Goal: Task Accomplishment & Management: Contribute content

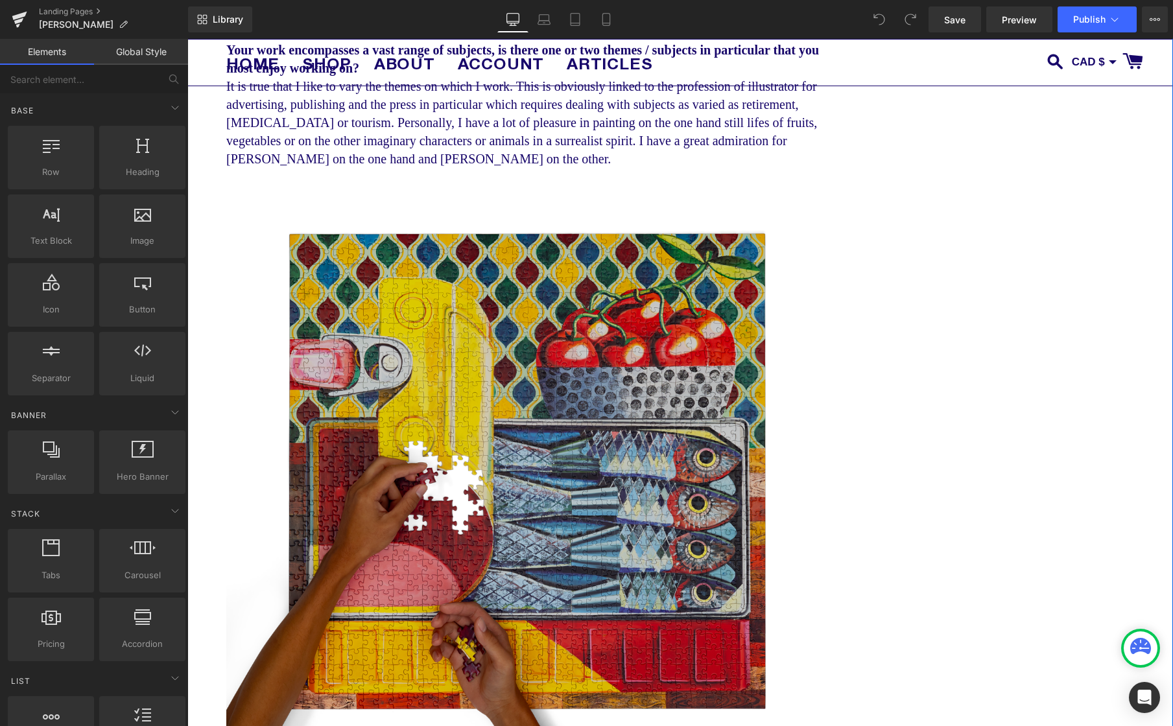
scroll to position [2937, 0]
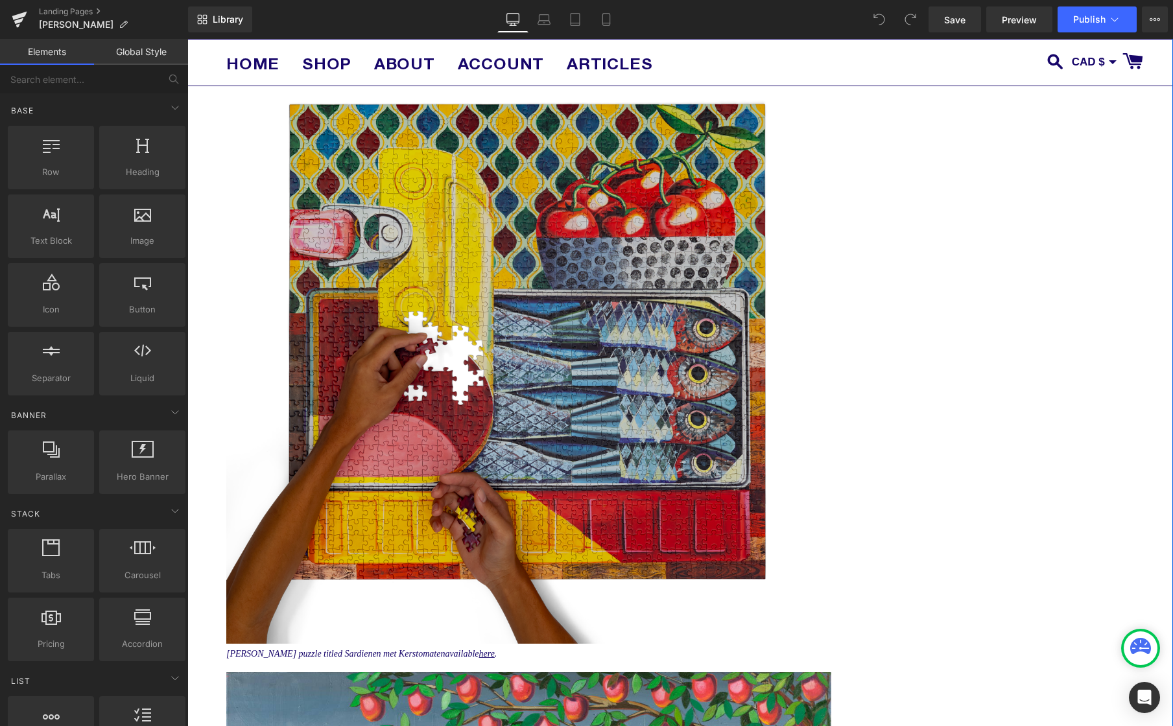
click at [485, 382] on img at bounding box center [528, 340] width 605 height 605
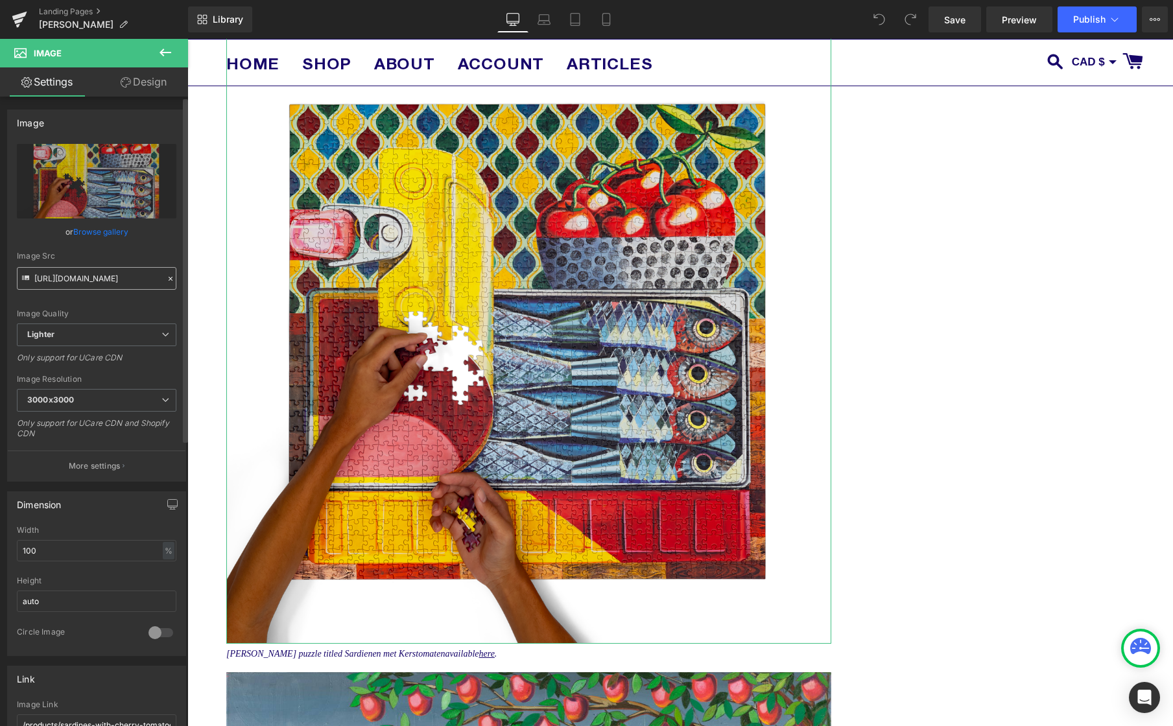
click at [86, 272] on input "[URL][DOMAIN_NAME]" at bounding box center [96, 278] width 159 height 23
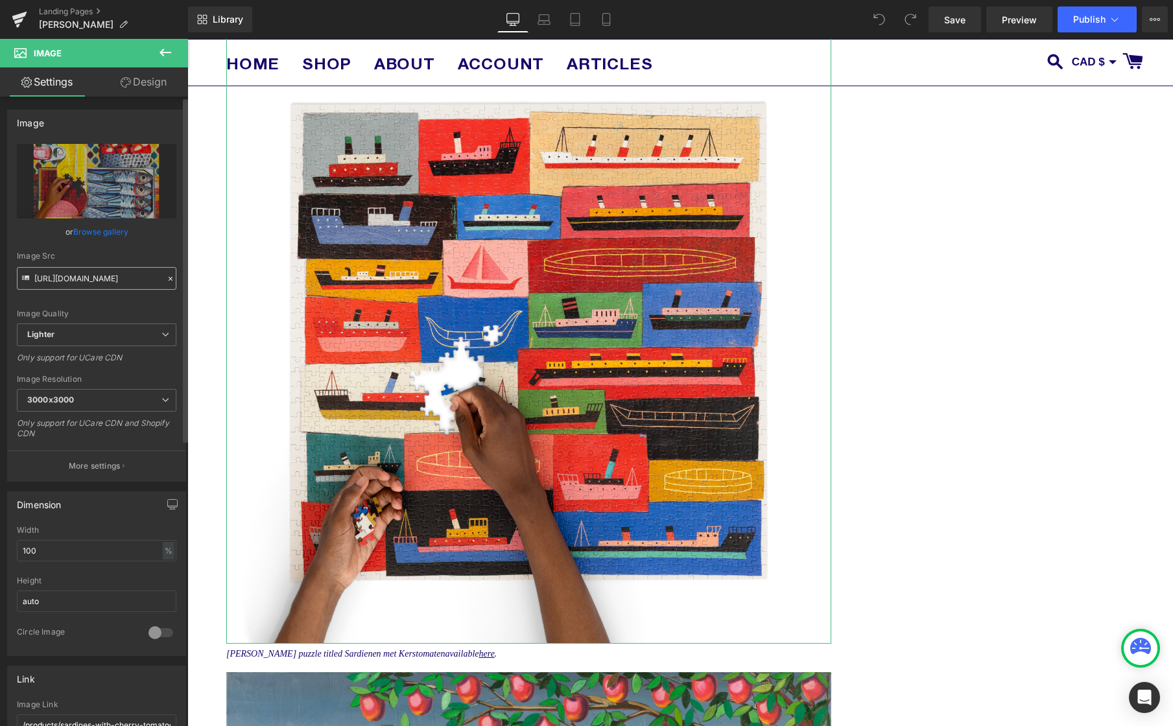
type input "[URL][DOMAIN_NAME]"
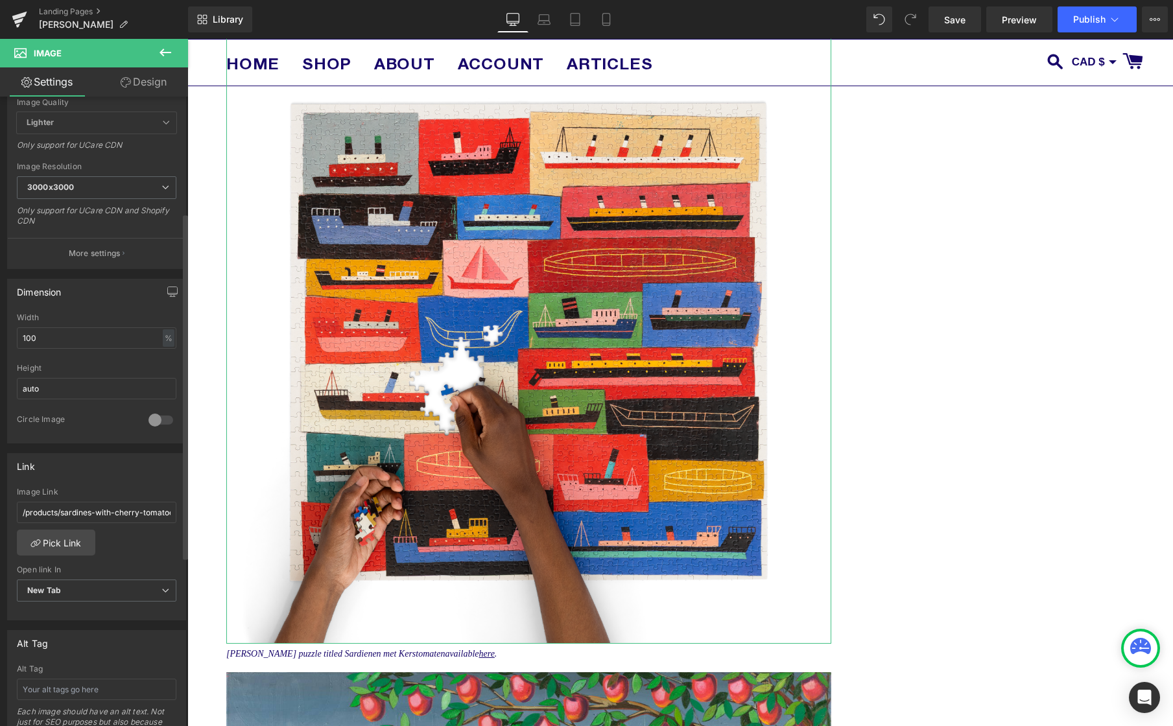
scroll to position [227, 0]
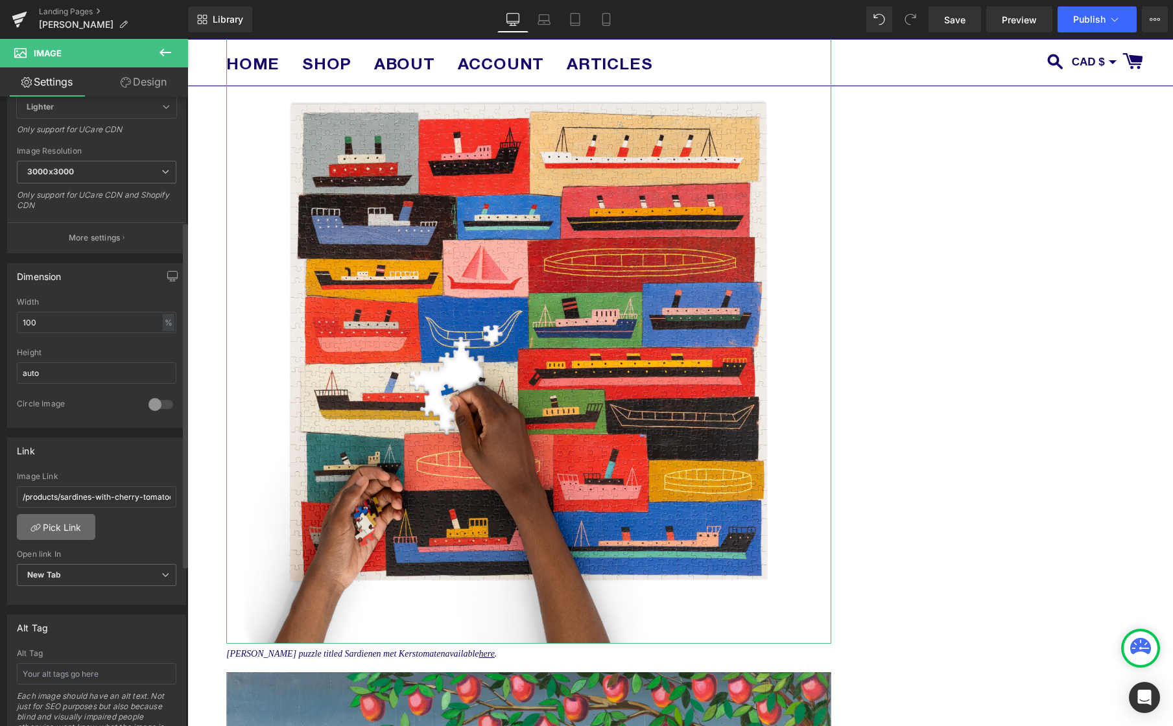
click at [55, 536] on link "Pick Link" at bounding box center [56, 527] width 78 height 26
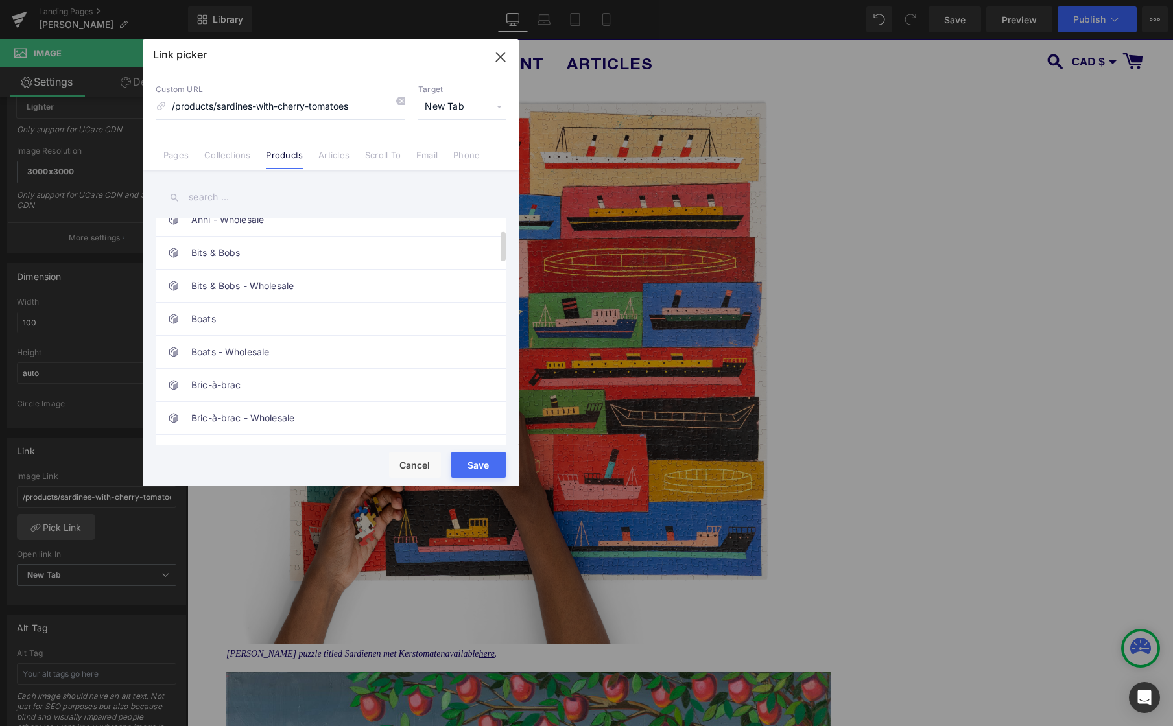
scroll to position [84, 0]
click at [242, 318] on link "Boats" at bounding box center [333, 317] width 285 height 32
type input "/products/boats"
drag, startPoint x: 474, startPoint y: 460, endPoint x: 474, endPoint y: 417, distance: 42.1
click at [474, 460] on button "Save" at bounding box center [478, 465] width 54 height 26
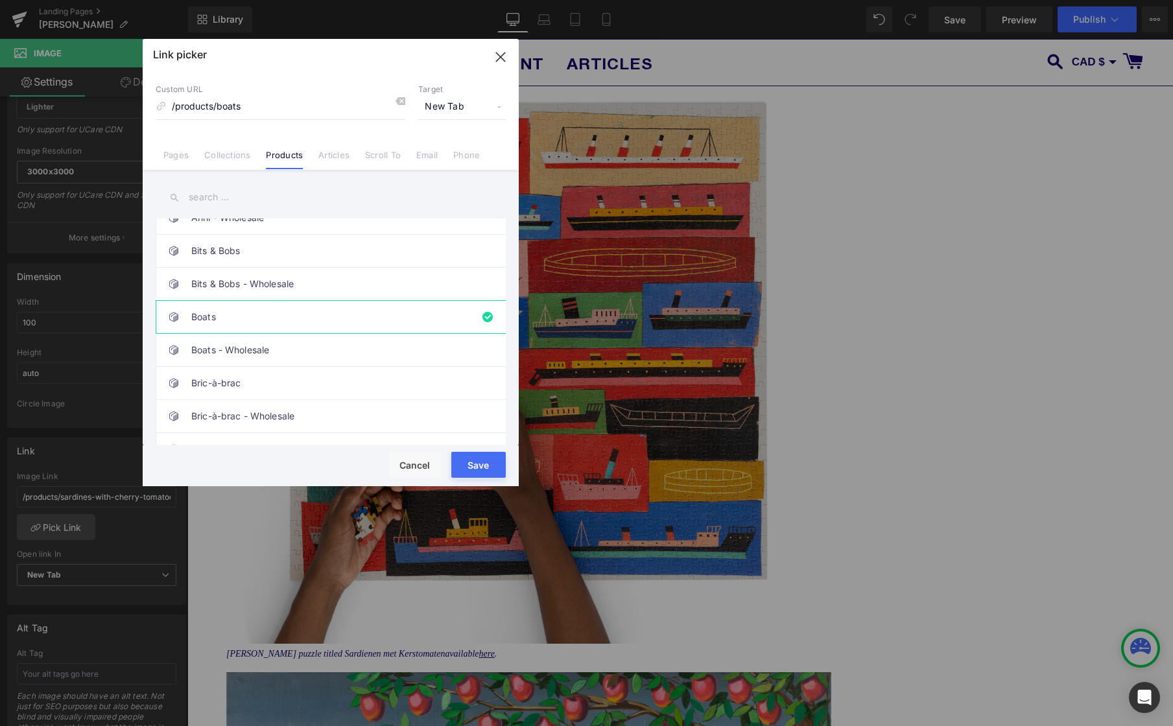
type input "/products/boats"
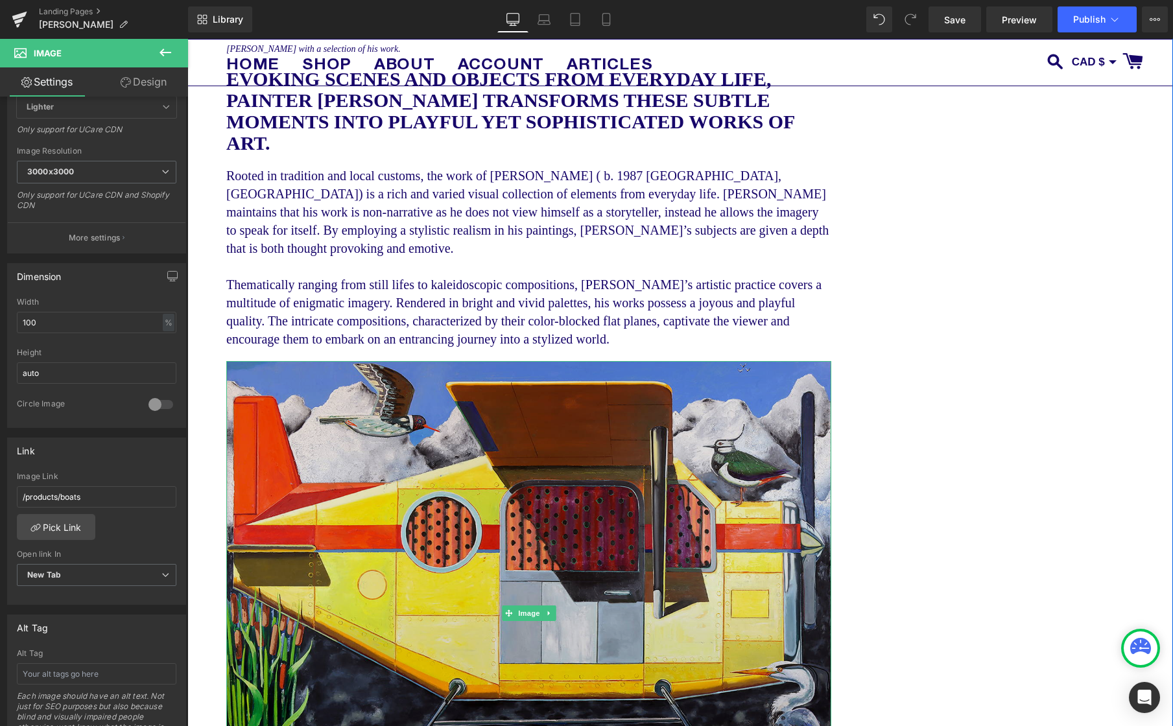
scroll to position [1014, 0]
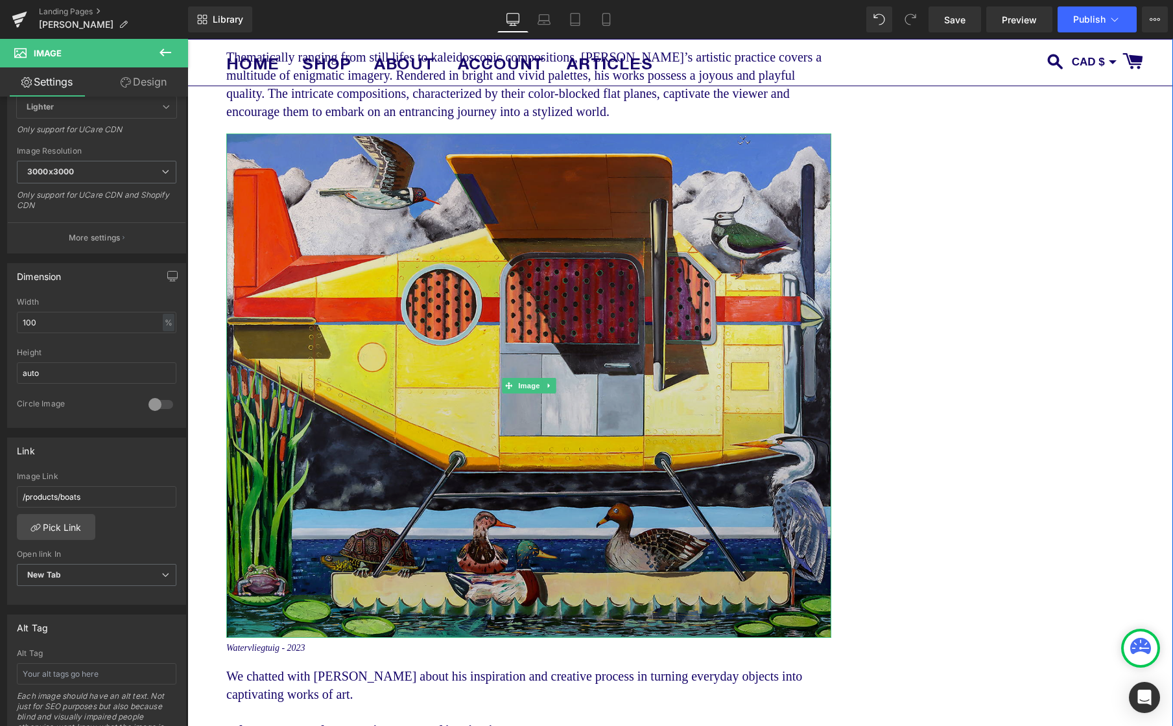
click at [637, 387] on img at bounding box center [528, 386] width 605 height 504
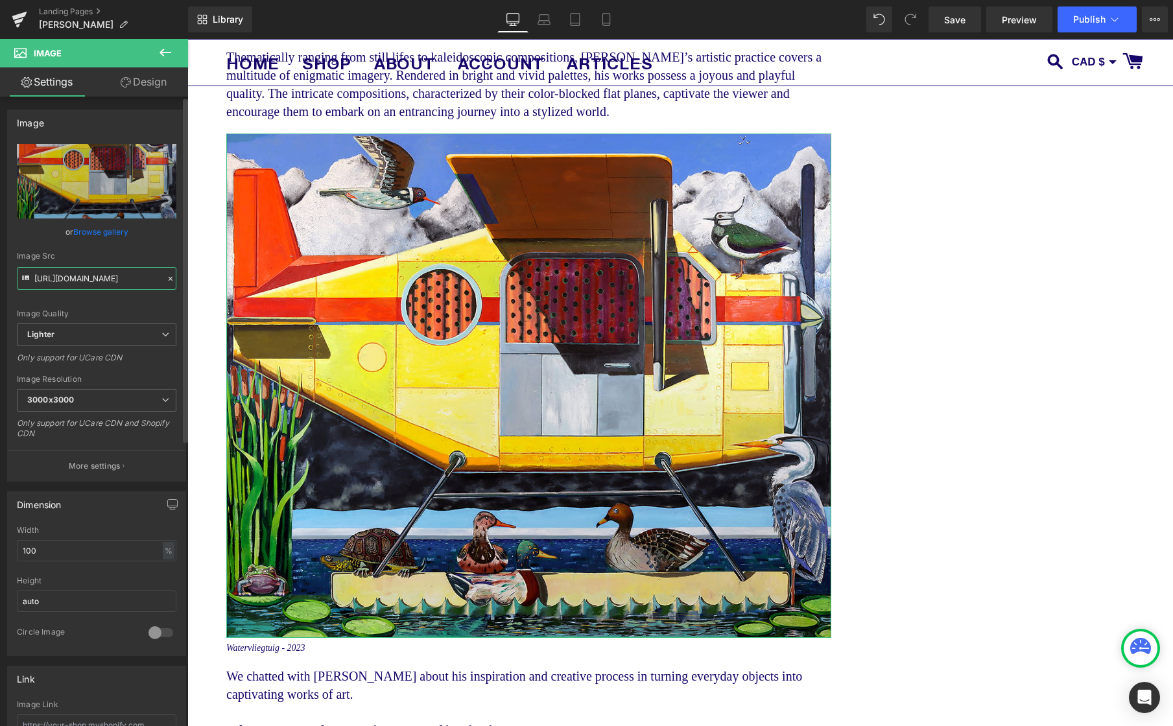
click at [85, 281] on input "[URL][DOMAIN_NAME]" at bounding box center [96, 278] width 159 height 23
paste input "[DOMAIN_NAME][URL]"
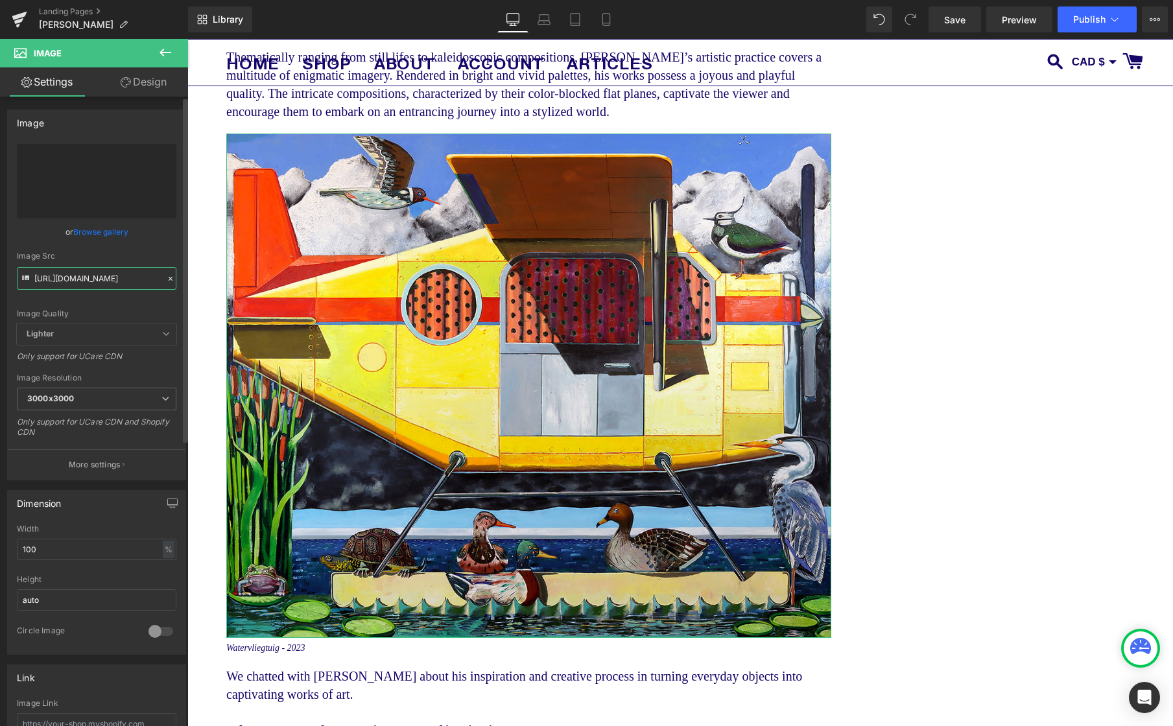
type input "[URL][DOMAIN_NAME]"
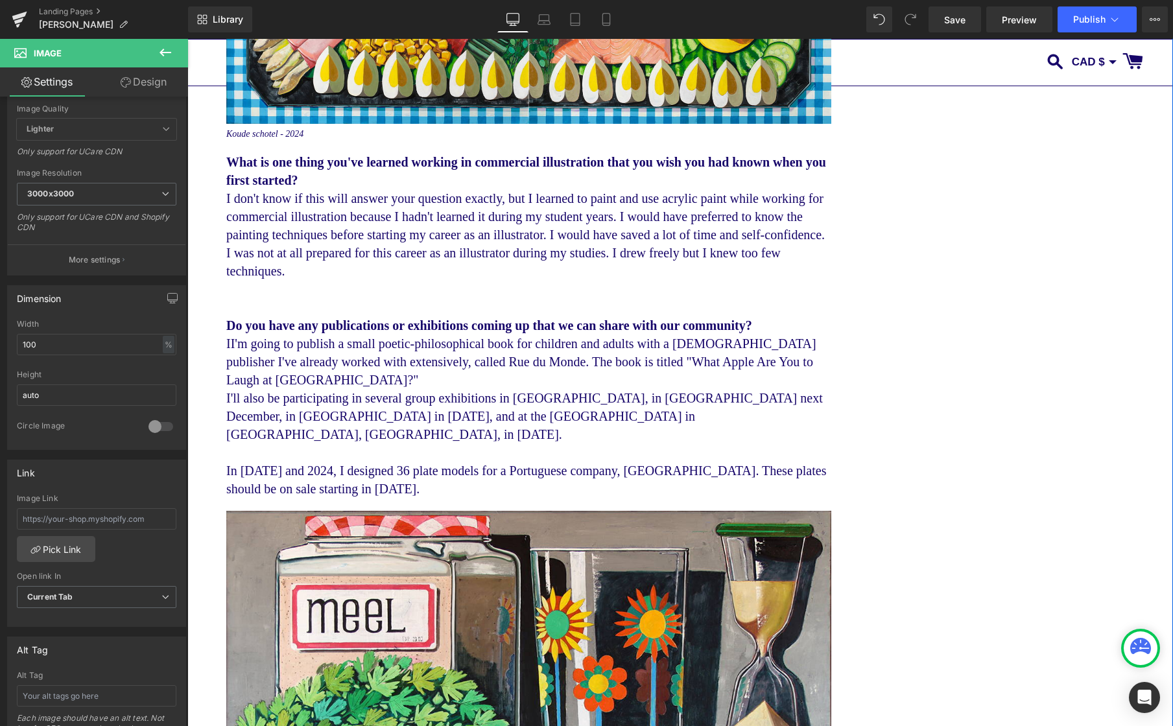
scroll to position [5652, 0]
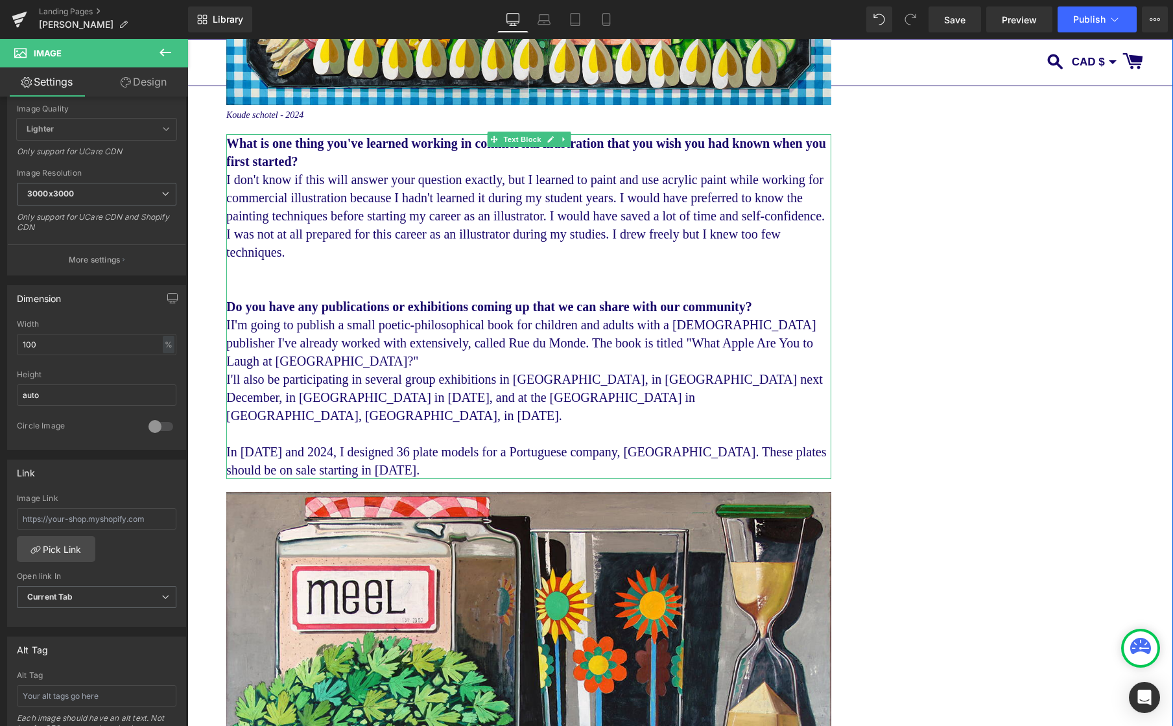
click at [336, 370] on p "II'm going to publish a small poetic-philosophical book for children and adults…" at bounding box center [528, 343] width 605 height 54
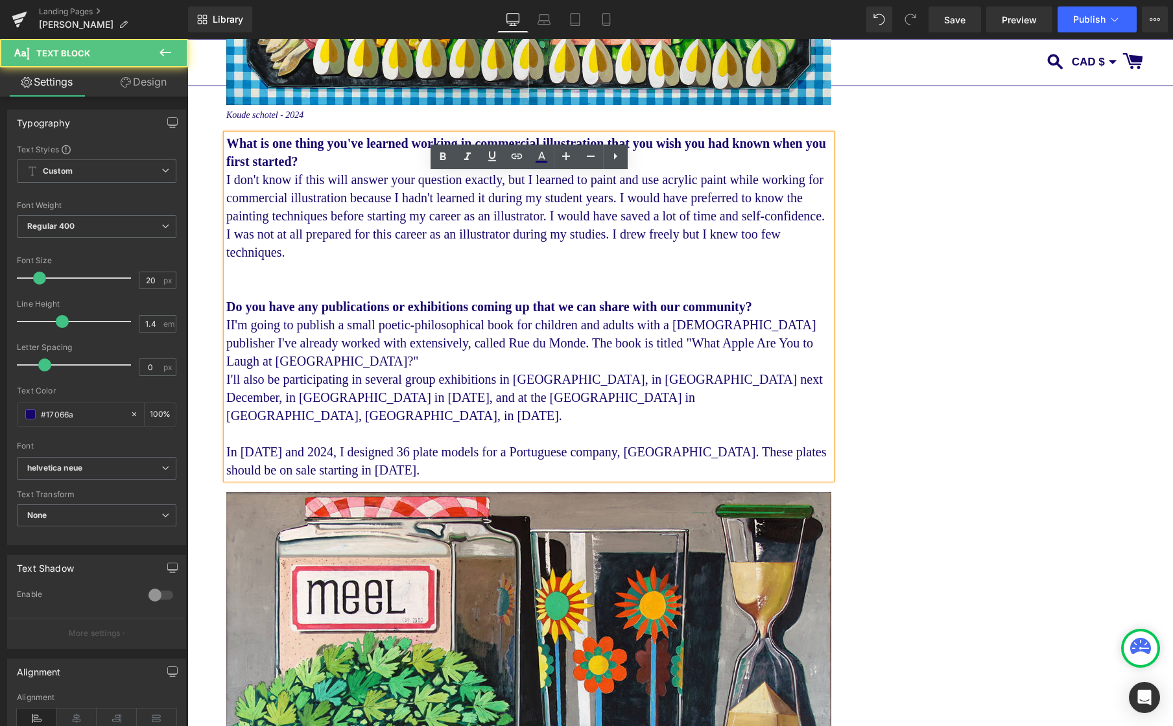
click at [332, 370] on p "II'm going to publish a small poetic-philosophical book for children and adults…" at bounding box center [528, 343] width 605 height 54
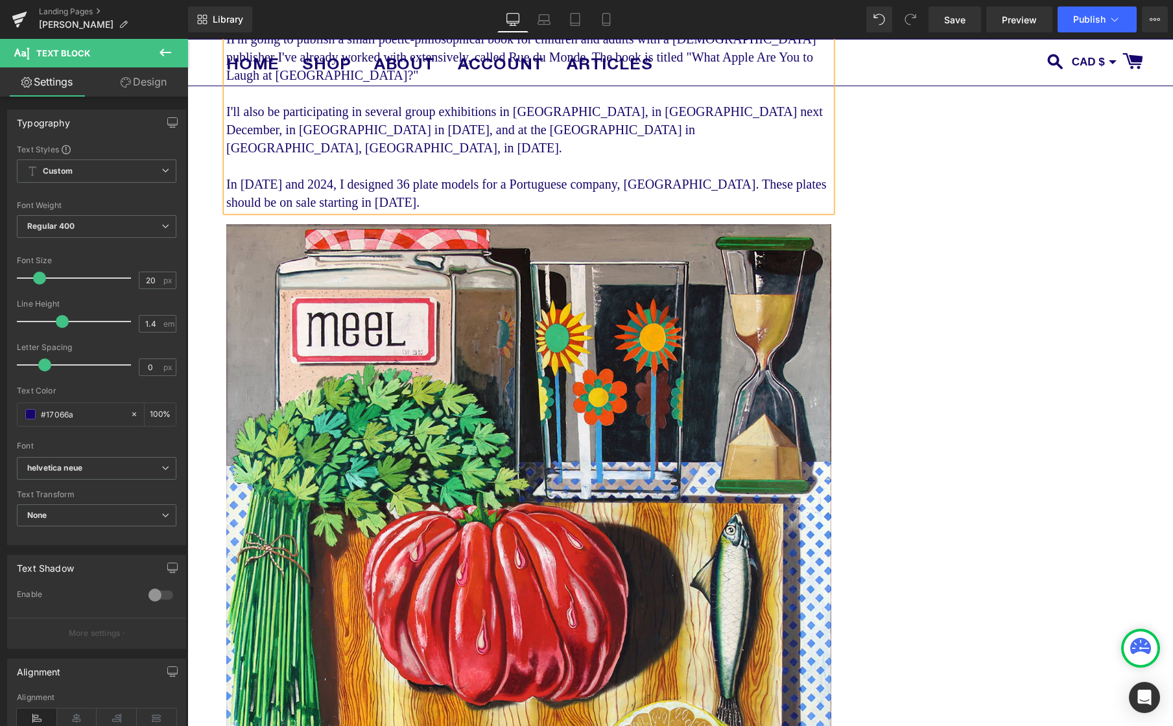
scroll to position [5937, 0]
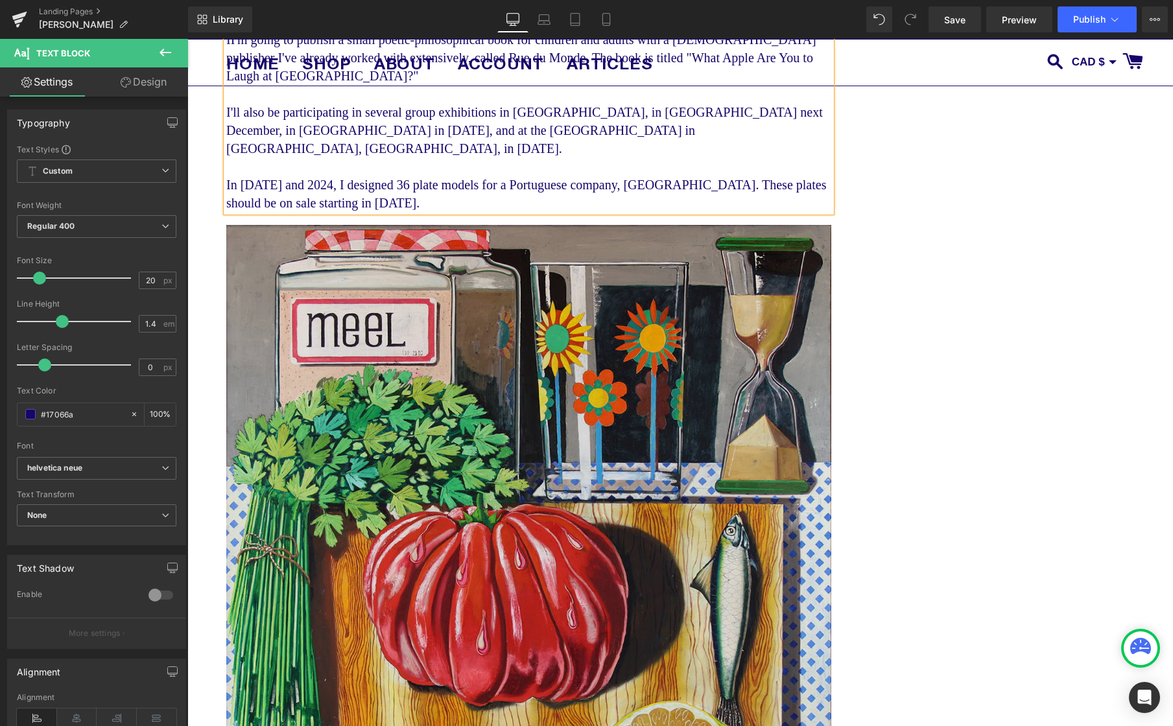
click at [505, 409] on img at bounding box center [528, 560] width 605 height 670
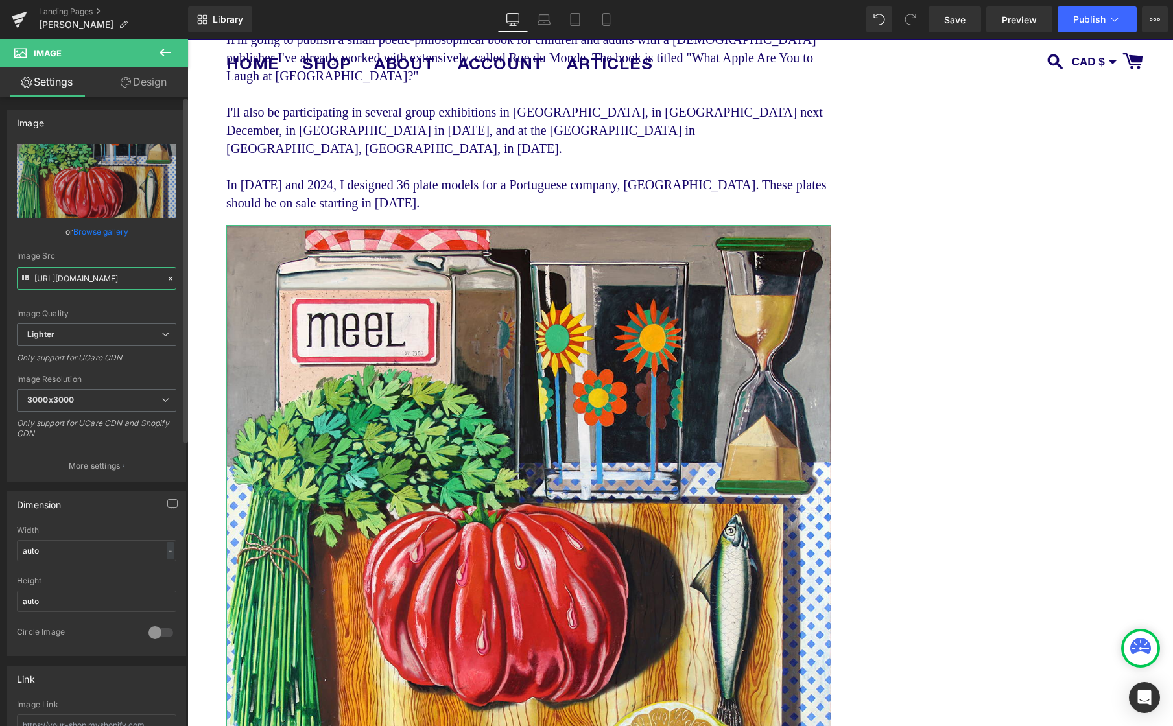
click at [78, 278] on input "[URL][DOMAIN_NAME]" at bounding box center [96, 278] width 159 height 23
paste input "[DOMAIN_NAME][URL]"
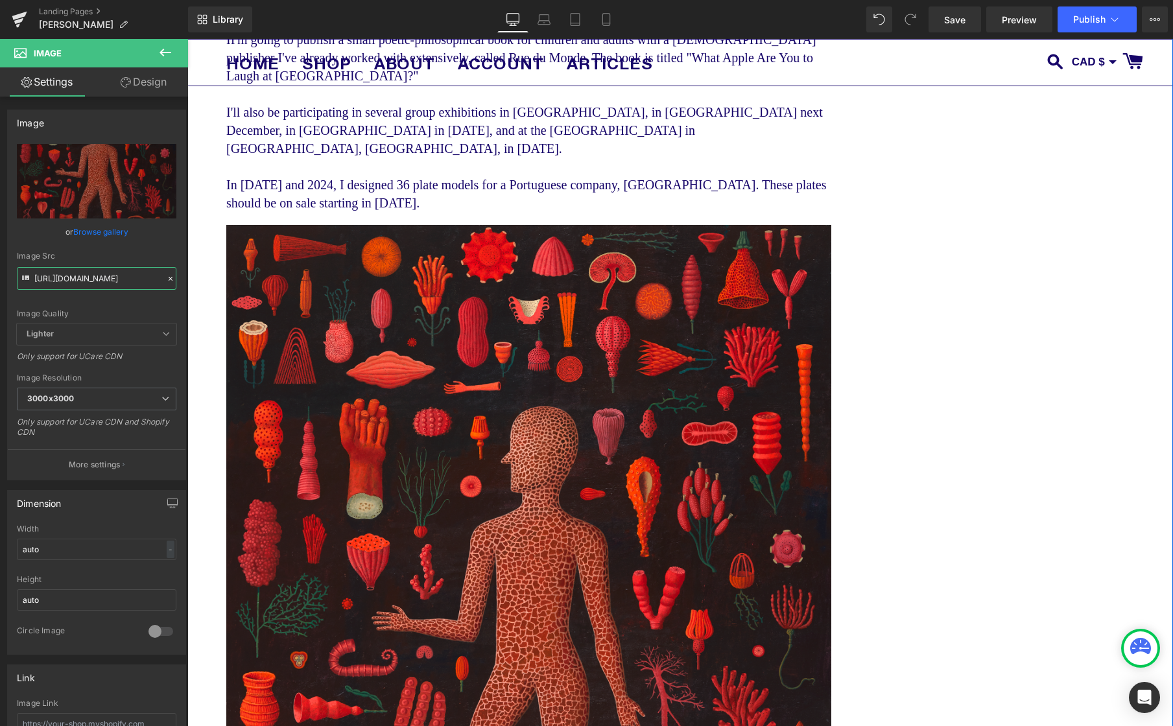
type input "[URL][DOMAIN_NAME]"
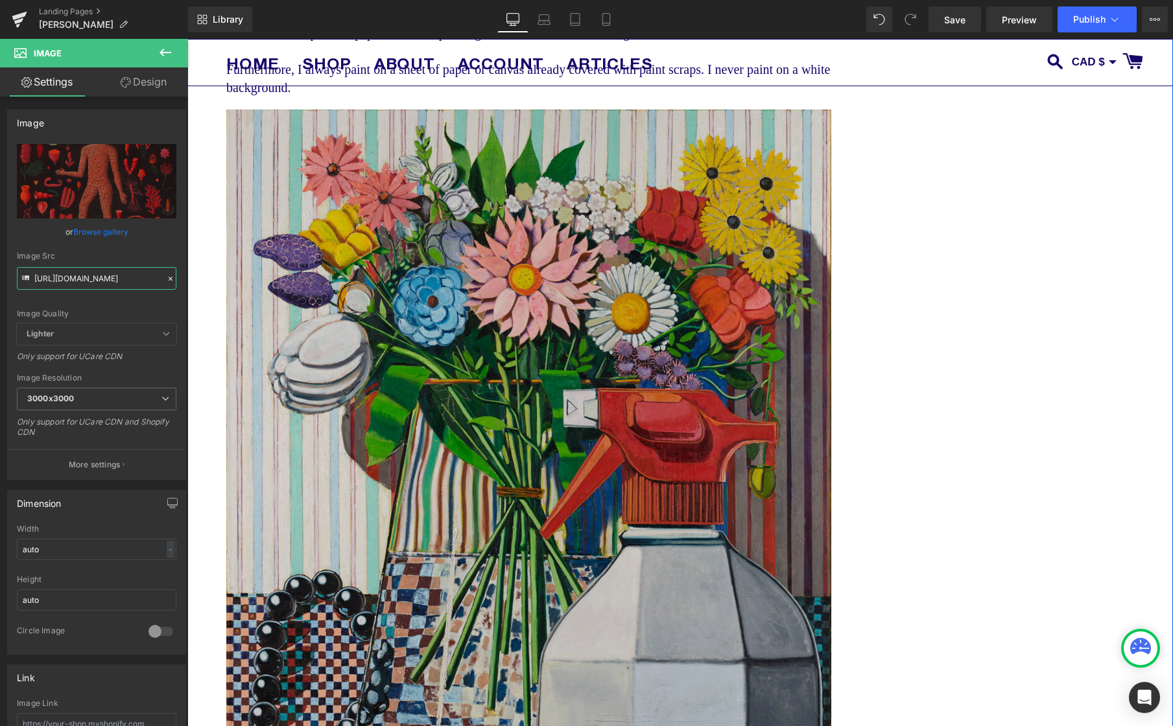
scroll to position [2073, 0]
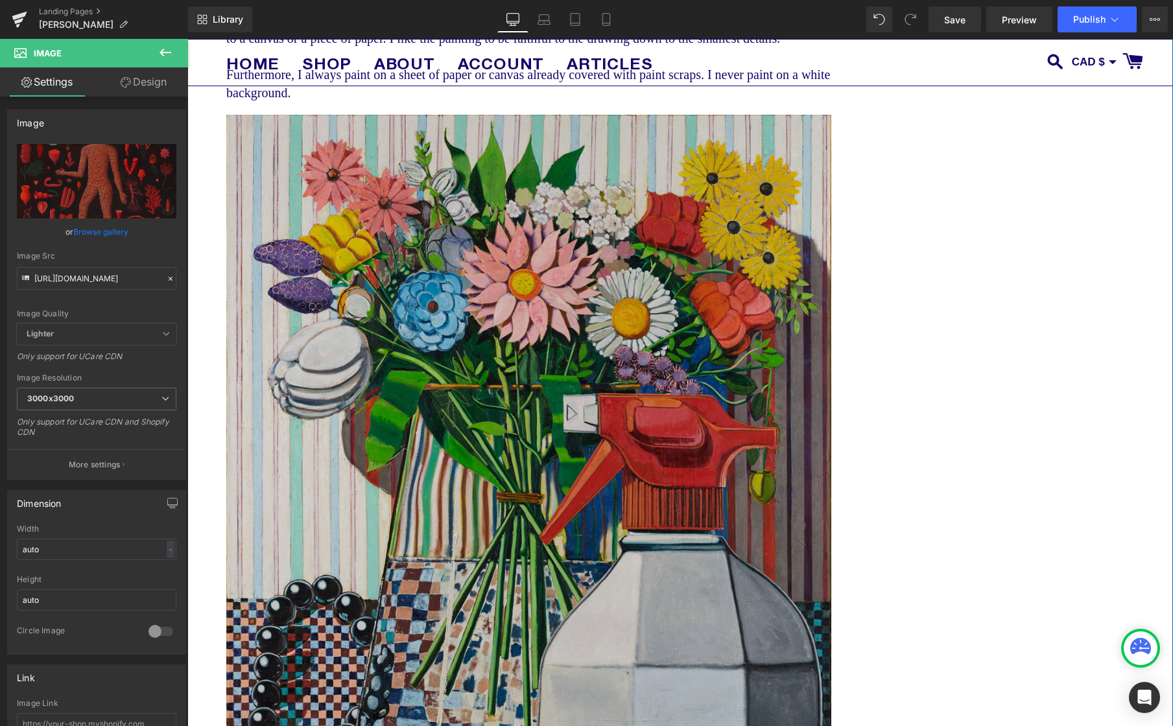
click at [530, 478] on img at bounding box center [528, 478] width 605 height 727
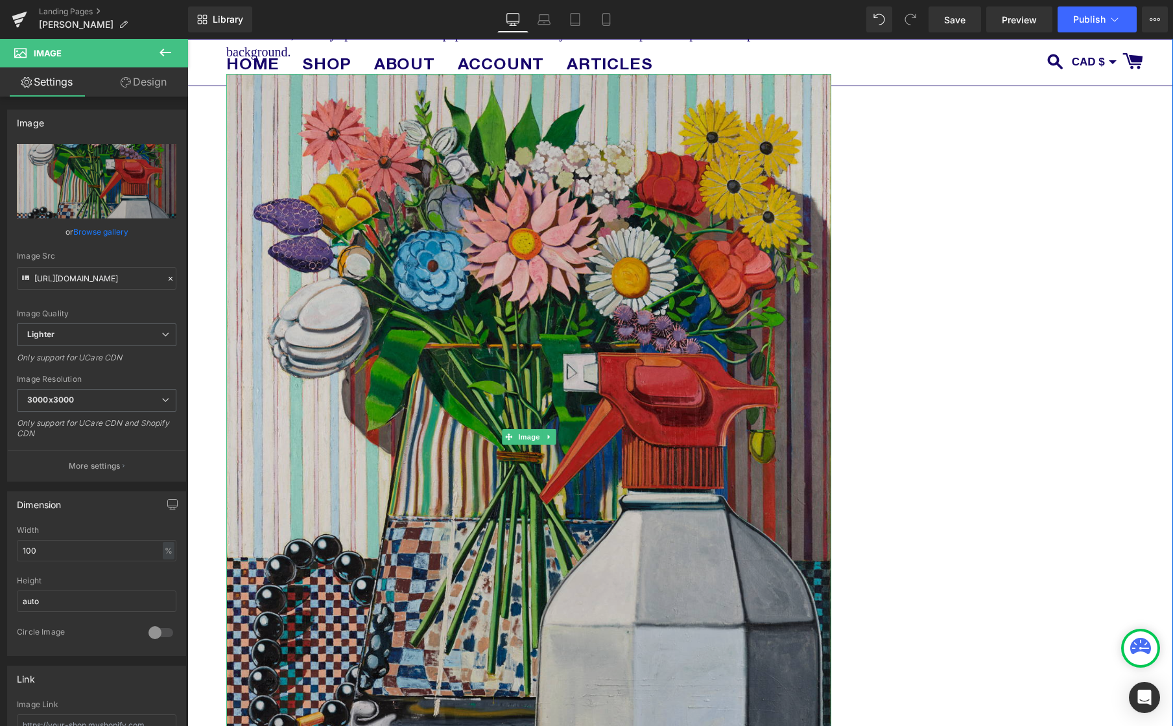
scroll to position [2129, 0]
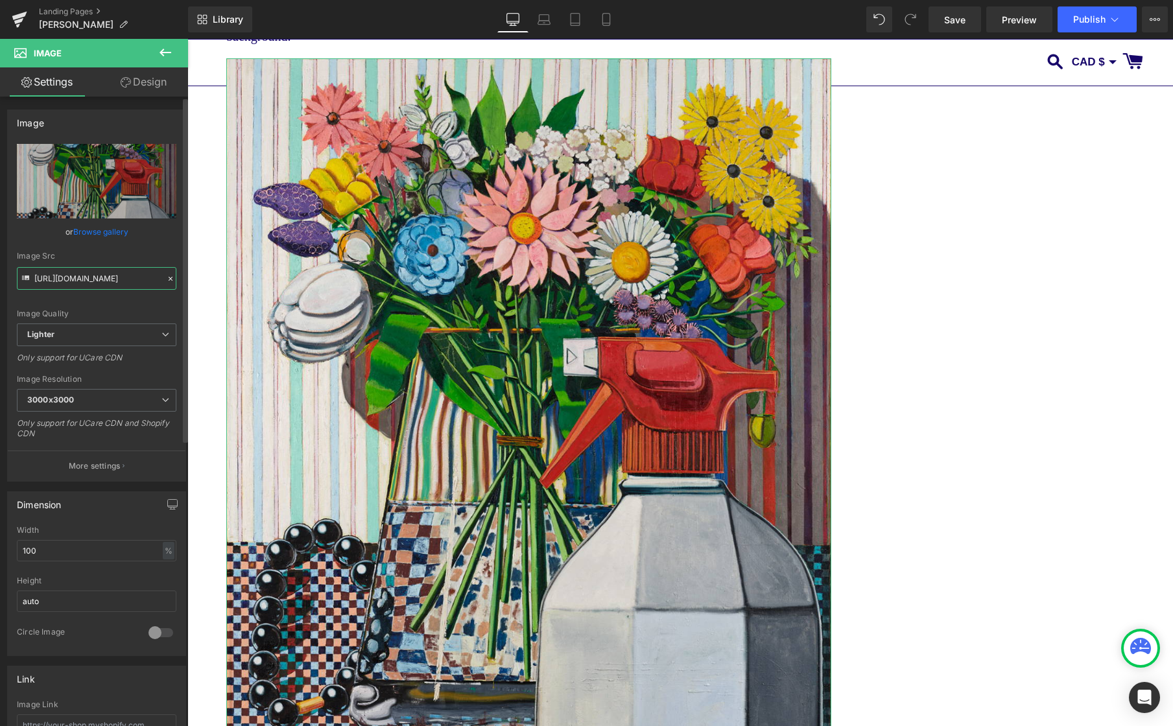
click at [93, 272] on input "[URL][DOMAIN_NAME]" at bounding box center [96, 278] width 159 height 23
click at [93, 273] on input "[URL][DOMAIN_NAME]" at bounding box center [96, 278] width 159 height 23
paste input "[DOMAIN_NAME][URL]"
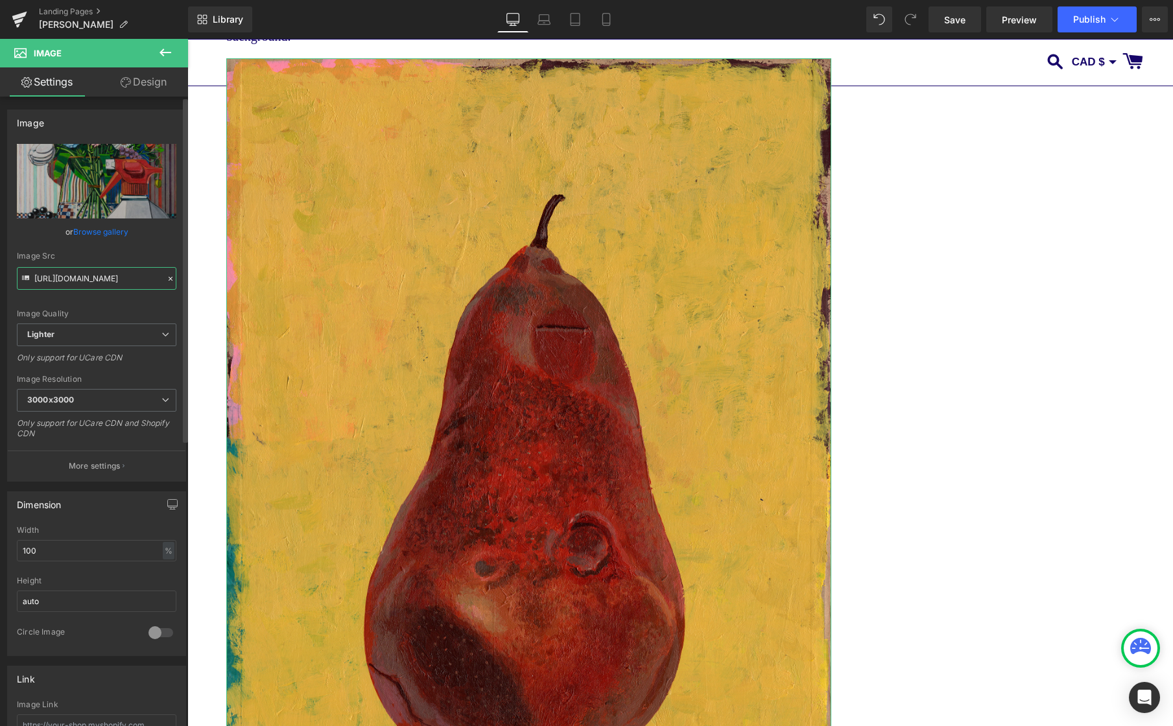
type input "[URL][DOMAIN_NAME]"
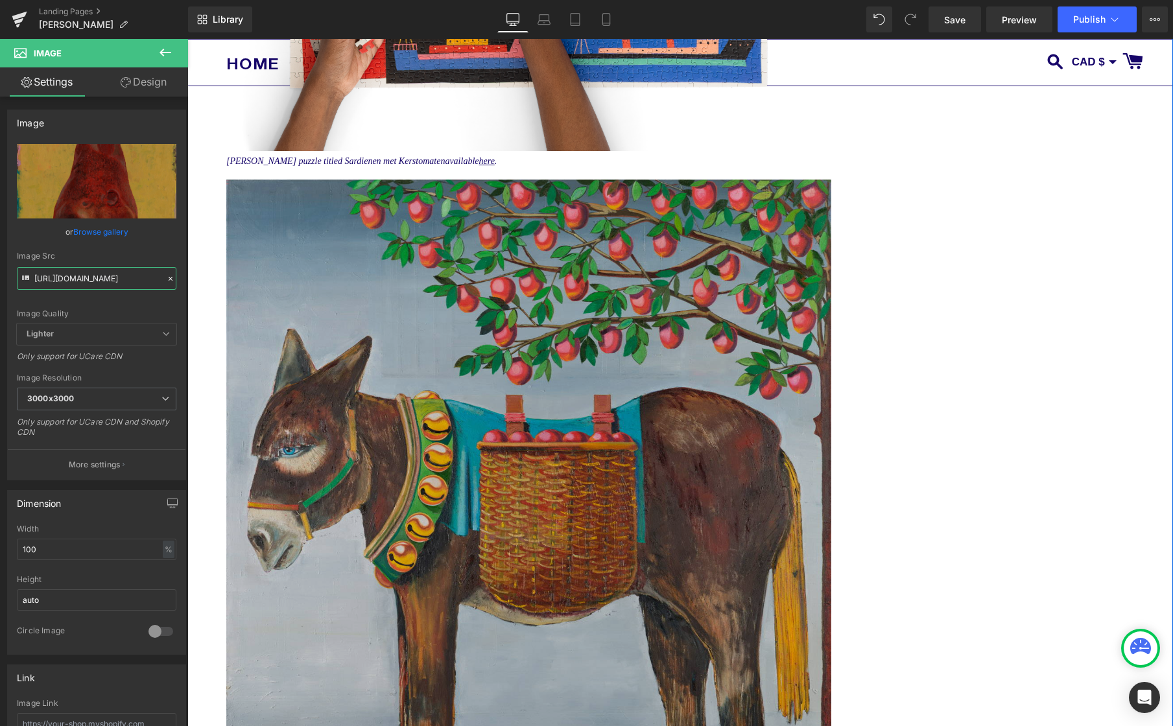
scroll to position [3658, 0]
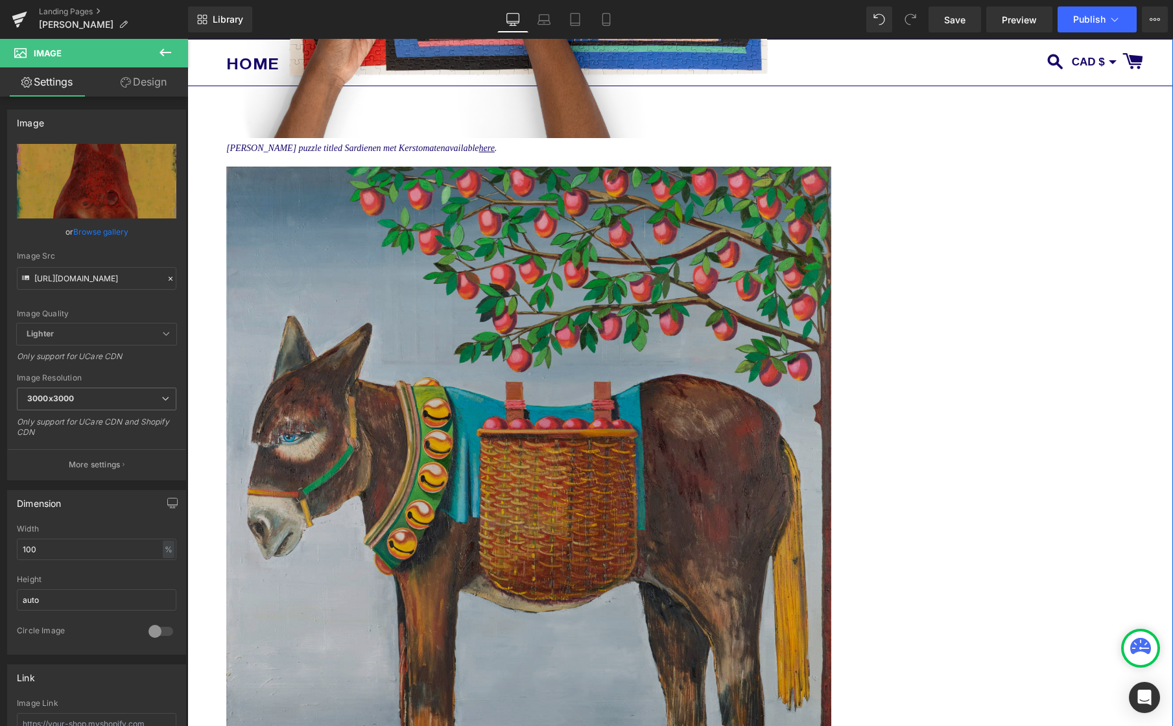
click at [589, 350] on img at bounding box center [528, 500] width 605 height 667
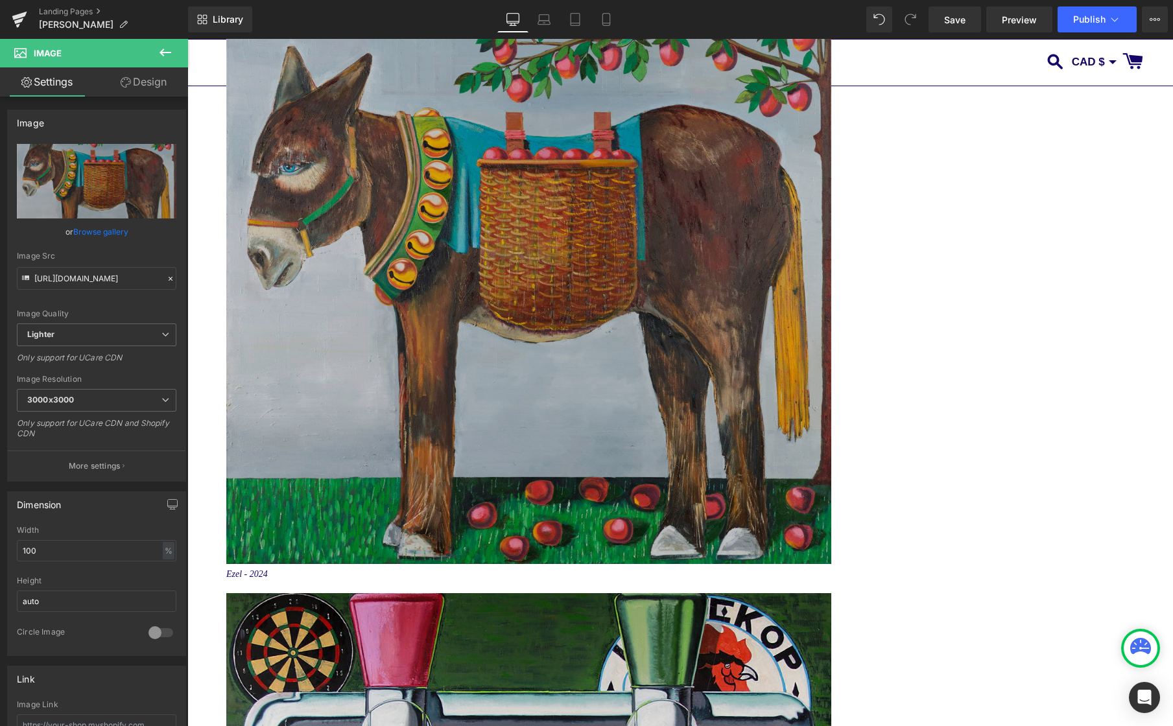
scroll to position [3926, 0]
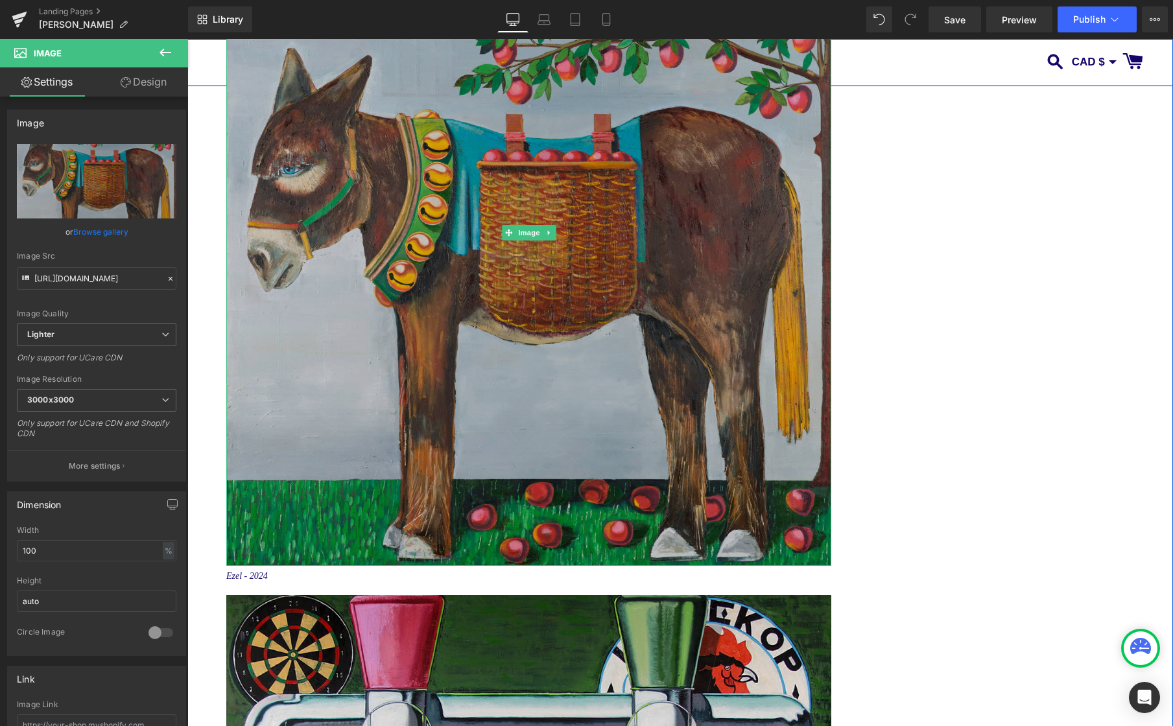
click at [548, 218] on img at bounding box center [528, 232] width 605 height 667
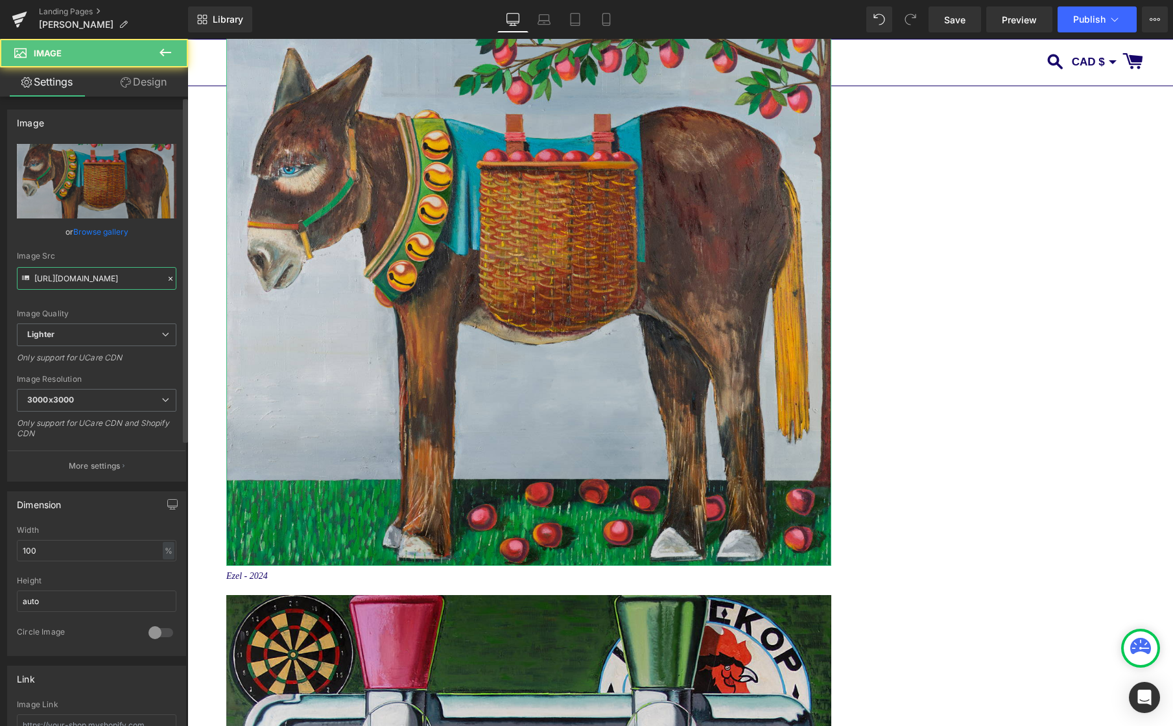
click at [117, 277] on input "[URL][DOMAIN_NAME]" at bounding box center [96, 278] width 159 height 23
paste input "[DOMAIN_NAME][URL]"
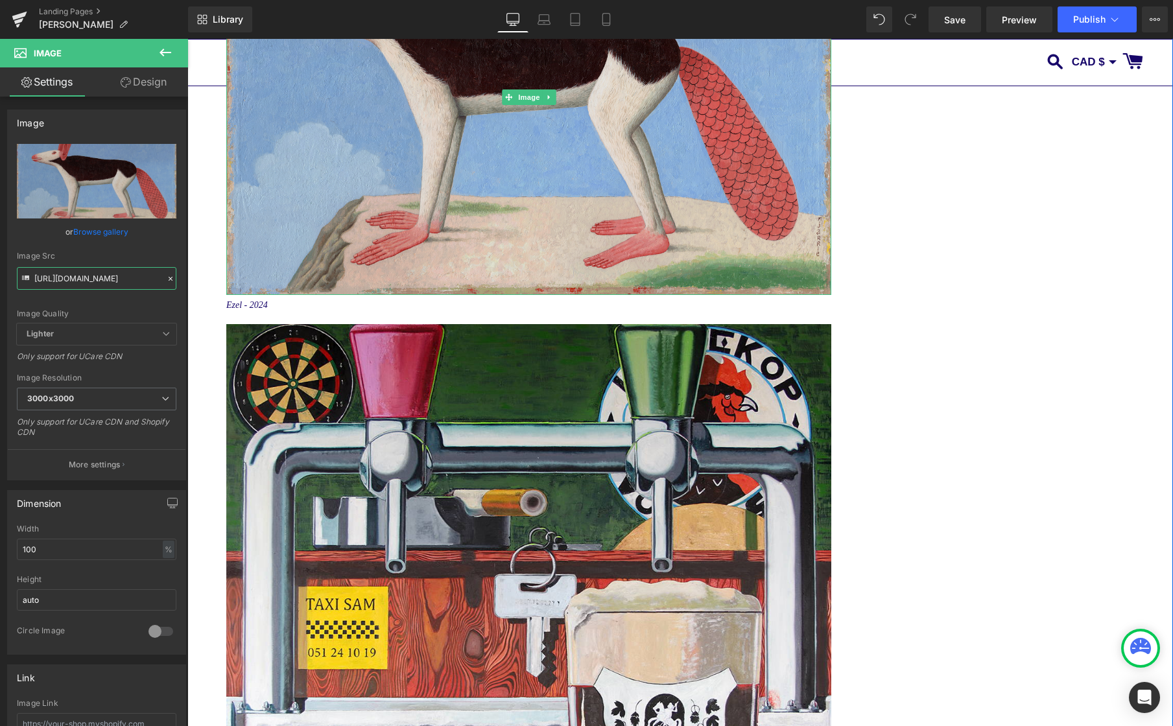
type input "[URL][DOMAIN_NAME]"
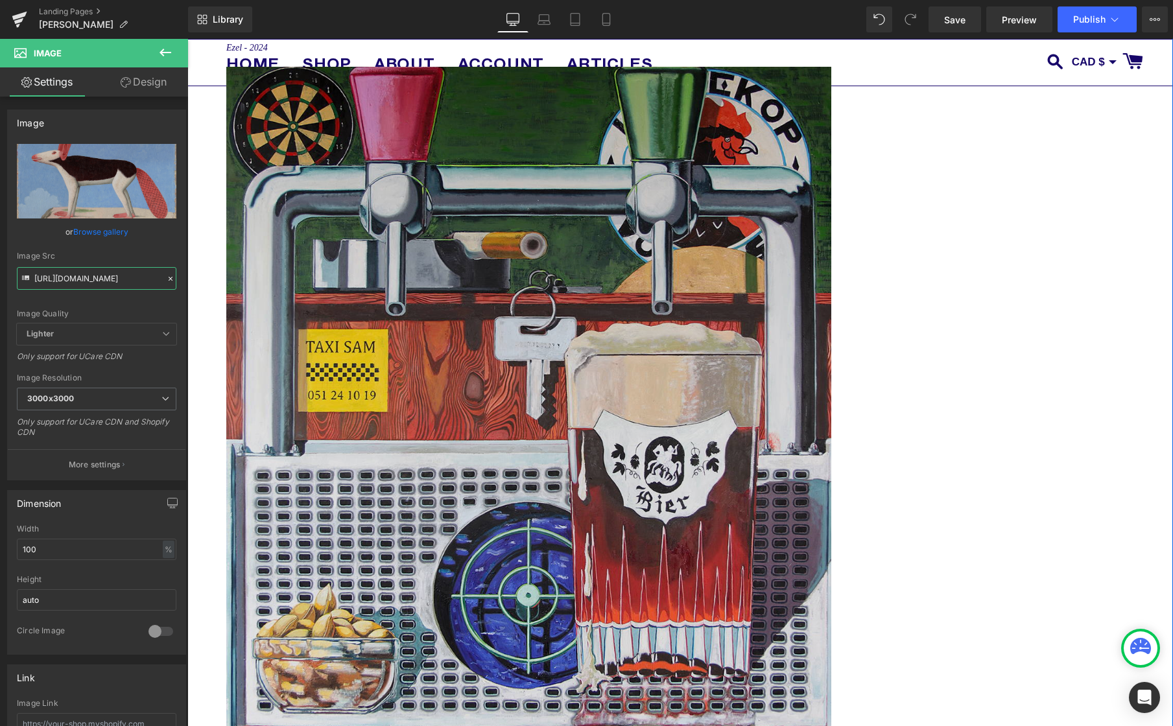
scroll to position [4183, 0]
click at [537, 277] on img at bounding box center [528, 402] width 605 height 670
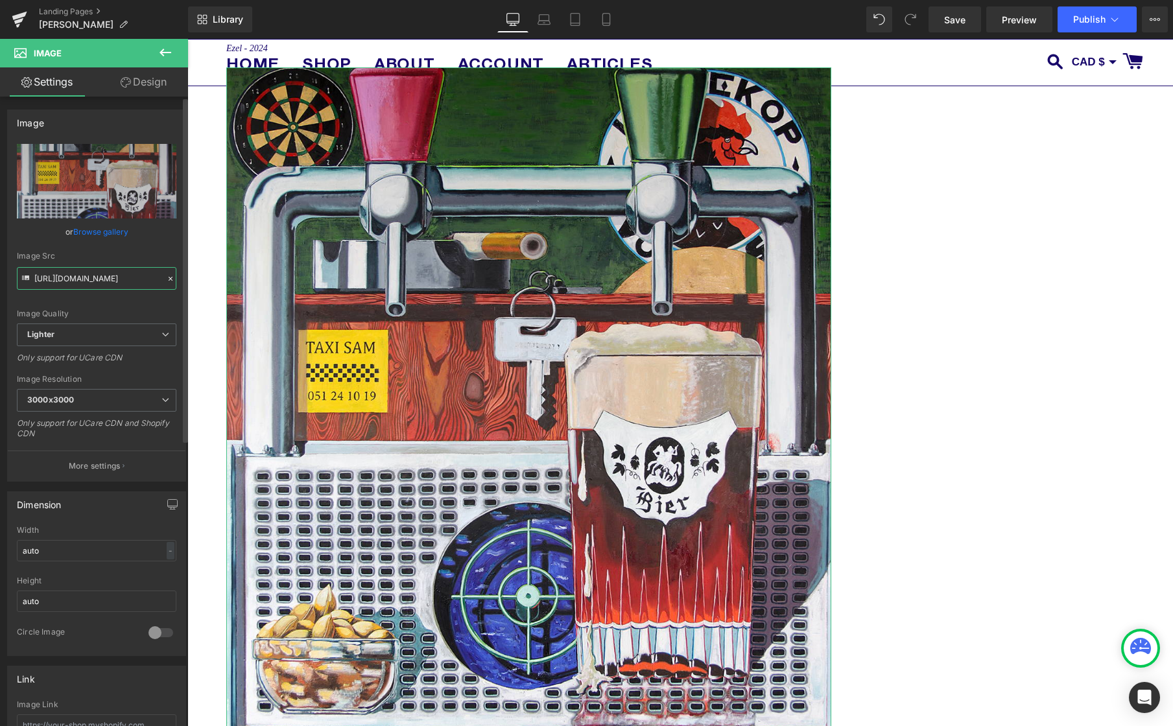
click at [74, 274] on input "[URL][DOMAIN_NAME]" at bounding box center [96, 278] width 159 height 23
paste input "[DOMAIN_NAME][URL]"
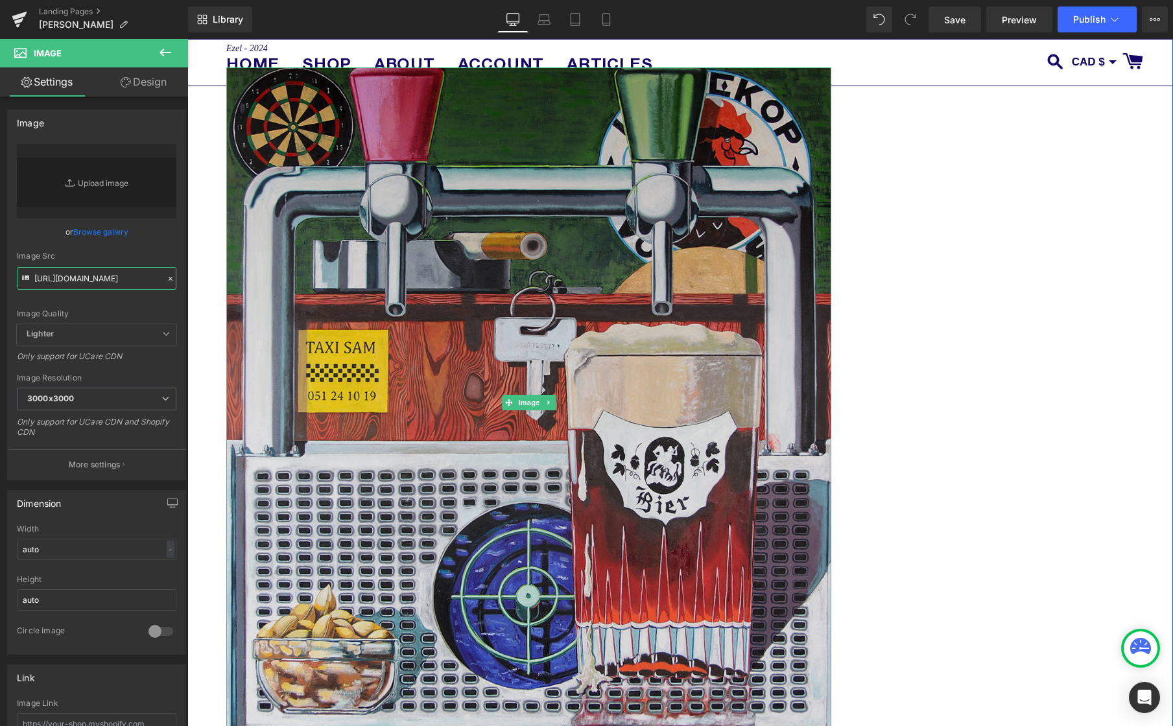
type input "[URL][DOMAIN_NAME]"
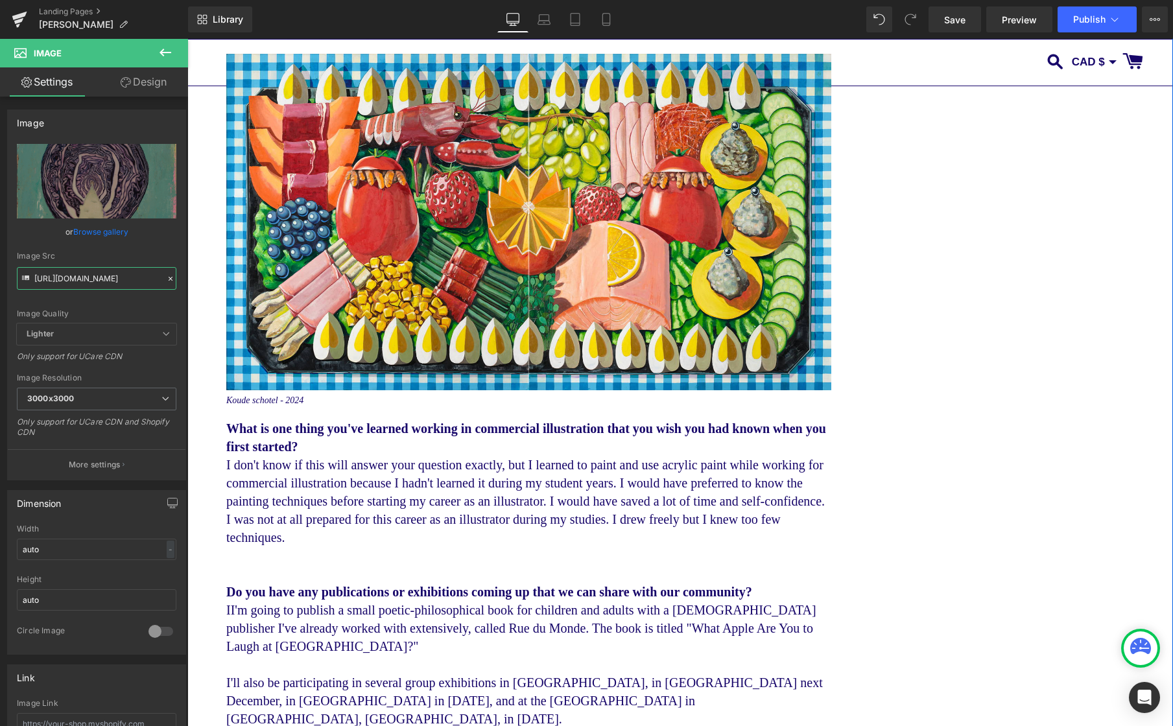
scroll to position [4914, 0]
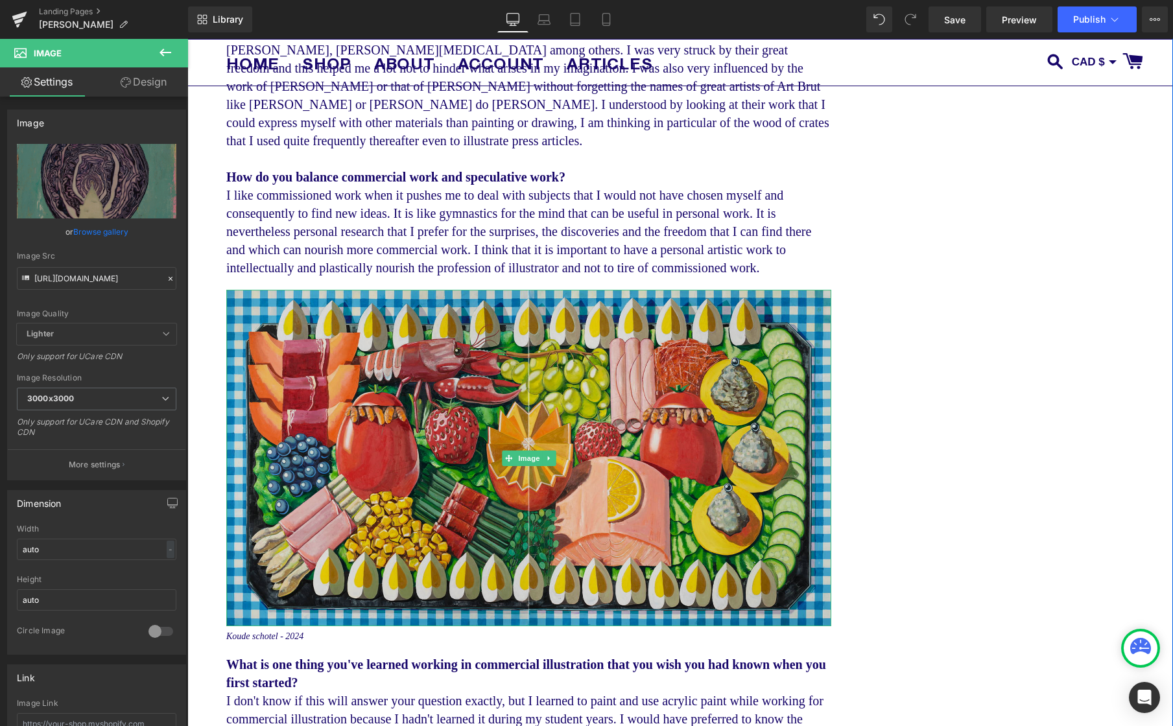
click at [638, 432] on img at bounding box center [528, 458] width 605 height 336
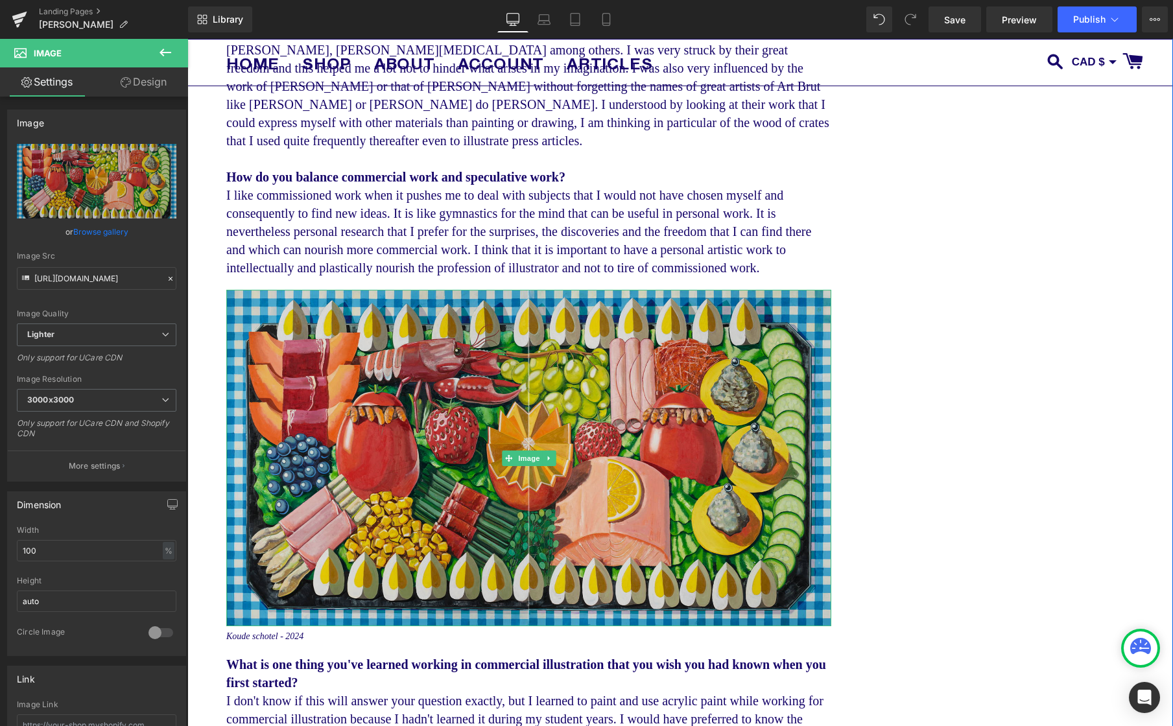
scroll to position [4922, 0]
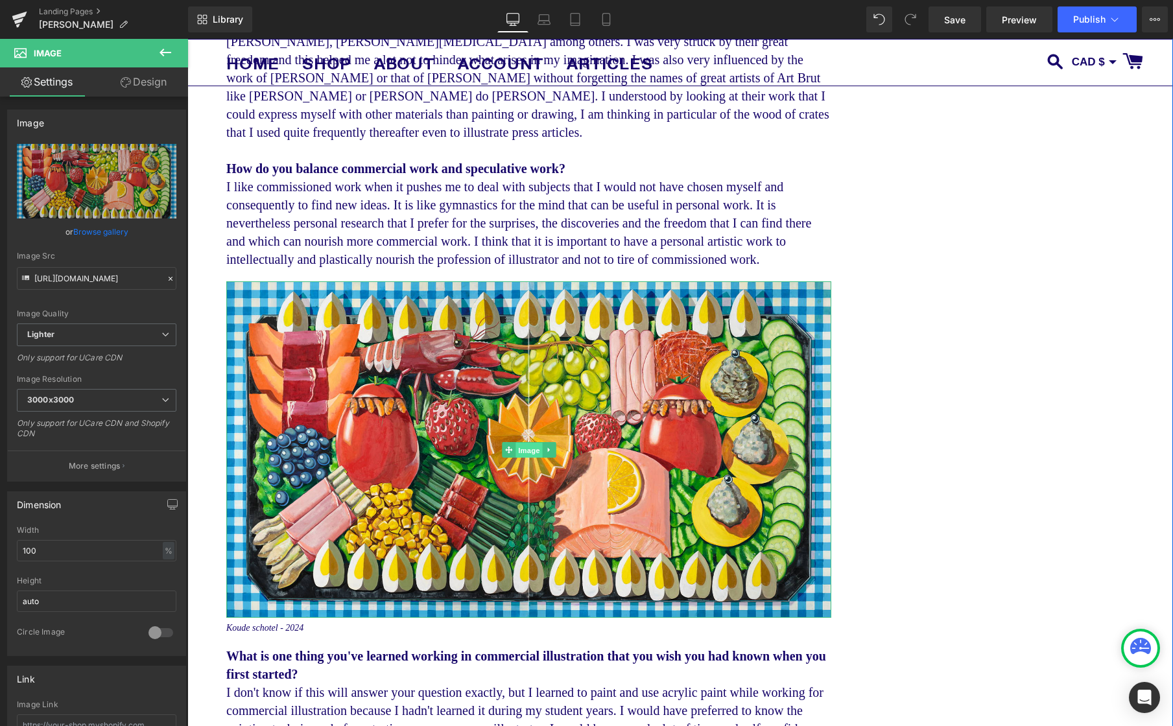
click at [528, 458] on span "Image" at bounding box center [528, 450] width 27 height 16
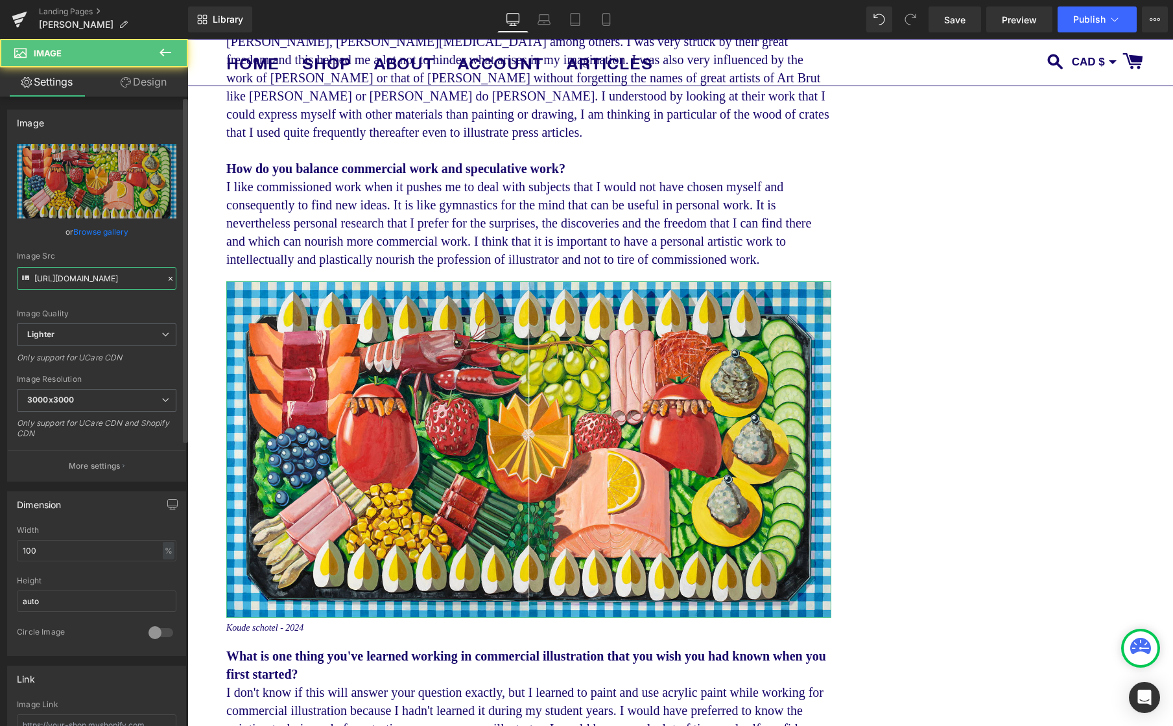
click at [116, 285] on input "[URL][DOMAIN_NAME]" at bounding box center [96, 278] width 159 height 23
paste input "[DOMAIN_NAME][URL]"
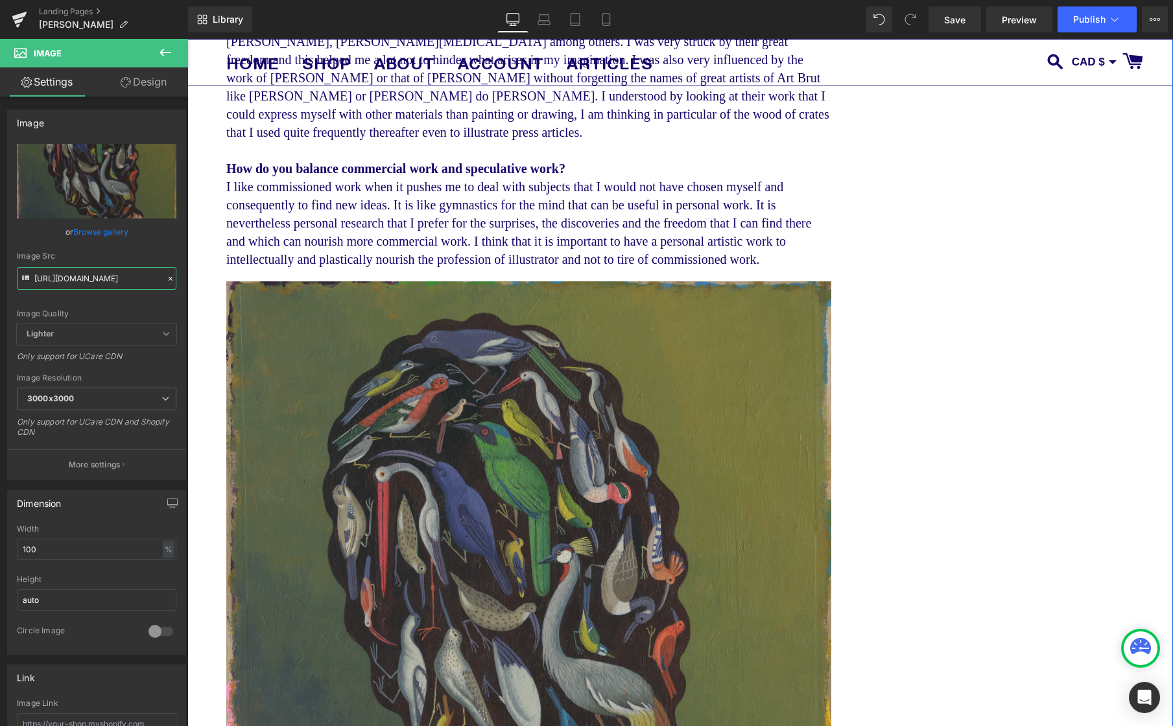
type input "[URL][DOMAIN_NAME]"
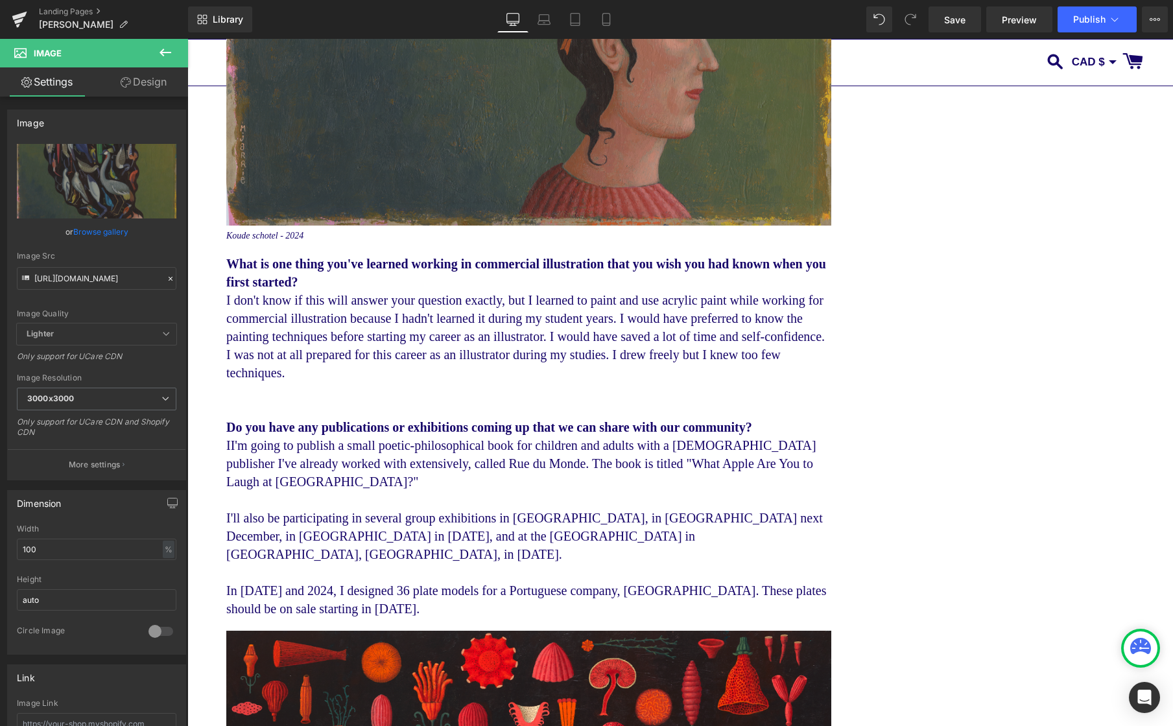
scroll to position [0, 0]
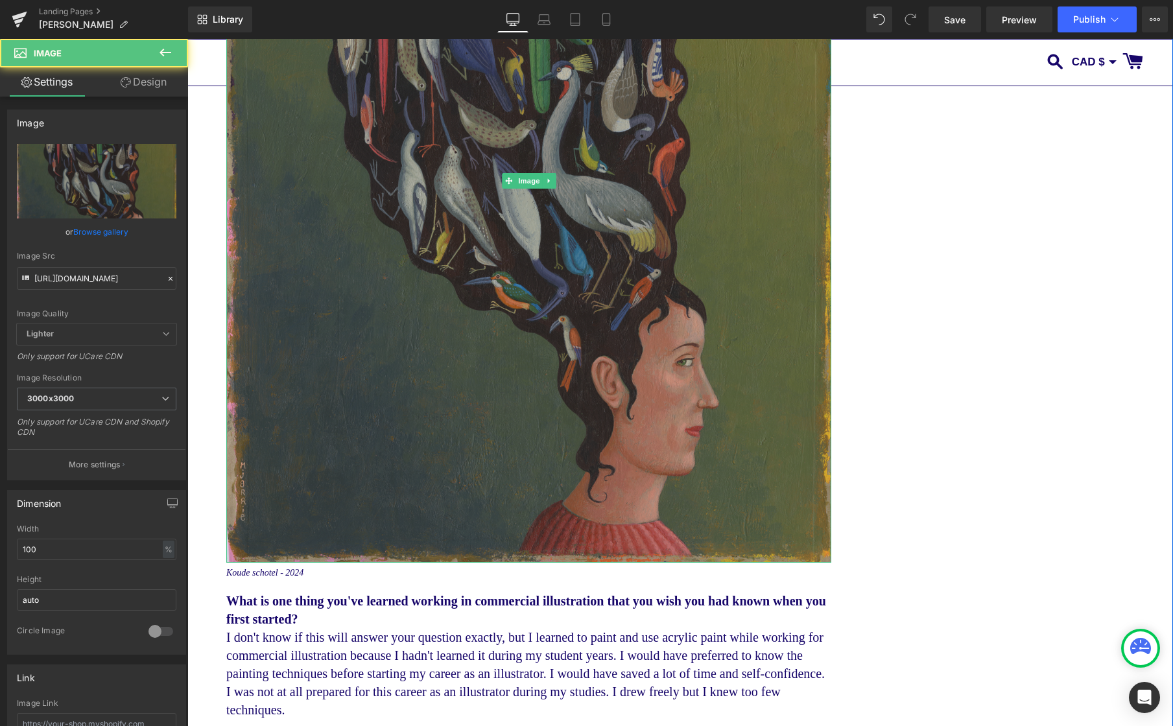
scroll to position [5360, 0]
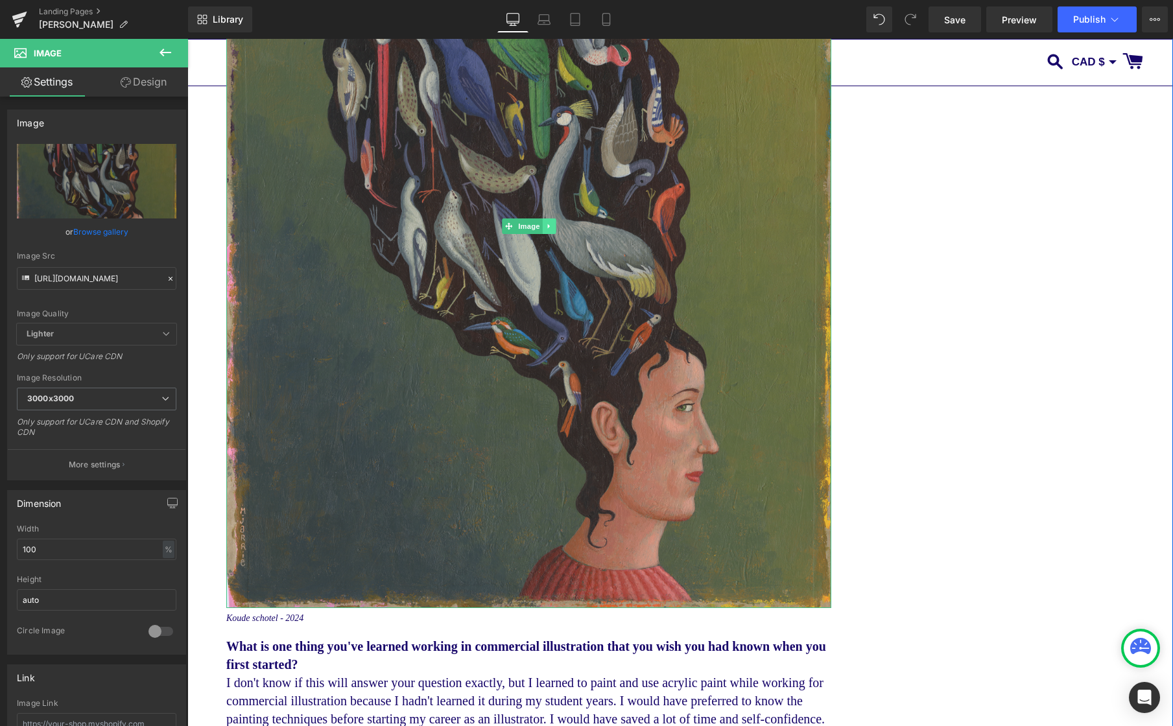
click at [548, 230] on icon at bounding box center [548, 226] width 7 height 8
click at [543, 230] on icon at bounding box center [542, 226] width 7 height 8
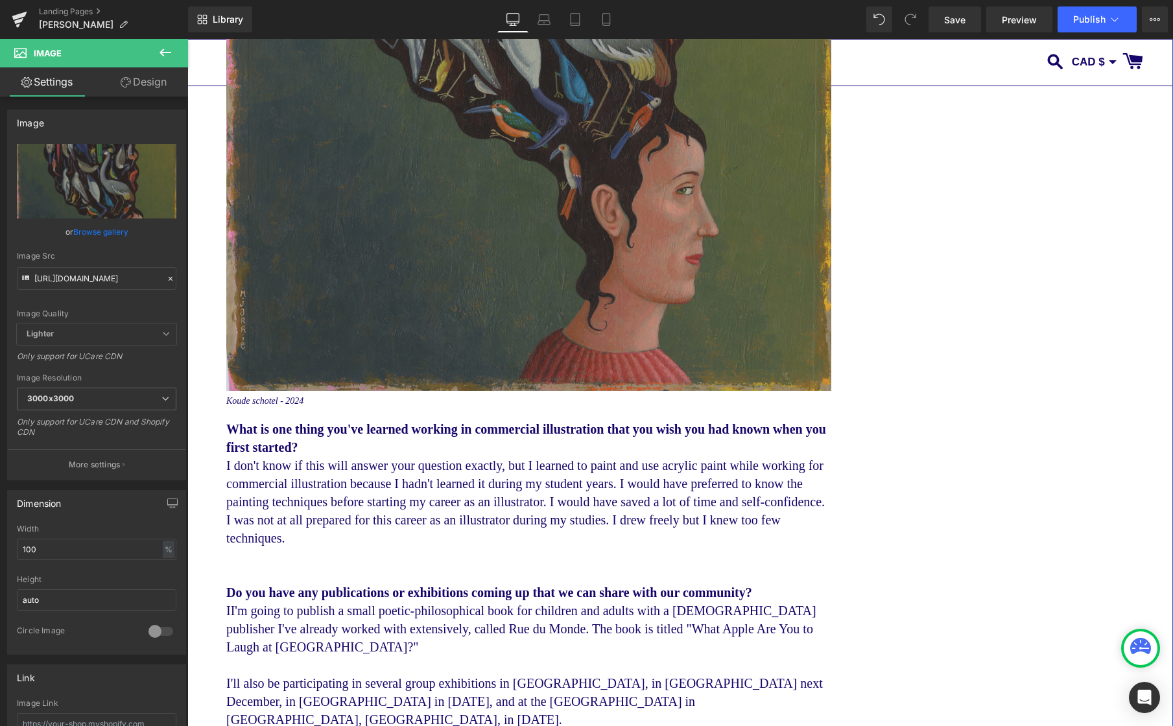
scroll to position [6425, 0]
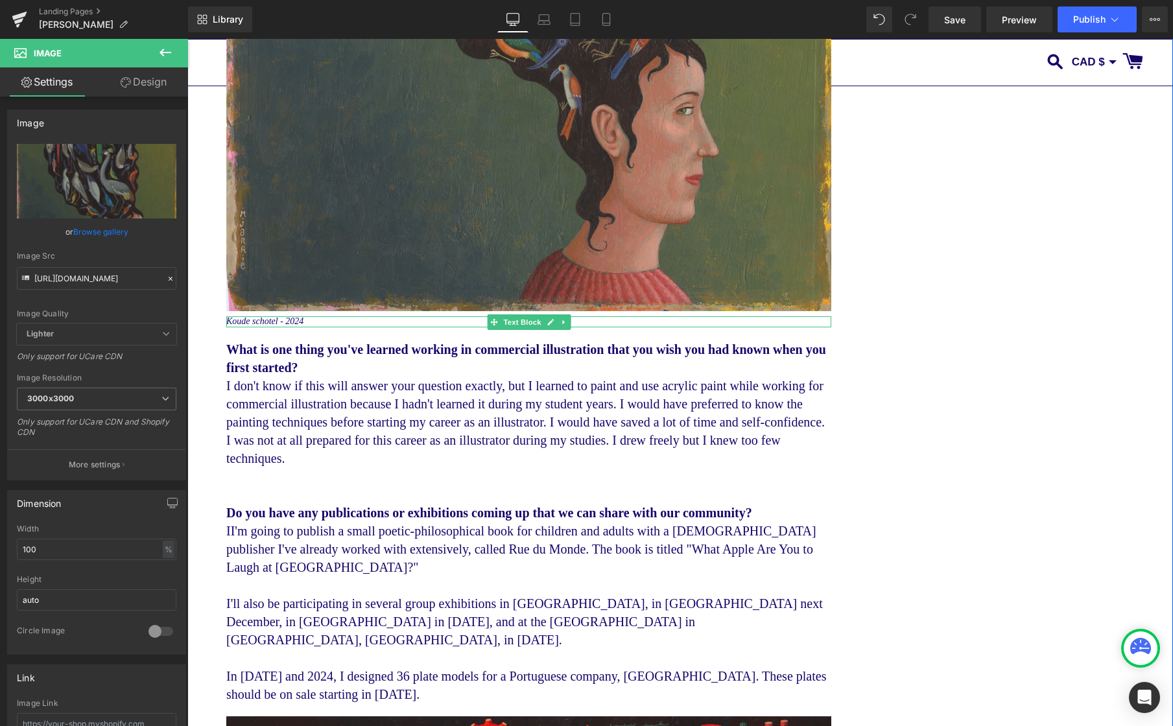
click at [566, 330] on link at bounding box center [564, 322] width 14 height 16
click at [557, 326] on icon at bounding box center [557, 322] width 7 height 8
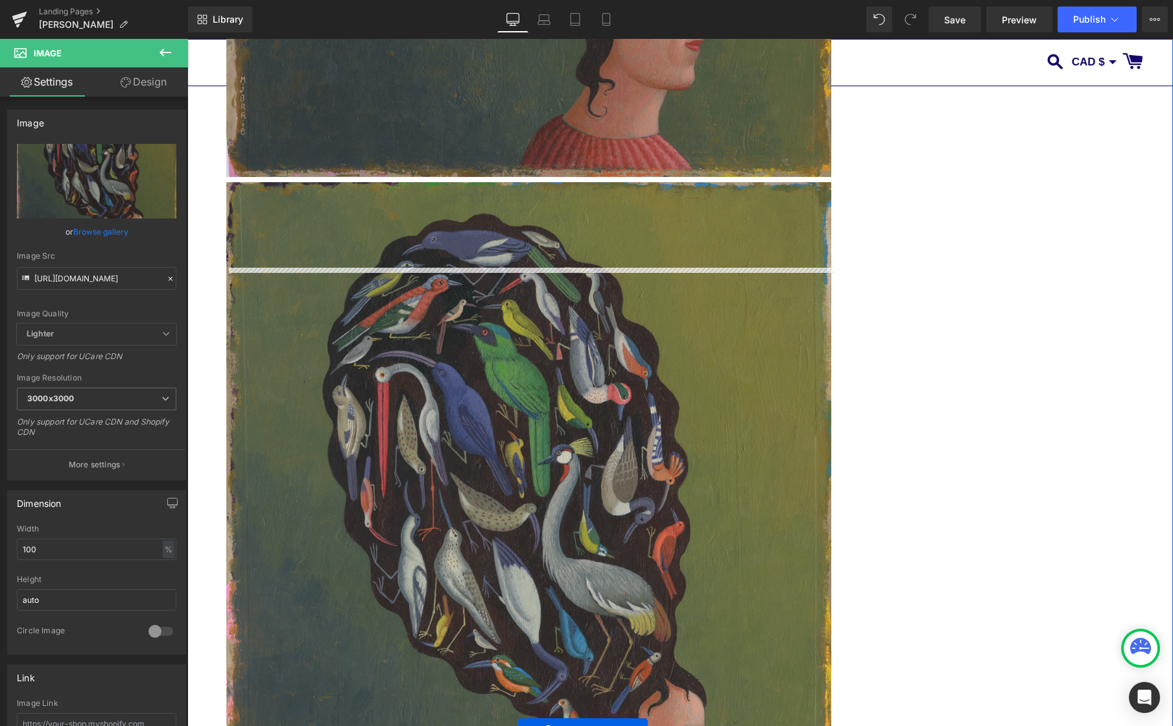
scroll to position [5745, 0]
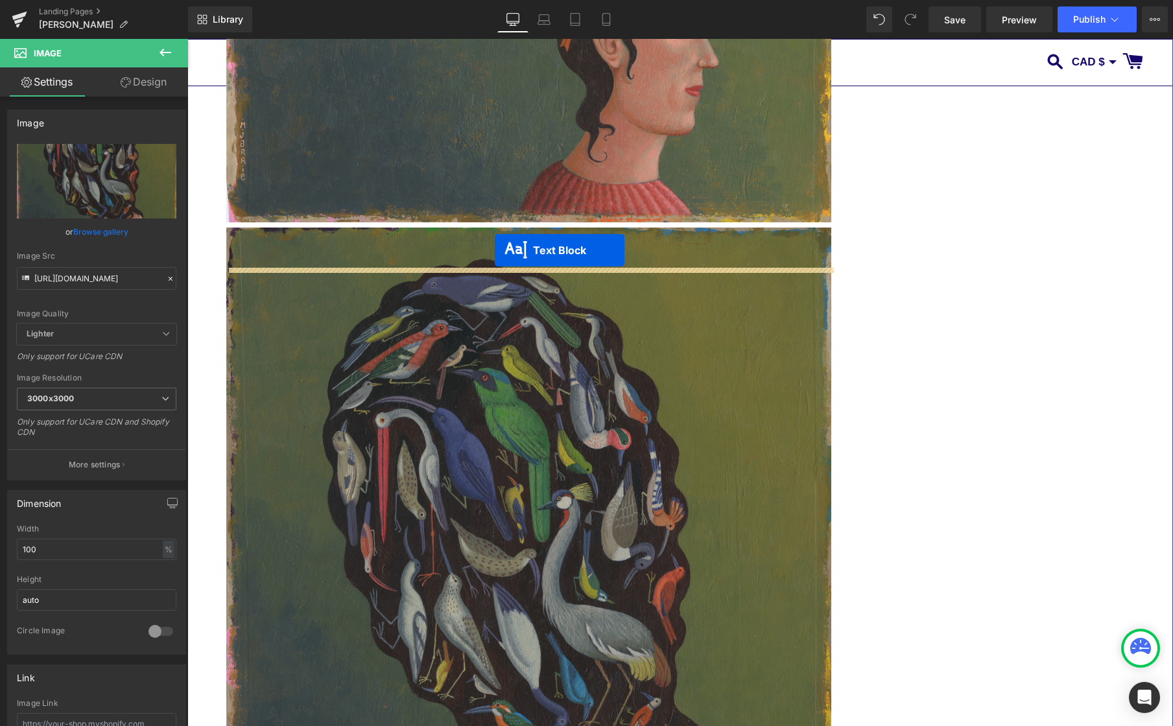
drag, startPoint x: 493, startPoint y: 386, endPoint x: 589, endPoint y: 298, distance: 130.7
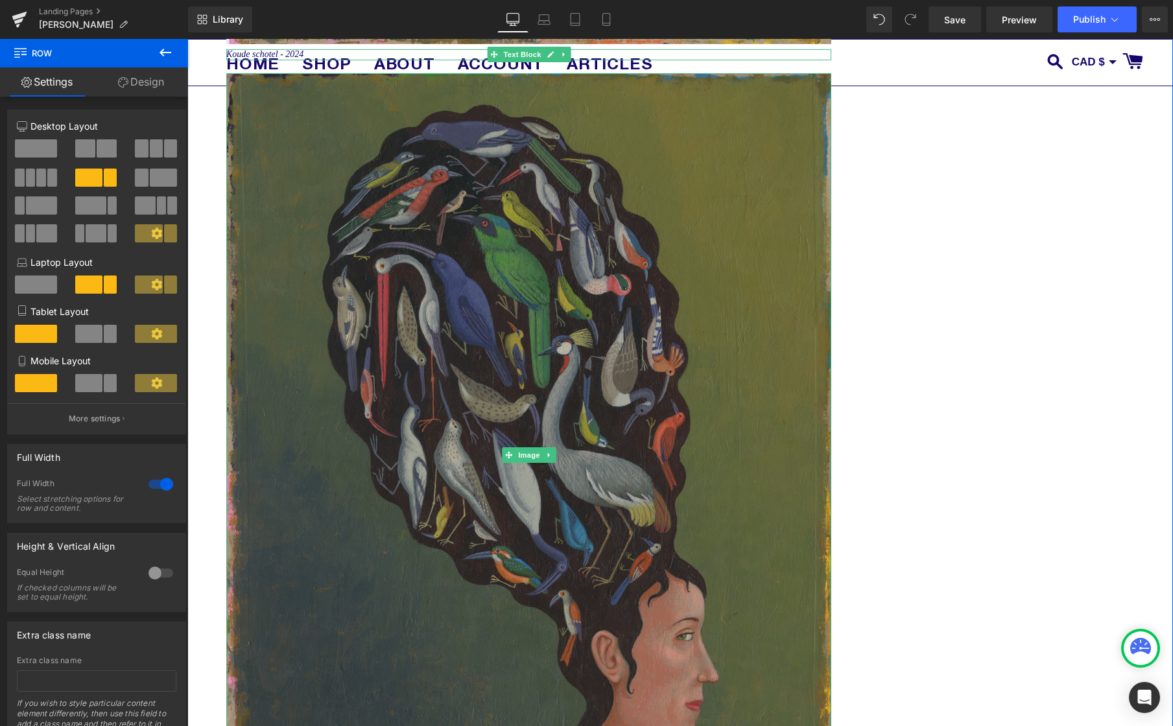
scroll to position [5922, 0]
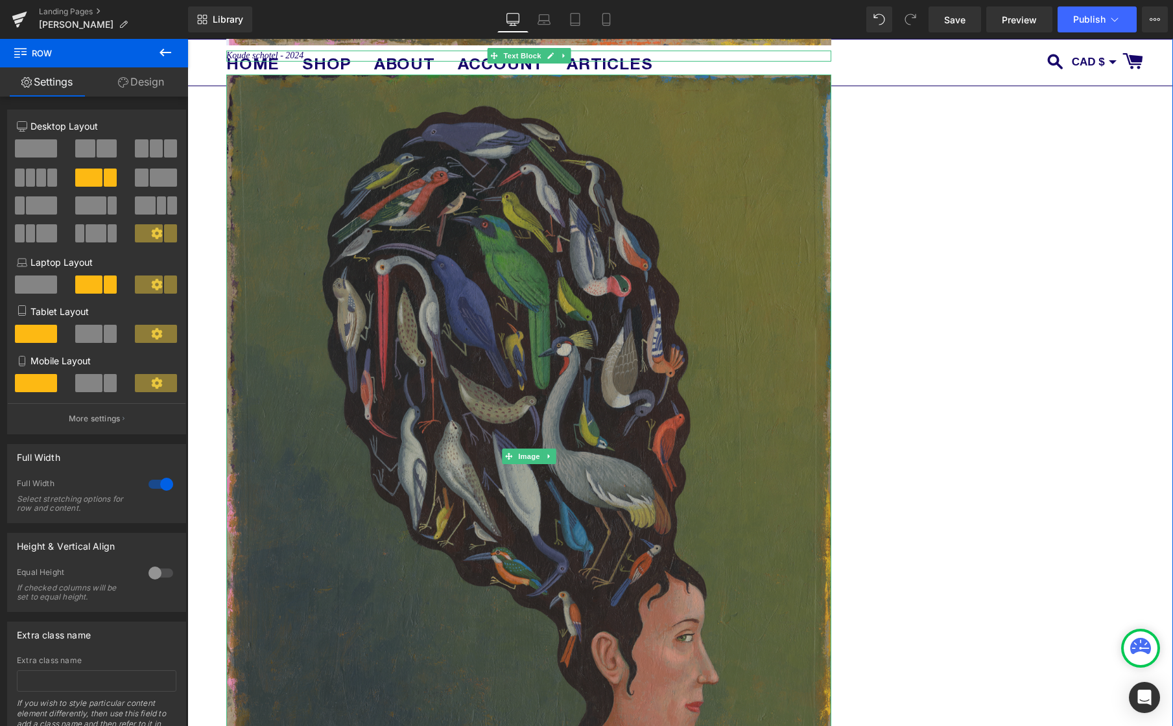
drag, startPoint x: 531, startPoint y: 496, endPoint x: 522, endPoint y: 357, distance: 139.6
click at [531, 464] on span "Image" at bounding box center [528, 457] width 27 height 16
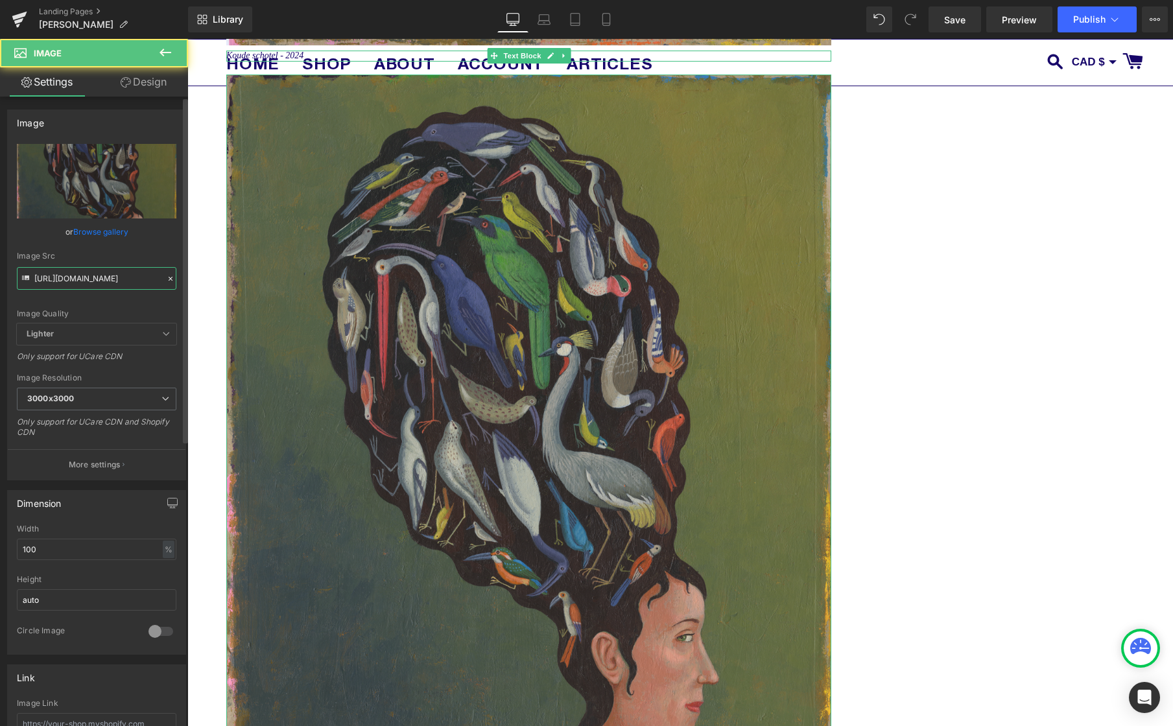
click at [113, 279] on input "[URL][DOMAIN_NAME]" at bounding box center [96, 278] width 159 height 23
paste input "Canal_St.png?v=1760457907"
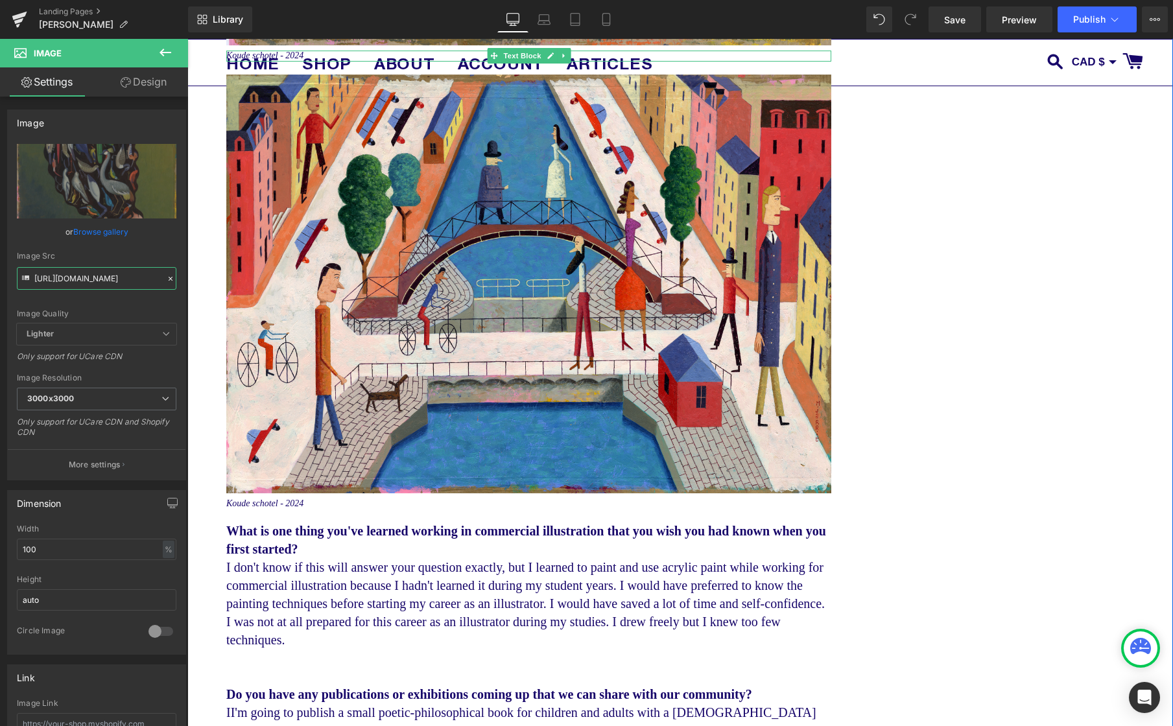
type input "[URL][DOMAIN_NAME]"
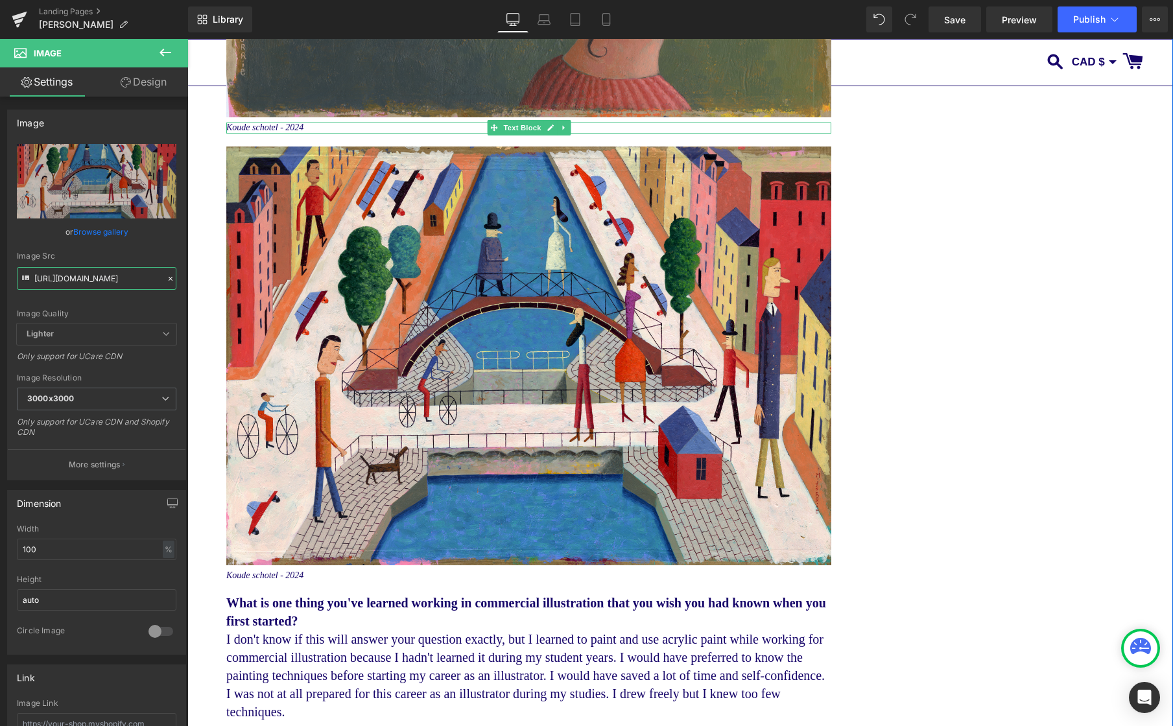
scroll to position [5800, 0]
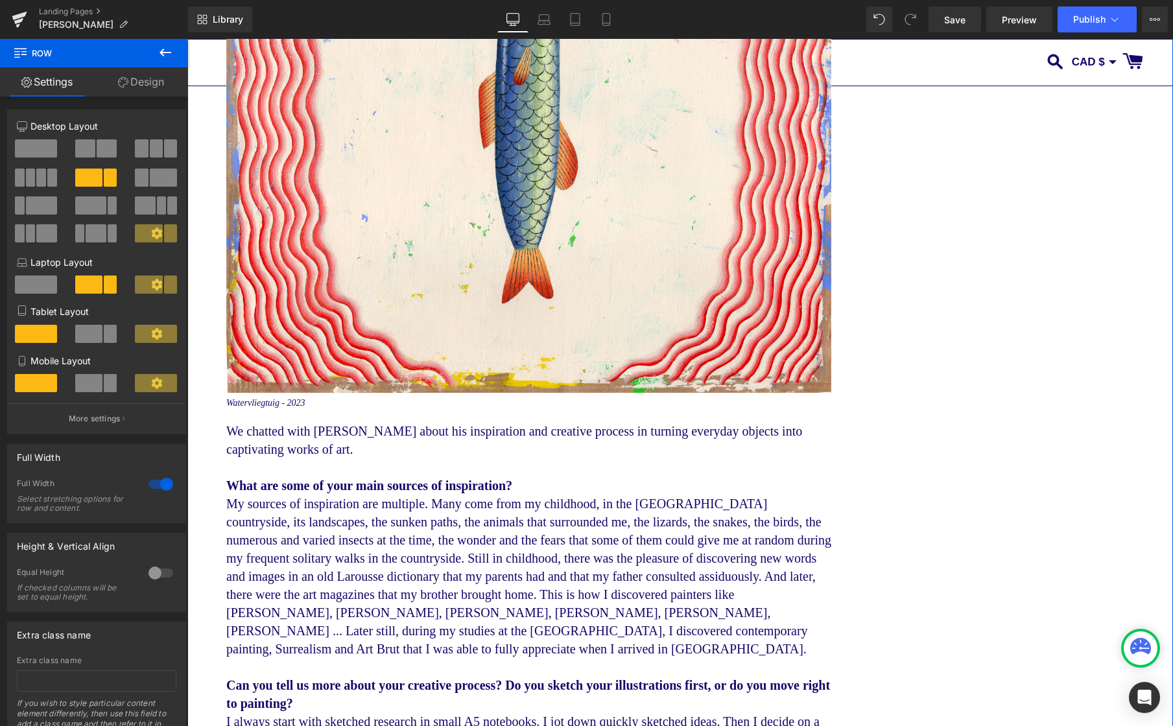
scroll to position [1411, 0]
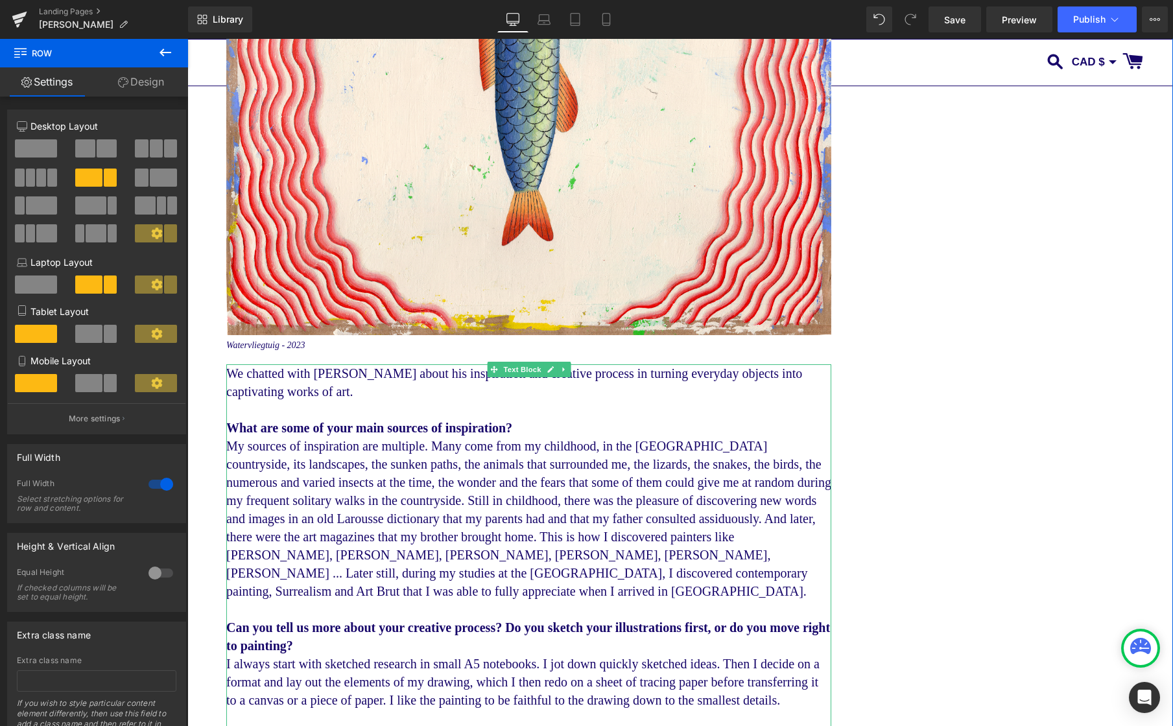
click at [328, 373] on p "We chatted with [PERSON_NAME] about his inspiration and creative process in tur…" at bounding box center [528, 382] width 605 height 36
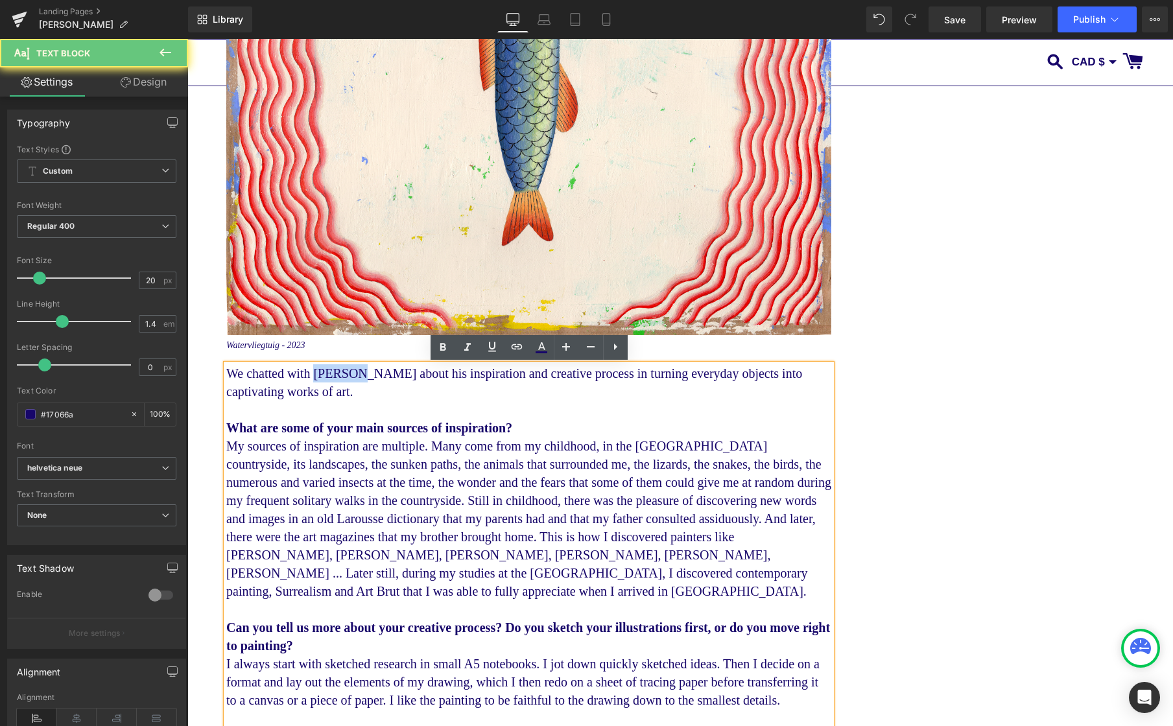
click at [337, 373] on p "We chatted with [PERSON_NAME] about his inspiration and creative process in tur…" at bounding box center [528, 382] width 605 height 36
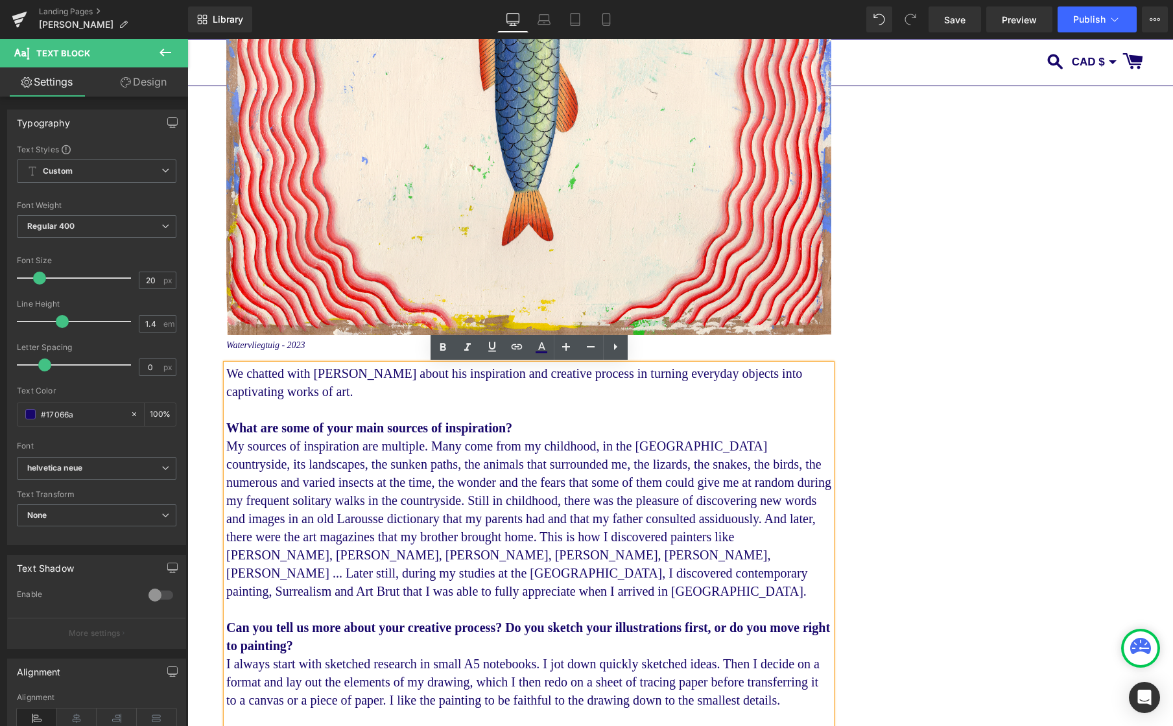
click at [336, 378] on p "We chatted with [PERSON_NAME] about his inspiration and creative process in tur…" at bounding box center [528, 382] width 605 height 36
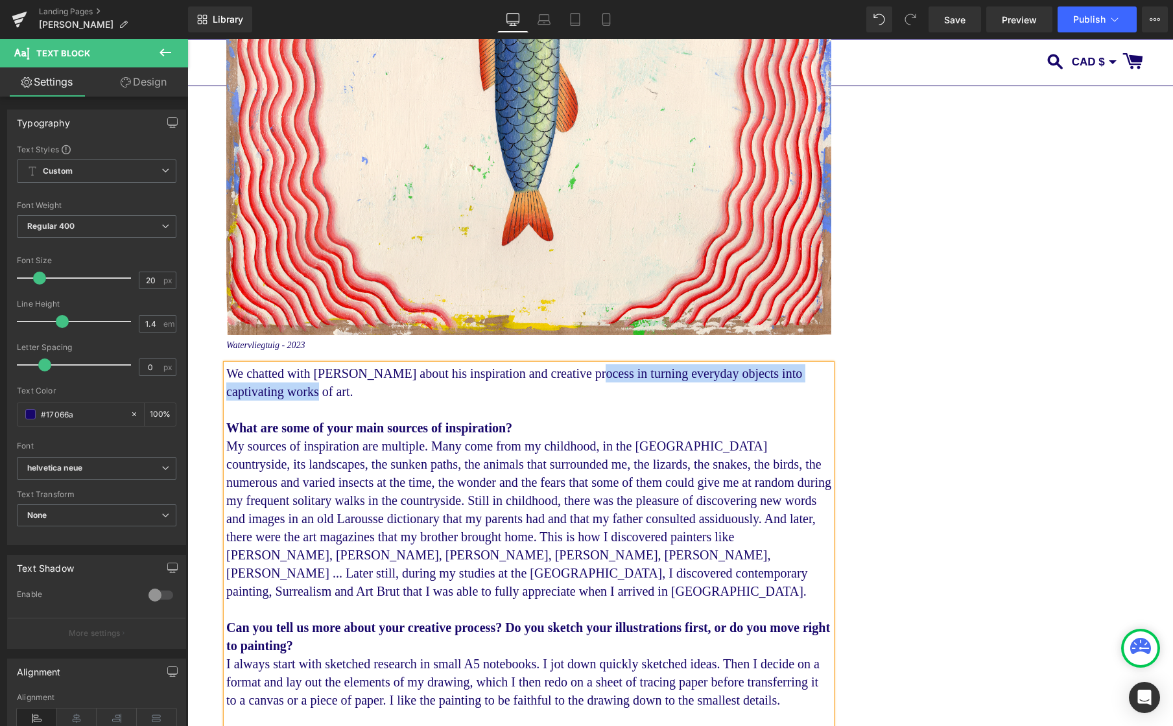
drag, startPoint x: 361, startPoint y: 395, endPoint x: 610, endPoint y: 376, distance: 249.6
click at [610, 376] on p "We chatted with [PERSON_NAME] about his inspiration and creative process in tur…" at bounding box center [528, 382] width 605 height 36
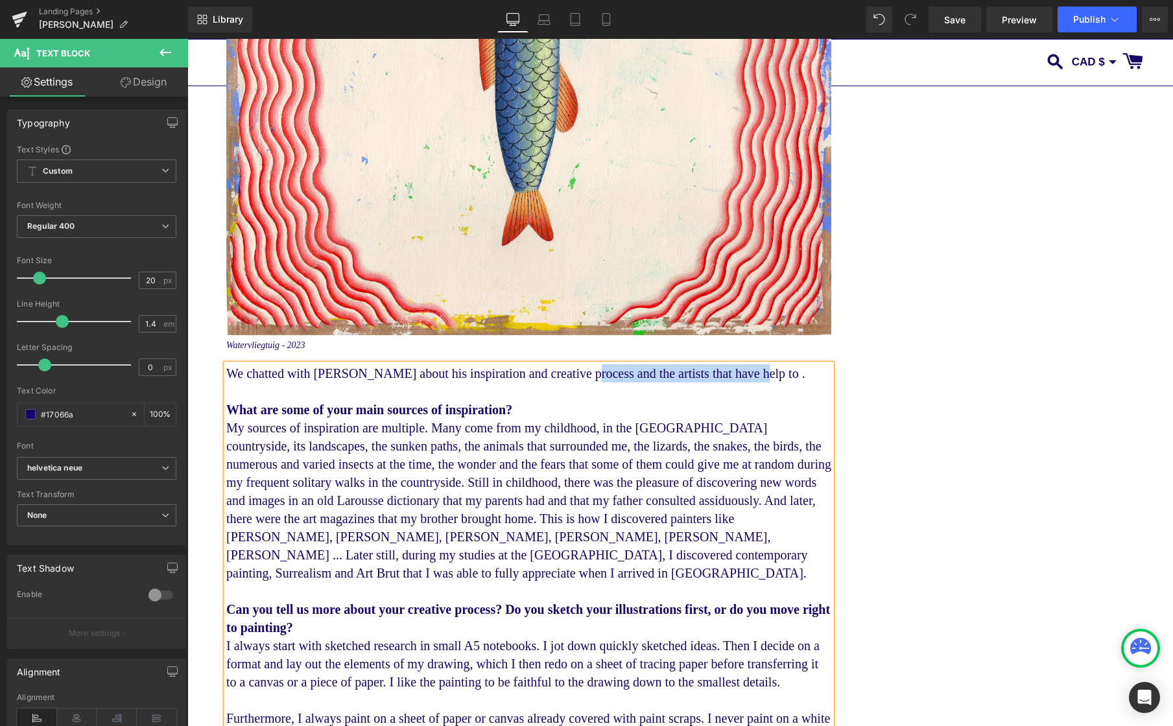
drag, startPoint x: 794, startPoint y: 375, endPoint x: 608, endPoint y: 380, distance: 186.1
click at [609, 380] on p "We chatted with [PERSON_NAME] about his inspiration and creative process and th…" at bounding box center [528, 373] width 605 height 18
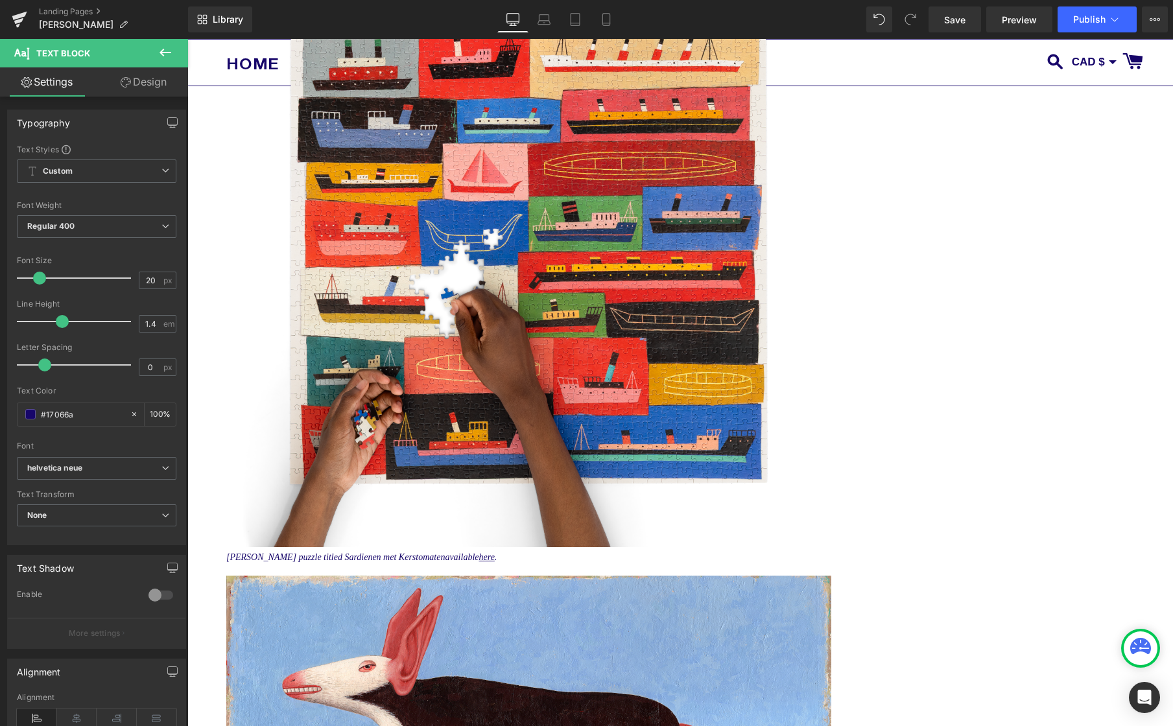
scroll to position [3354, 0]
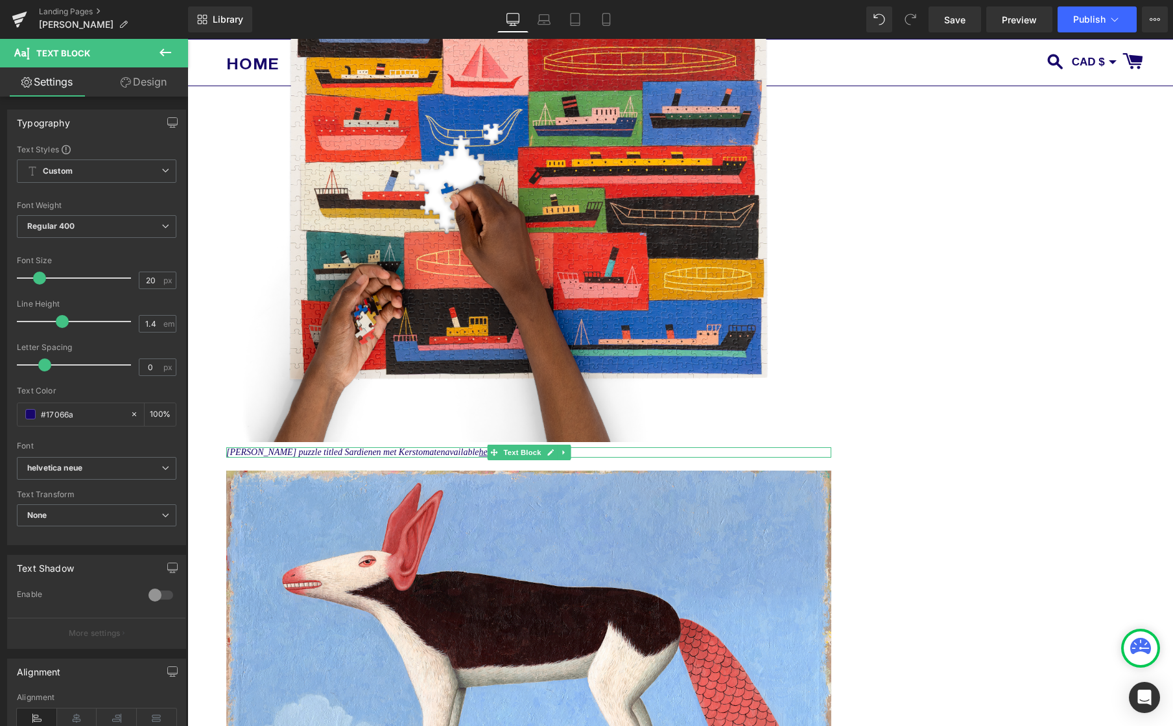
click at [271, 457] on icon "[PERSON_NAME] puzzle titled Sardienen met Kerstomatenavailable here ." at bounding box center [361, 452] width 270 height 10
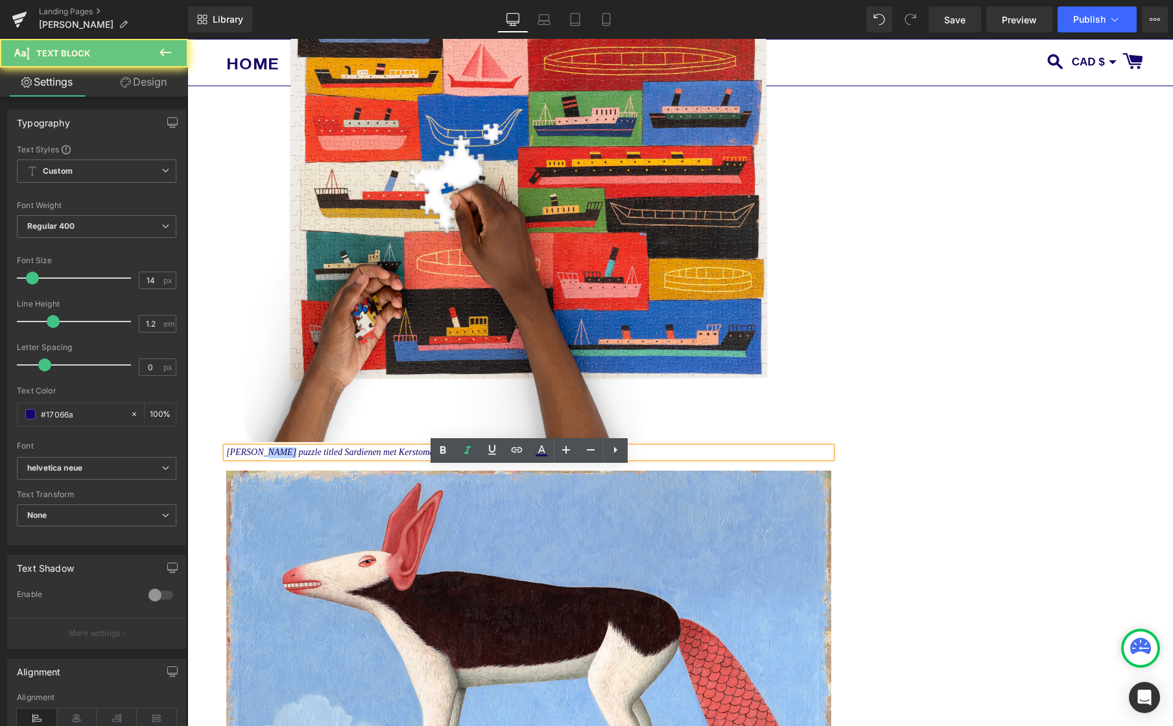
click at [271, 457] on icon "[PERSON_NAME] puzzle titled Sardienen met Kerstomatenavailable here ." at bounding box center [361, 452] width 270 height 10
drag, startPoint x: 280, startPoint y: 470, endPoint x: 281, endPoint y: 478, distance: 8.5
click at [280, 457] on icon "[PERSON_NAME] puzzle titled Sardienen met Kerstomatenavailable here ." at bounding box center [361, 452] width 270 height 10
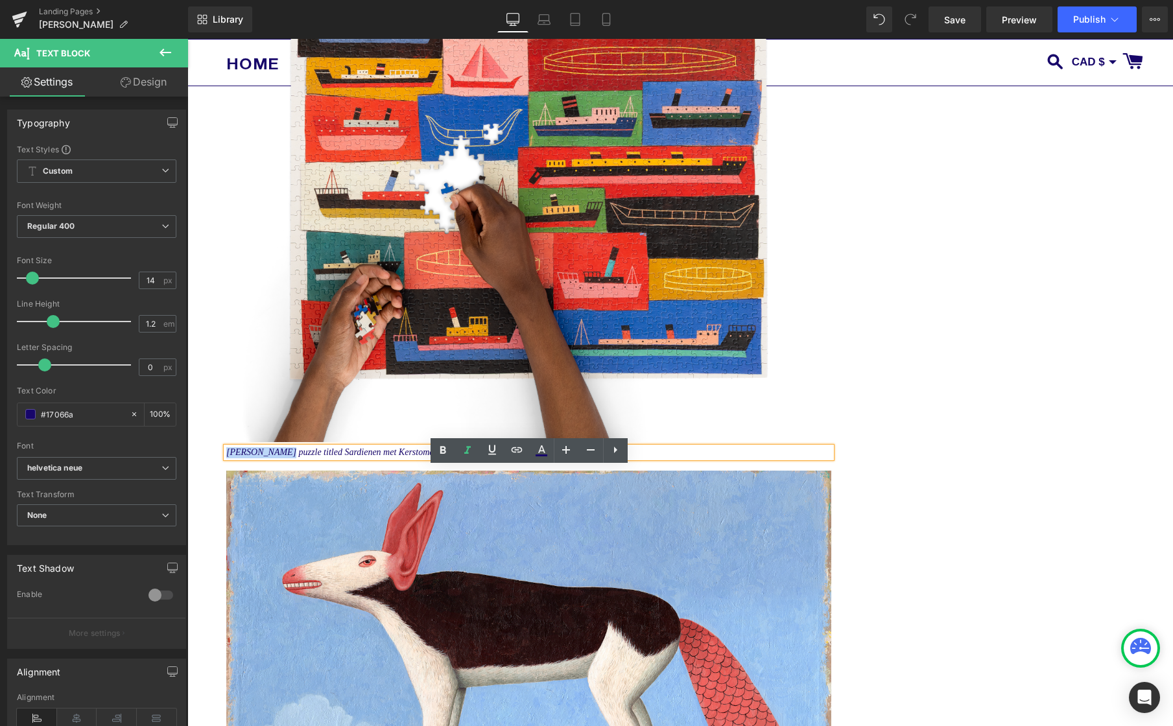
drag, startPoint x: 277, startPoint y: 473, endPoint x: 221, endPoint y: 473, distance: 56.4
click at [221, 473] on div "Artist Feature - [PERSON_NAME] Text Block Image [PERSON_NAME] with a selection …" at bounding box center [679, 636] width 985 height 7629
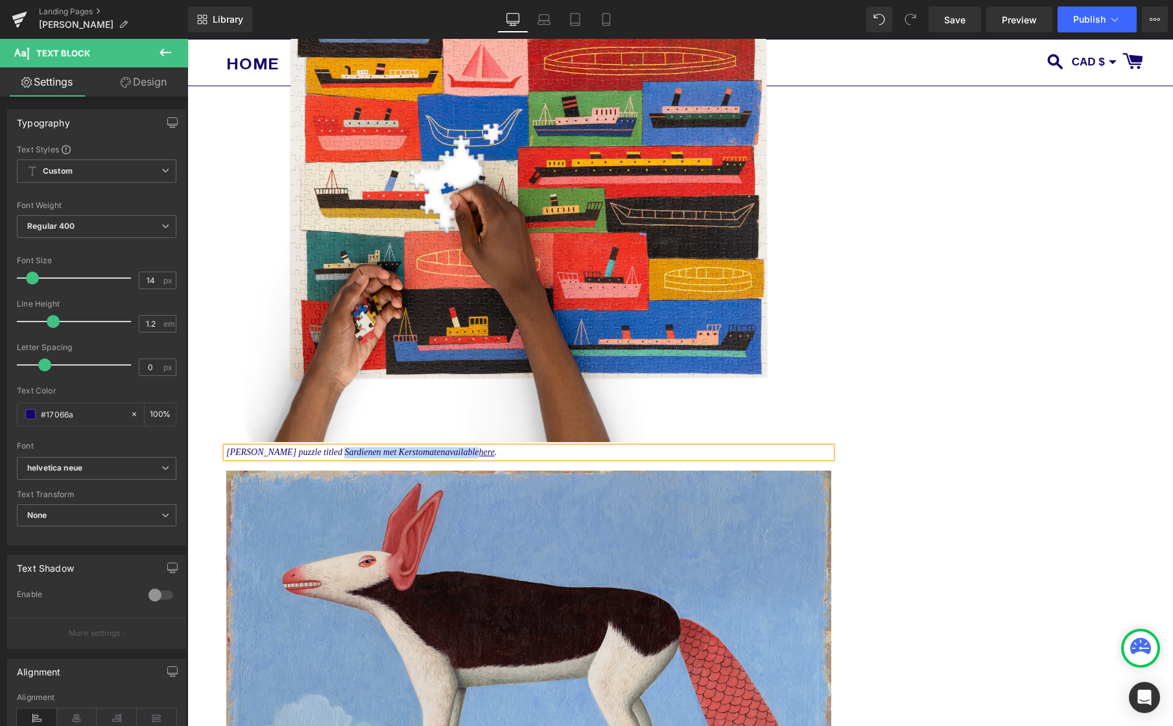
drag, startPoint x: 334, startPoint y: 473, endPoint x: 461, endPoint y: 504, distance: 130.9
click at [474, 457] on icon "[PERSON_NAME] puzzle titled Sardienen met Kerstomatenavailable here ." at bounding box center [361, 452] width 270 height 10
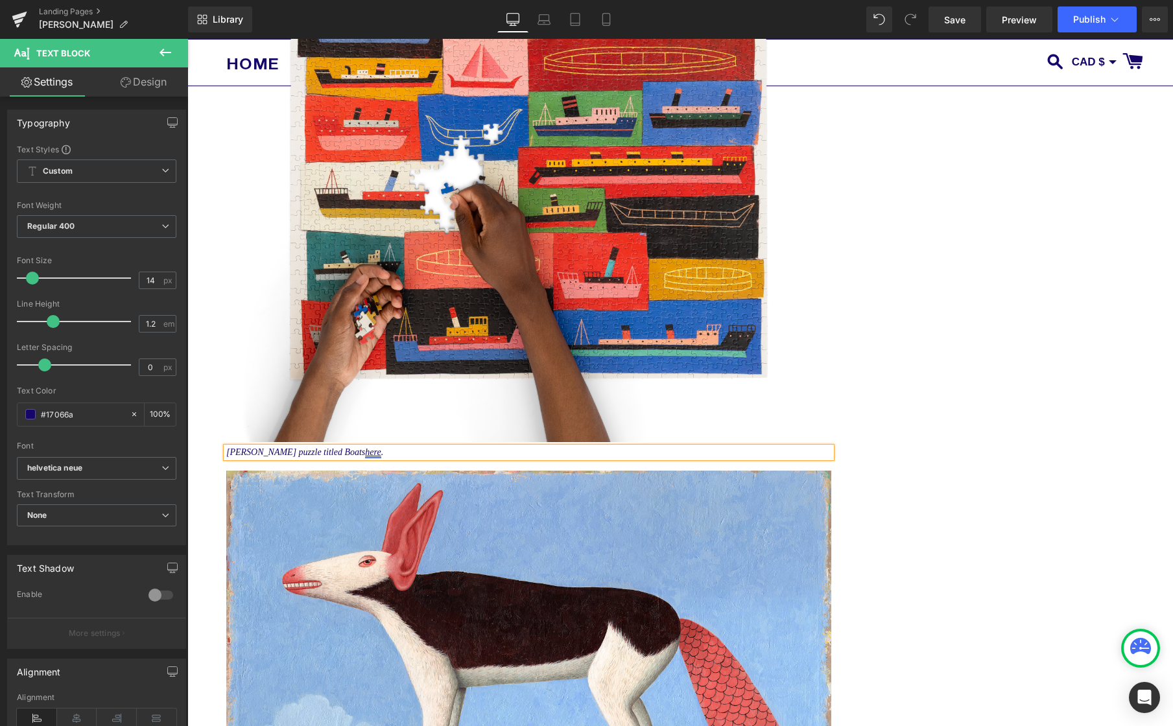
click at [365, 457] on link "here" at bounding box center [373, 452] width 16 height 10
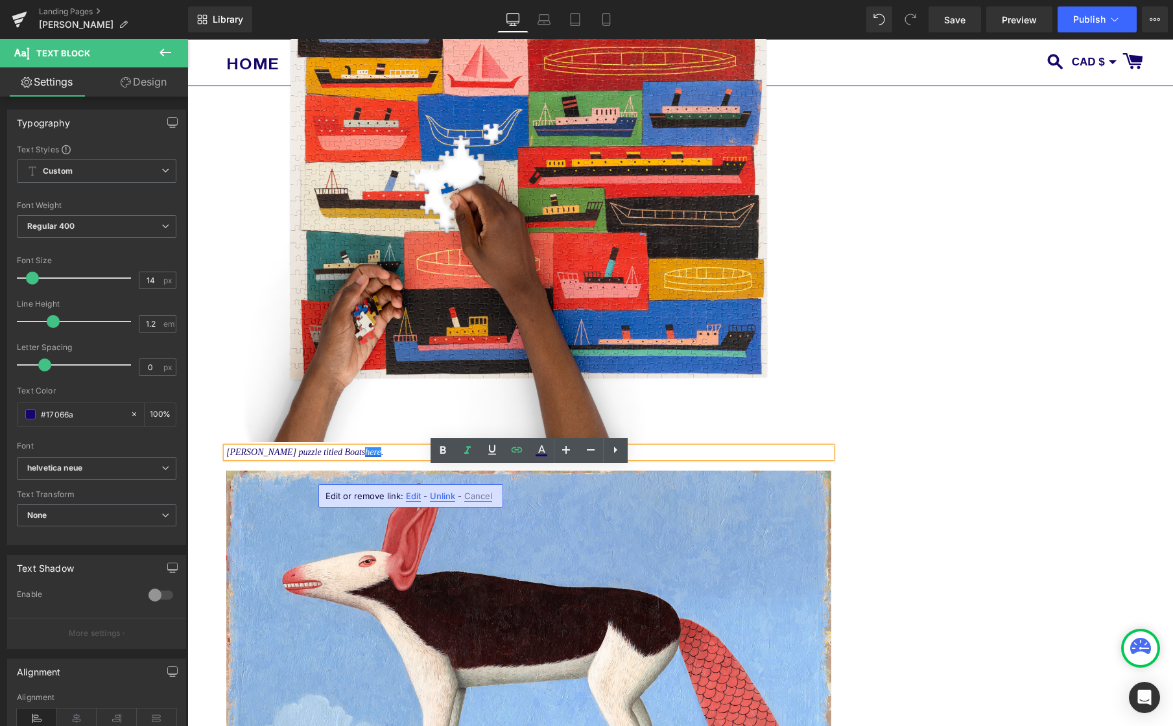
click at [412, 496] on span "Edit" at bounding box center [413, 496] width 15 height 11
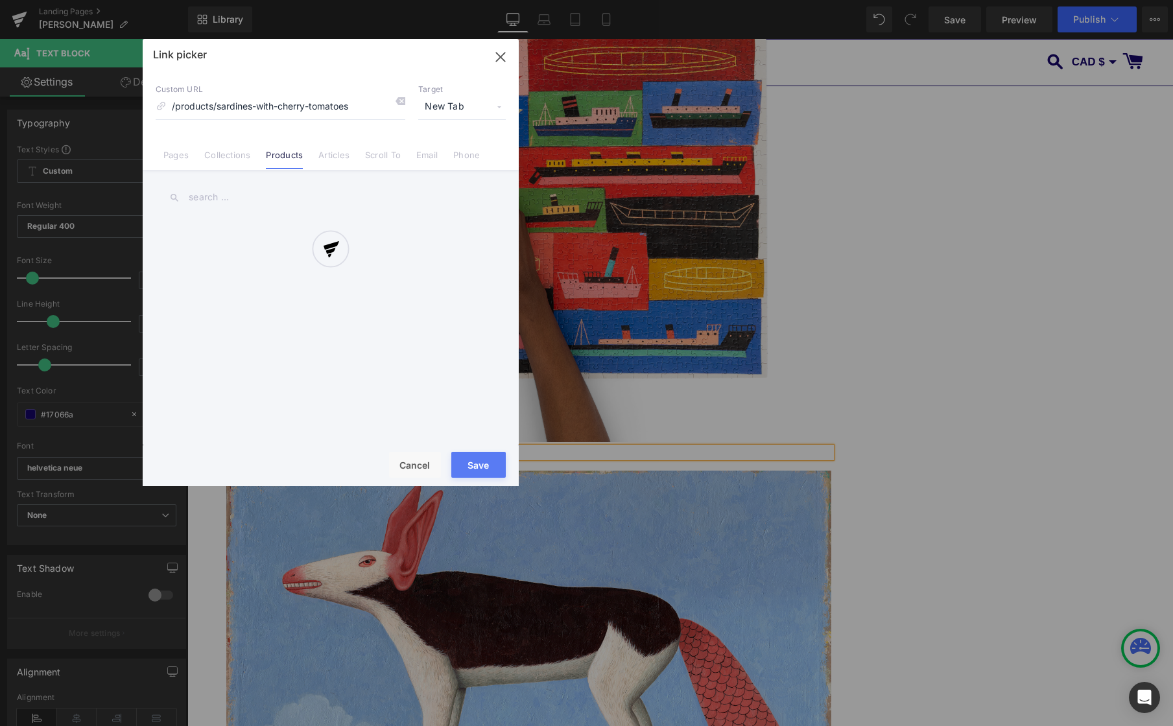
click at [536, 0] on div "Text Color Highlight Color #333333 Edit or remove link: Edit - Unlink - Cancel …" at bounding box center [586, 0] width 1173 height 0
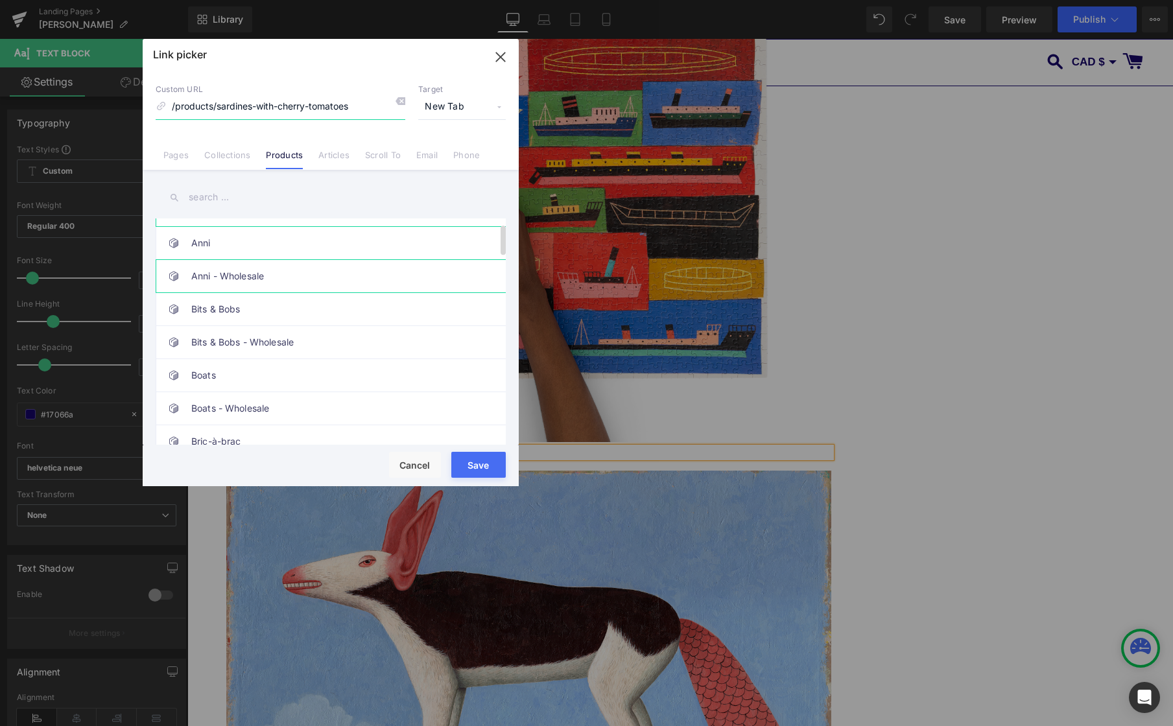
scroll to position [37, 0]
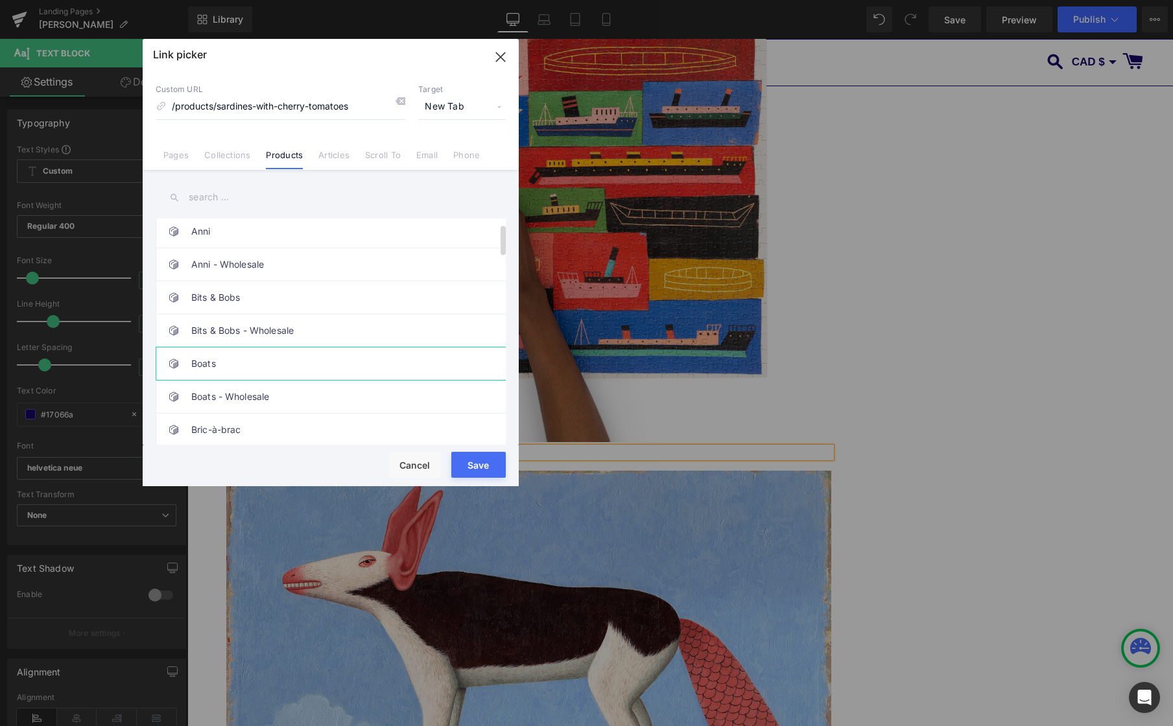
click at [244, 359] on link "Boats" at bounding box center [333, 363] width 285 height 32
type input "/products/boats"
click at [475, 460] on button "Save" at bounding box center [478, 465] width 54 height 26
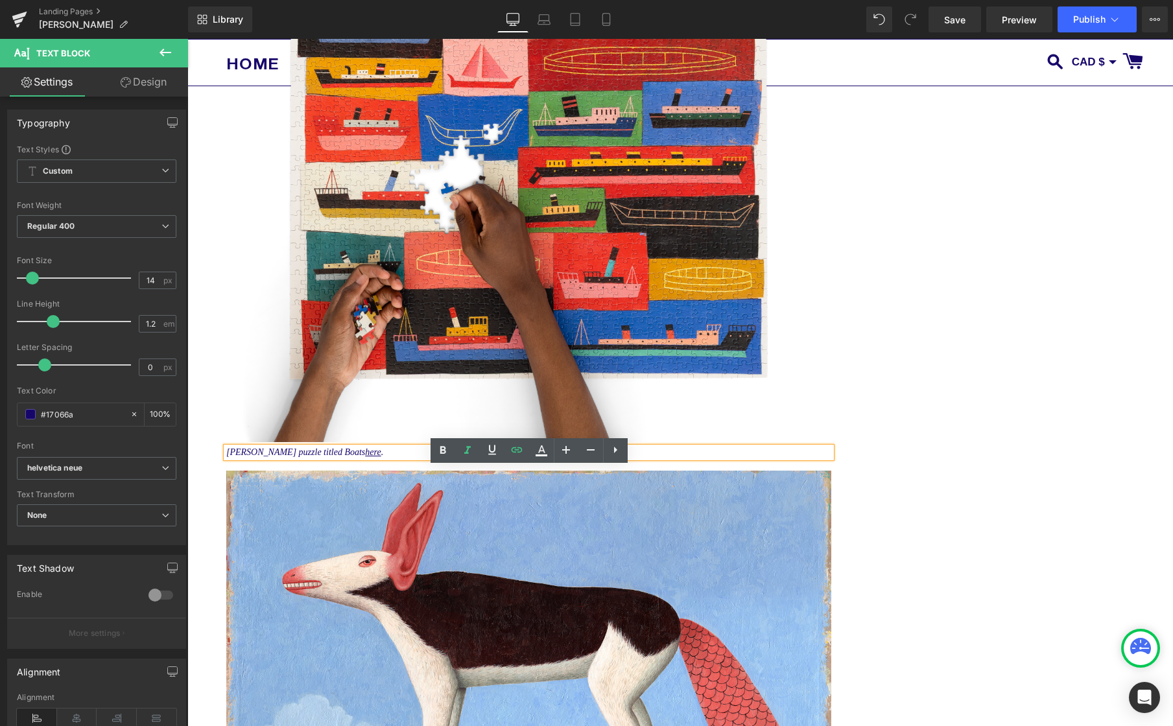
click at [1029, 436] on div "Artist Feature - [PERSON_NAME] Text Block Image [PERSON_NAME] with a selection …" at bounding box center [679, 636] width 985 height 7629
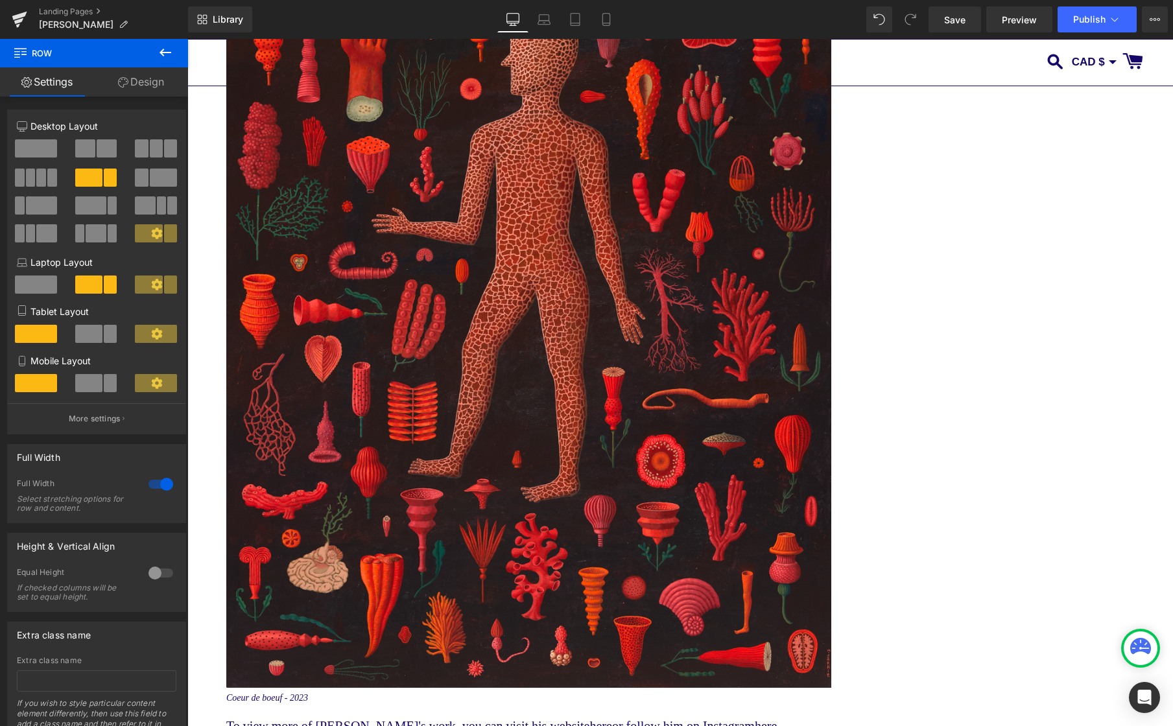
scroll to position [7172, 0]
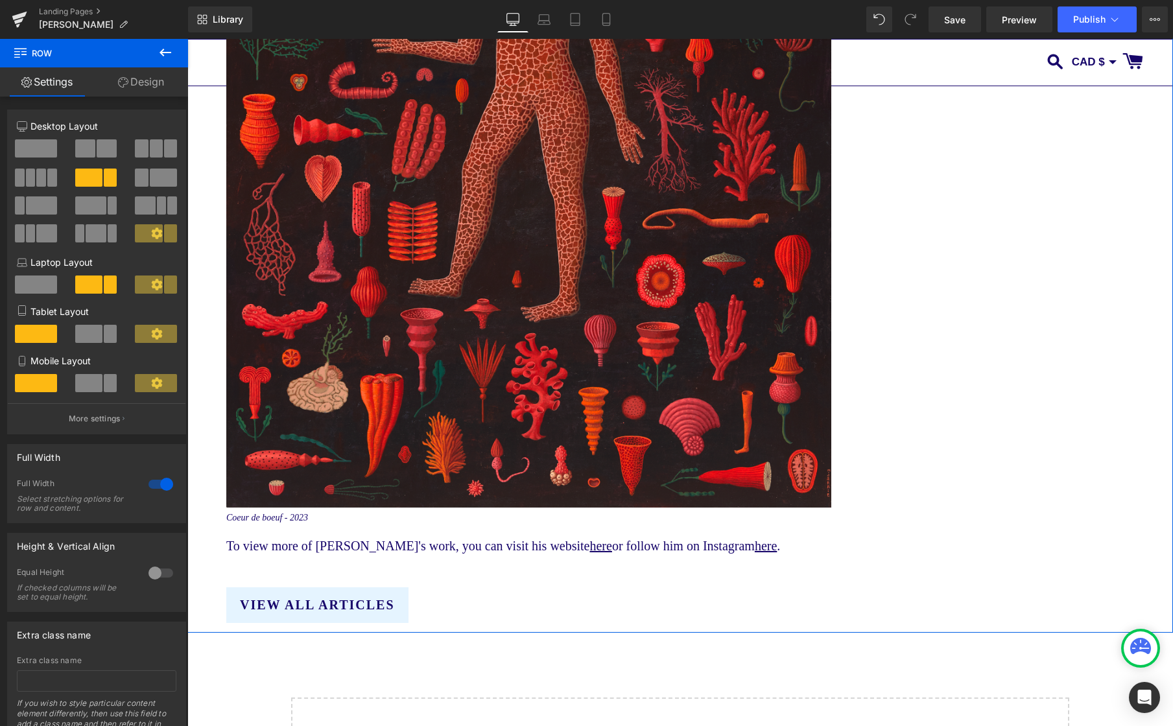
click at [259, 522] on icon "Coeur de boeuf - 2023" at bounding box center [267, 518] width 82 height 10
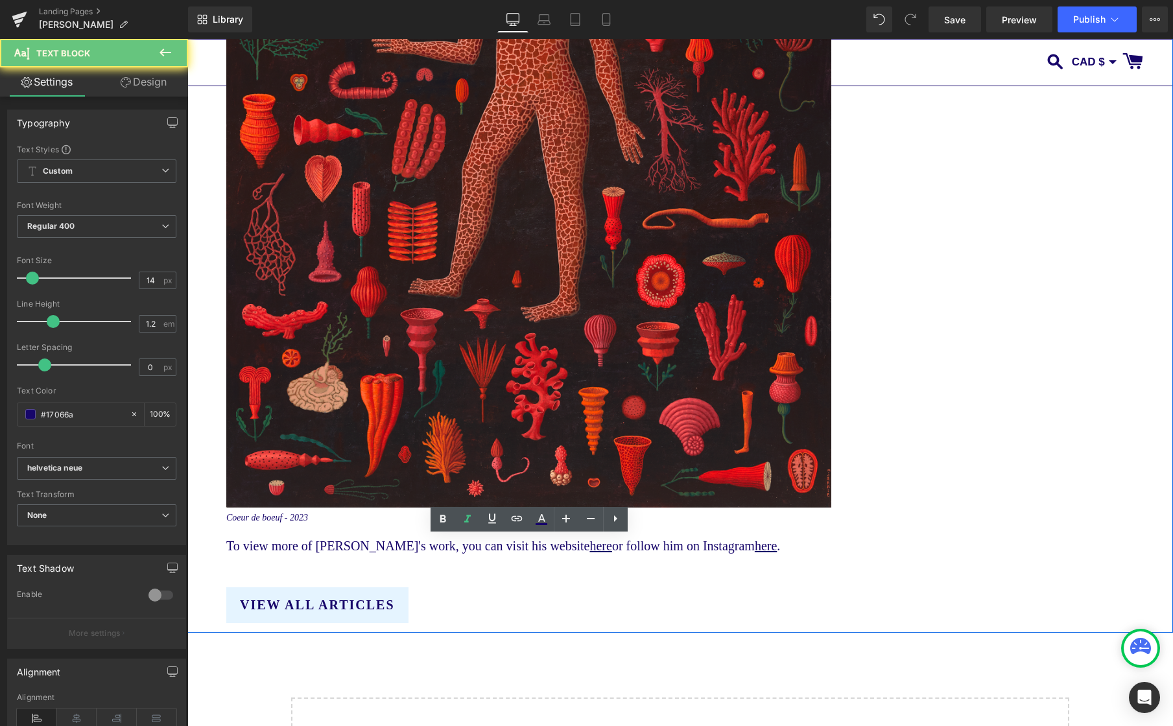
click at [259, 522] on icon "Coeur de boeuf - 2023" at bounding box center [267, 518] width 82 height 10
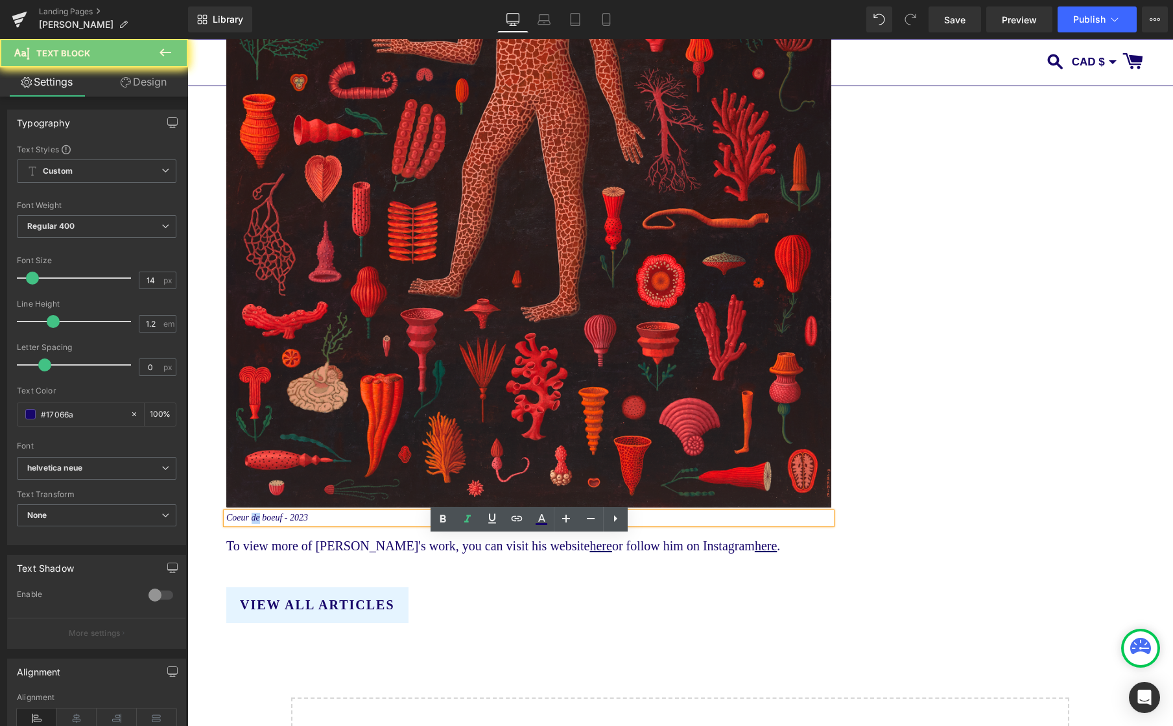
click at [262, 522] on icon "Coeur de boeuf - 2023" at bounding box center [267, 518] width 82 height 10
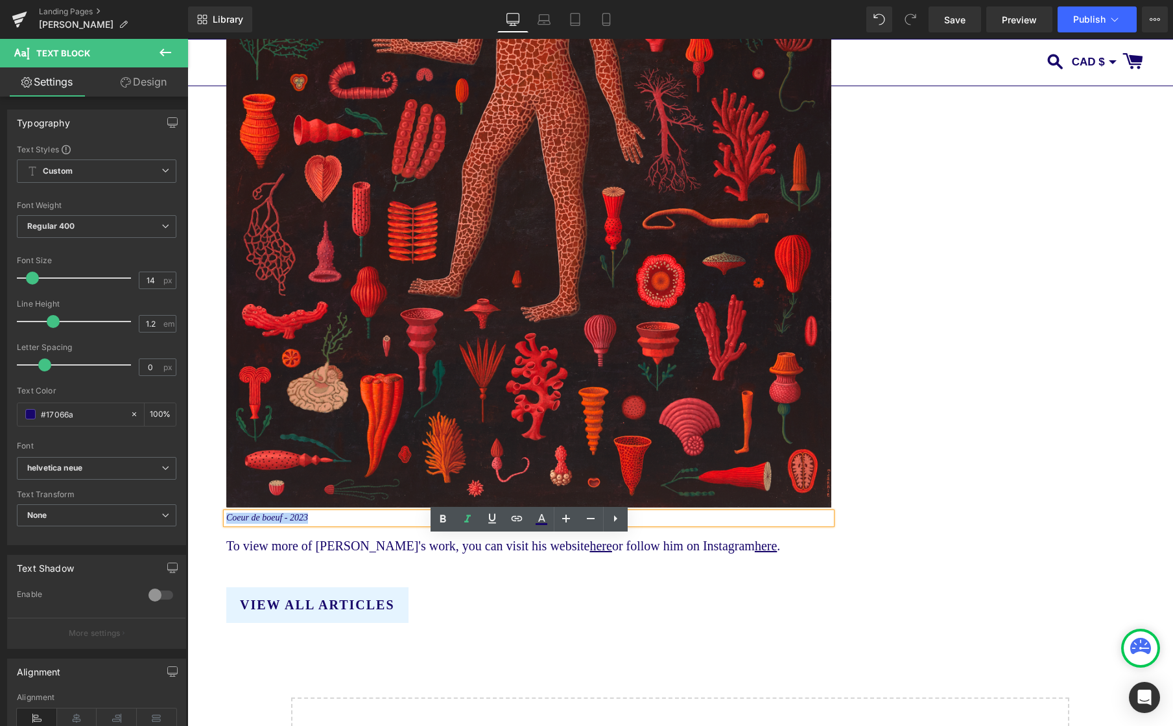
paste div
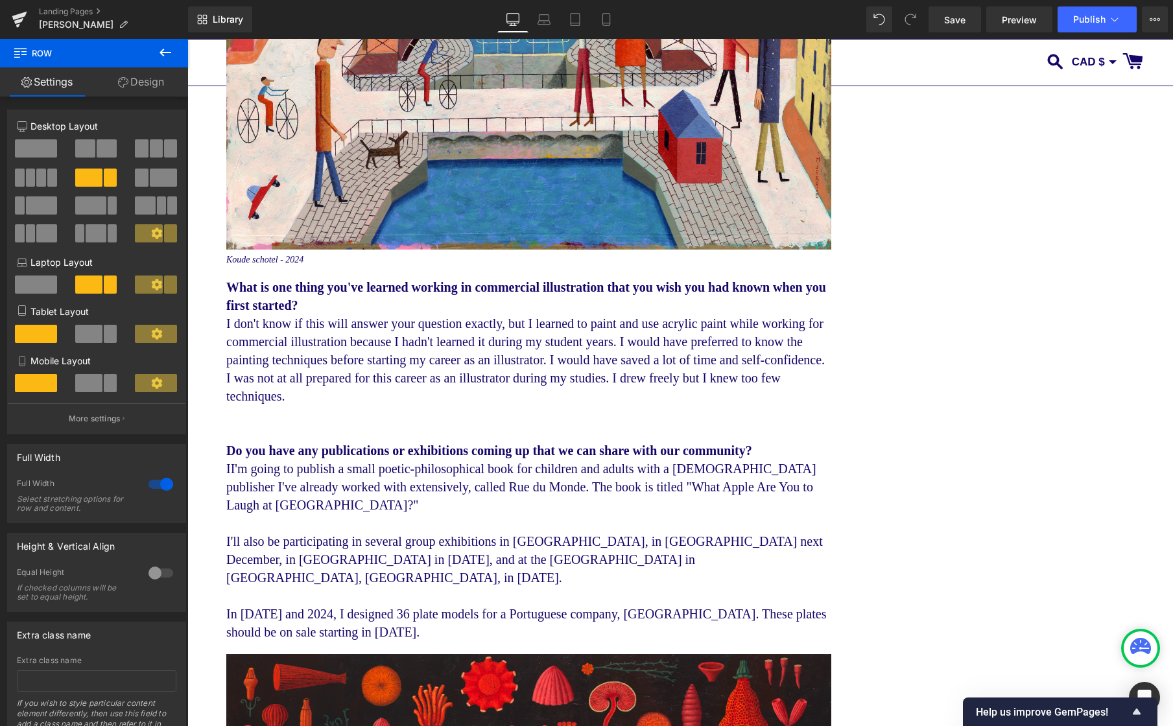
scroll to position [6076, 0]
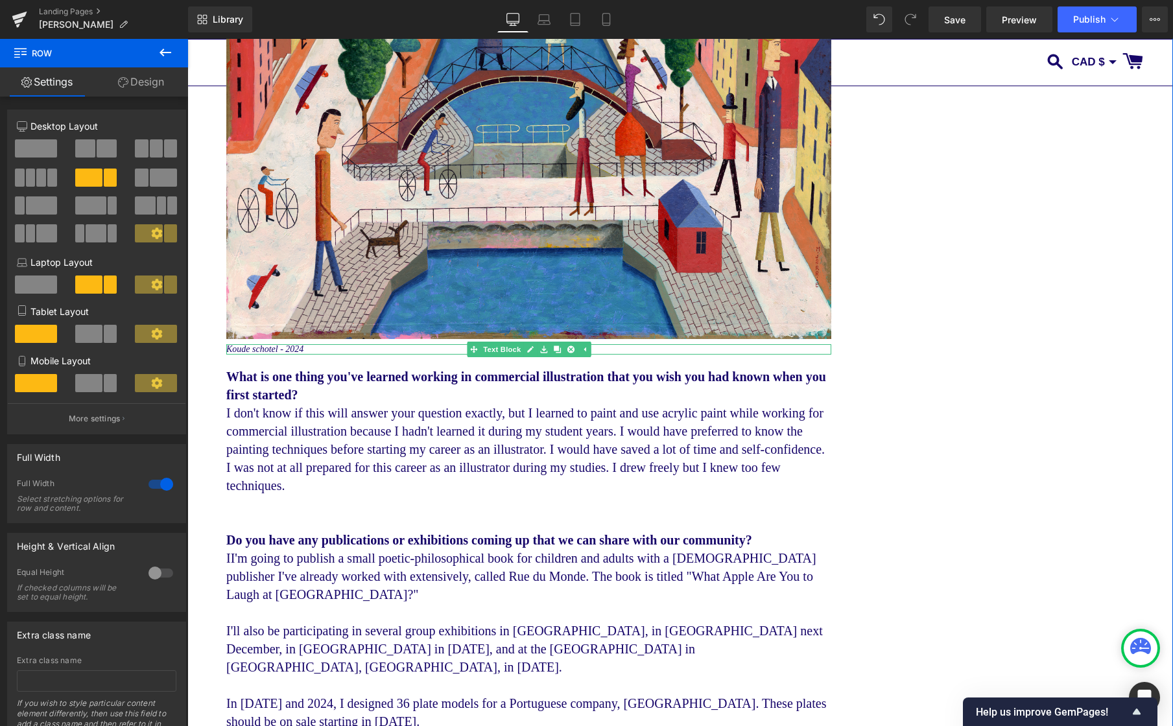
click at [261, 354] on icon "Koude schotel - 2024" at bounding box center [264, 349] width 77 height 10
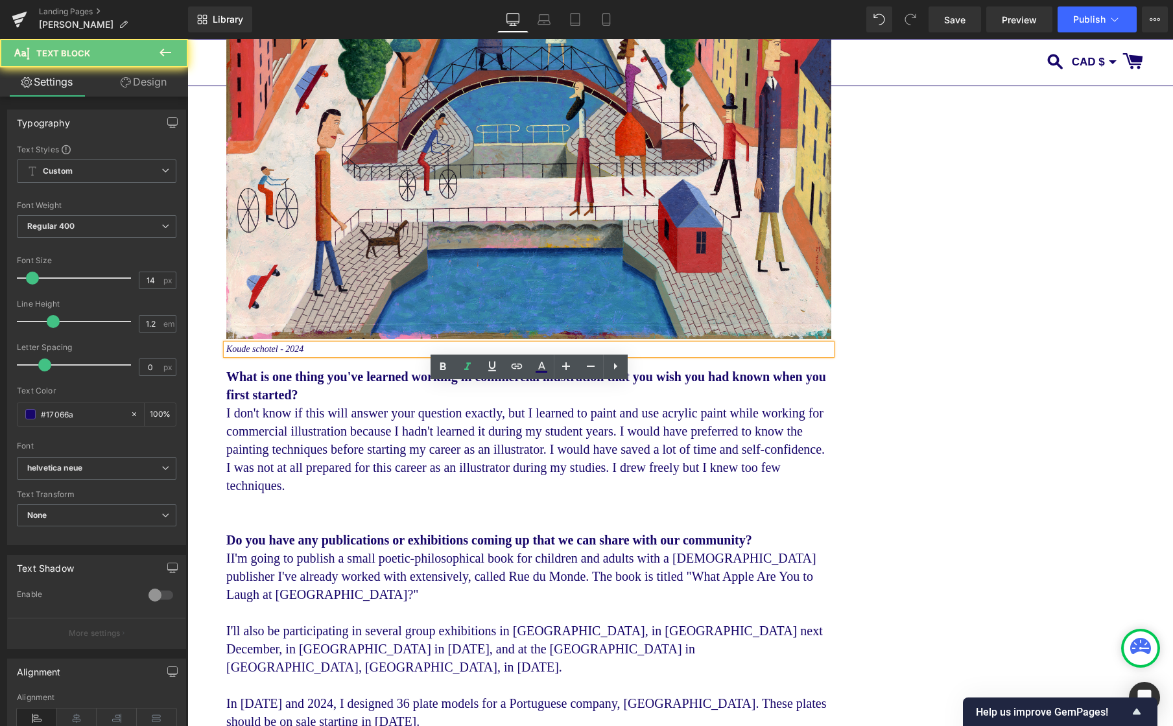
click at [261, 354] on icon "Koude schotel - 2024" at bounding box center [264, 349] width 77 height 10
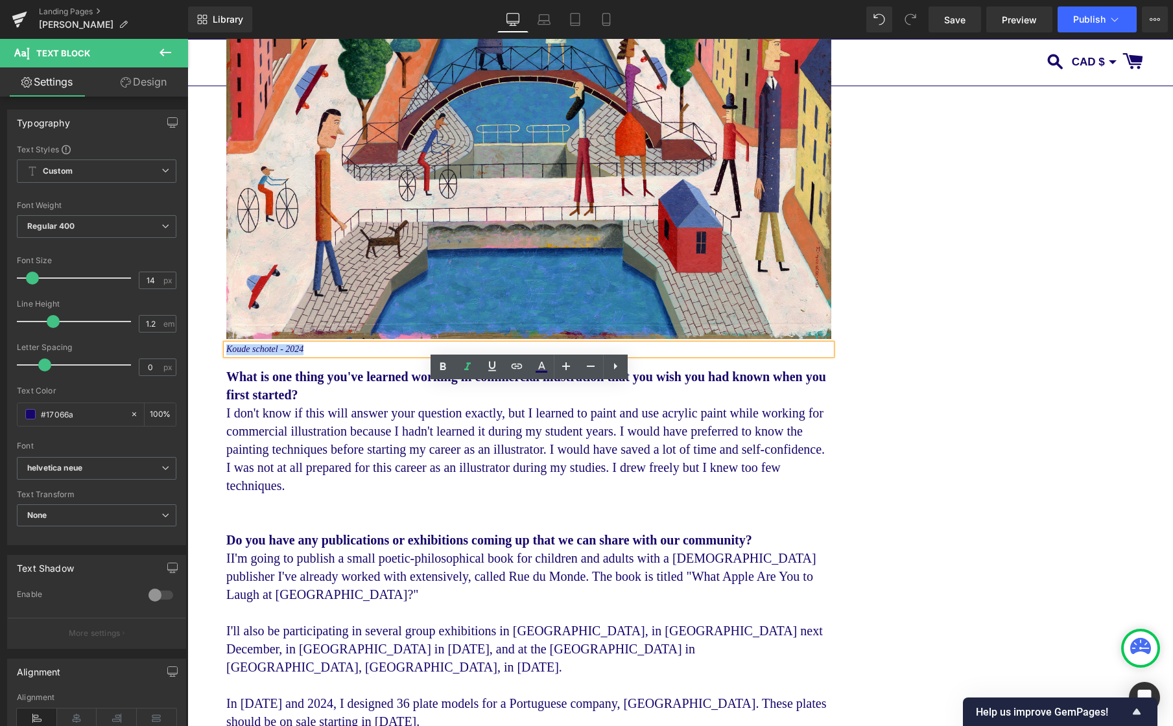
paste div
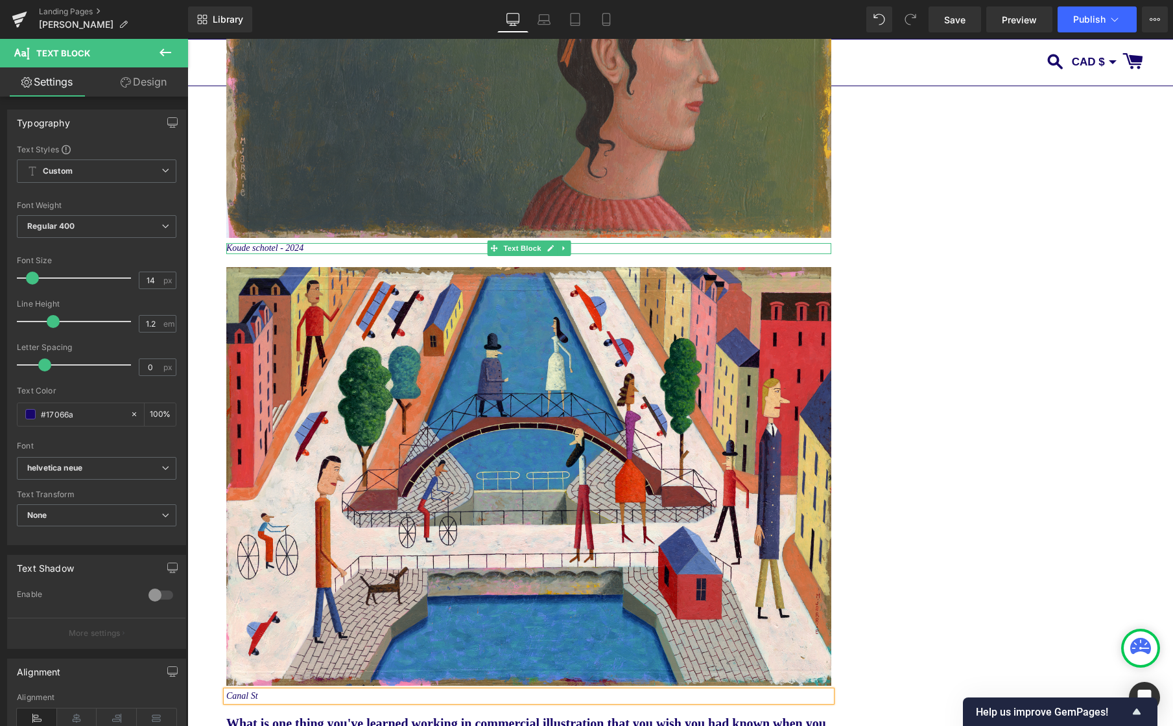
scroll to position [5600, 0]
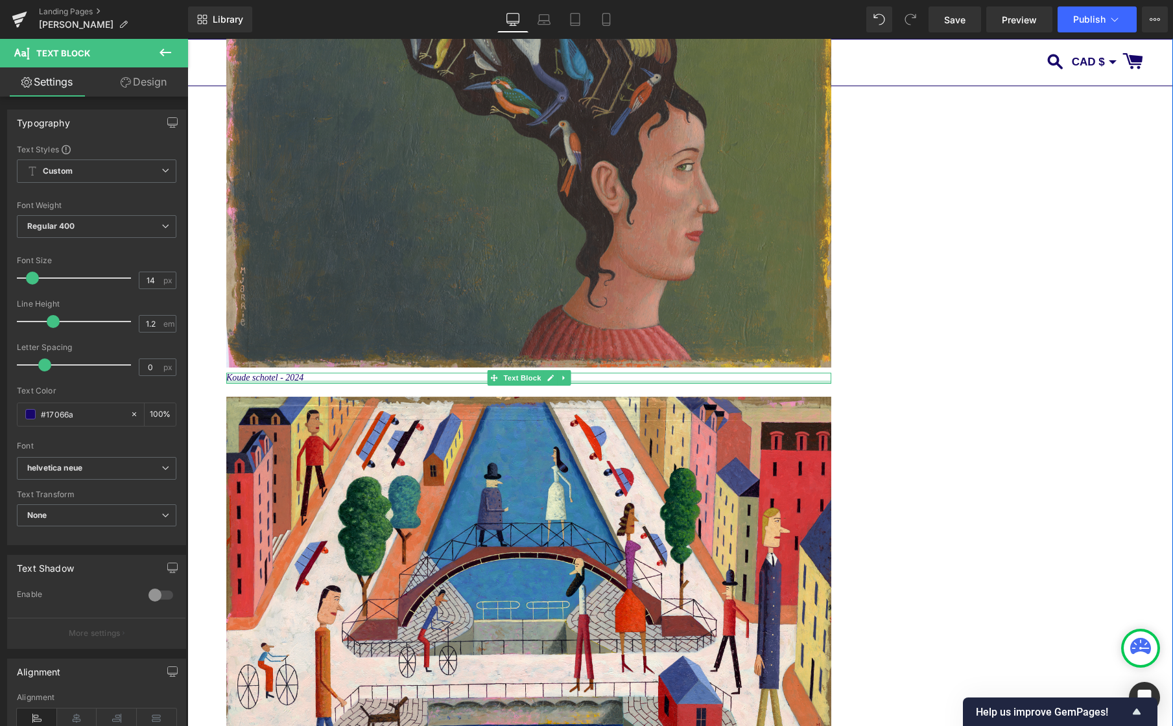
click at [274, 384] on div at bounding box center [528, 381] width 605 height 3
click at [274, 382] on icon "Koude schotel - 2024" at bounding box center [264, 378] width 77 height 10
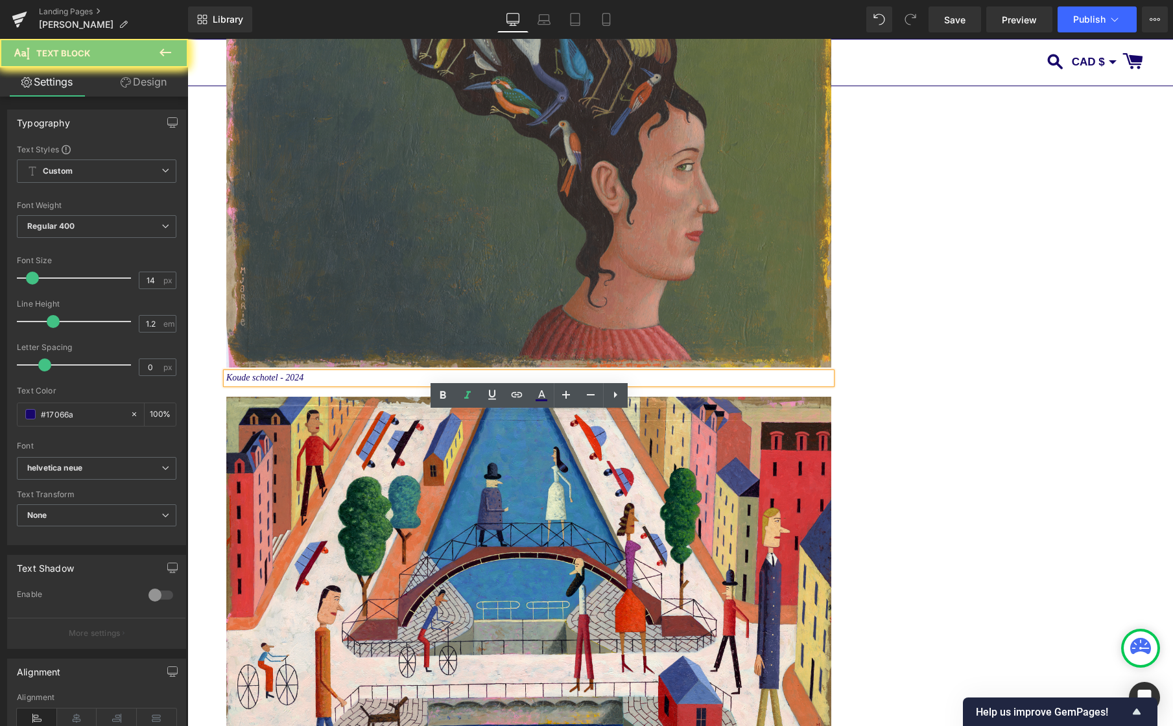
click at [274, 382] on icon "Koude schotel - 2024" at bounding box center [264, 378] width 77 height 10
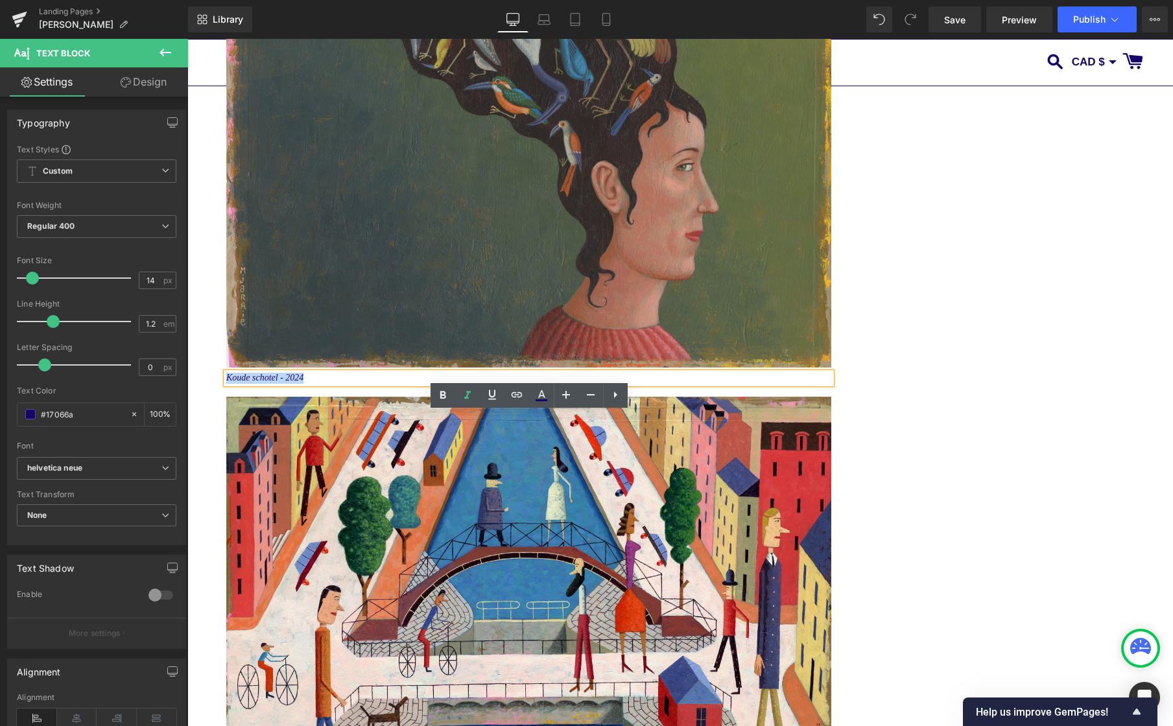
paste div
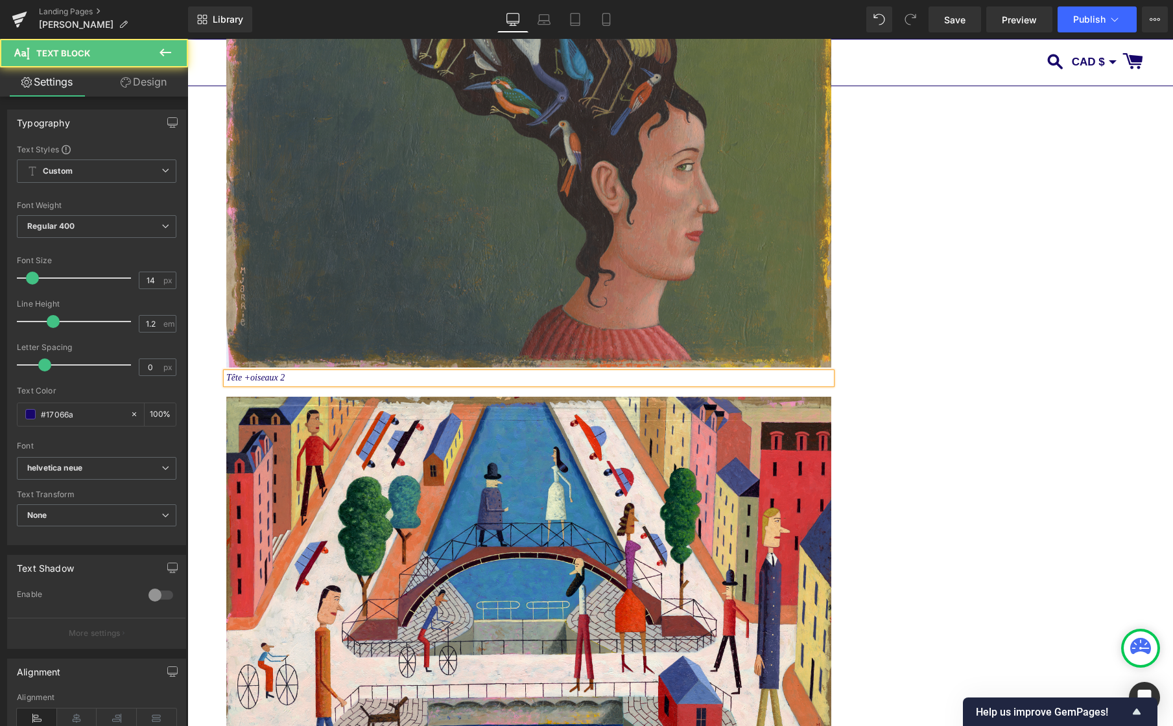
click at [251, 382] on icon "Tête +oiseaux 2" at bounding box center [255, 378] width 58 height 10
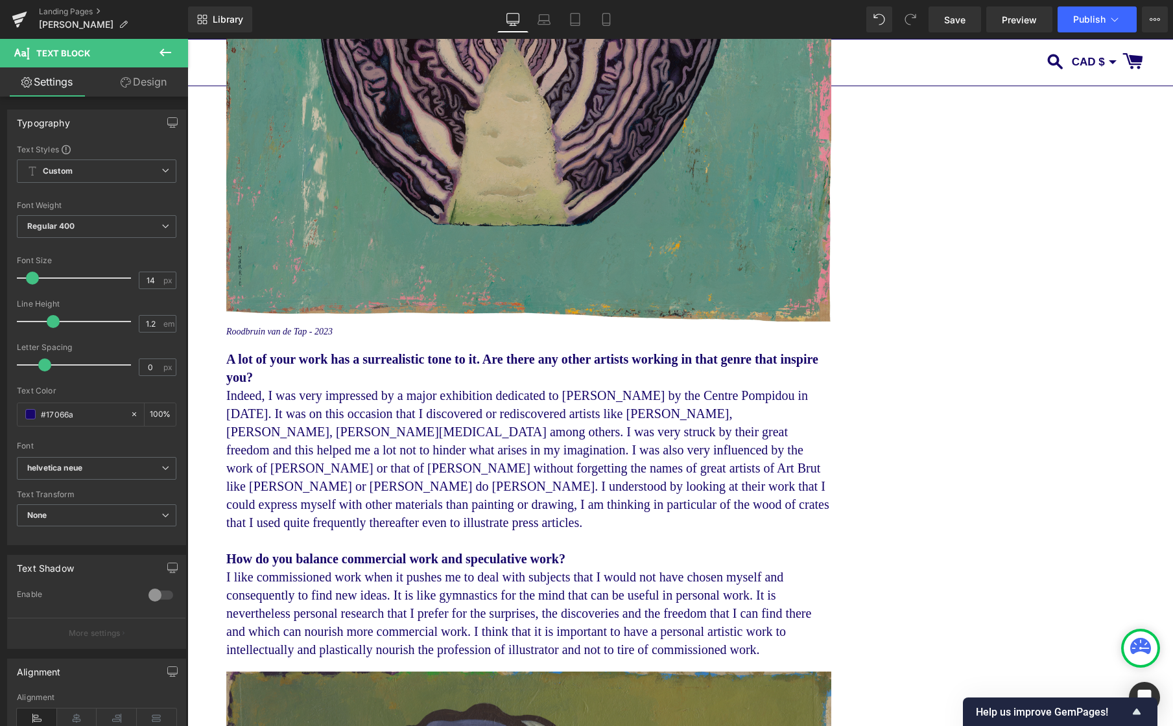
scroll to position [4507, 0]
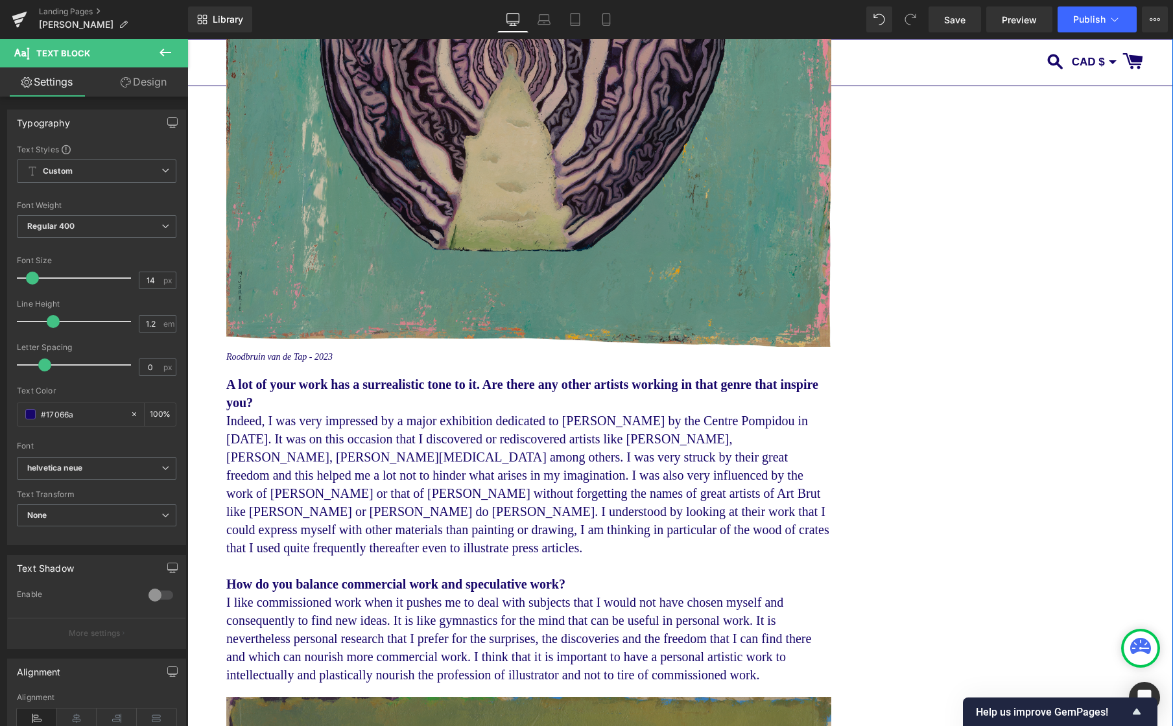
click at [301, 362] on icon "Roodbruin van de Tap - 2023" at bounding box center [279, 357] width 106 height 10
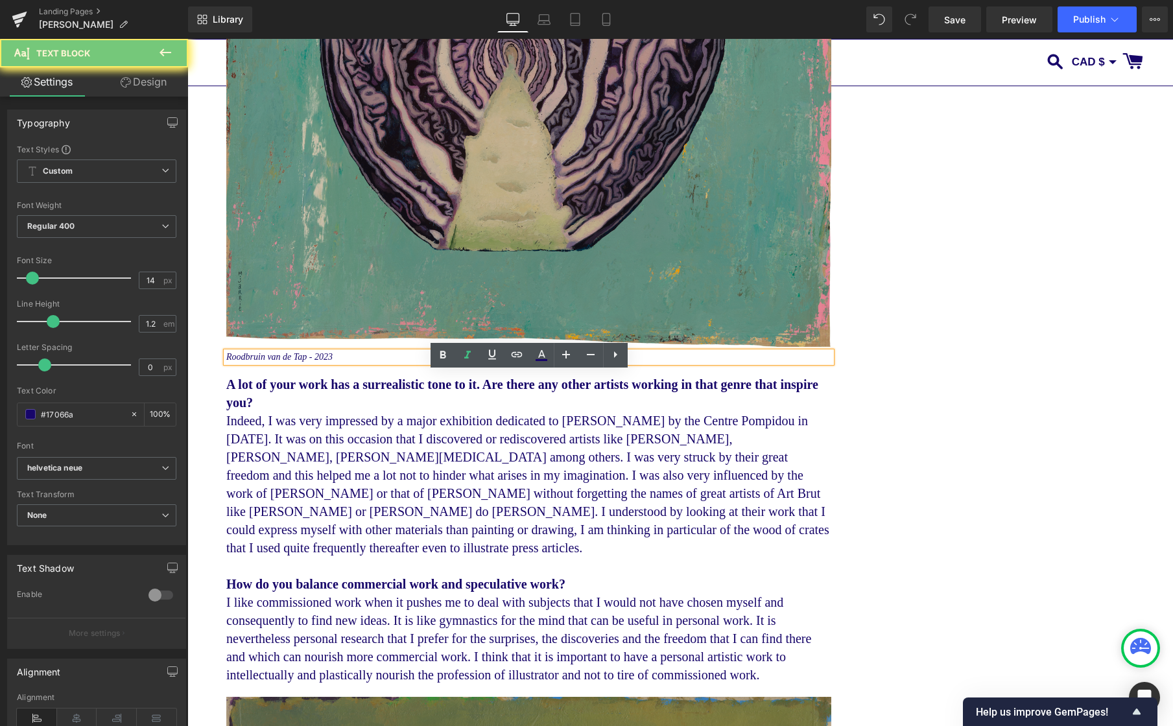
click at [301, 362] on icon "Roodbruin van de Tap - 2023" at bounding box center [279, 357] width 106 height 10
paste div
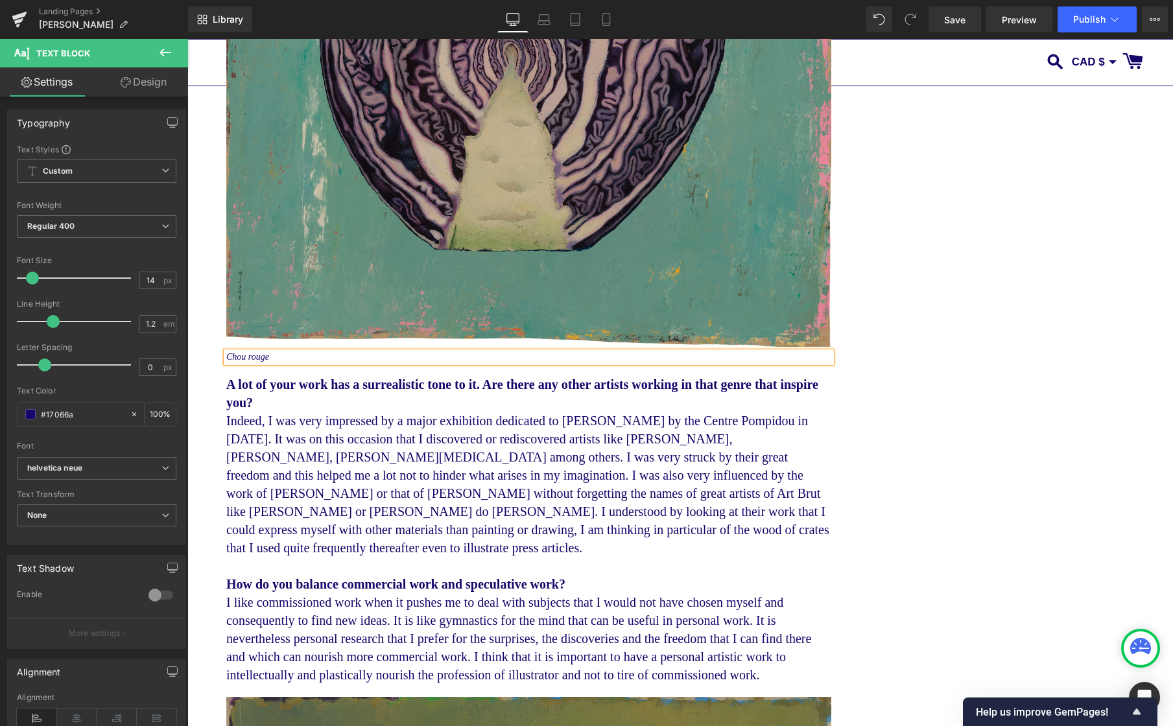
drag, startPoint x: 253, startPoint y: 377, endPoint x: 253, endPoint y: 406, distance: 28.5
click at [253, 362] on icon "Chou rouge" at bounding box center [247, 357] width 43 height 10
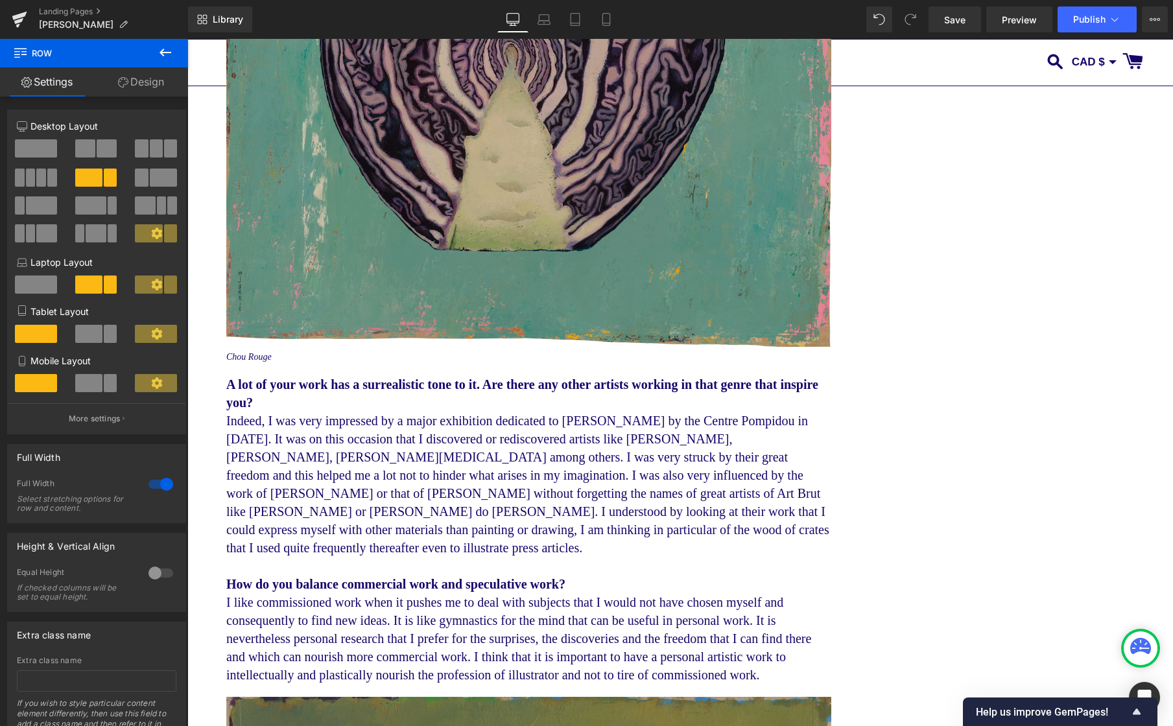
scroll to position [4568, 0]
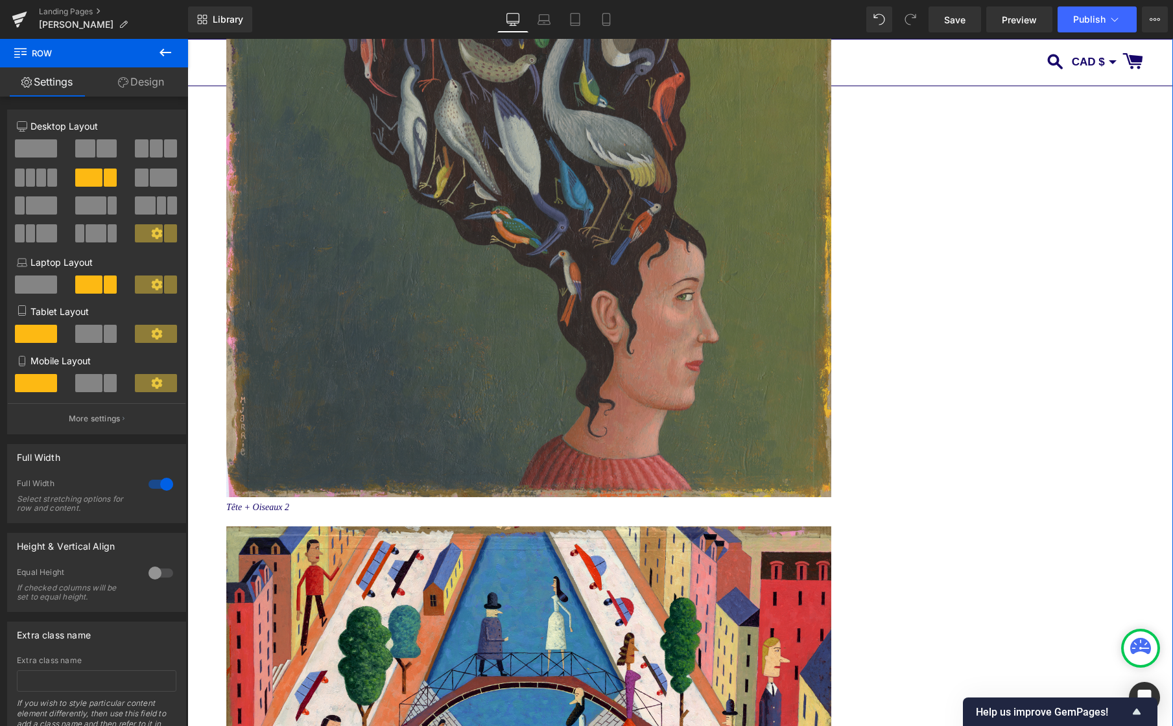
scroll to position [5461, 0]
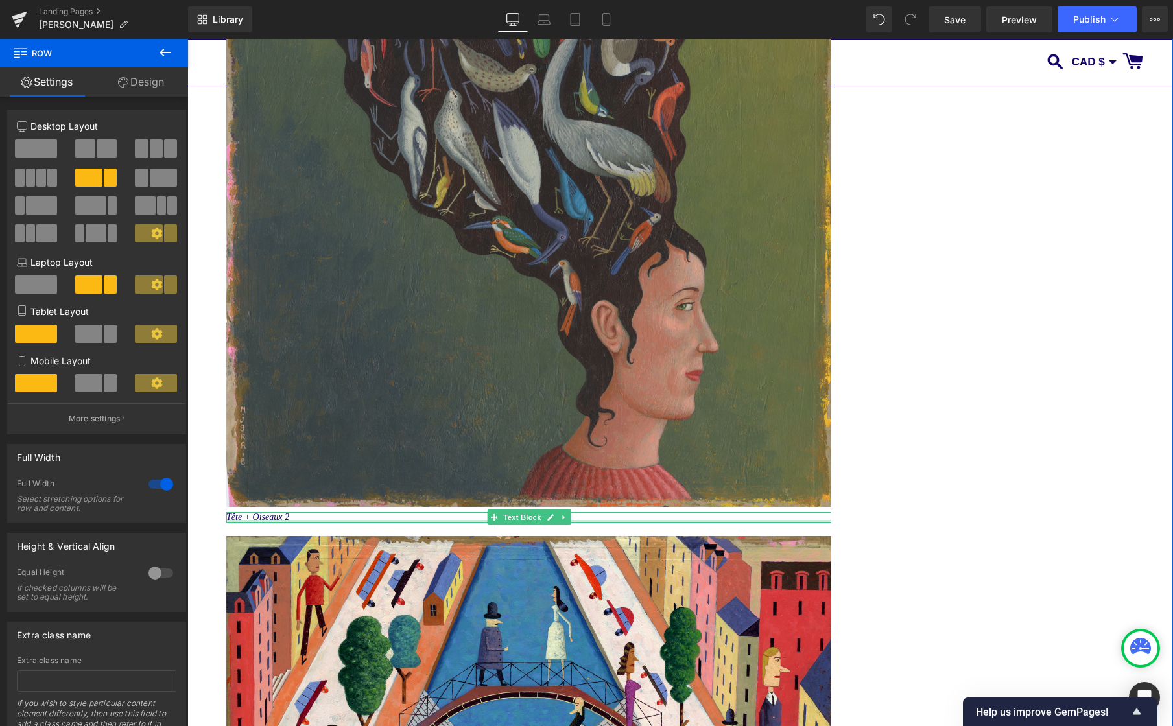
click at [274, 522] on icon "Tête + Oiseaux 2" at bounding box center [257, 517] width 63 height 10
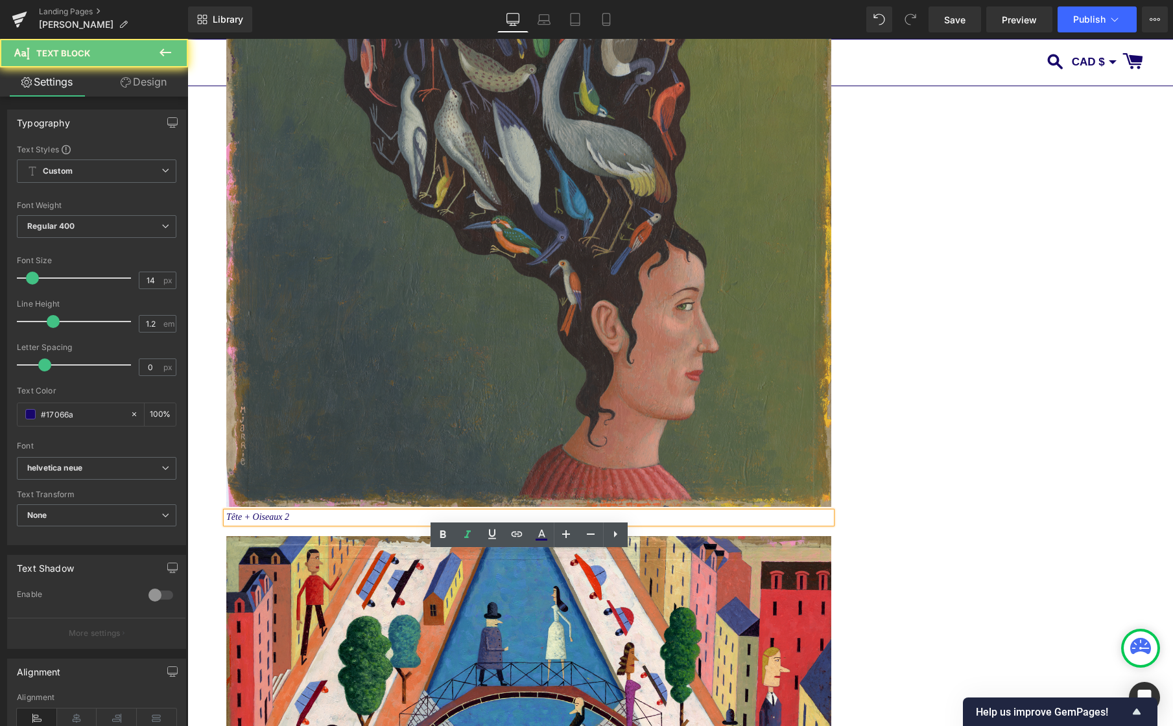
click at [274, 522] on icon "Tête + Oiseaux 2" at bounding box center [257, 517] width 63 height 10
click at [289, 522] on icon "Tête + Oiseaux 2" at bounding box center [257, 517] width 63 height 10
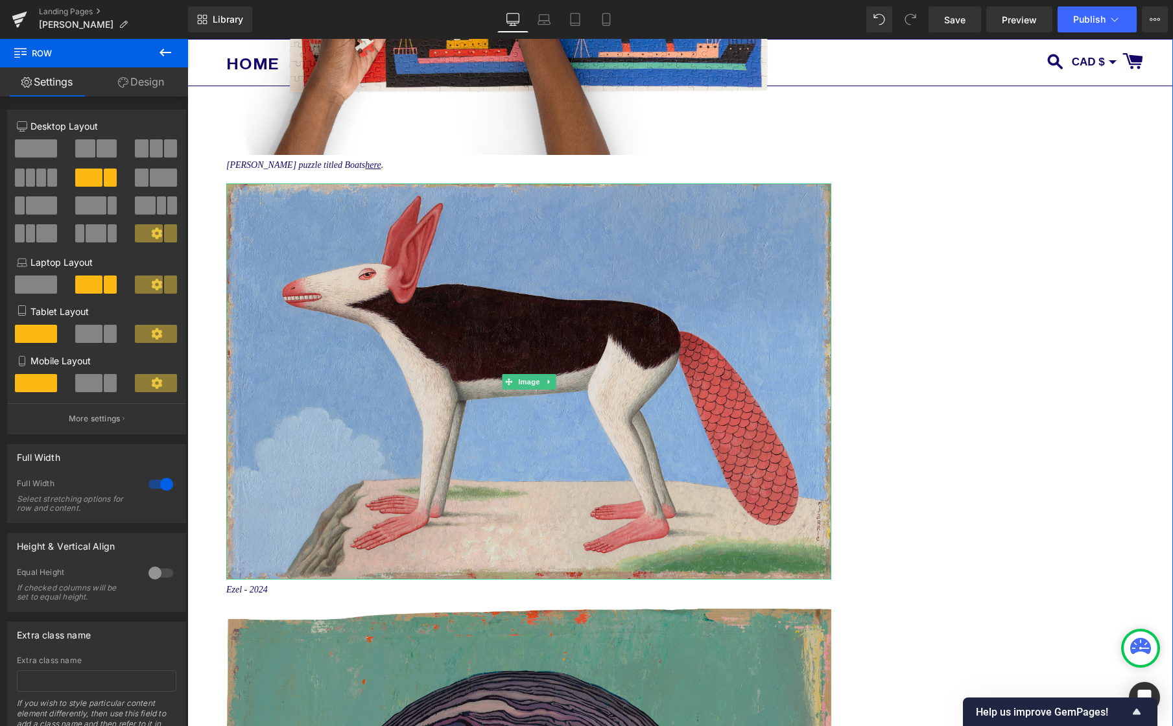
scroll to position [3650, 0]
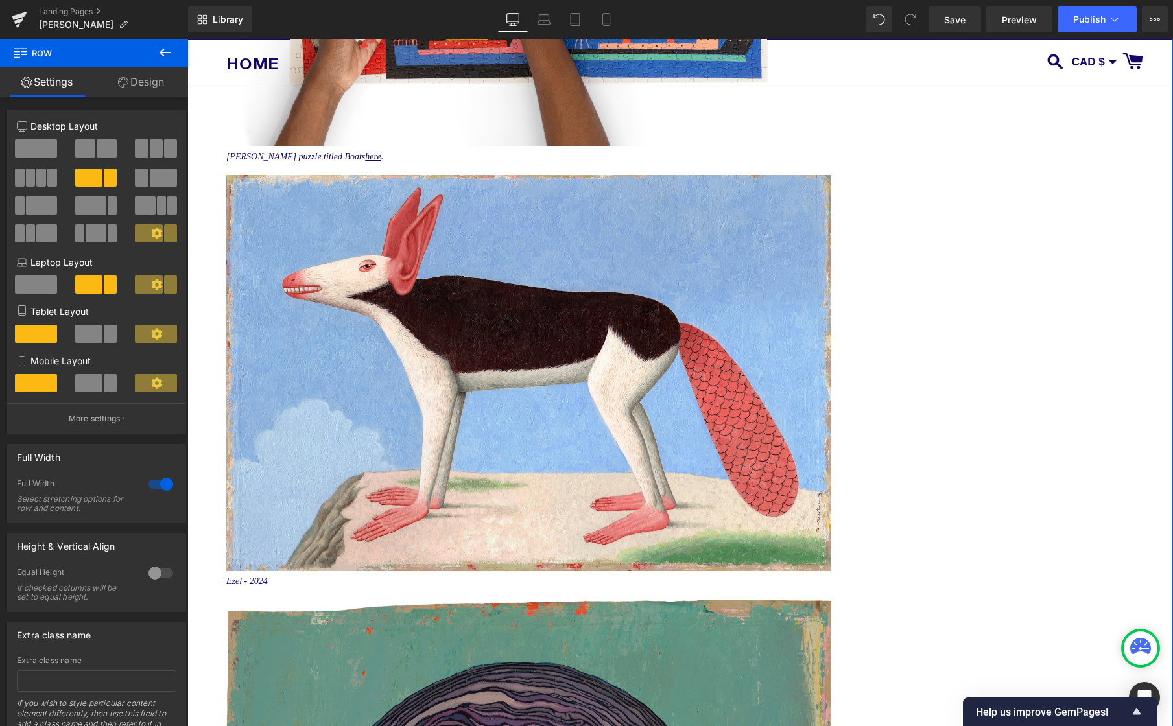
click at [256, 586] on icon "Ezel - 2024" at bounding box center [246, 581] width 41 height 10
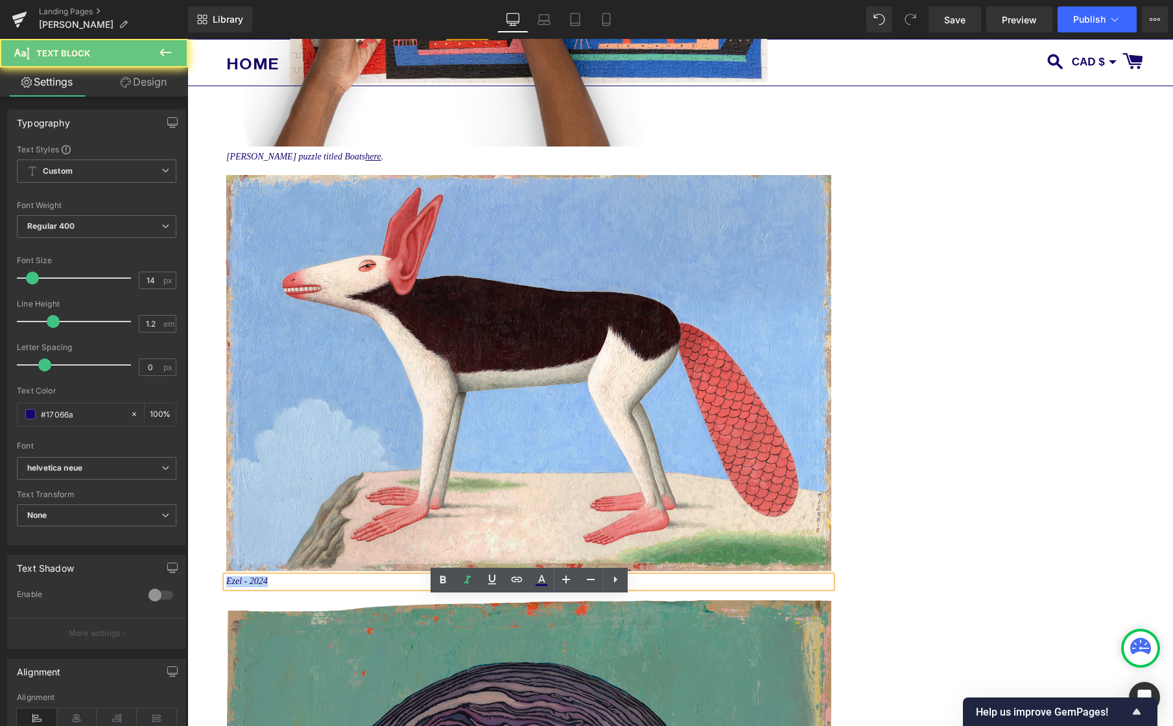
click at [256, 586] on icon "Ezel - 2024" at bounding box center [246, 581] width 41 height 10
paste div
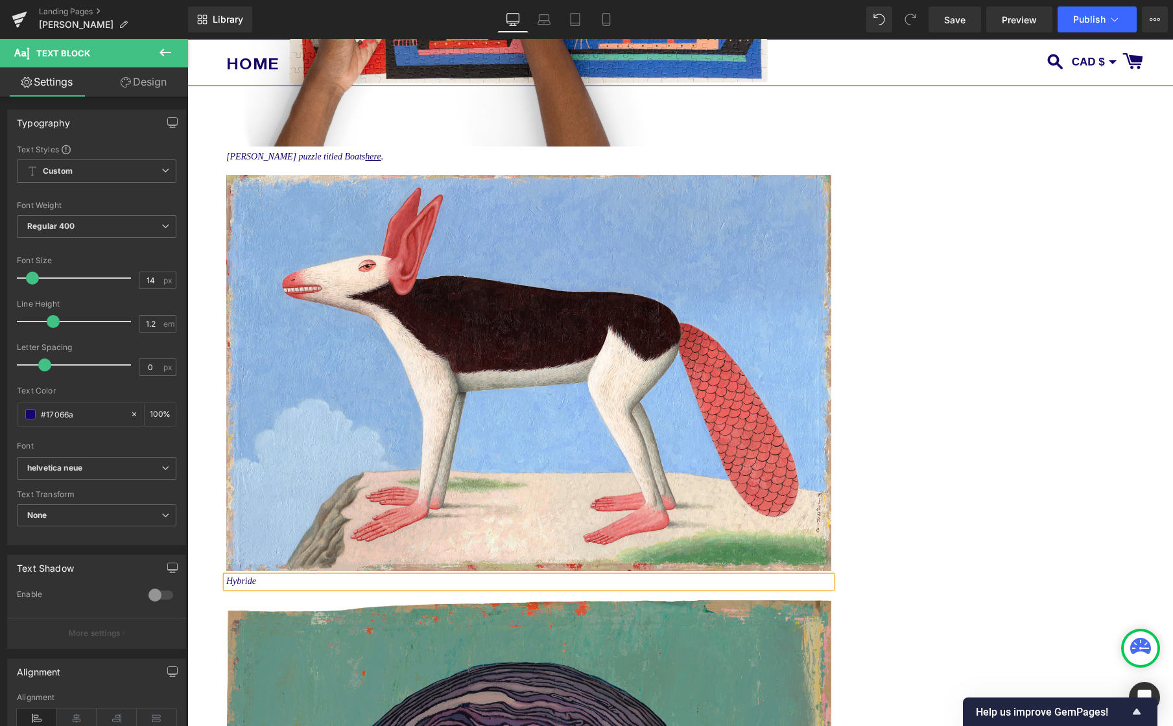
click at [984, 469] on div "Artist Feature - [PERSON_NAME] Text Block Image [PERSON_NAME] with a selection …" at bounding box center [679, 341] width 985 height 7629
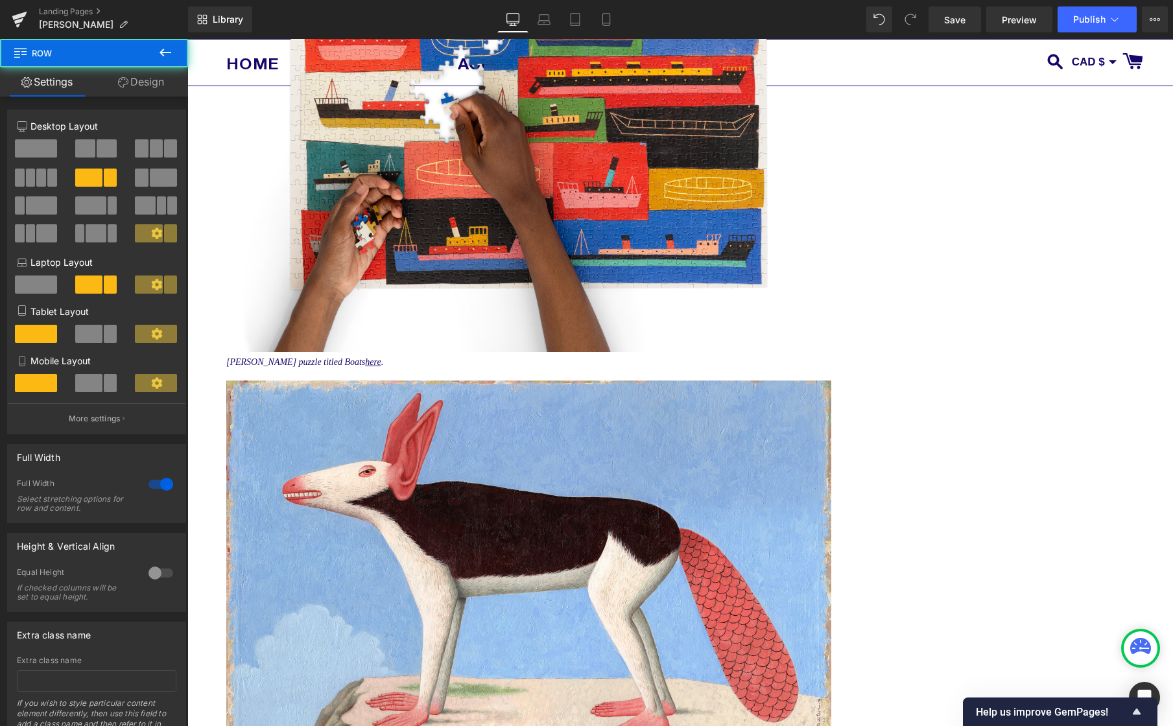
scroll to position [3342, 0]
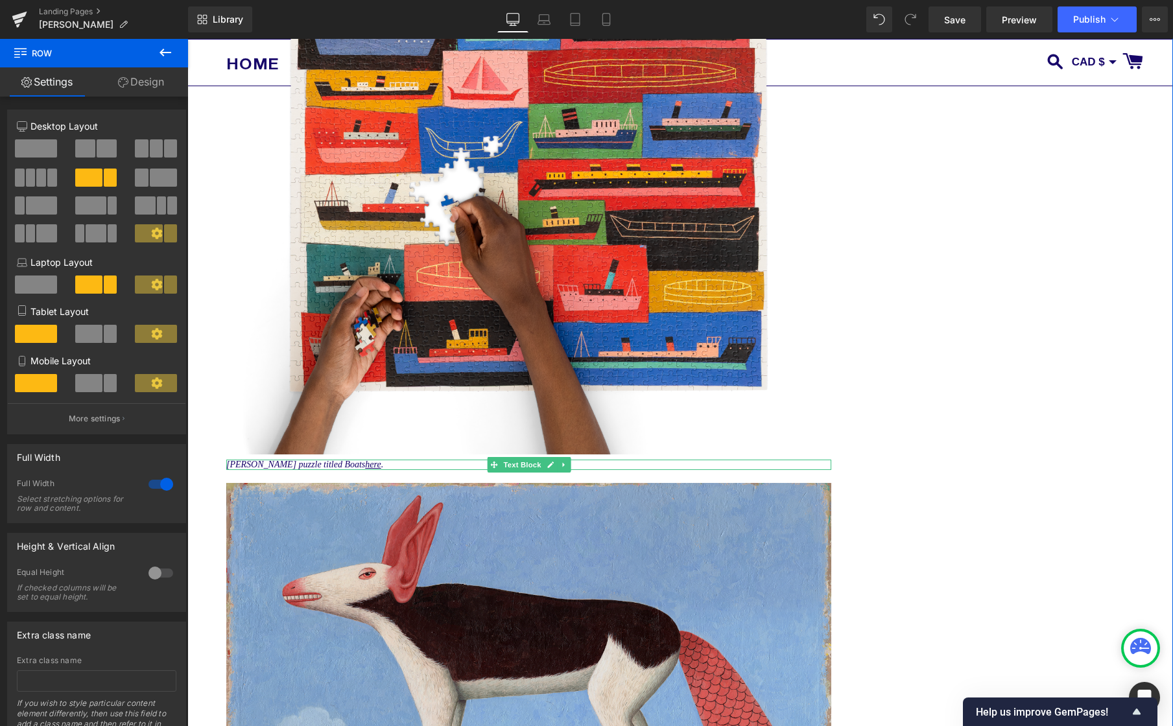
drag, startPoint x: 277, startPoint y: 484, endPoint x: 275, endPoint y: 513, distance: 29.2
click at [276, 469] on icon "[PERSON_NAME] puzzle titled Boats here ." at bounding box center [304, 465] width 157 height 10
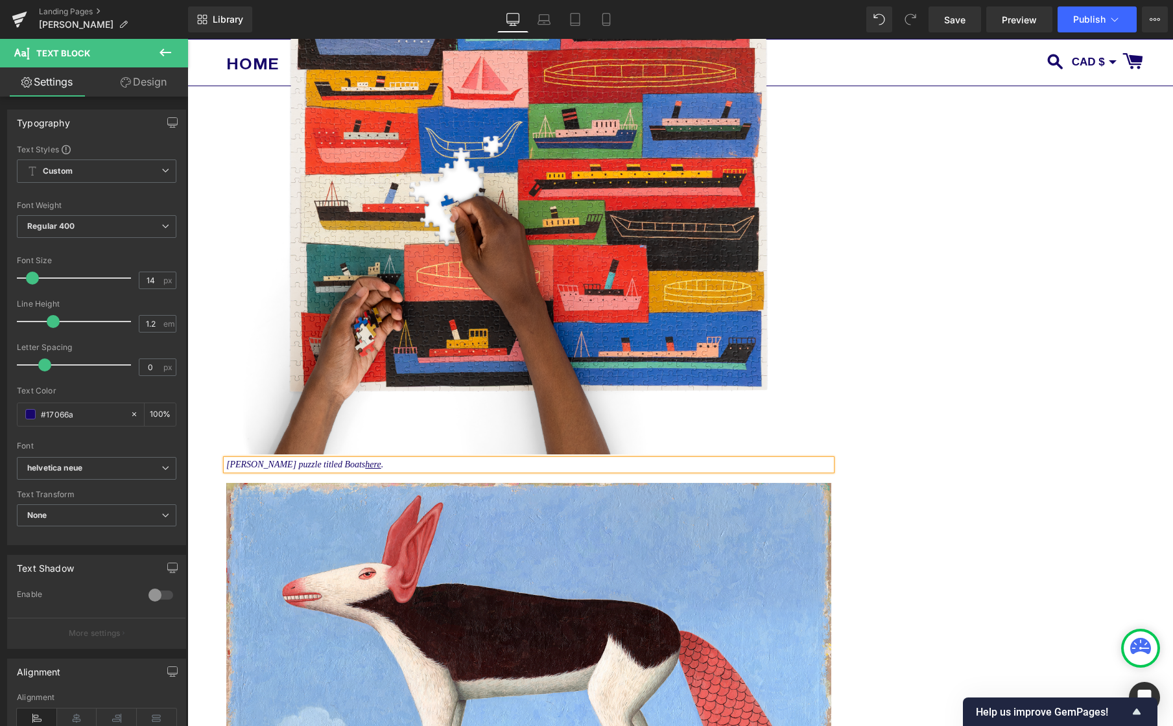
click at [357, 469] on icon "[PERSON_NAME] puzzle titled Boats here ." at bounding box center [304, 465] width 157 height 10
click at [979, 405] on div "Artist Feature - [PERSON_NAME] Text Block Image [PERSON_NAME] with a selection …" at bounding box center [679, 648] width 985 height 7629
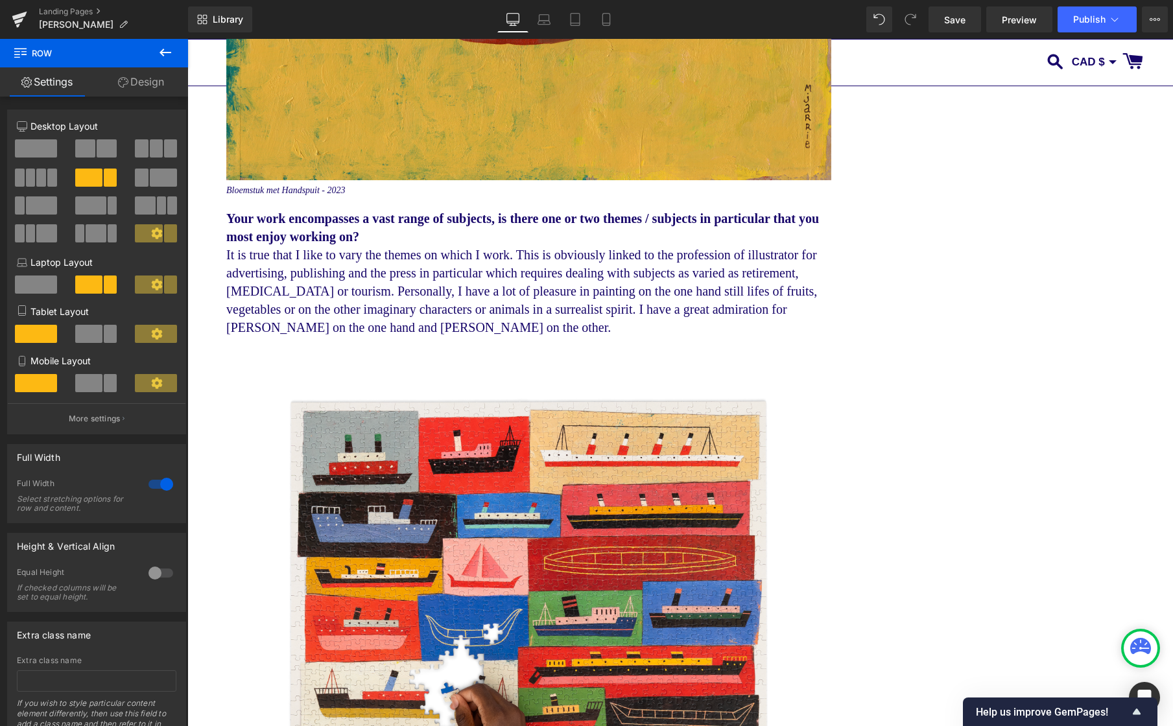
scroll to position [2656, 0]
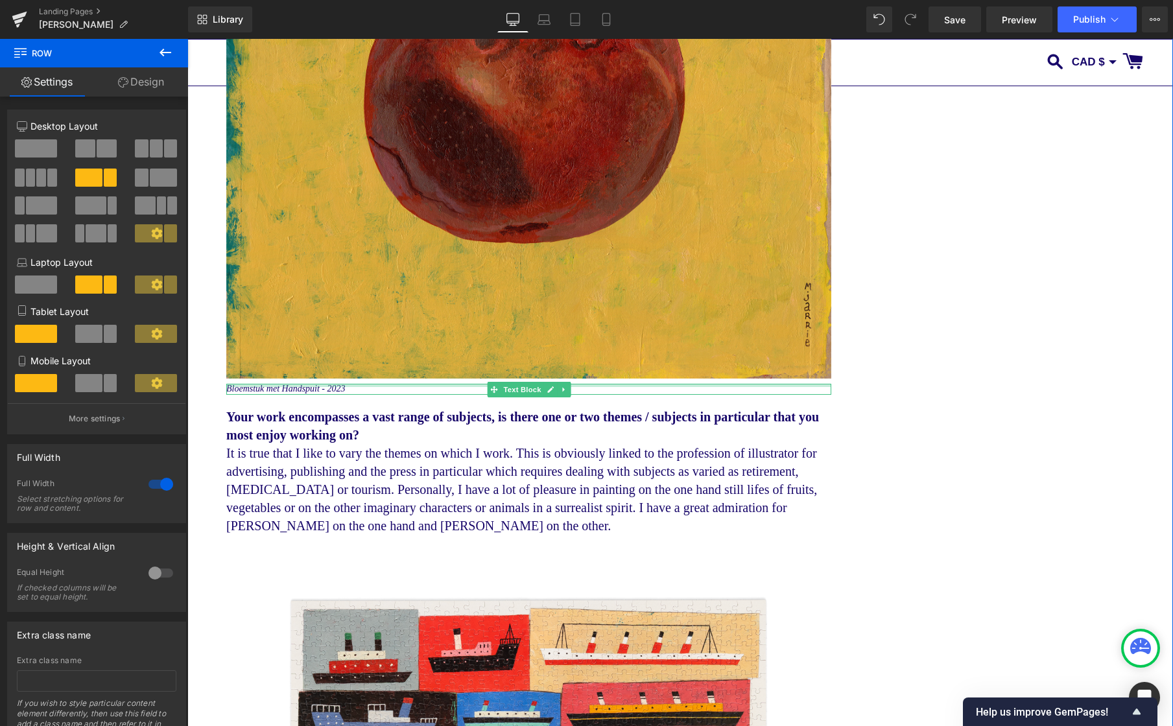
click at [277, 387] on div at bounding box center [528, 385] width 605 height 3
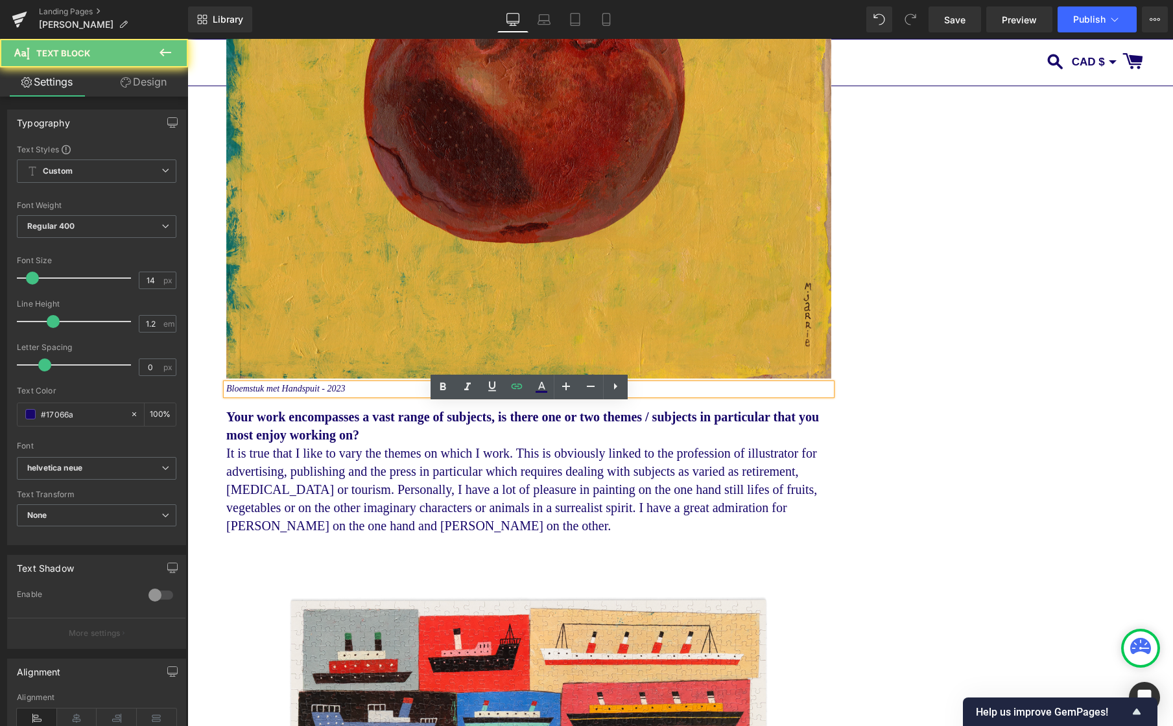
click at [277, 393] on icon "Bloemstuk met Handspuit - 2023" at bounding box center [285, 389] width 119 height 10
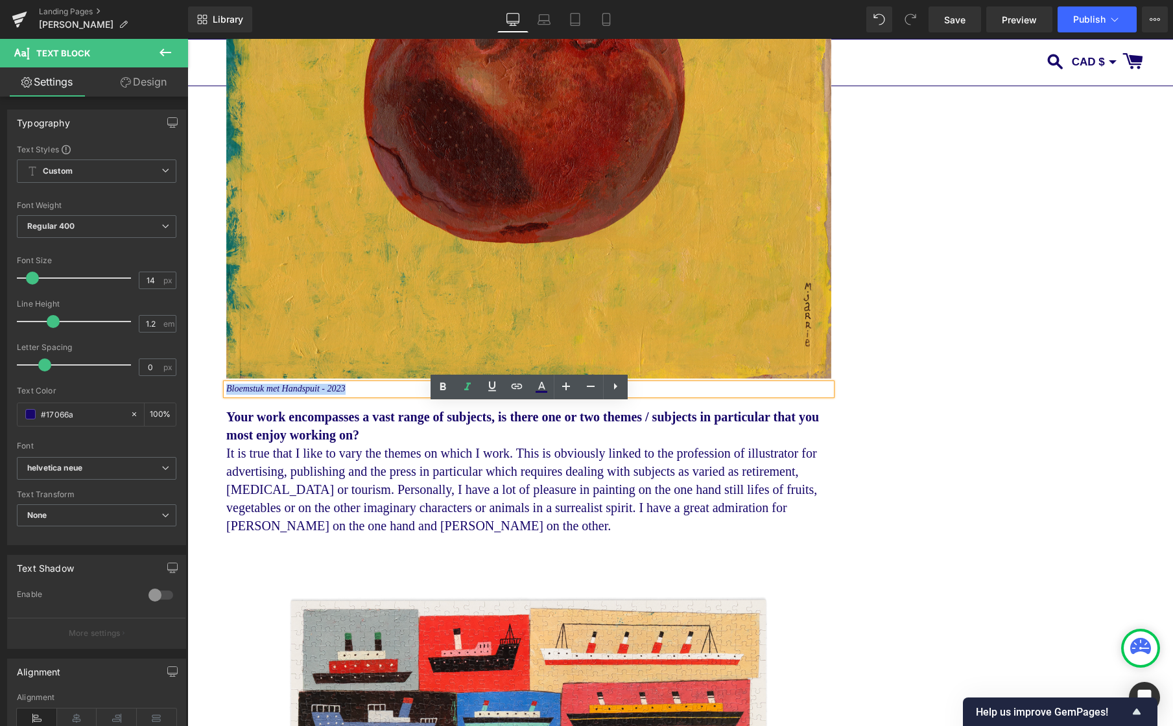
paste div
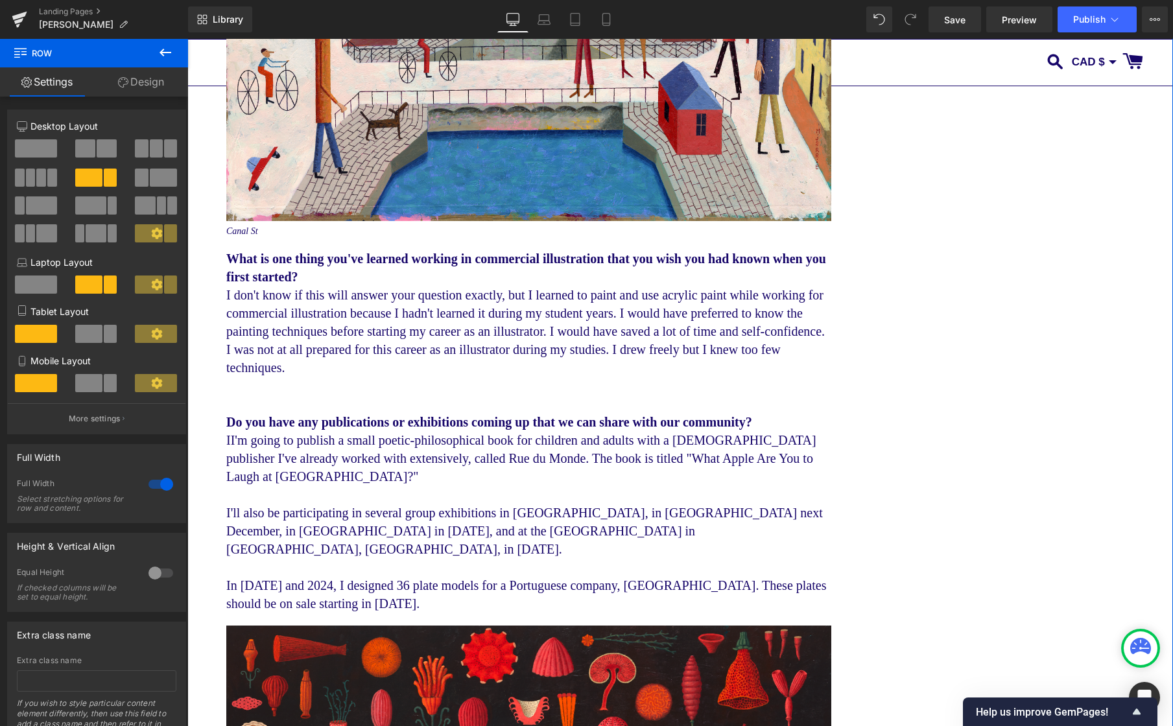
scroll to position [5929, 0]
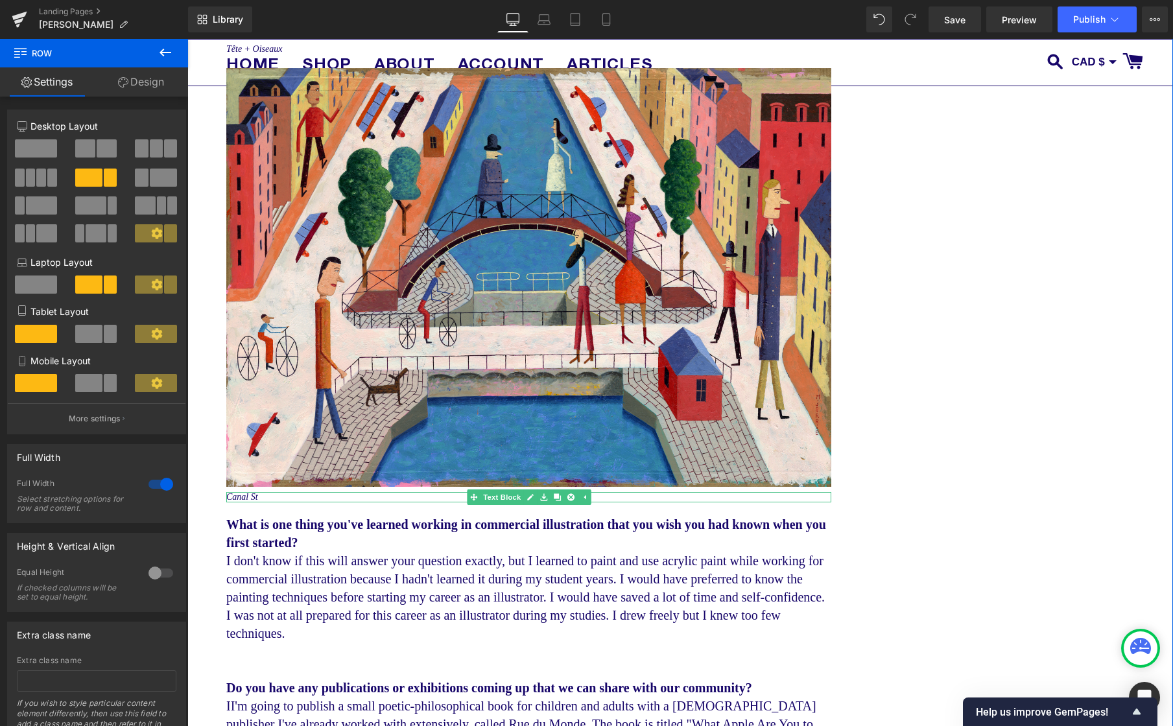
click at [261, 503] on p "Canal St" at bounding box center [528, 497] width 605 height 11
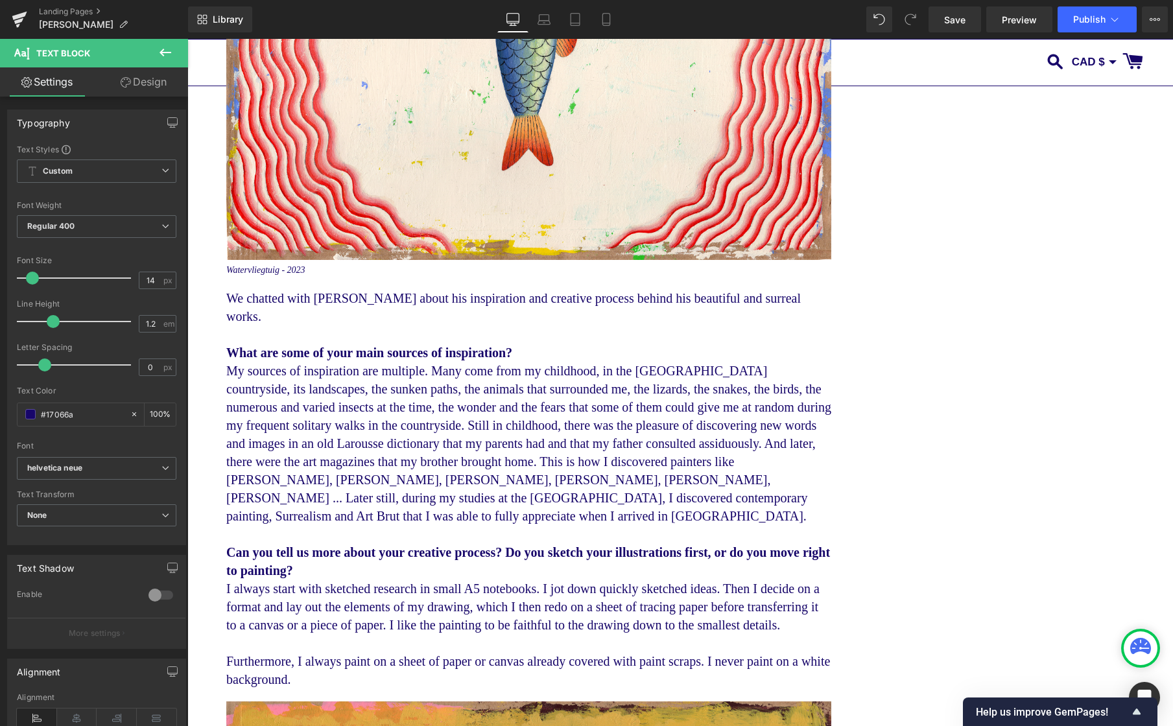
scroll to position [1432, 0]
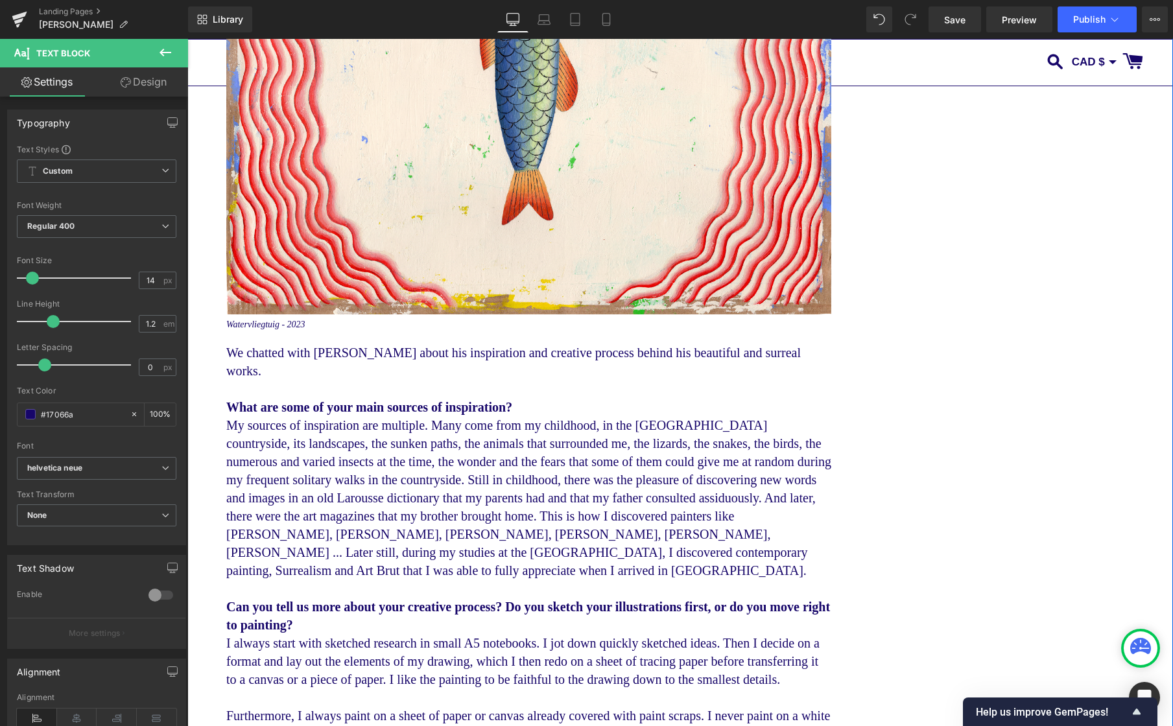
click at [187, 39] on div at bounding box center [187, 39] width 0 height 0
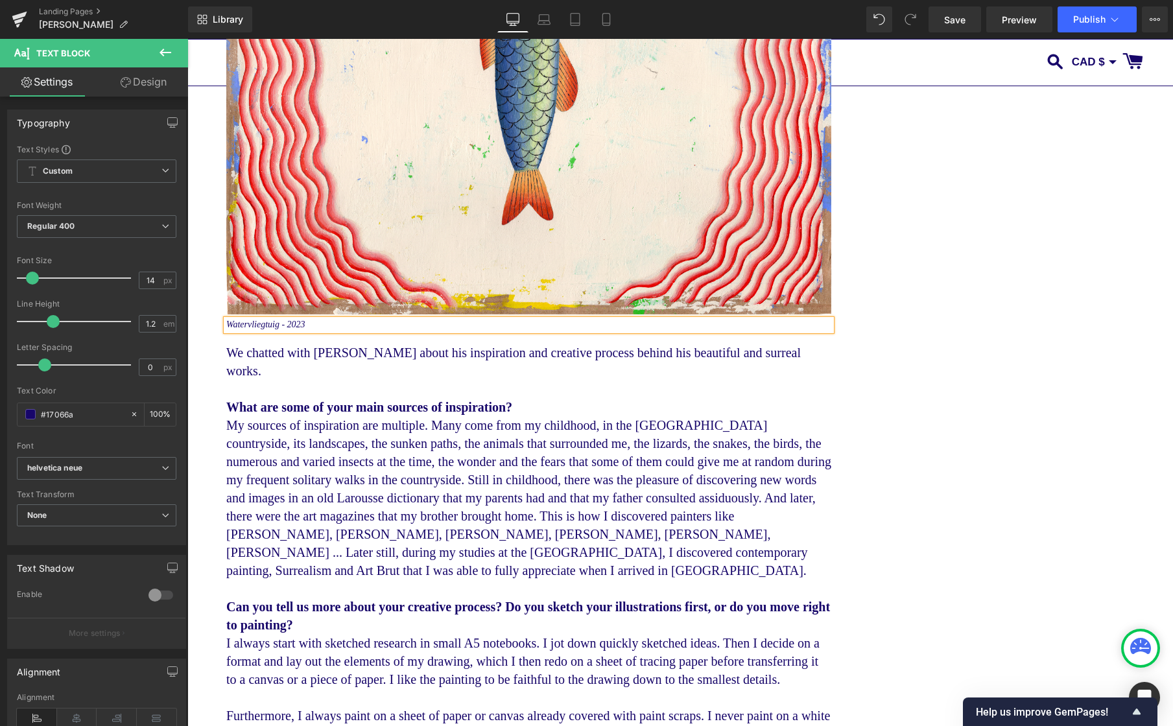
click at [273, 329] on icon "Watervliegtuig - 2023" at bounding box center [265, 325] width 79 height 10
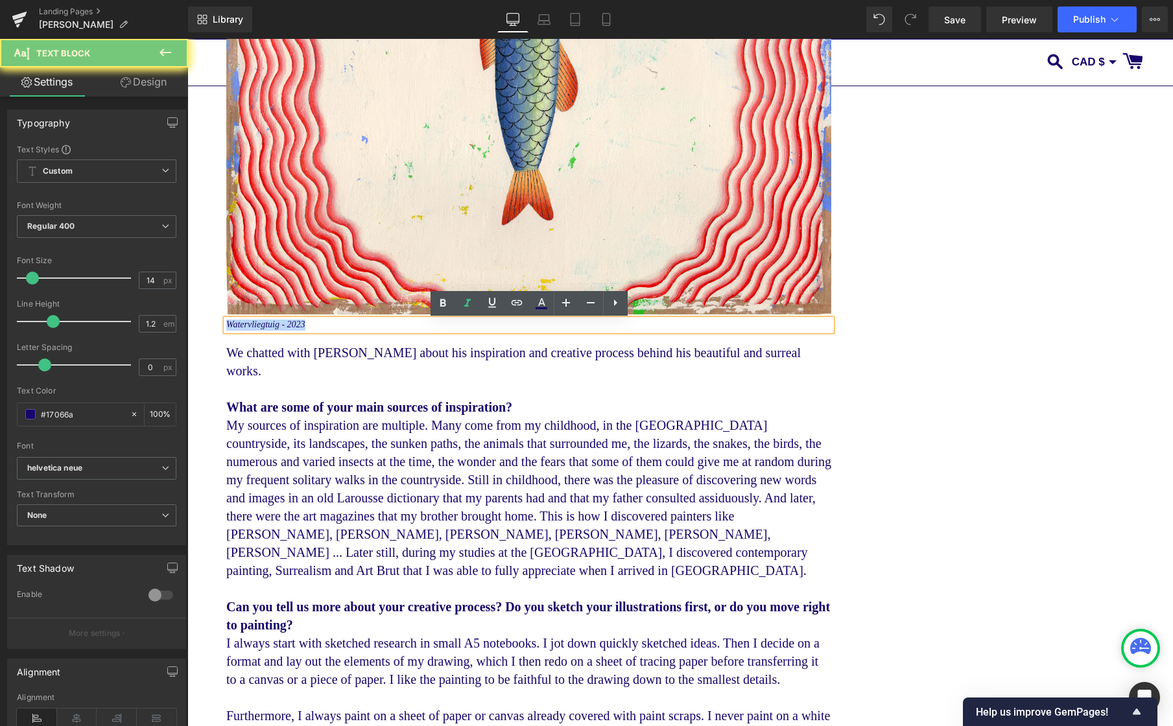
click at [273, 329] on icon "Watervliegtuig - 2023" at bounding box center [265, 325] width 79 height 10
paste div
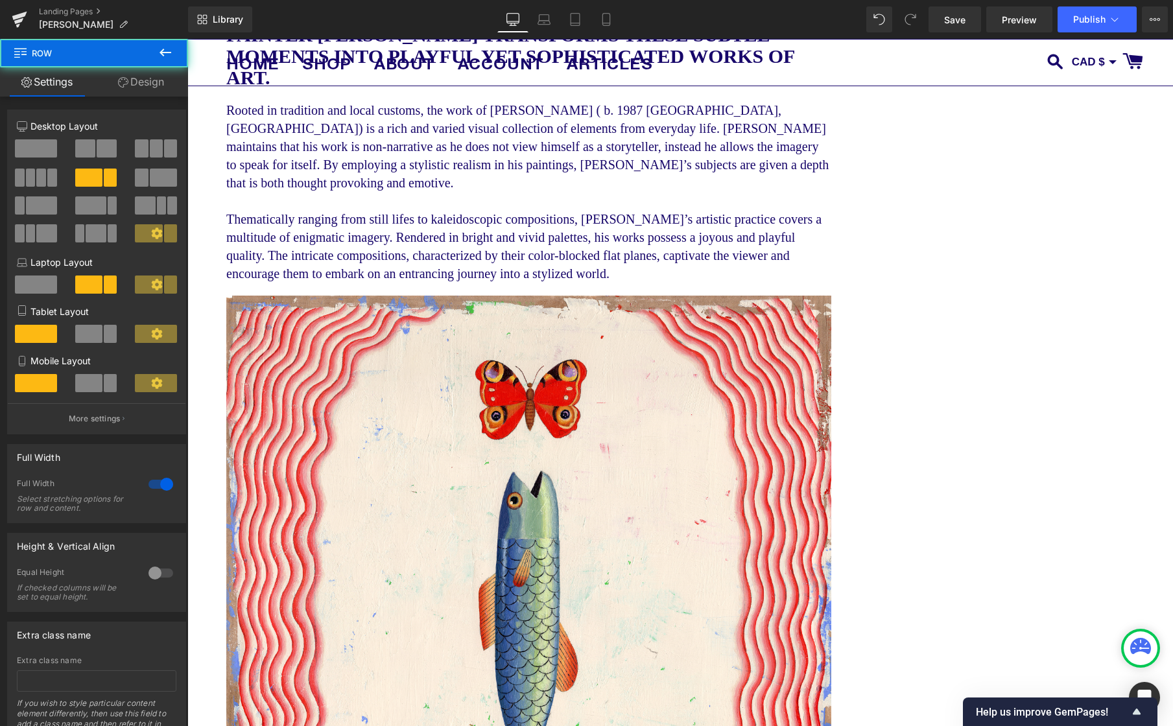
scroll to position [645, 0]
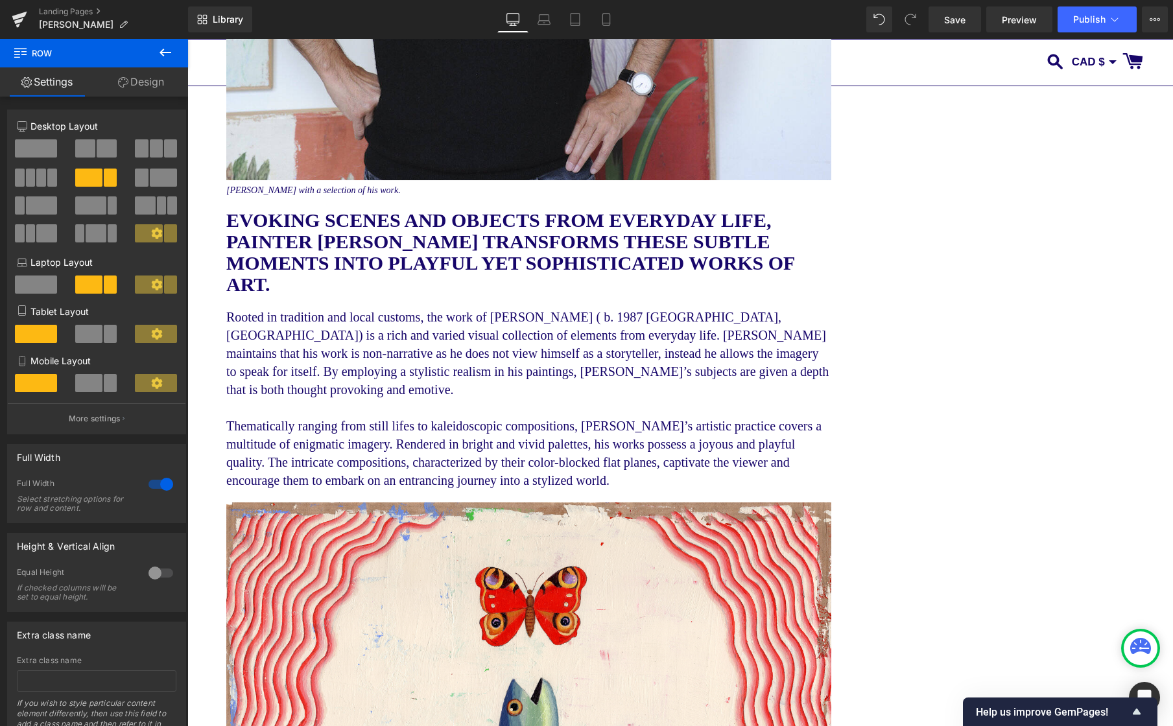
click at [953, 36] on div "Library Desktop Desktop Laptop Tablet Mobile Save Preview Publish Scheduled Vie…" at bounding box center [680, 19] width 985 height 39
click at [947, 22] on span "Save" at bounding box center [954, 20] width 21 height 14
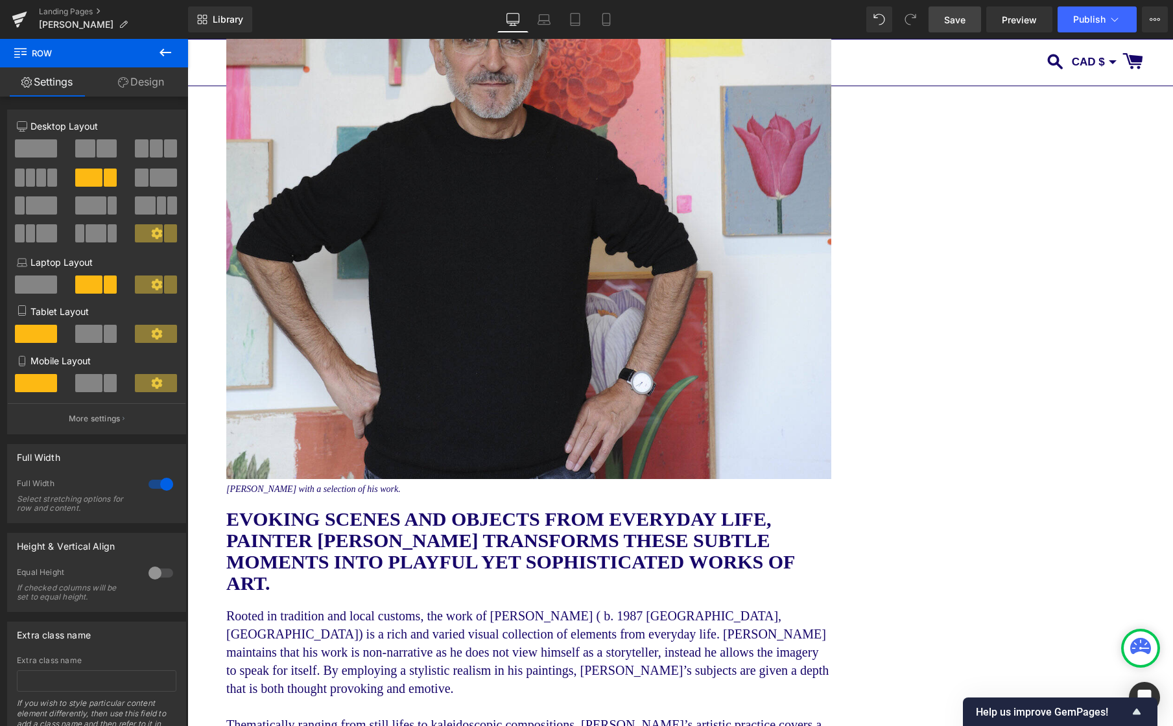
scroll to position [445, 0]
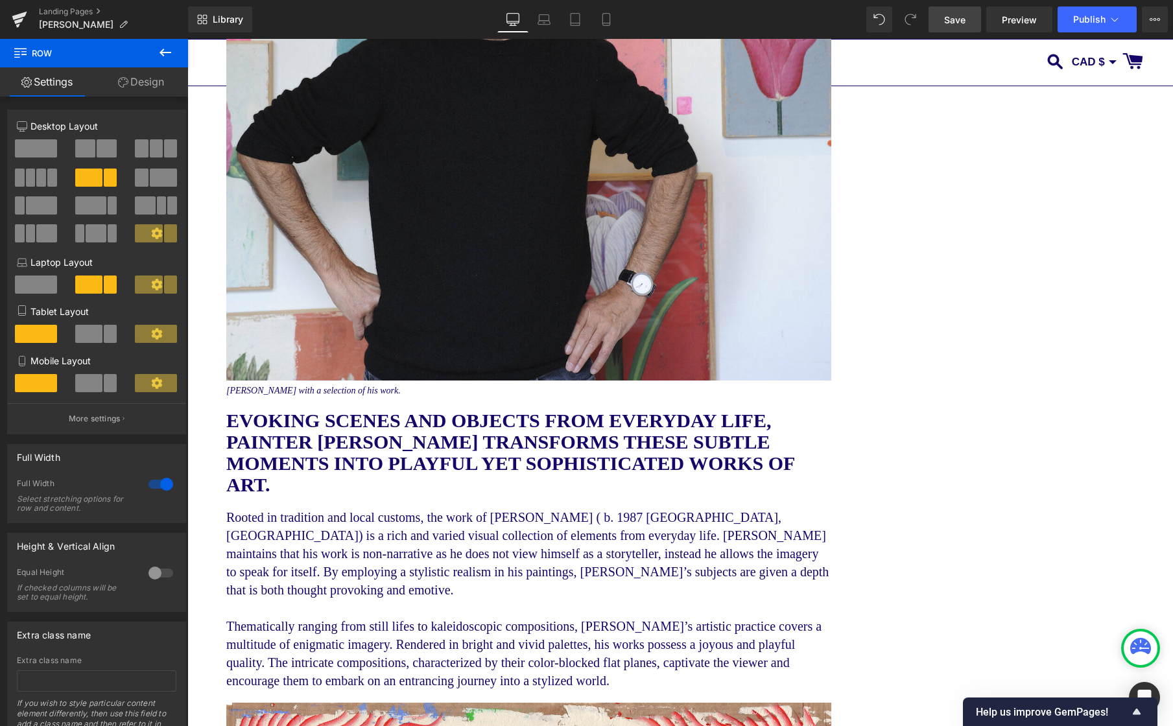
click at [938, 13] on link "Save" at bounding box center [954, 19] width 53 height 26
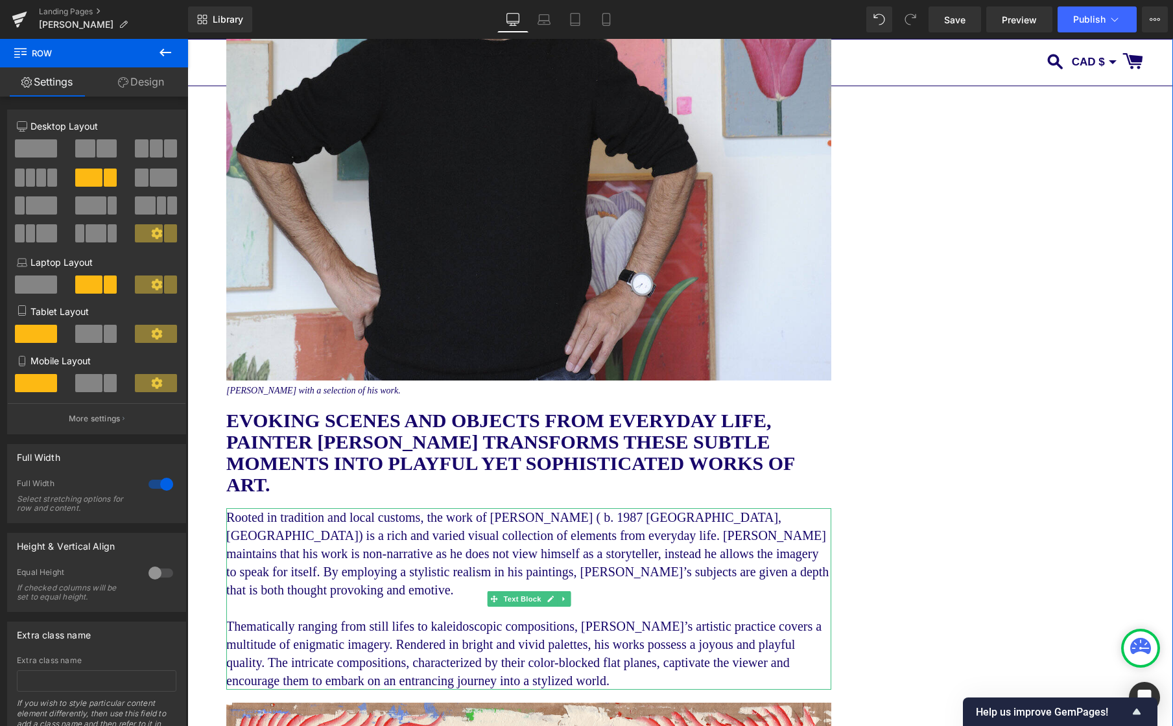
scroll to position [489, 0]
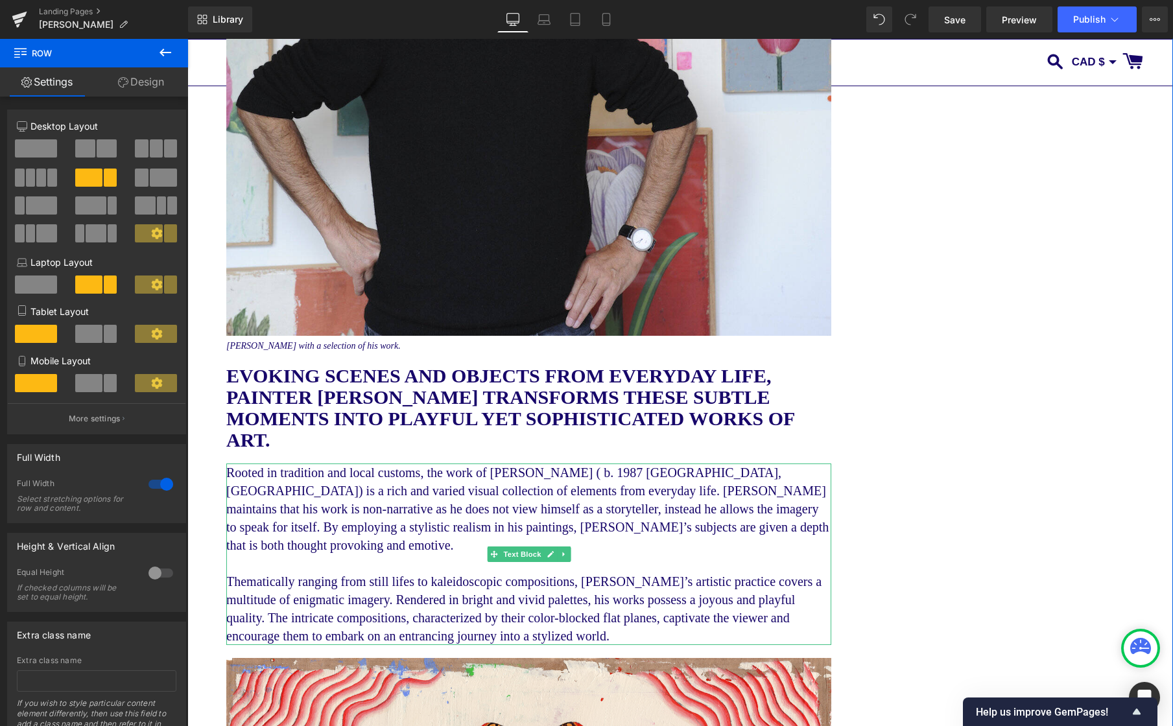
click at [673, 596] on p "Thematically ranging from still lifes to kaleidoscopic compositions, [PERSON_NA…" at bounding box center [528, 608] width 605 height 73
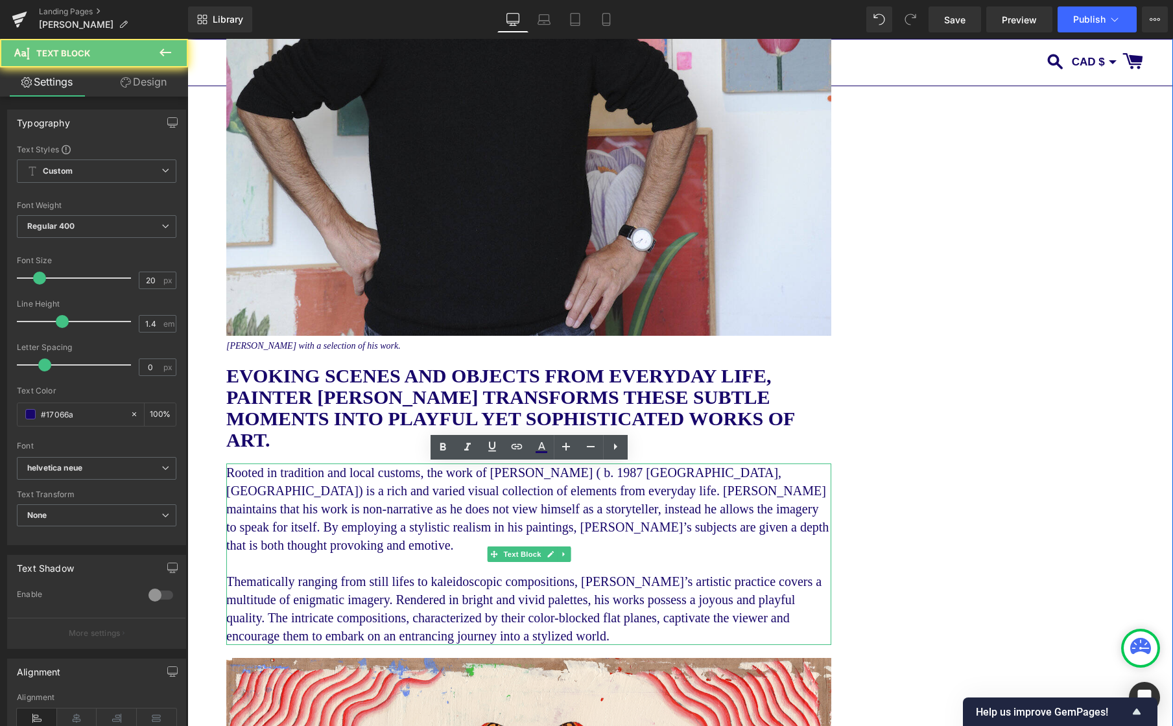
click at [673, 596] on p "Thematically ranging from still lifes to kaleidoscopic compositions, [PERSON_NA…" at bounding box center [528, 608] width 605 height 73
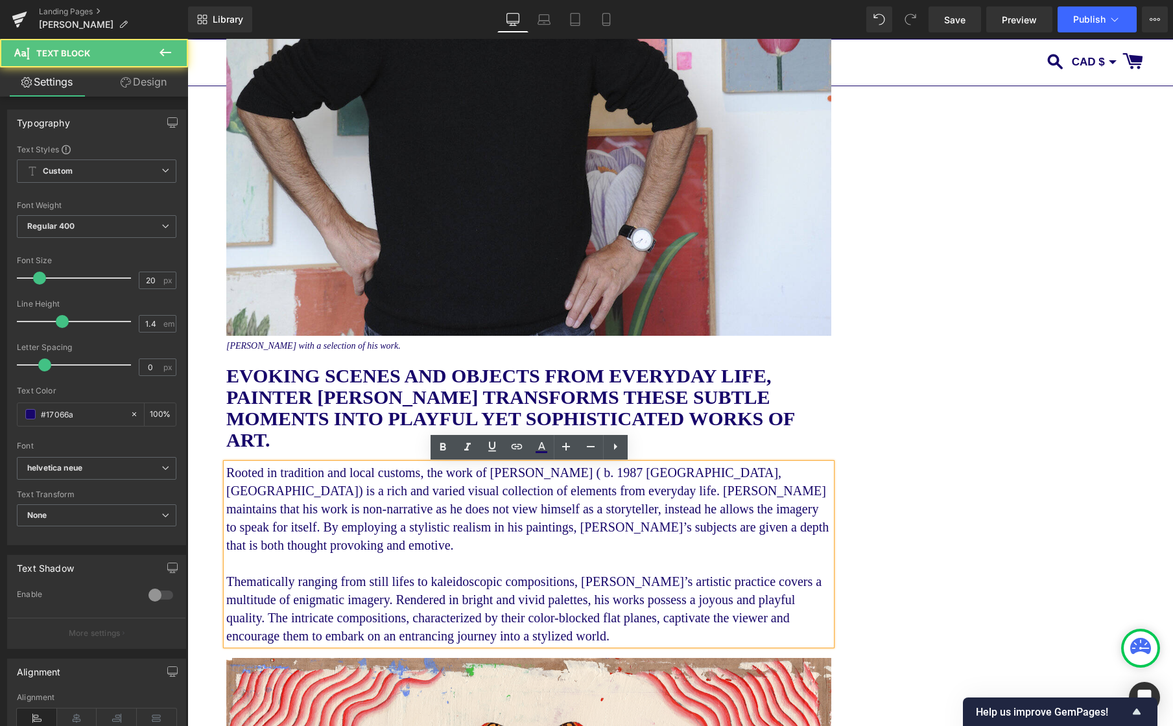
click at [571, 581] on p "Thematically ranging from still lifes to kaleidoscopic compositions, [PERSON_NA…" at bounding box center [528, 608] width 605 height 73
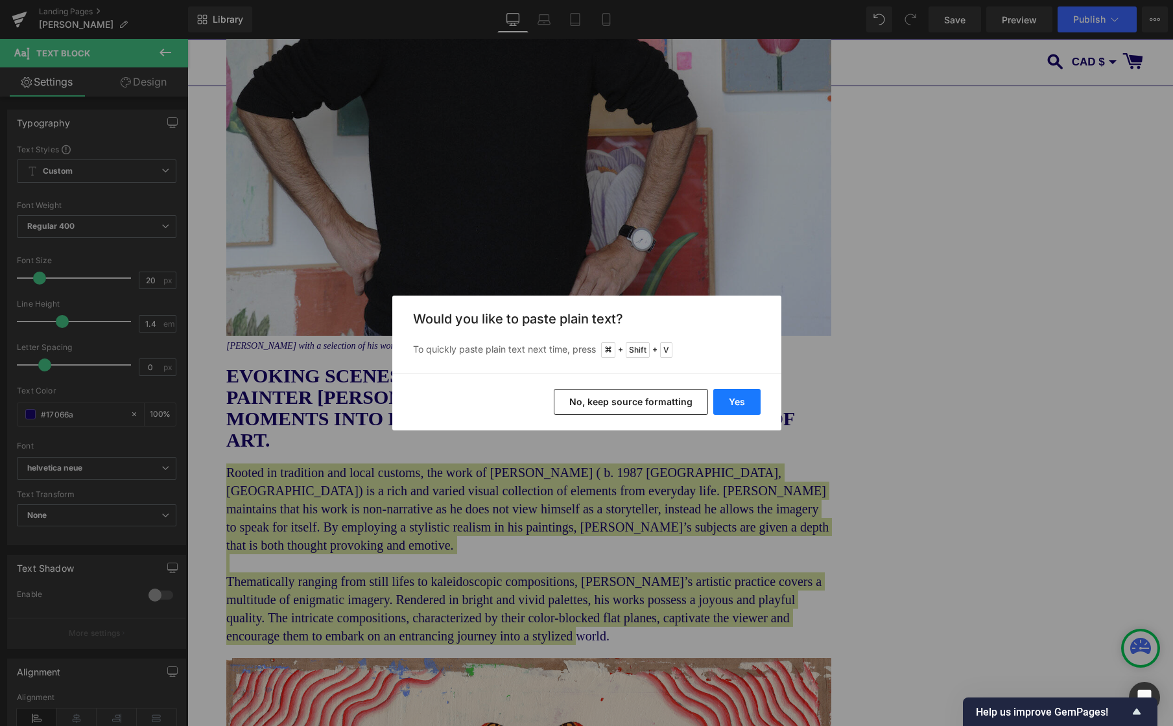
click at [747, 395] on button "Yes" at bounding box center [736, 402] width 47 height 26
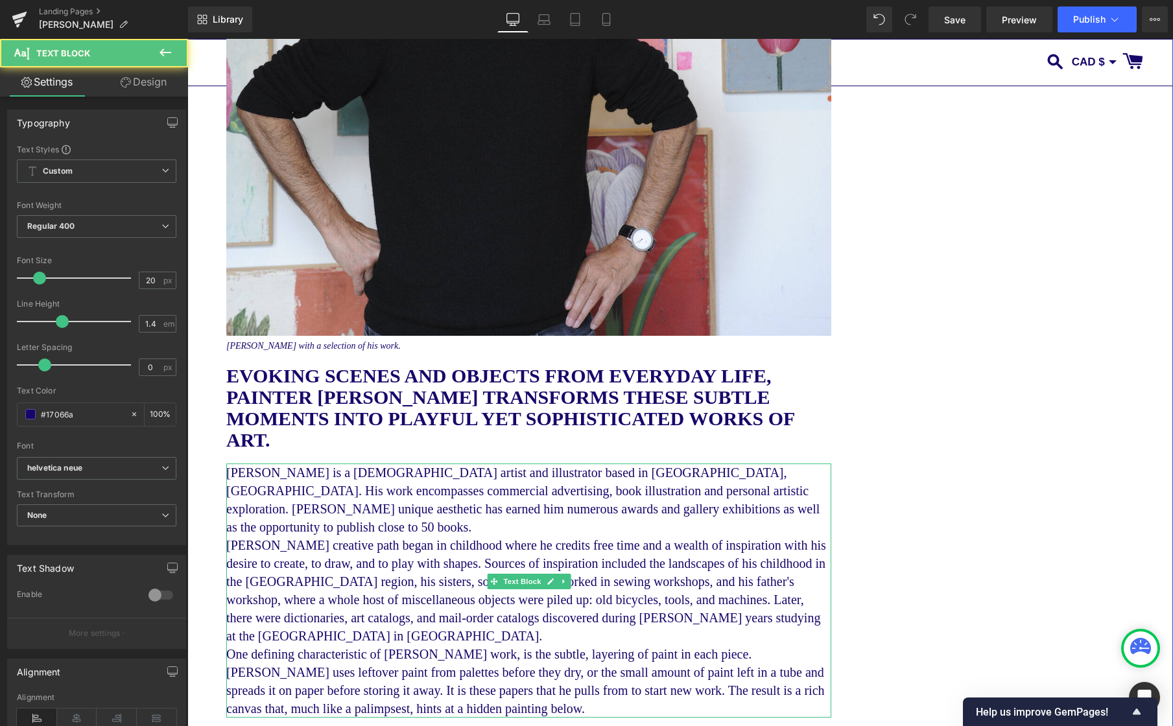
click at [799, 511] on p "[PERSON_NAME] is a [DEMOGRAPHIC_DATA] artist and illustrator based in [GEOGRAPH…" at bounding box center [528, 499] width 605 height 73
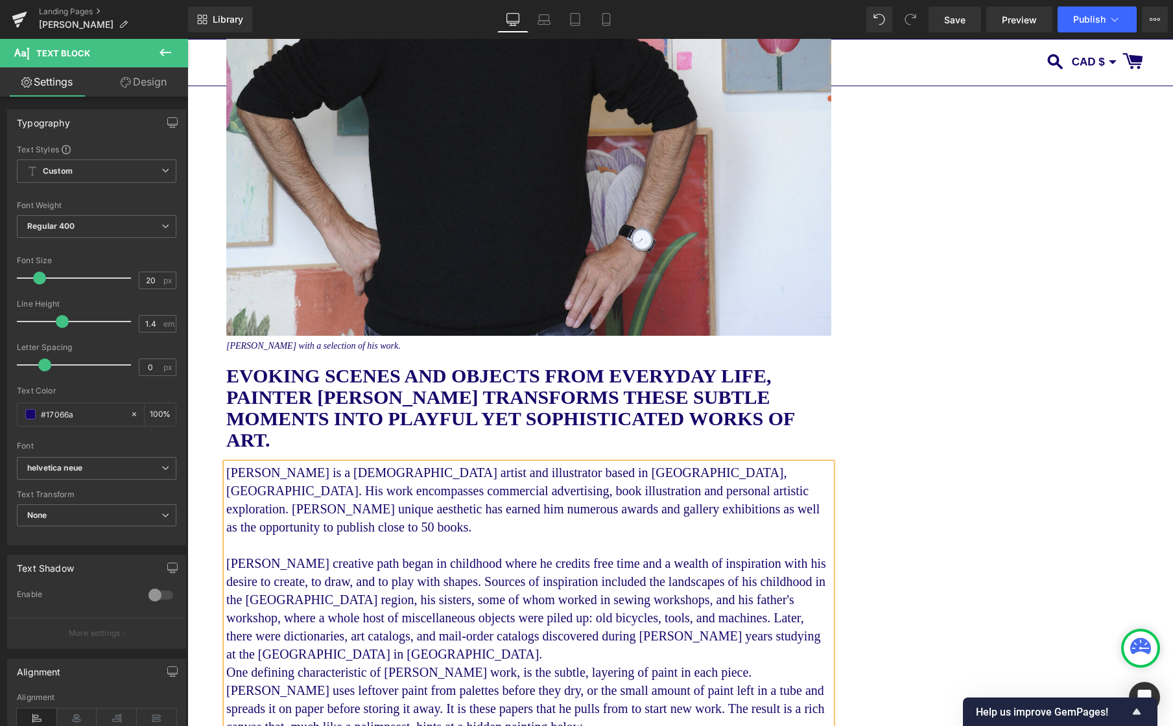
click at [541, 637] on p "[PERSON_NAME] creative path began in childhood where he credits free time and a…" at bounding box center [528, 608] width 605 height 109
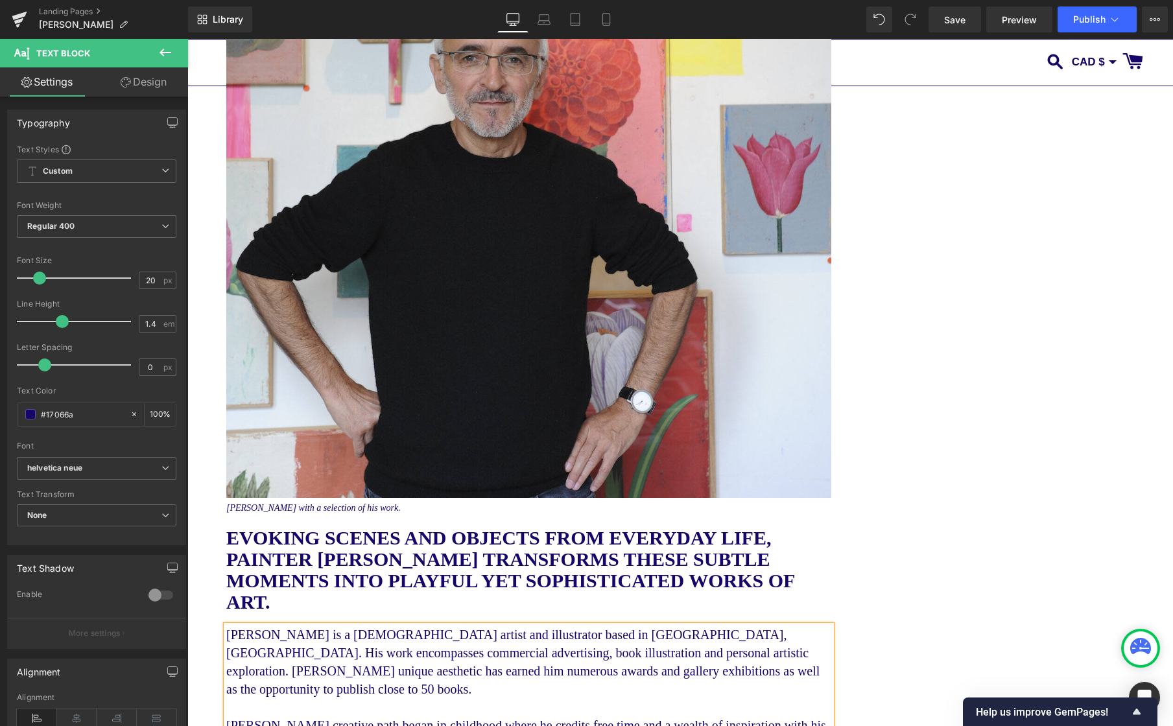
scroll to position [607, 0]
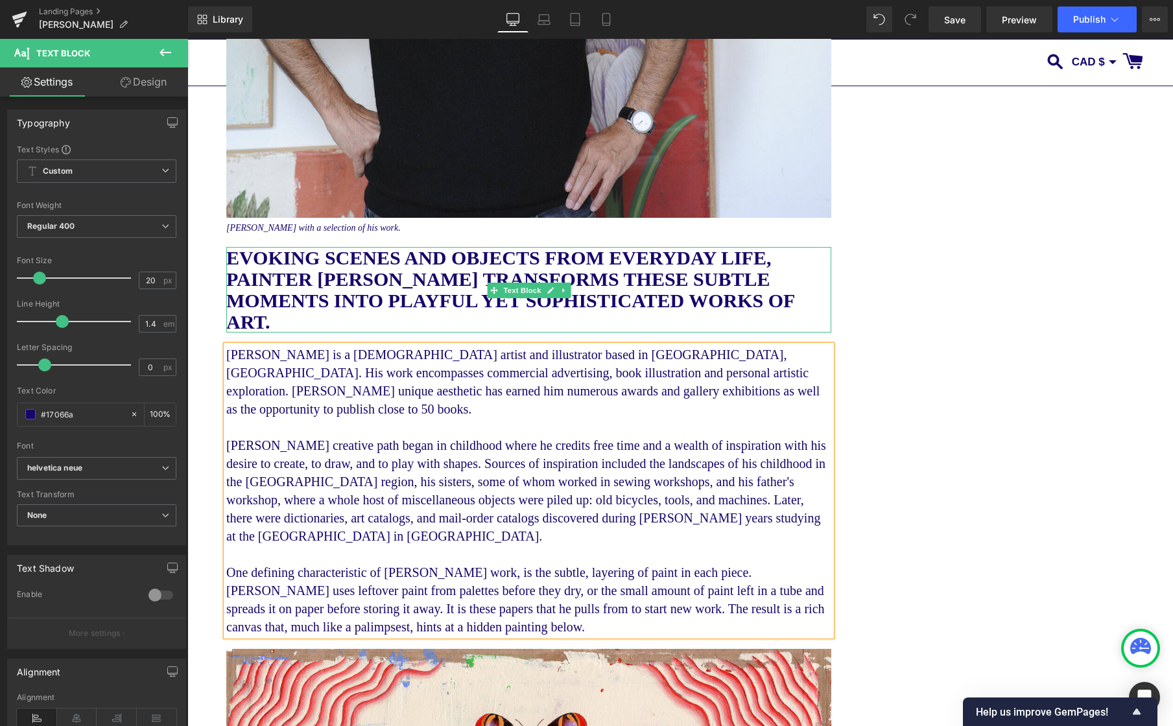
click at [397, 274] on b "EVOKING SCENES AND OBJECTS FROM EVERYDAY LIFE, PAINTER [PERSON_NAME] TRANSFORMS…" at bounding box center [510, 290] width 568 height 86
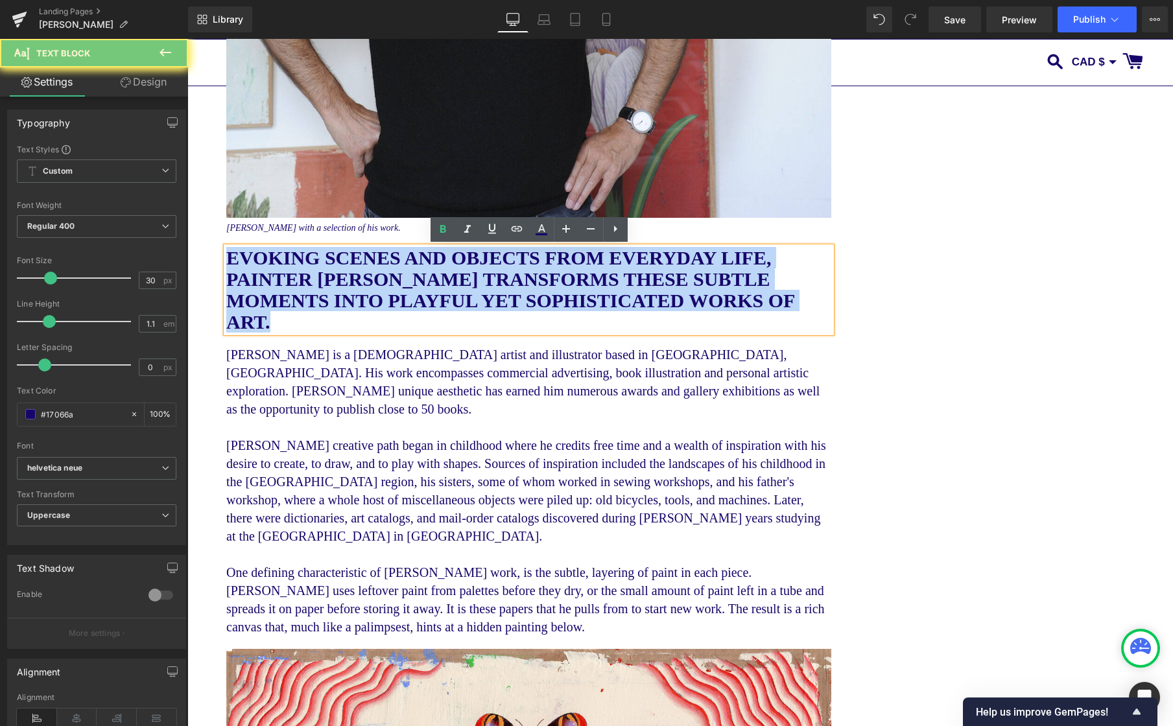
click at [397, 274] on b "EVOKING SCENES AND OBJECTS FROM EVERYDAY LIFE, PAINTER [PERSON_NAME] TRANSFORMS…" at bounding box center [510, 290] width 568 height 86
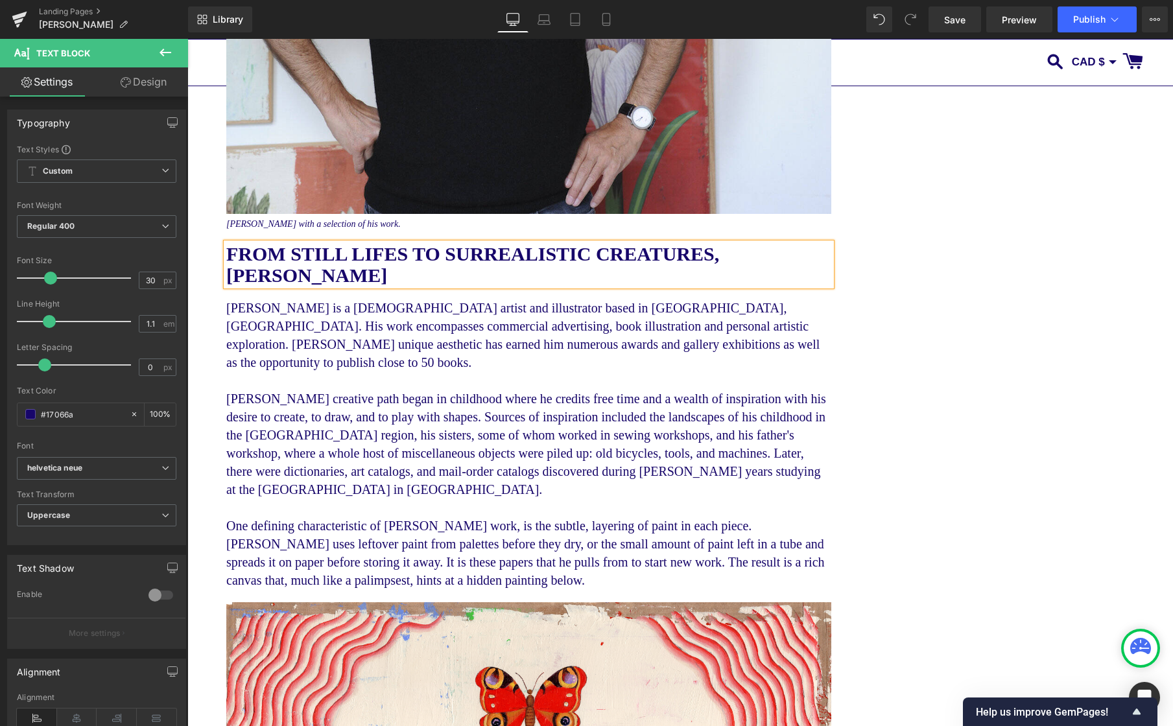
scroll to position [623, 0]
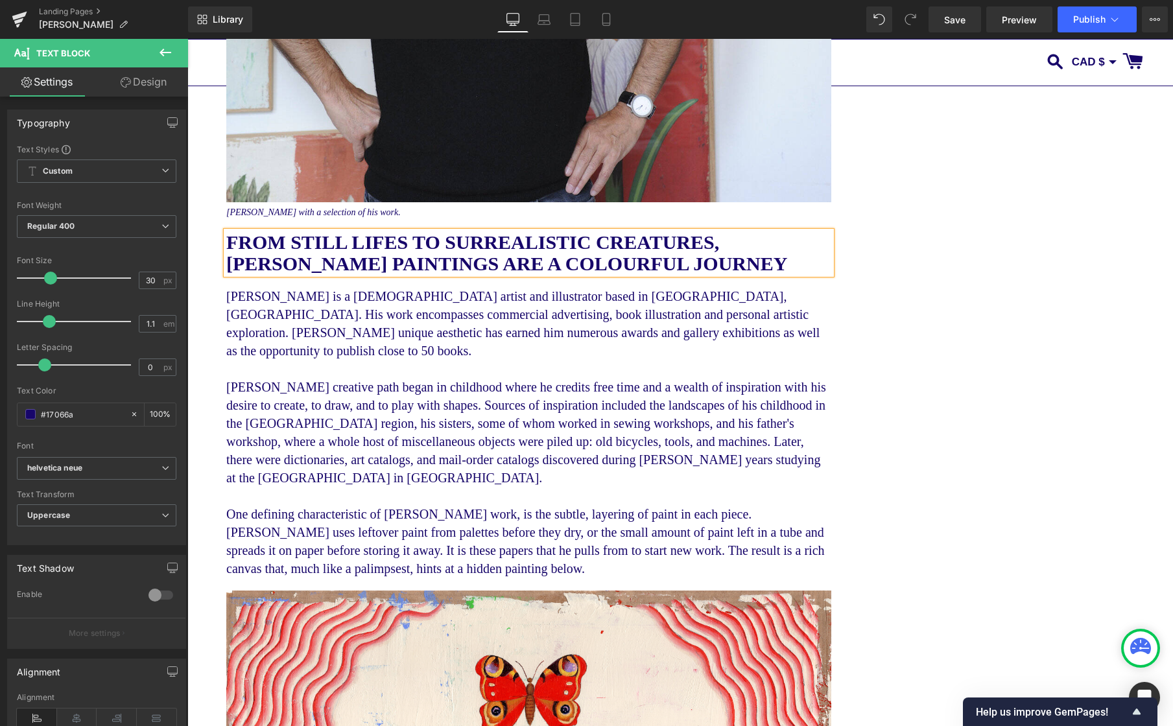
click at [505, 246] on b "FROM STILL LIFES TO SURREALISTIC CREATURES, [PERSON_NAME] PAINTINGS ARE A COLOU…" at bounding box center [506, 252] width 561 height 43
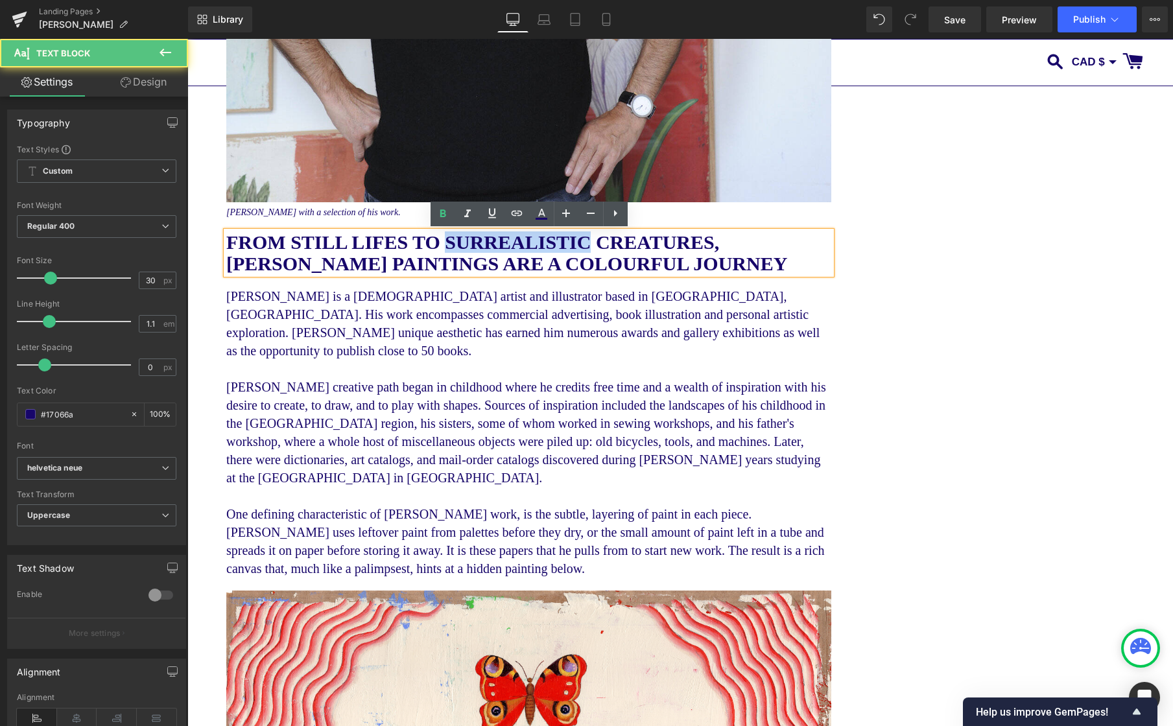
click at [505, 246] on b "FROM STILL LIFES TO SURREALISTIC CREATURES, [PERSON_NAME] PAINTINGS ARE A COLOU…" at bounding box center [506, 252] width 561 height 43
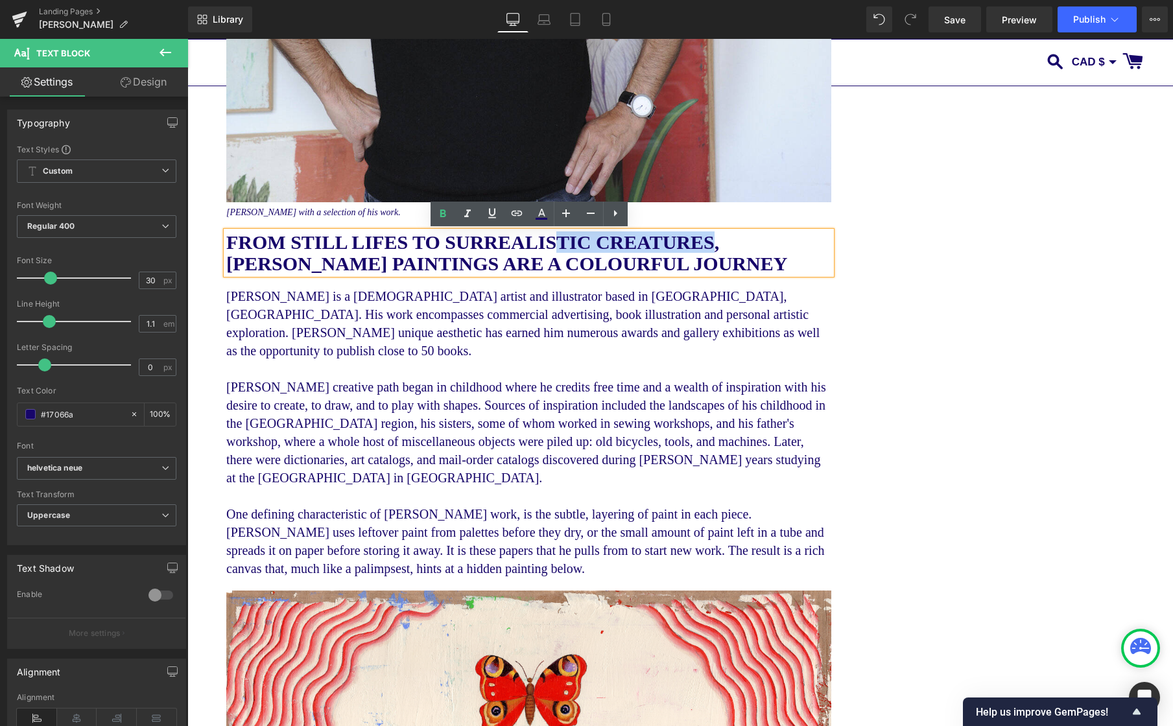
drag, startPoint x: 704, startPoint y: 241, endPoint x: 551, endPoint y: 247, distance: 153.1
click at [551, 246] on b "FROM STILL LIFES TO SURREALISTIC CREATURES, [PERSON_NAME] PAINTINGS ARE A COLOU…" at bounding box center [506, 252] width 561 height 43
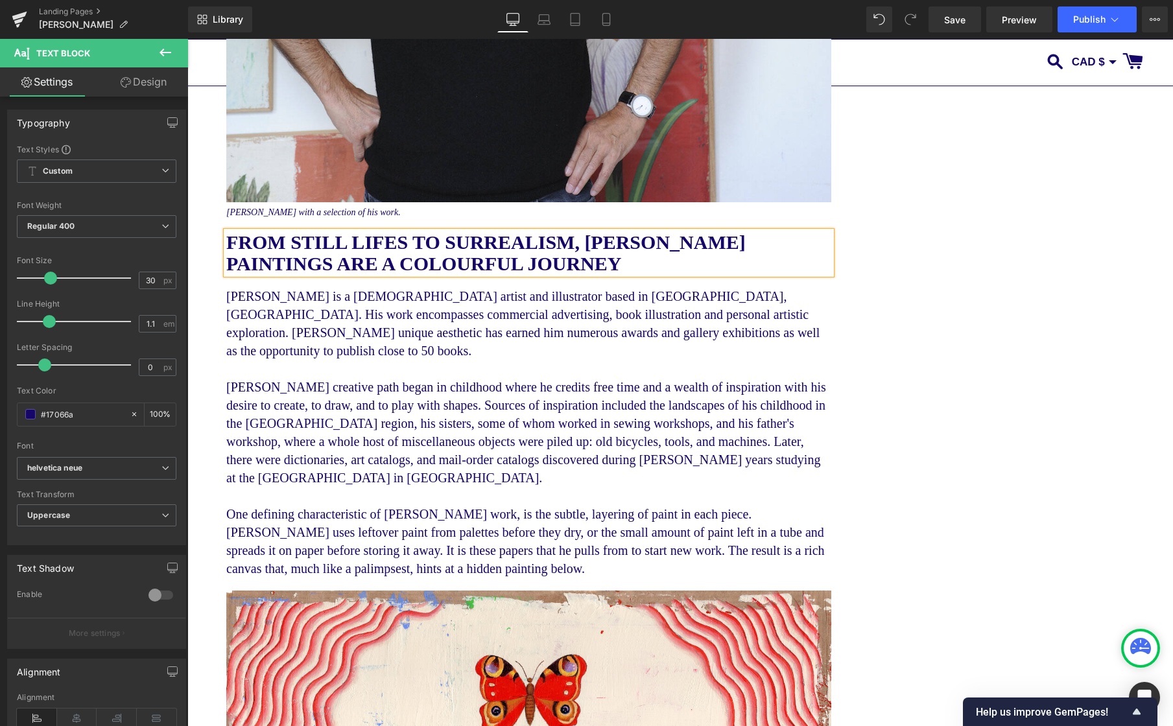
click at [640, 265] on p "FROM STILL LIFES TO SURREALISM, [PERSON_NAME] PAINTINGS ARE A COLOURFUL JOURNEY" at bounding box center [528, 252] width 605 height 43
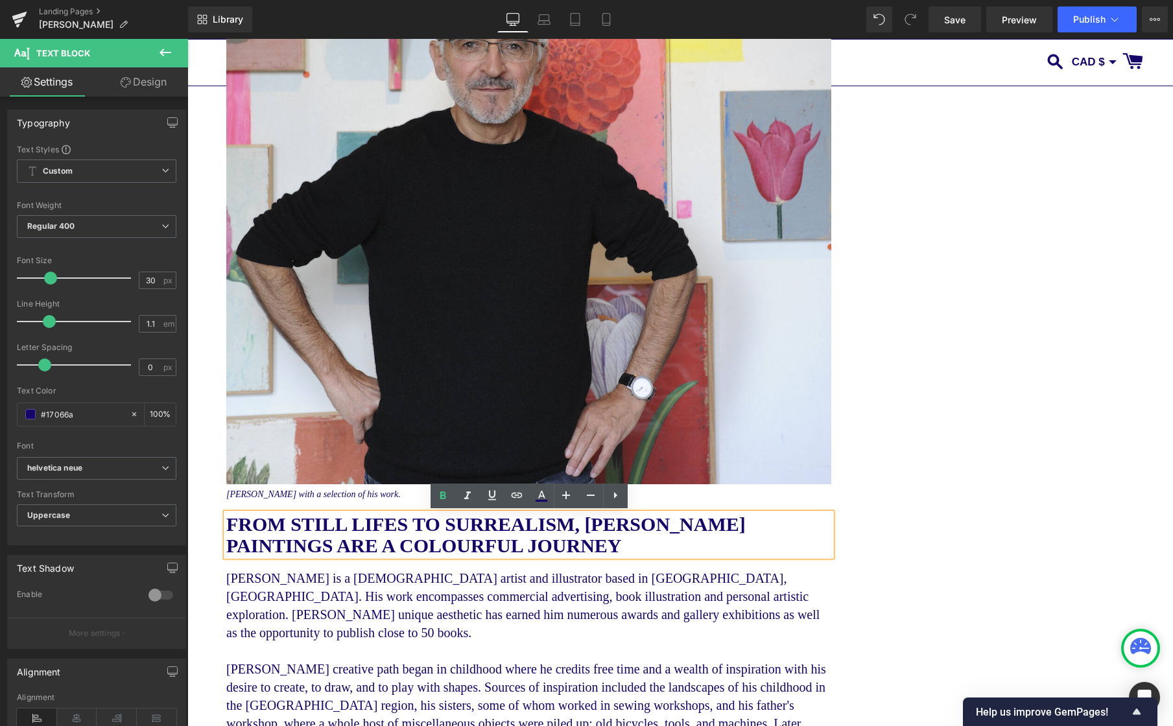
scroll to position [324, 0]
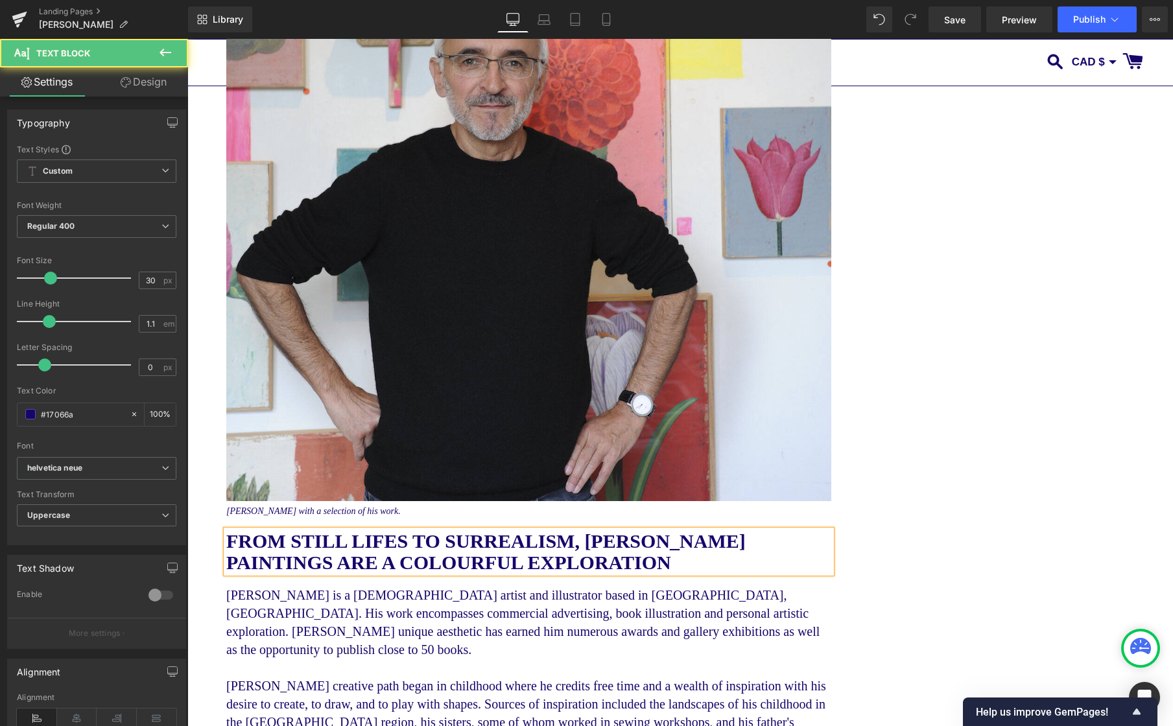
click at [496, 542] on b "FROM STILL LIFES TO SURREALISM, [PERSON_NAME] PAINTINGS ARE A COLOURFUL EXPLORA…" at bounding box center [485, 551] width 519 height 43
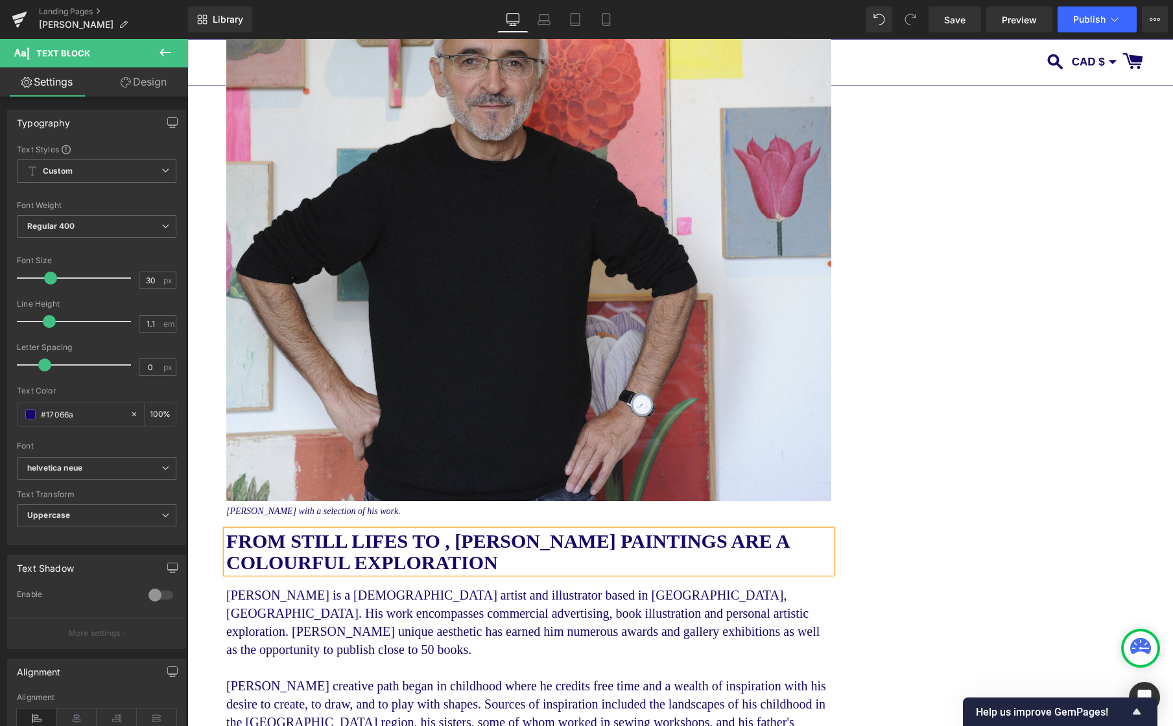
click at [525, 568] on p "FROM STILL LIFES TO , [PERSON_NAME] PAINTINGS ARE A COLOURFUL EXPLORATION" at bounding box center [528, 551] width 605 height 43
click at [524, 563] on b "FROM STILL LIFES TO , [PERSON_NAME] PAINTINGS ARE A COLOURFUL EXPLORATION OF REA" at bounding box center [507, 551] width 563 height 43
click at [636, 563] on p "FROM STILL LIFES TO , [PERSON_NAME] PAINTINGS ARE A COLOURFUL EXPLORATION OF TH…" at bounding box center [528, 551] width 605 height 43
drag, startPoint x: 441, startPoint y: 539, endPoint x: 445, endPoint y: 558, distance: 19.8
click at [441, 539] on b "FROM STILL LIFES TO , [PERSON_NAME] PAINTINGS ARE A COLOURFUL EXPLORATION OF TH…" at bounding box center [523, 551] width 595 height 43
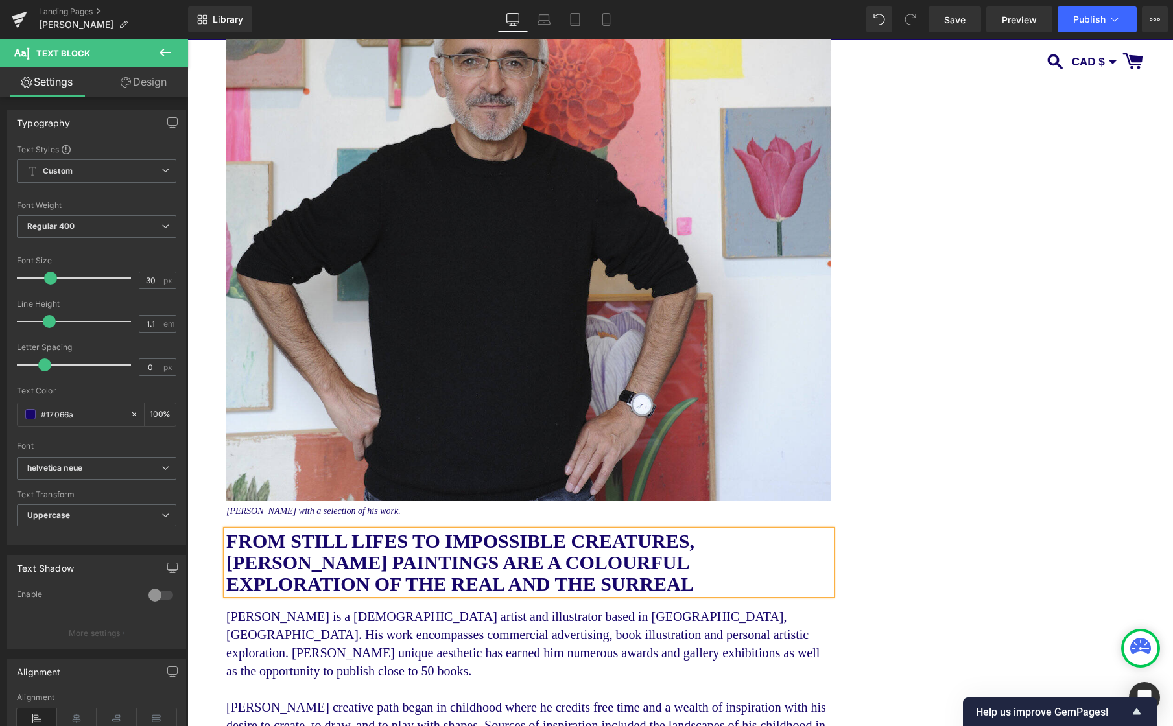
click at [474, 545] on b "FROM STILL LIFES TO IMPOSSIBLE CREATURES, [PERSON_NAME] PAINTINGS ARE A COLOURF…" at bounding box center [460, 562] width 468 height 64
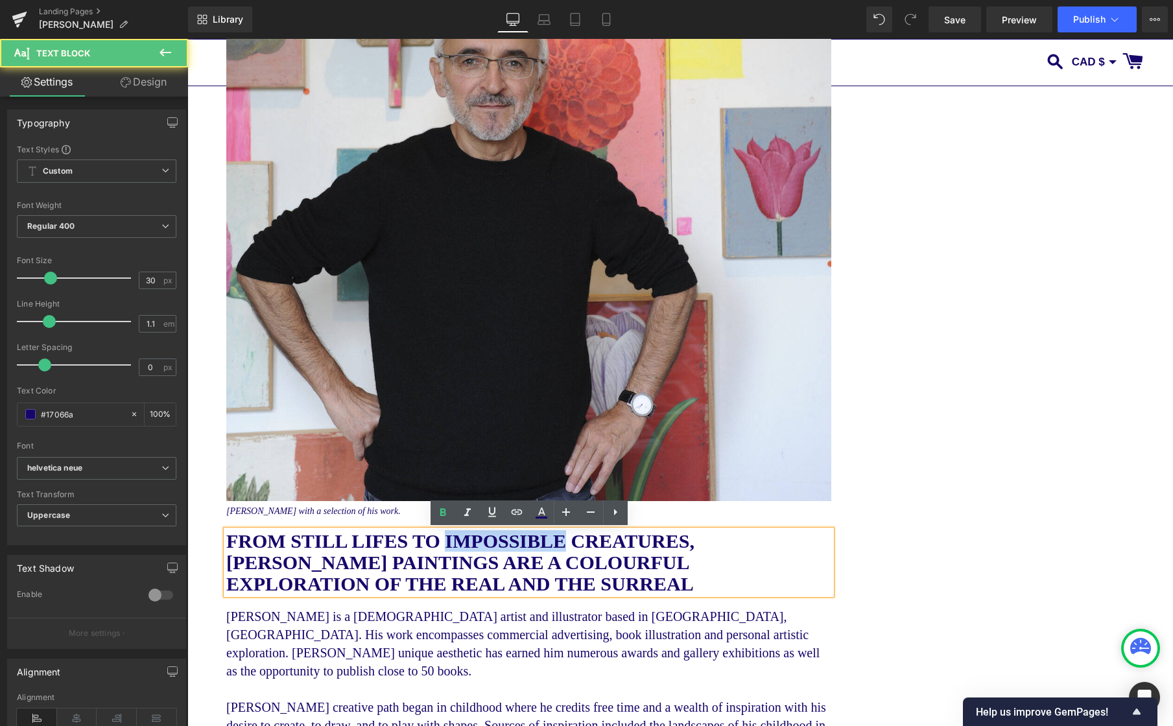
click at [474, 545] on b "FROM STILL LIFES TO IMPOSSIBLE CREATURES, [PERSON_NAME] PAINTINGS ARE A COLOURF…" at bounding box center [460, 562] width 468 height 64
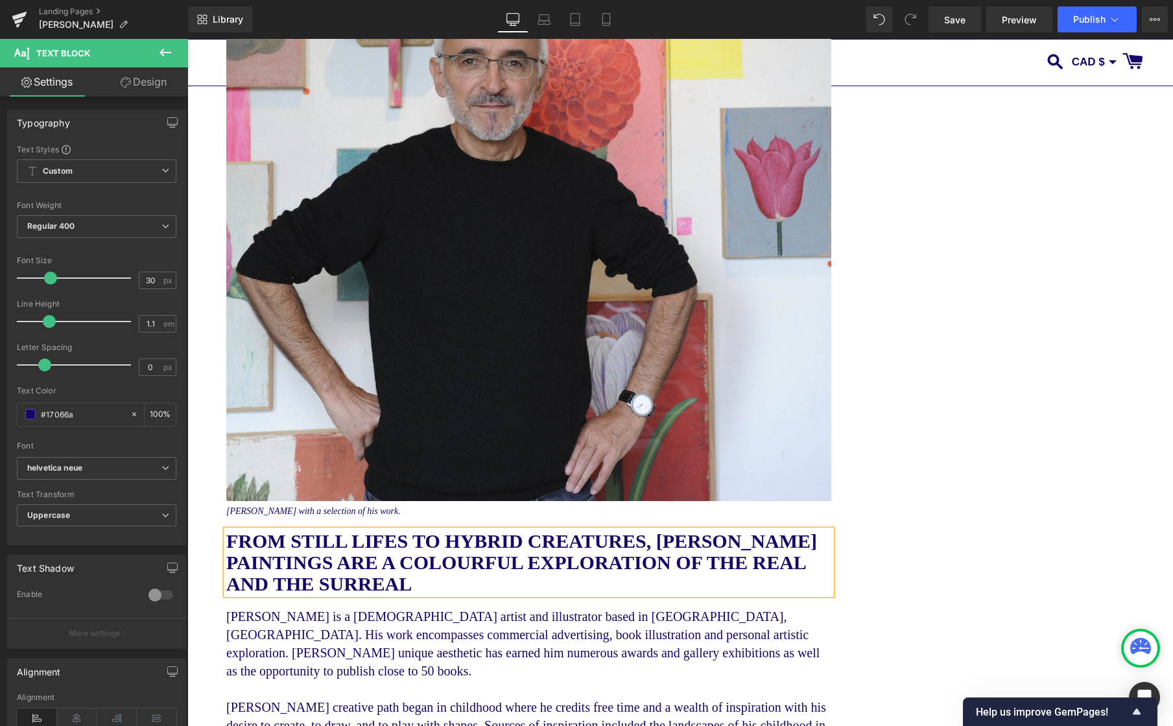
click at [688, 568] on b "FROM STILL LIFES TO HYBRID CREATURES, [PERSON_NAME] PAINTINGS ARE A COLOURFUL E…" at bounding box center [521, 562] width 590 height 64
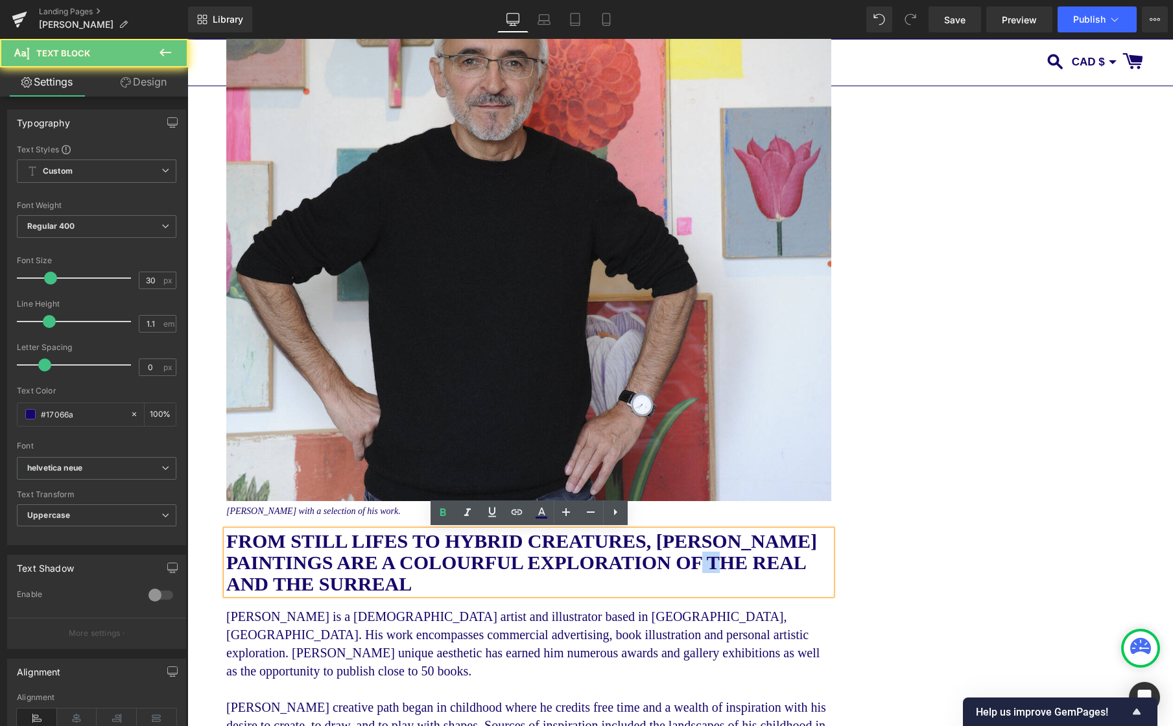
click at [688, 568] on b "FROM STILL LIFES TO HYBRID CREATURES, [PERSON_NAME] PAINTINGS ARE A COLOURFUL E…" at bounding box center [521, 562] width 590 height 64
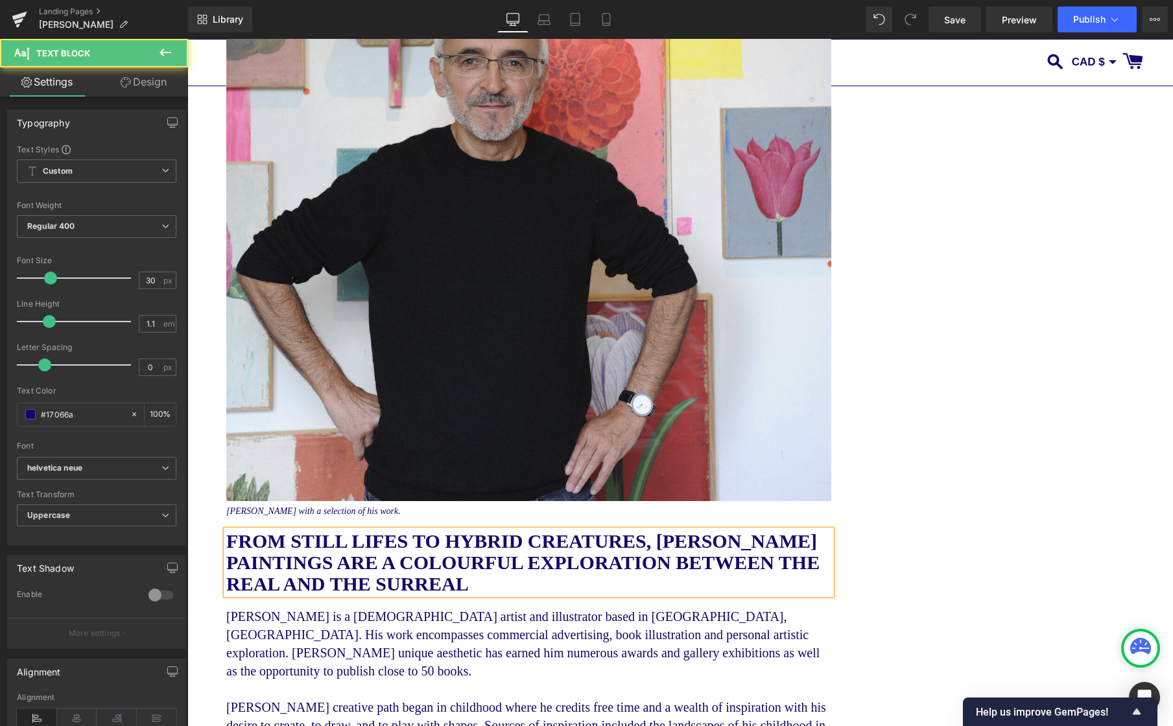
click at [583, 565] on b "FROM STILL LIFES TO HYBRID CREATURES, [PERSON_NAME] PAINTINGS ARE A COLOURFUL E…" at bounding box center [522, 562] width 593 height 64
click at [440, 587] on p "FROM STILL LIFES TO HYBRID CREATURES, [PERSON_NAME] PAINTINGS ARE A COLOURFUL J…" at bounding box center [528, 562] width 605 height 64
drag, startPoint x: 426, startPoint y: 587, endPoint x: 219, endPoint y: 539, distance: 212.1
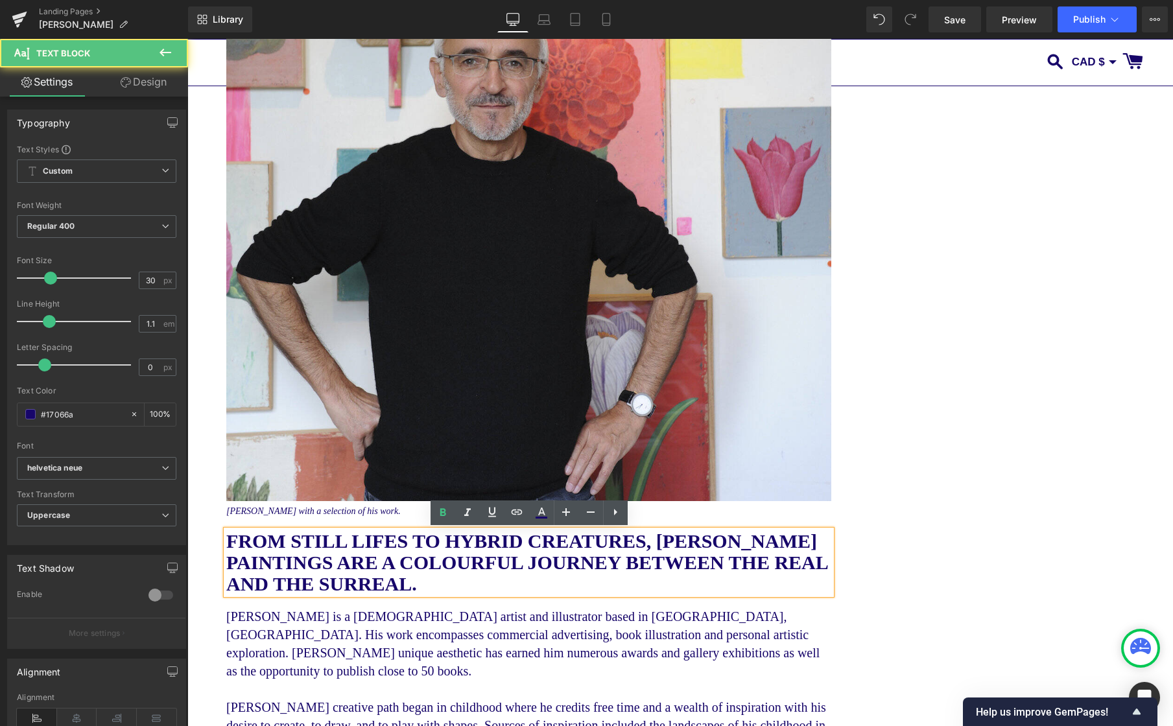
copy b "FROM STILL LIFES TO HYBRID CREATURES, [PERSON_NAME] PAINTINGS ARE A COLOURFUL J…"
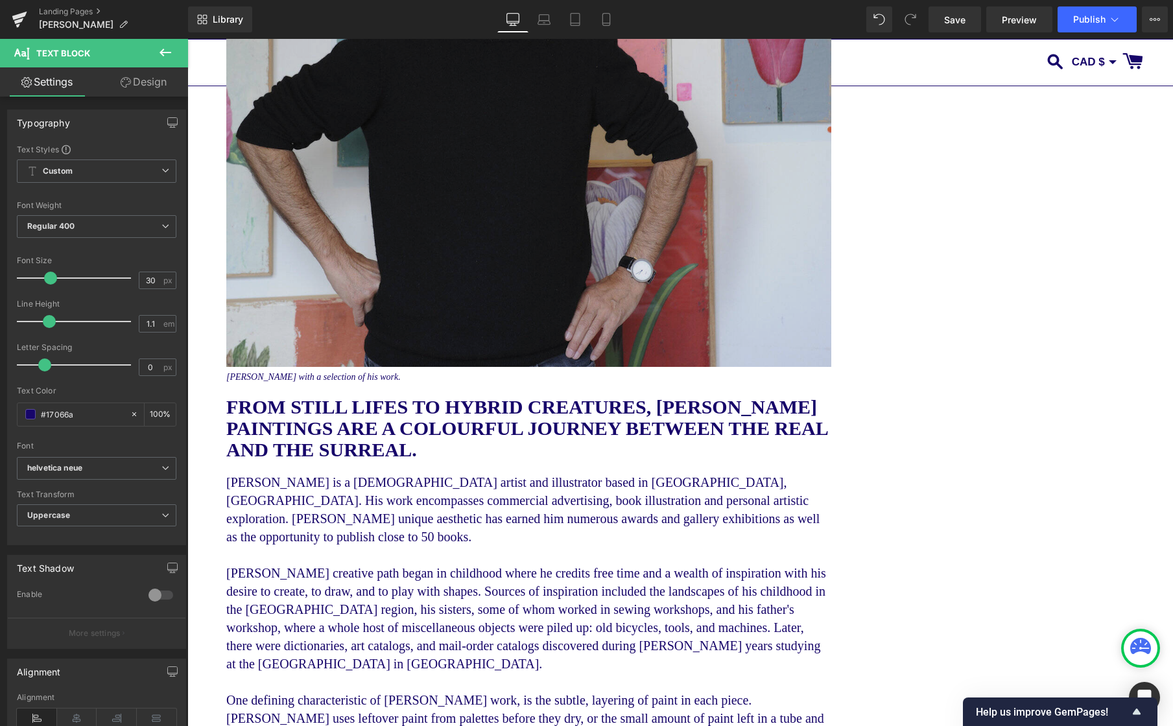
scroll to position [0, 0]
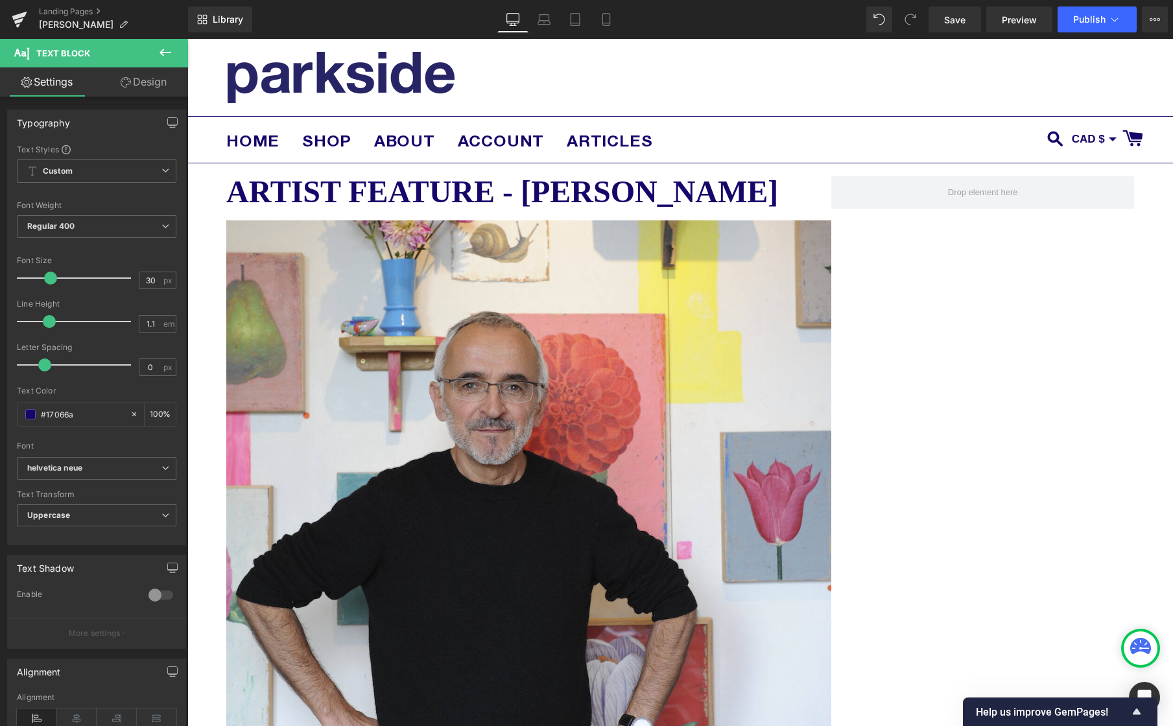
drag, startPoint x: 964, startPoint y: 23, endPoint x: 980, endPoint y: 34, distance: 19.1
click at [964, 23] on span "Save" at bounding box center [954, 20] width 21 height 14
click at [1086, 19] on span "Publish" at bounding box center [1089, 19] width 32 height 10
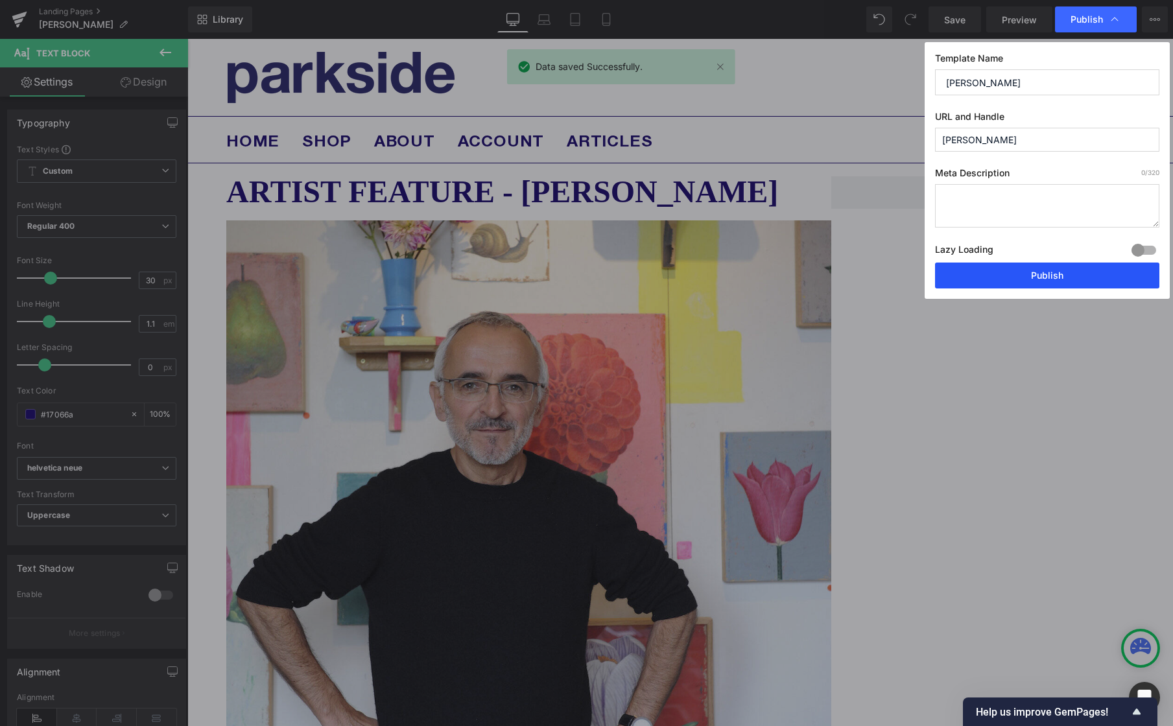
click at [1071, 279] on button "Publish" at bounding box center [1047, 276] width 224 height 26
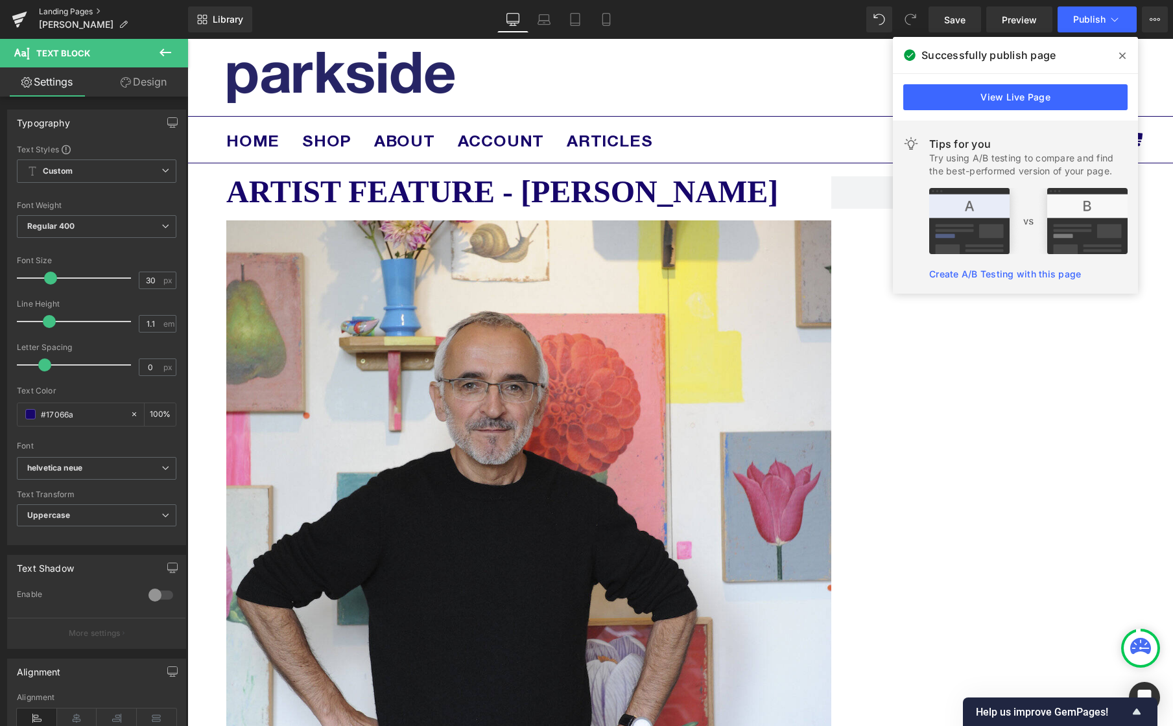
click at [74, 9] on link "Landing Pages" at bounding box center [113, 11] width 149 height 10
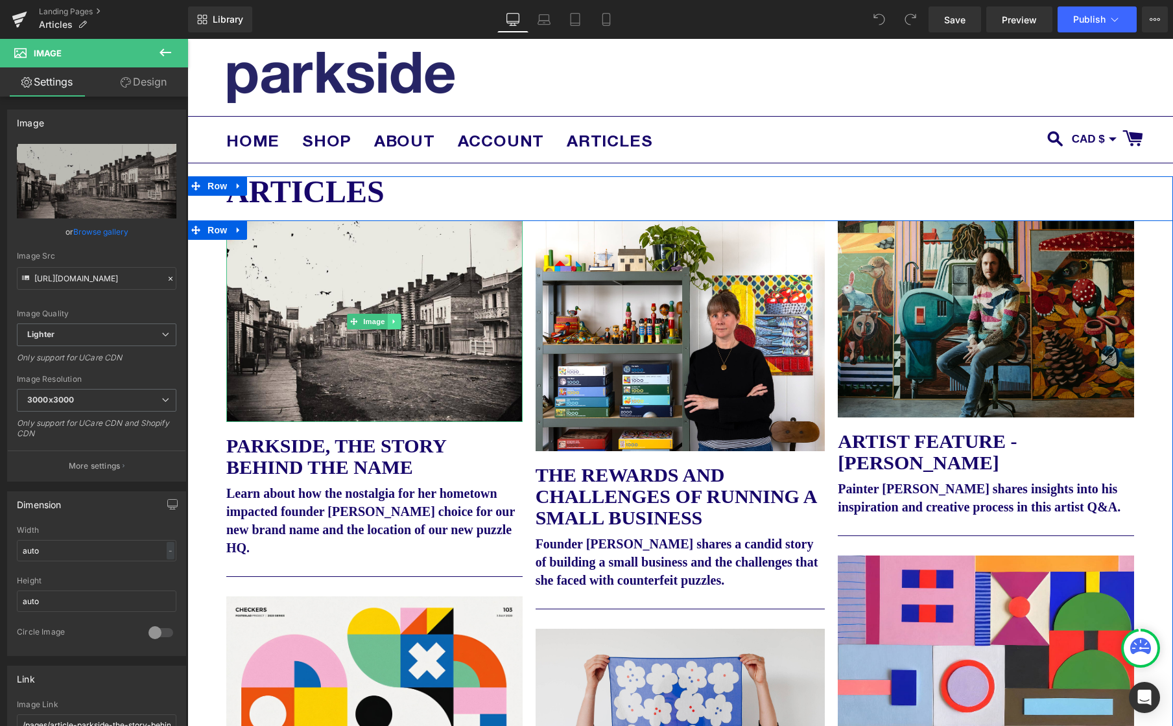
click at [395, 321] on icon at bounding box center [394, 322] width 7 height 8
click at [389, 319] on icon at bounding box center [387, 321] width 7 height 7
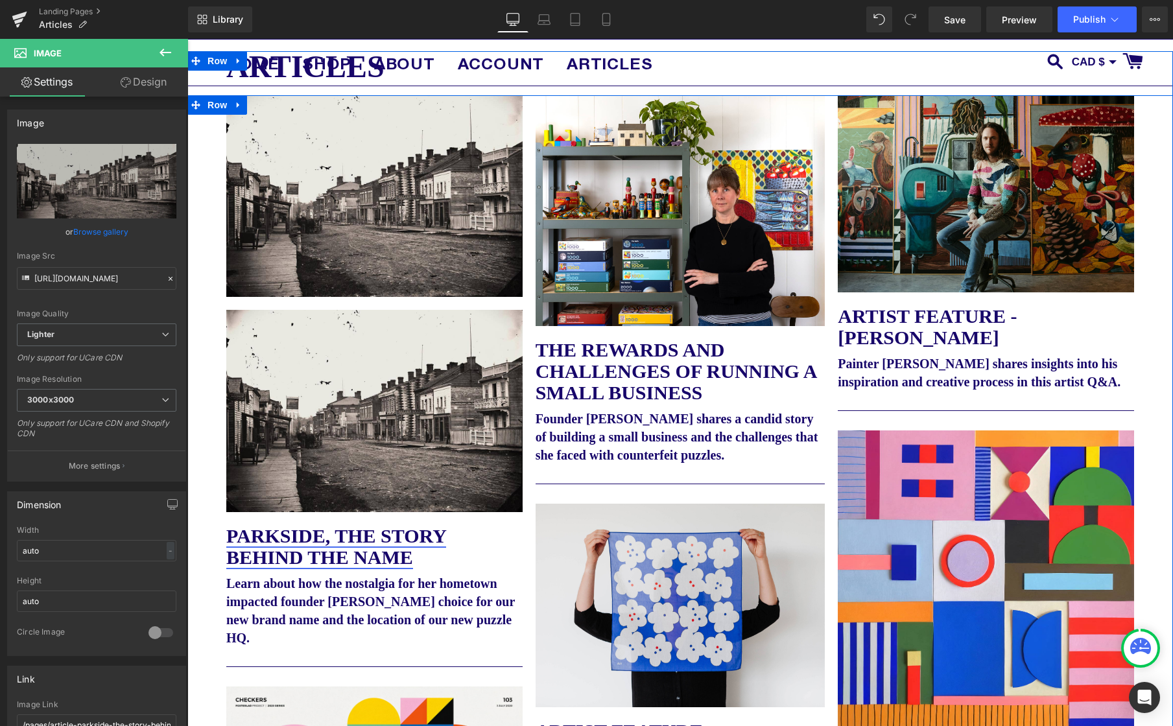
scroll to position [124, 0]
click at [373, 541] on div "Parkside, The Story Behind The Name Text Block" at bounding box center [374, 547] width 296 height 43
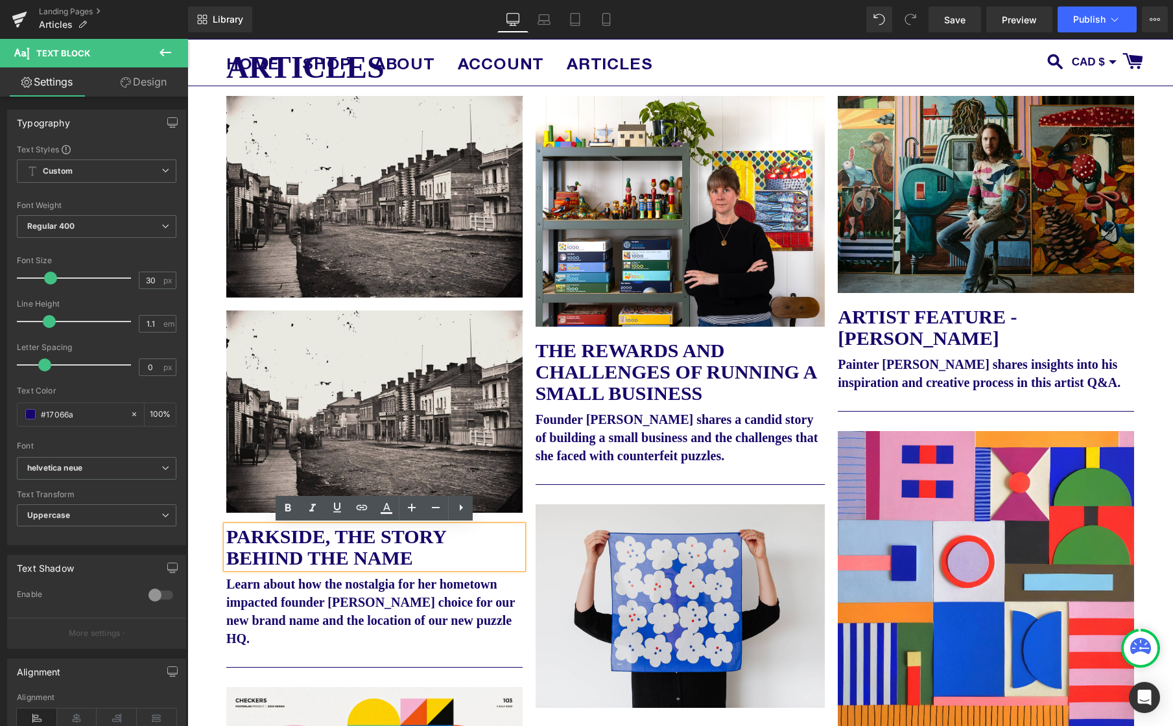
click at [458, 552] on p "Parkside, The Story Behind The Name" at bounding box center [374, 547] width 296 height 43
click at [466, 597] on b "Learn about how the nostalgia for her hometown impacted founder Lindsay Stead’s…" at bounding box center [370, 611] width 288 height 69
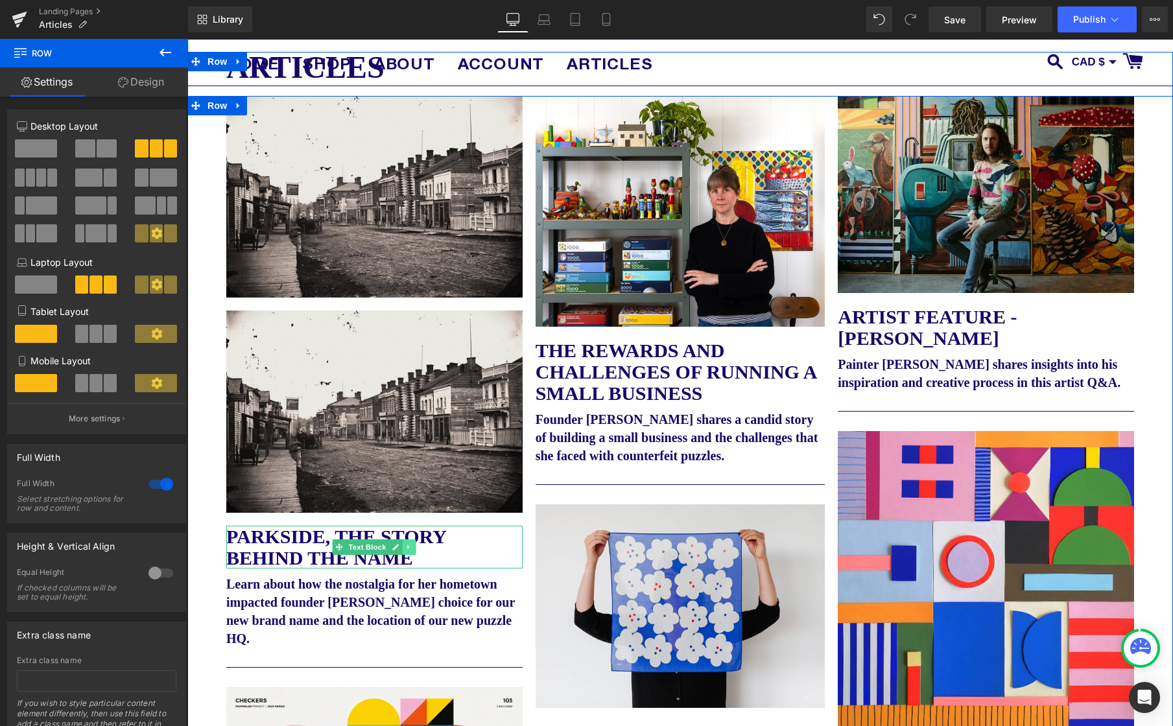
click at [410, 546] on icon at bounding box center [409, 547] width 7 height 8
click at [400, 546] on icon at bounding box center [402, 546] width 7 height 7
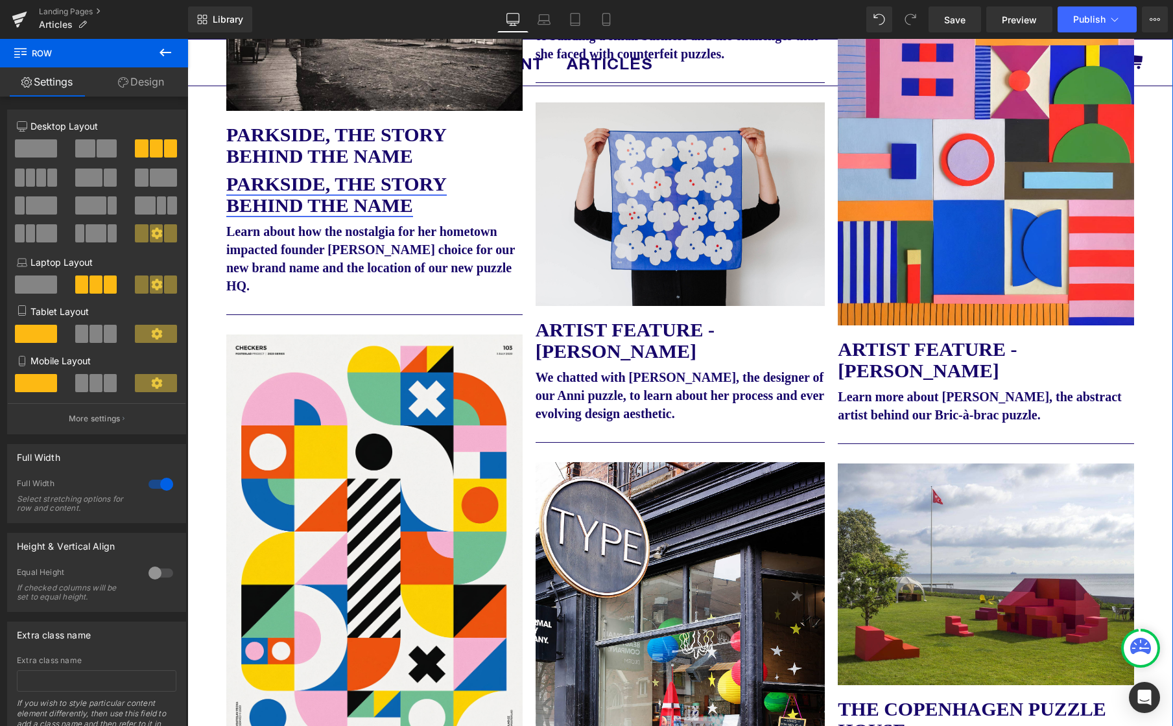
scroll to position [524, 0]
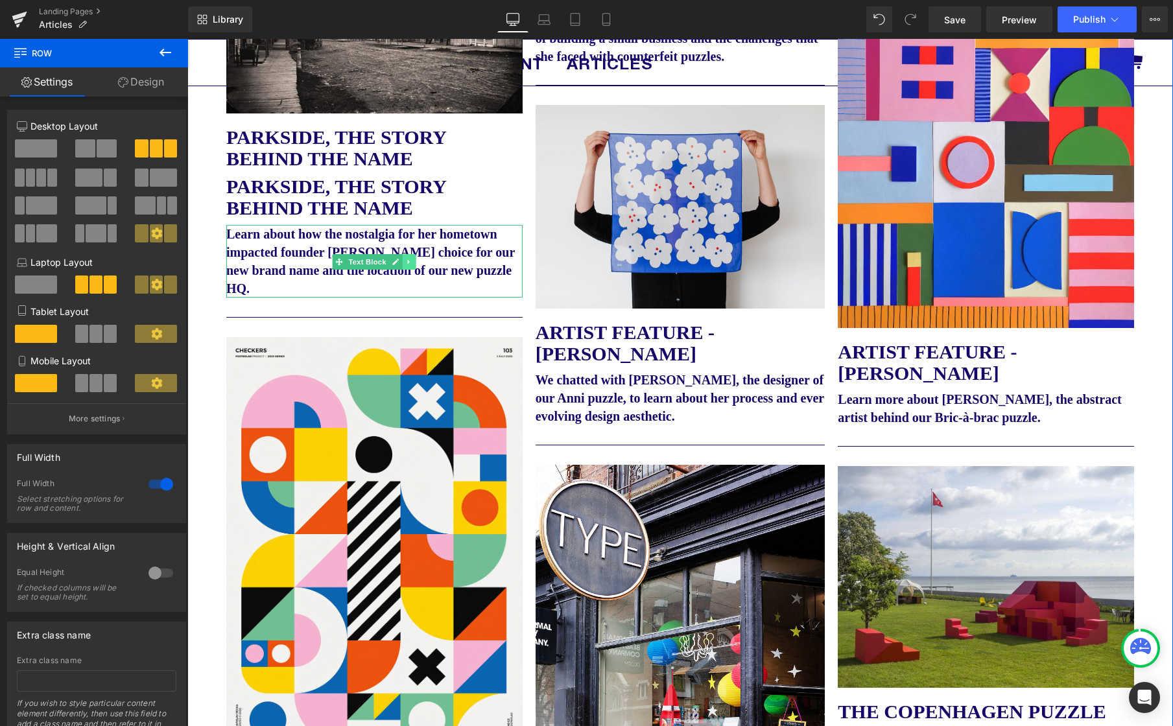
click at [408, 264] on icon at bounding box center [409, 262] width 7 height 8
click at [403, 263] on icon at bounding box center [402, 261] width 7 height 7
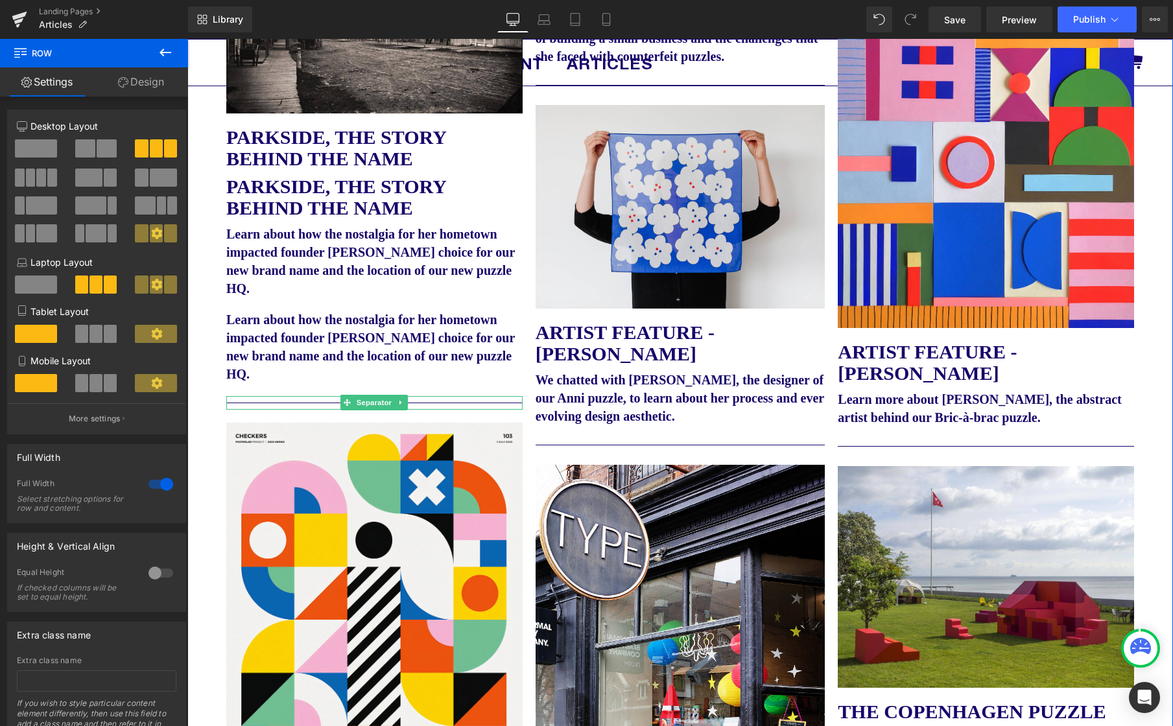
click at [403, 404] on icon at bounding box center [400, 403] width 7 height 8
click at [396, 404] on icon at bounding box center [394, 403] width 7 height 8
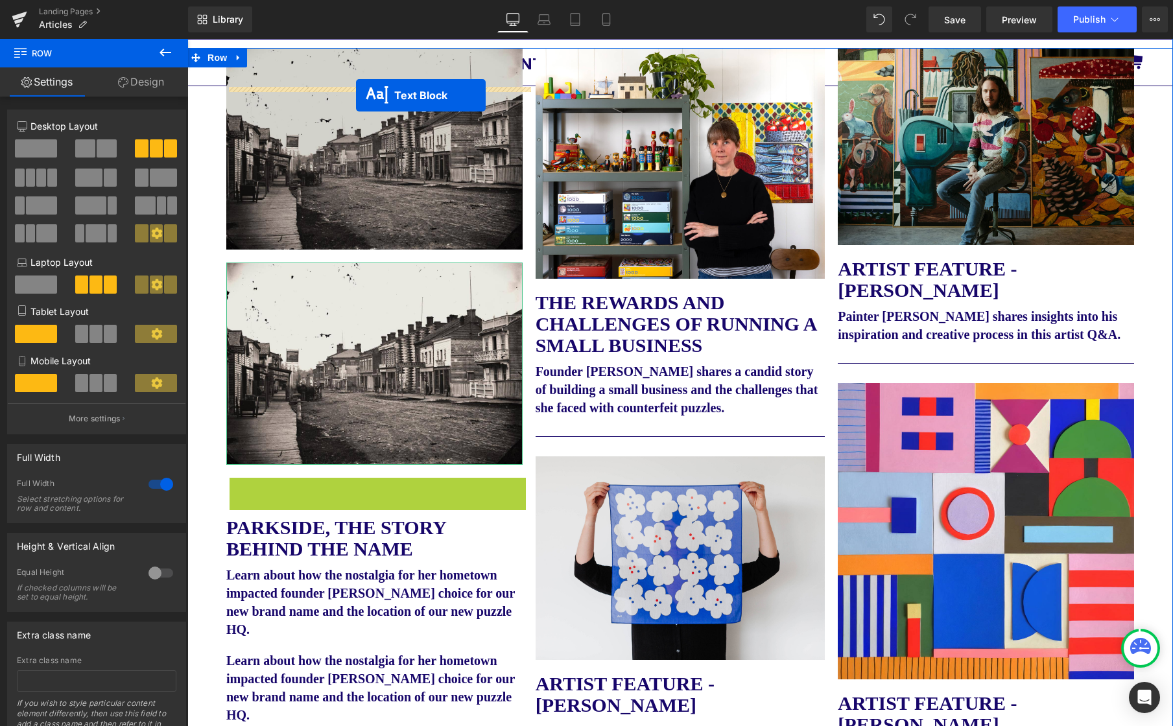
scroll to position [134, 0]
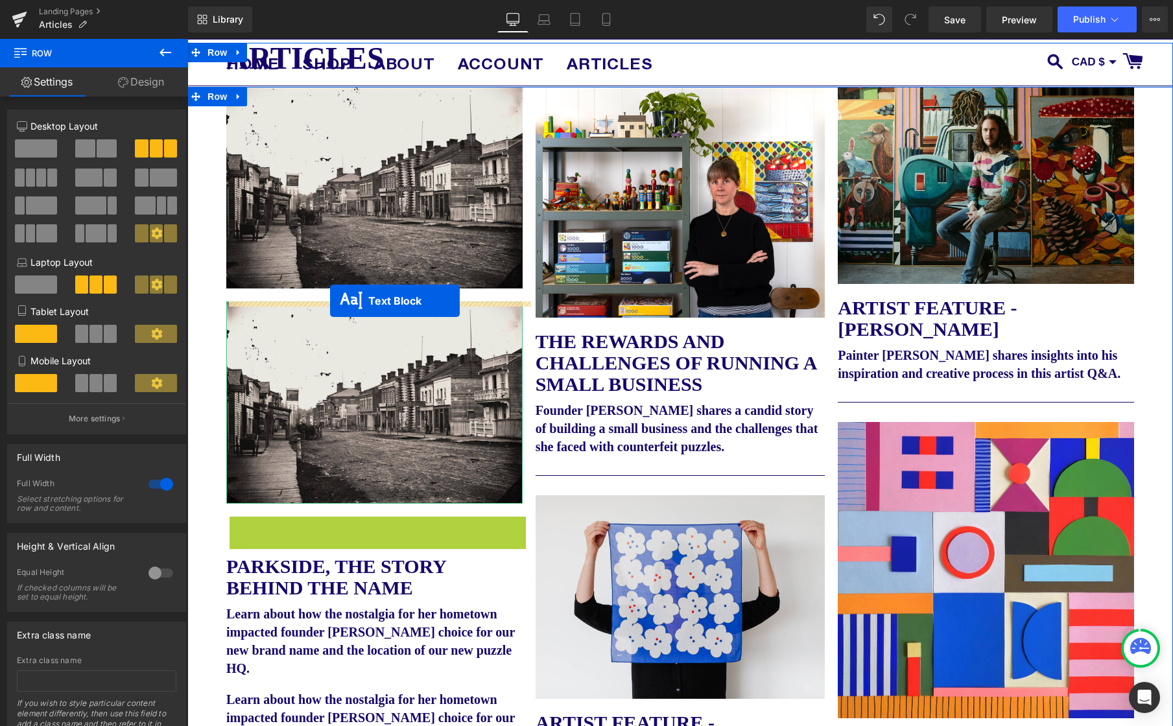
drag, startPoint x: 320, startPoint y: 311, endPoint x: 330, endPoint y: 301, distance: 14.7
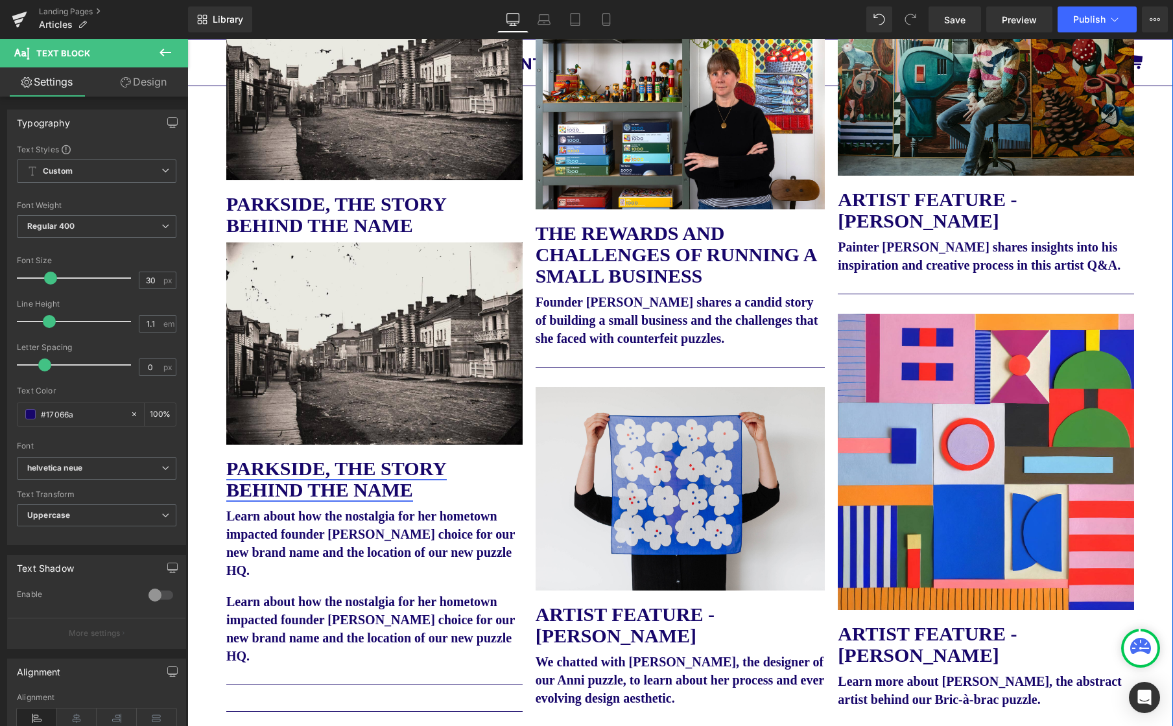
scroll to position [279, 0]
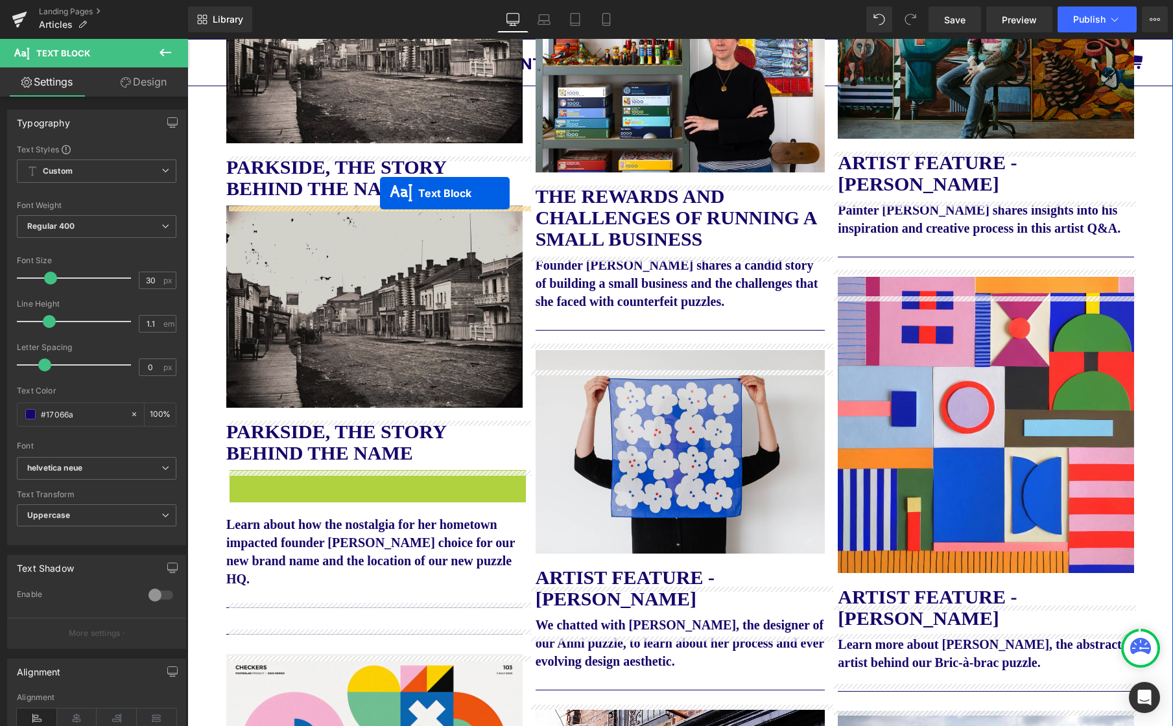
drag, startPoint x: 319, startPoint y: 504, endPoint x: 378, endPoint y: 305, distance: 207.5
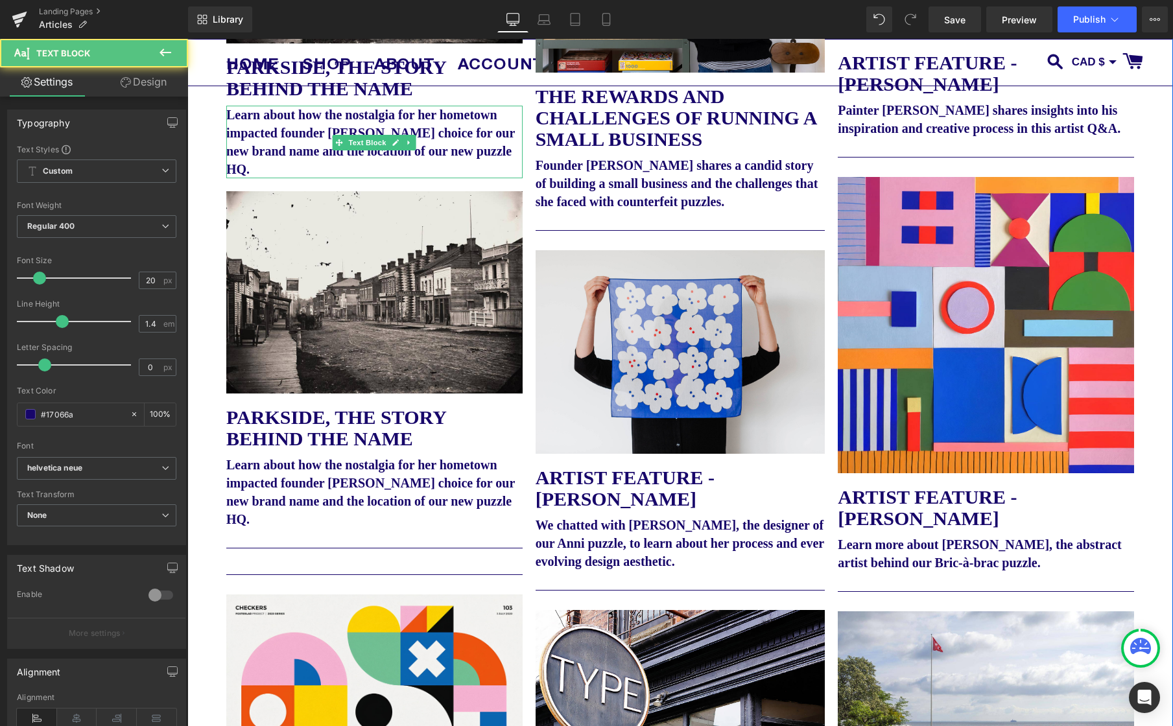
scroll to position [403, 0]
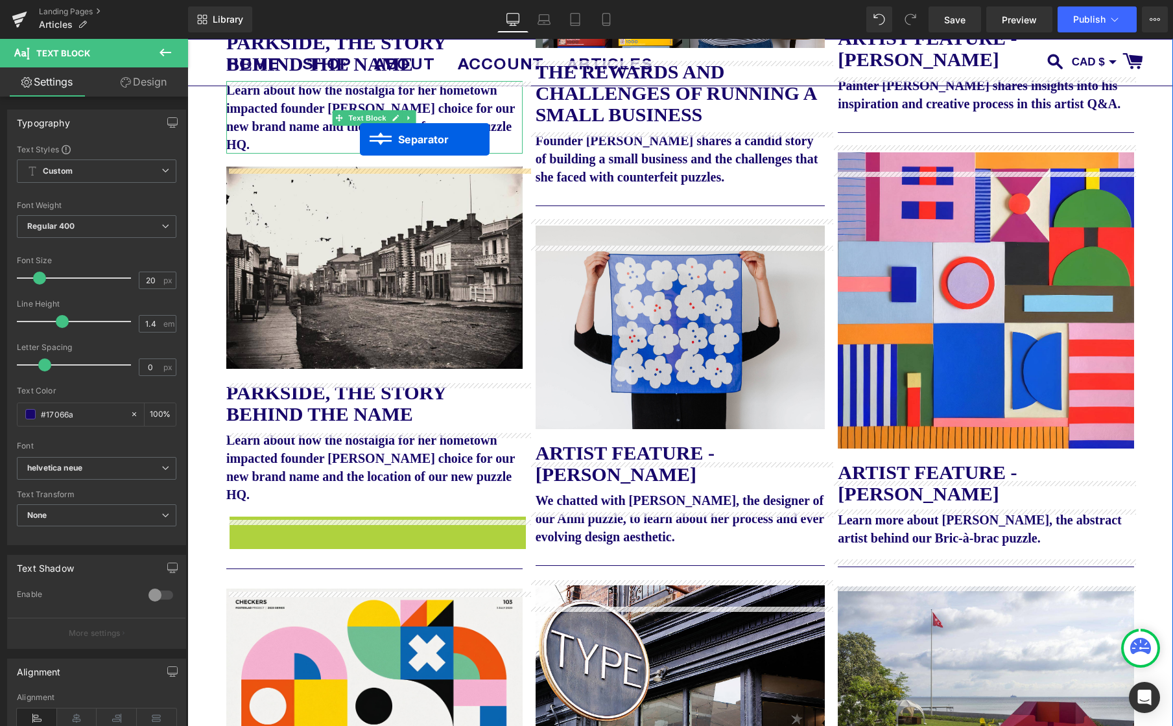
drag, startPoint x: 323, startPoint y: 522, endPoint x: 379, endPoint y: 161, distance: 365.8
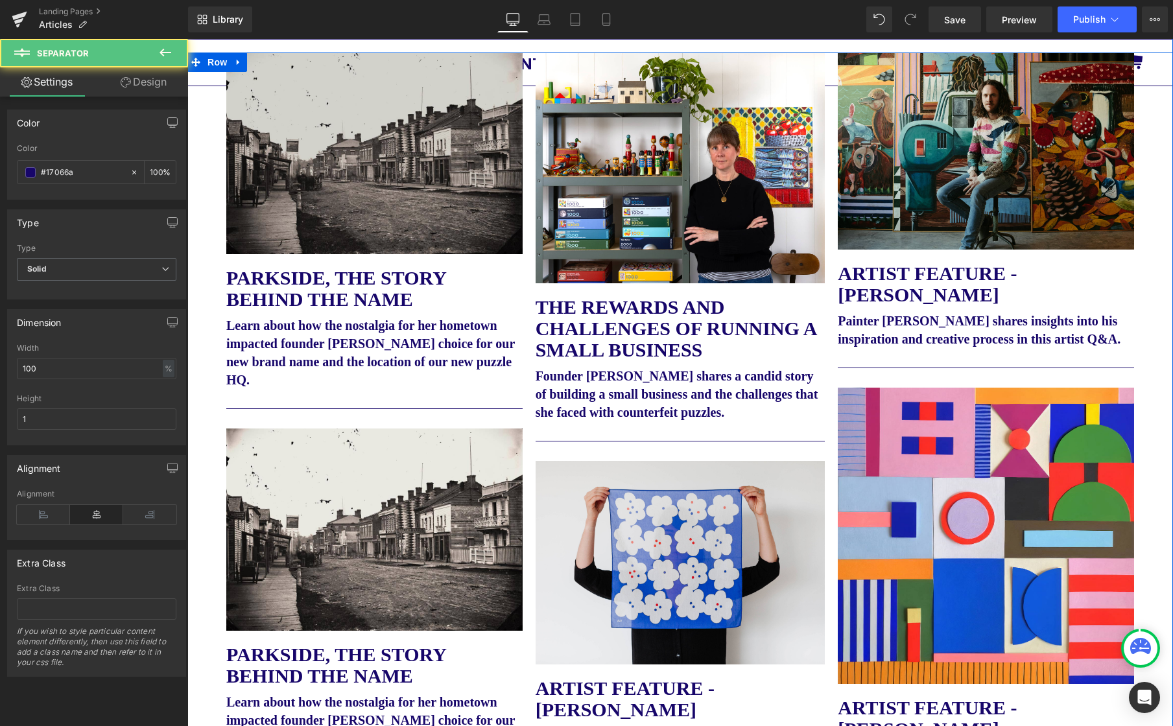
scroll to position [113, 0]
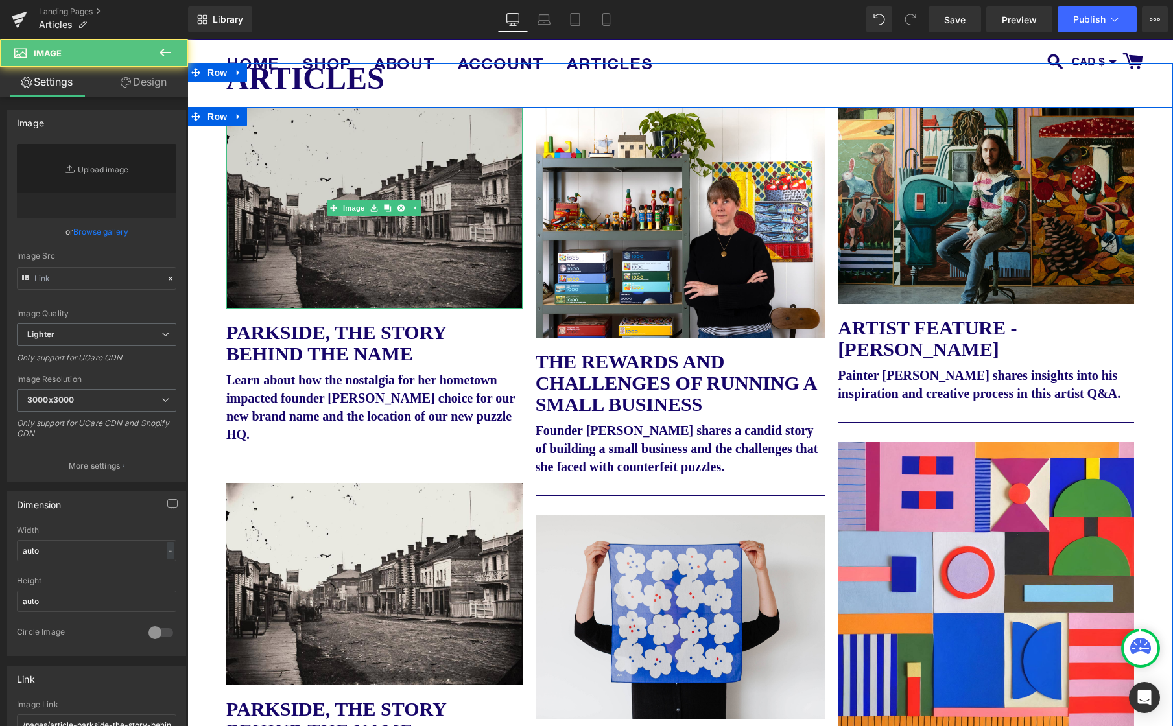
click at [367, 174] on img at bounding box center [374, 208] width 296 height 202
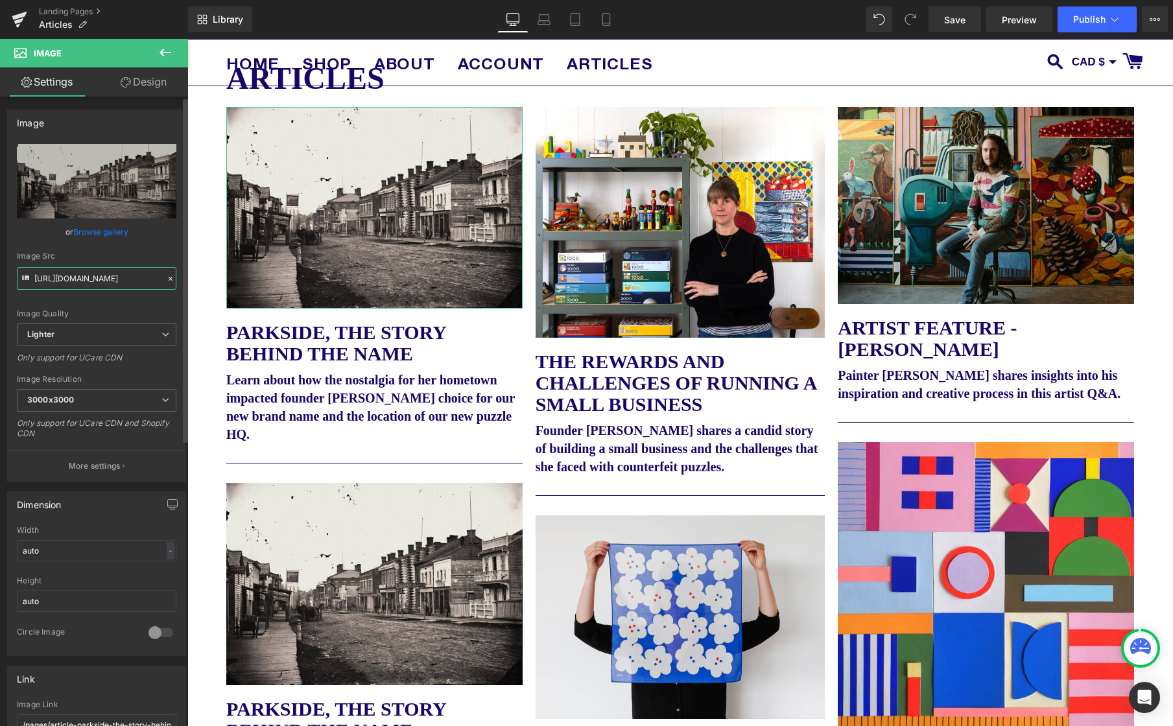
click at [111, 281] on input "https://ucarecdn.com/662cb8dd-85e1-4b06-9d3f-d765c6e129af/-/format/auto/-/previ…" at bounding box center [96, 278] width 159 height 23
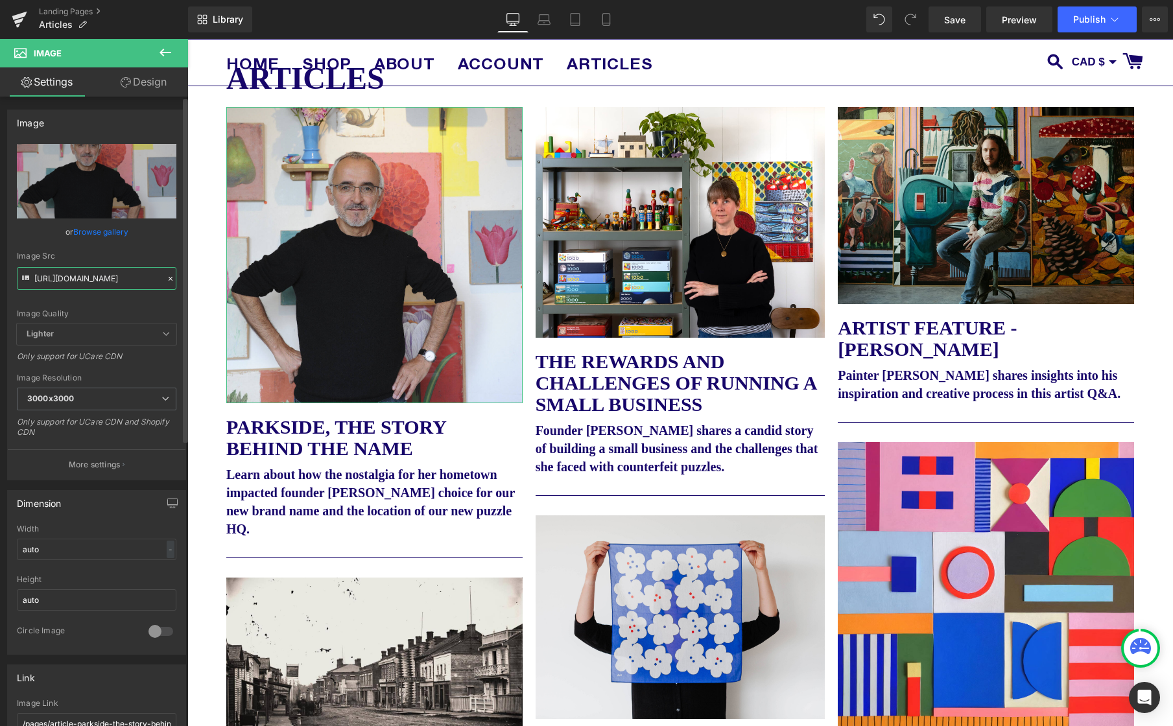
type input "https://cdn.shopify.com/s/files/1/0046/1783/0472/files/Martin_Jarrie_3000x3000.…"
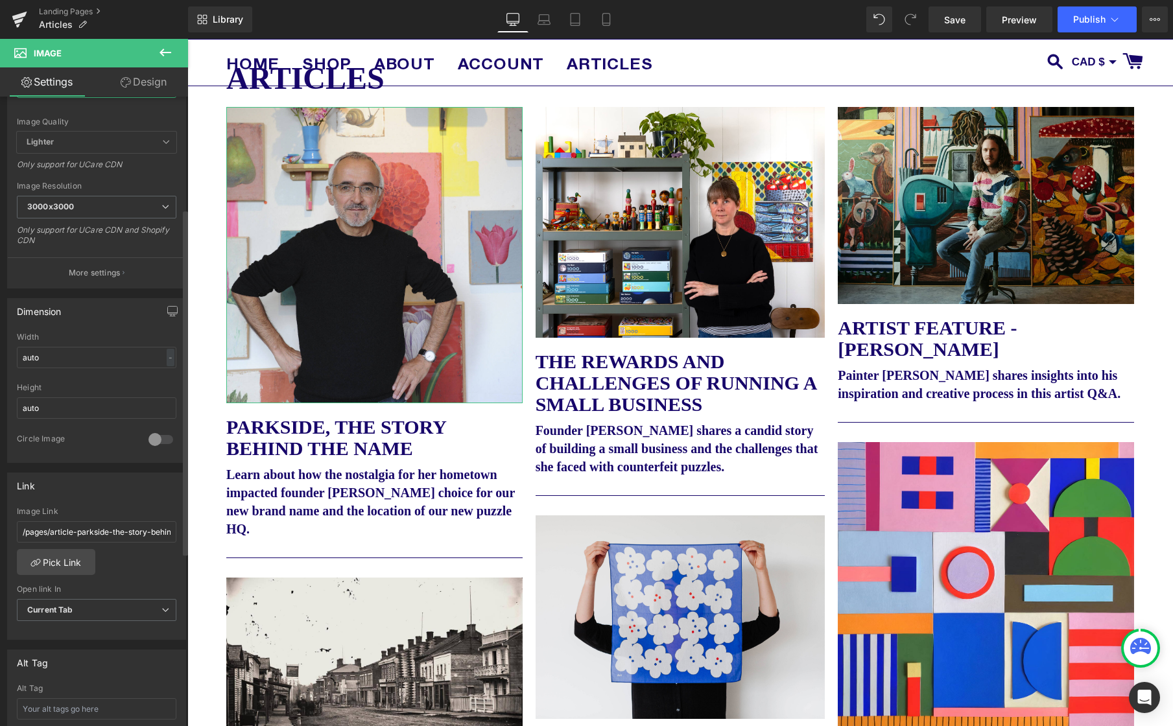
scroll to position [204, 0]
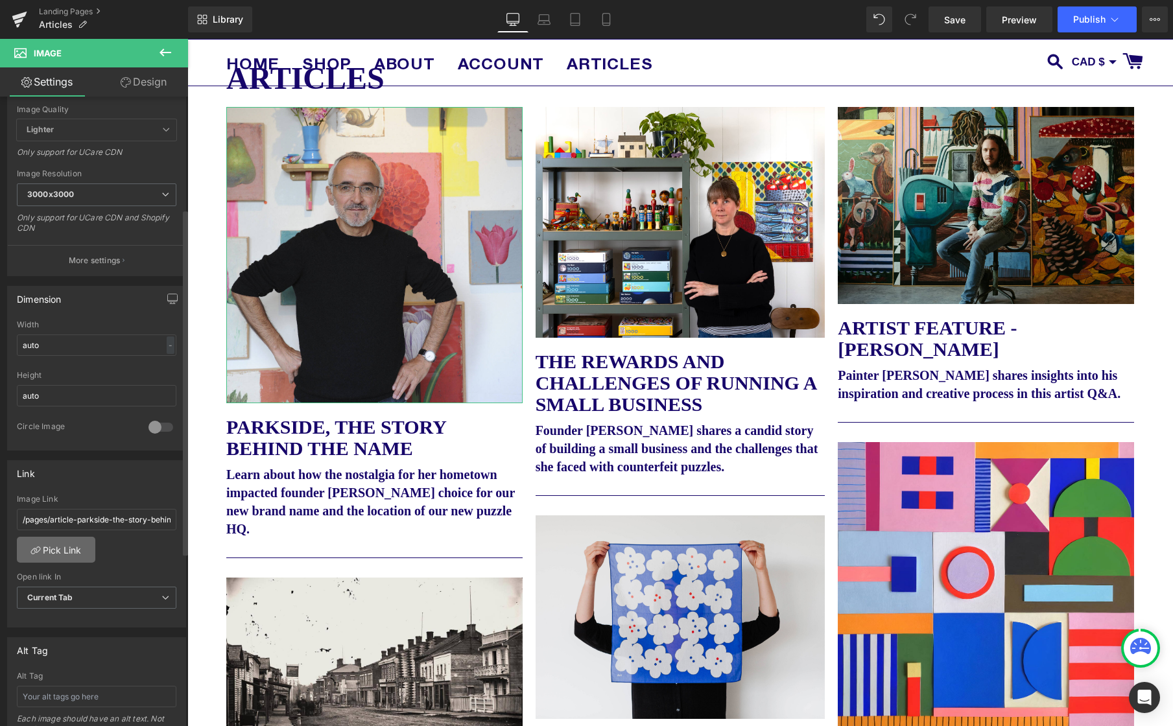
click at [47, 548] on link "Pick Link" at bounding box center [56, 550] width 78 height 26
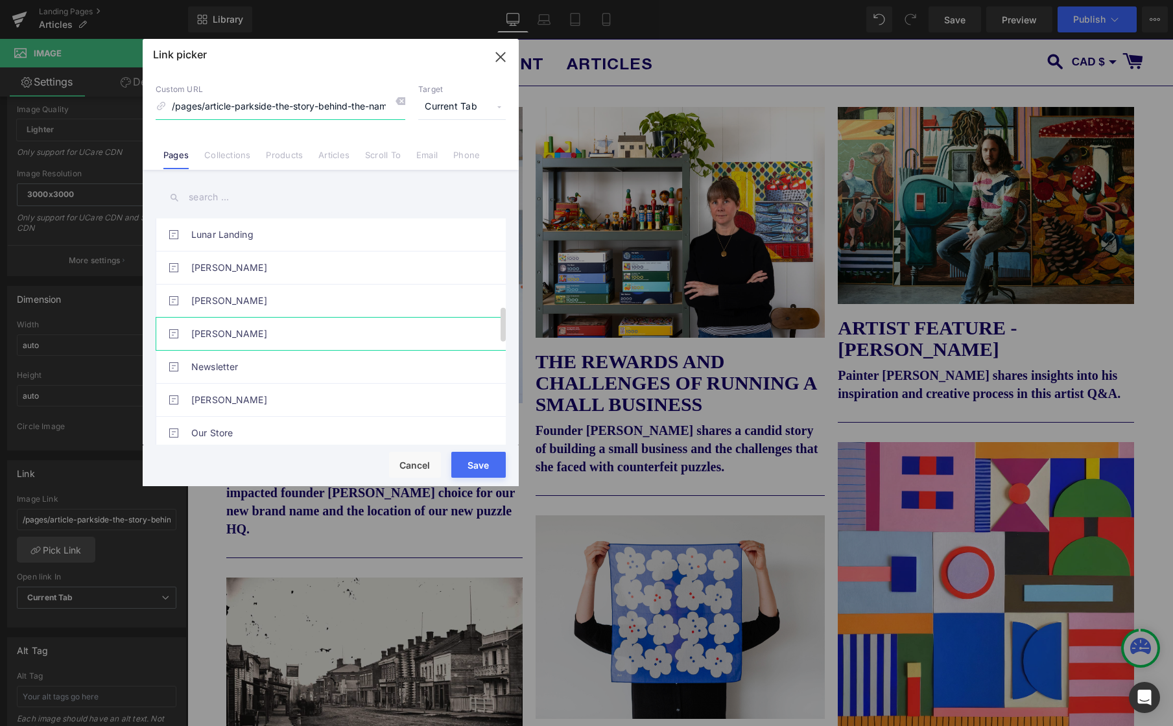
scroll to position [559, 0]
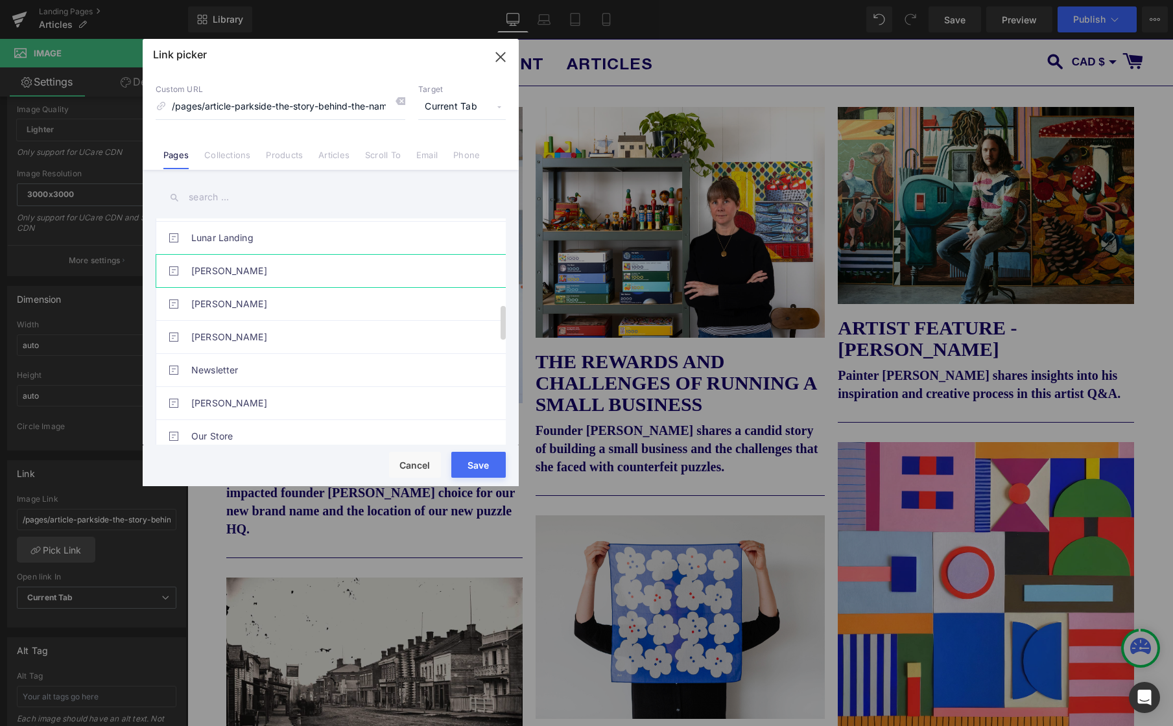
click at [231, 275] on link "[PERSON_NAME]" at bounding box center [333, 271] width 285 height 32
type input "/pages/martin-jarrie"
click at [479, 461] on button "Save" at bounding box center [478, 465] width 54 height 26
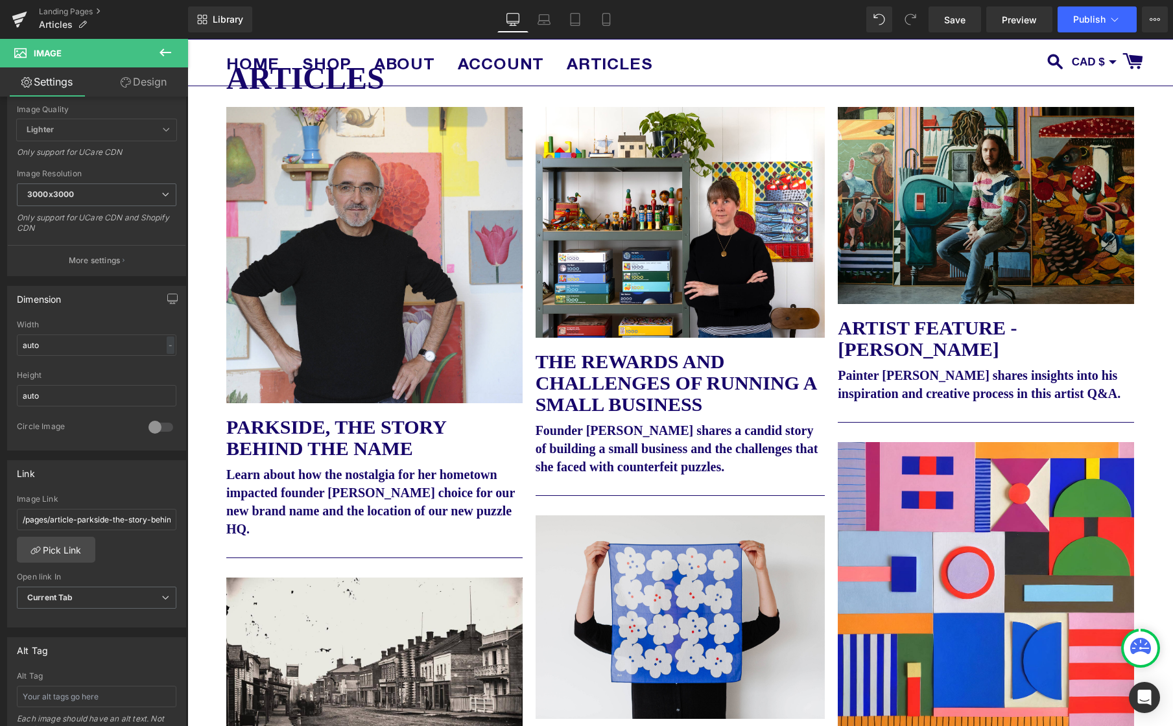
type input "/pages/martin-jarrie"
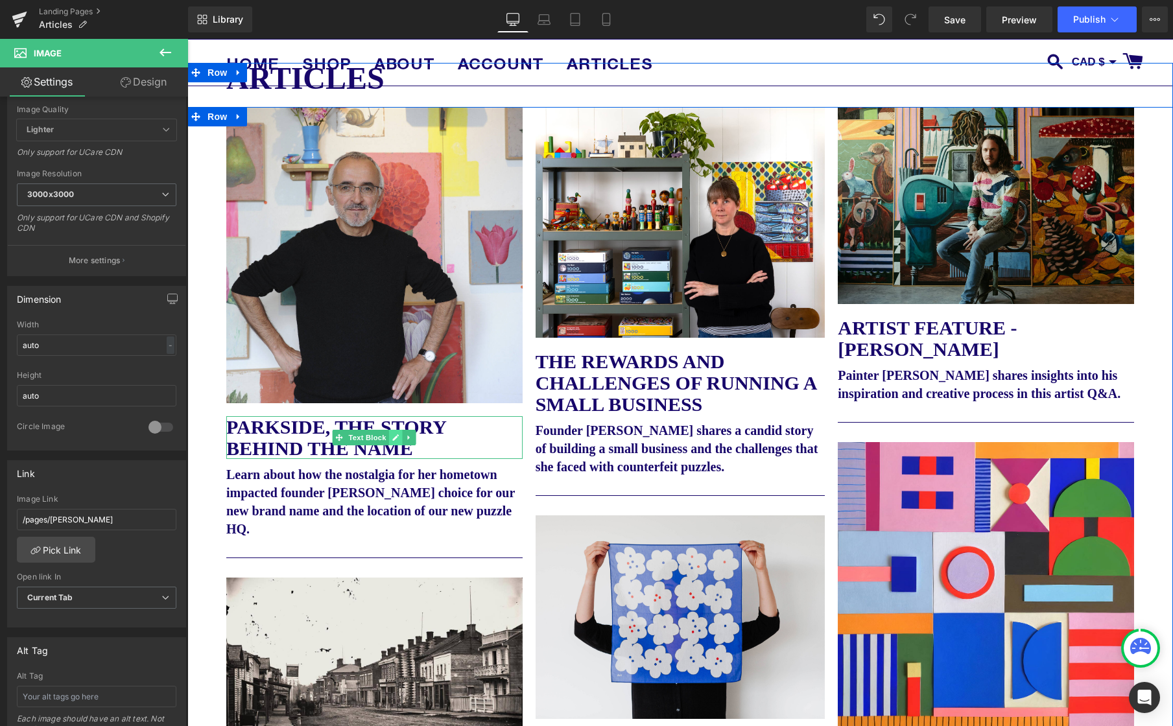
click at [396, 438] on icon at bounding box center [395, 438] width 7 height 8
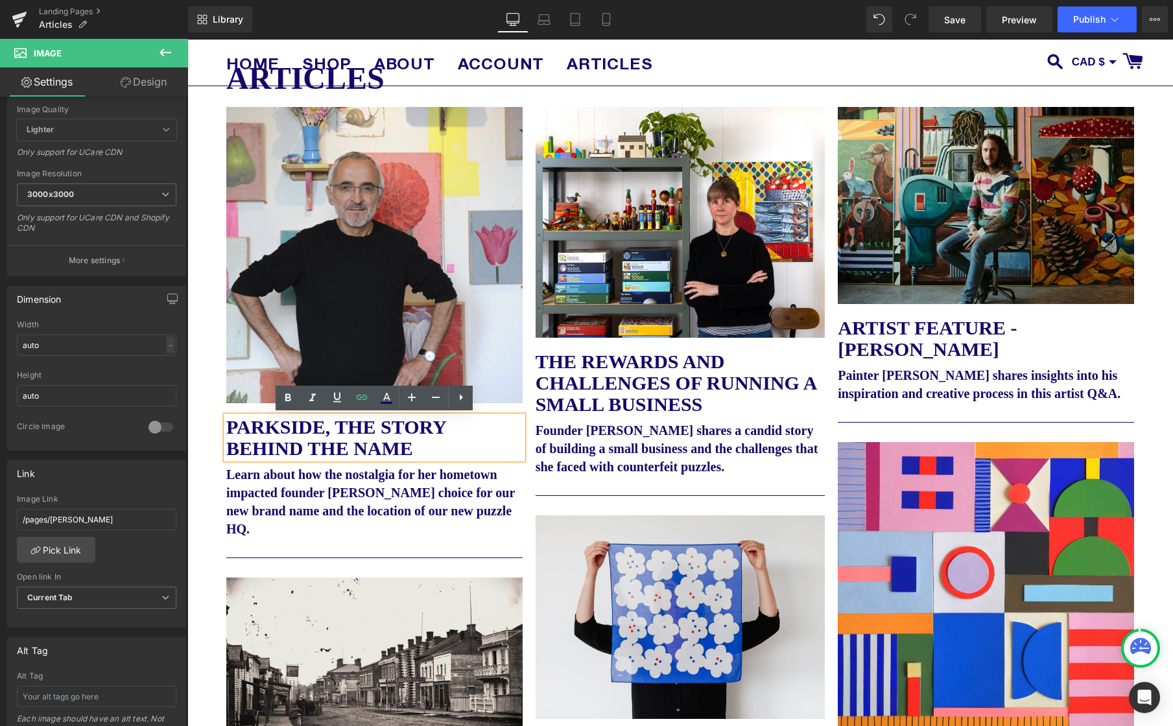
click at [426, 445] on p "Parkside, The Story Behind The Name" at bounding box center [374, 437] width 296 height 43
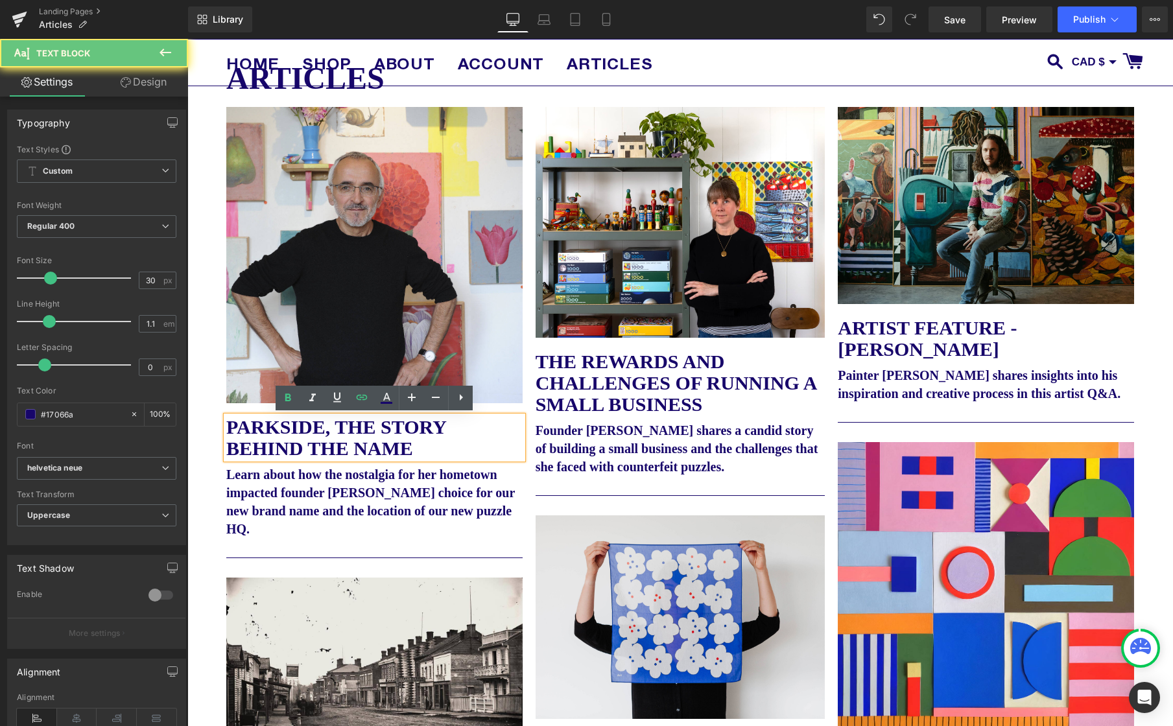
click at [426, 445] on p "Parkside, The Story Behind The Name" at bounding box center [374, 437] width 296 height 43
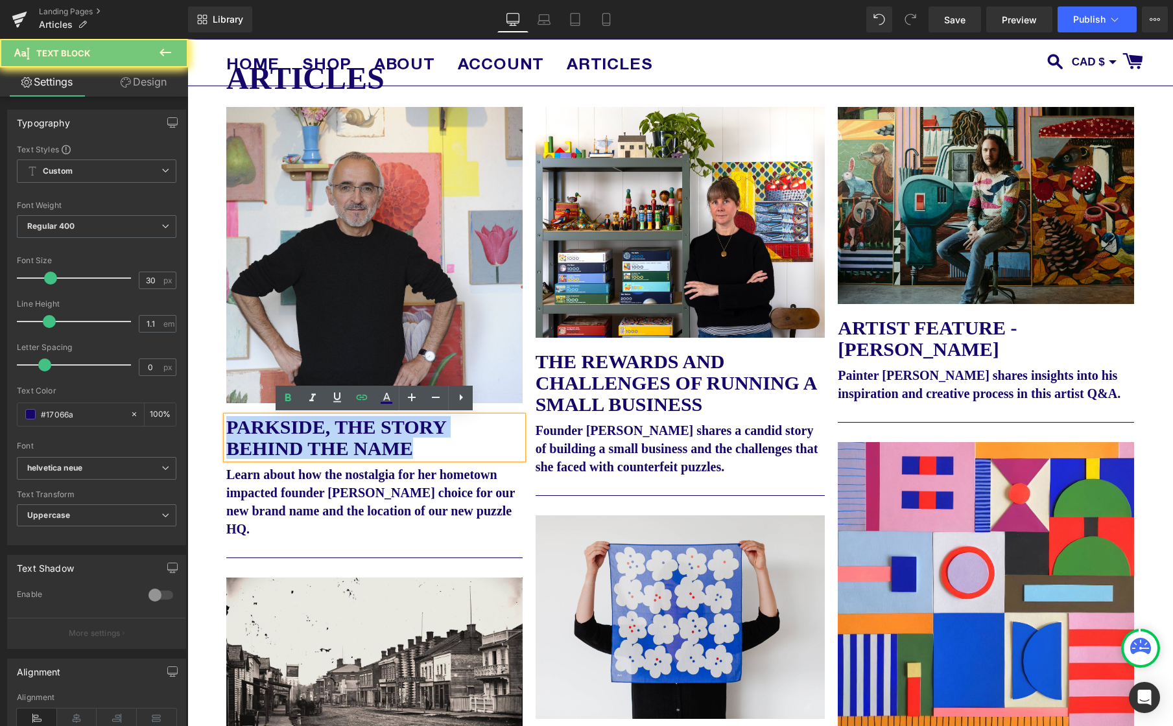
click at [426, 445] on p "Parkside, The Story Behind The Name" at bounding box center [374, 437] width 296 height 43
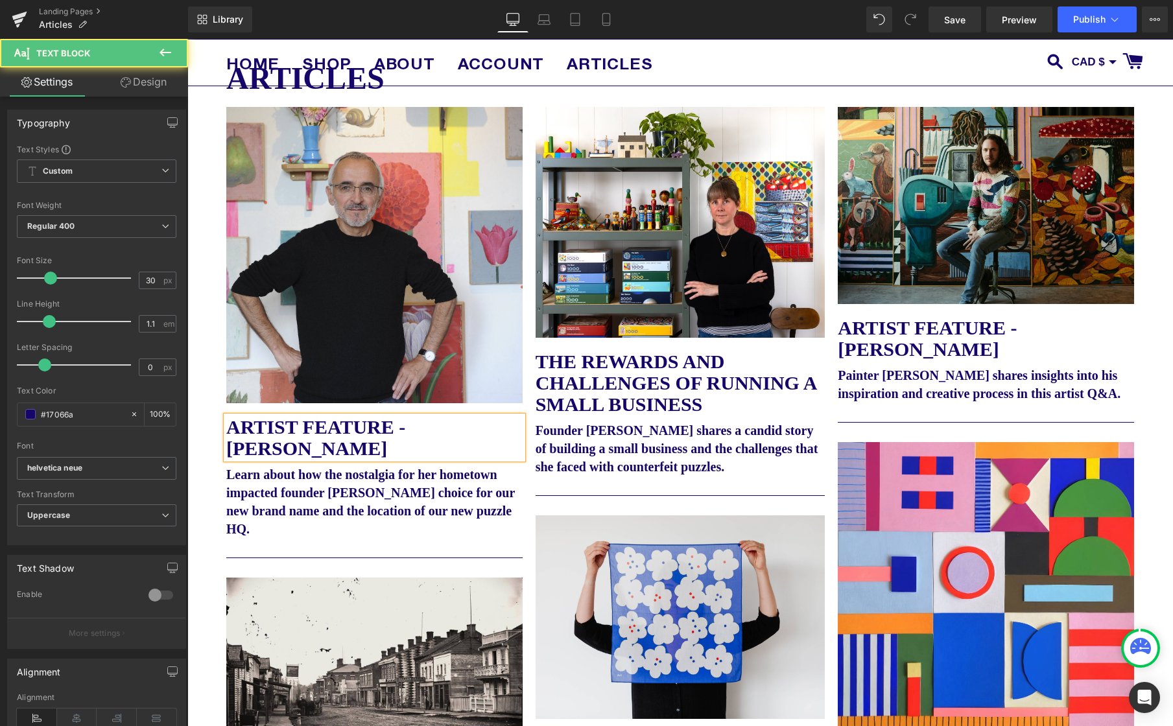
drag, startPoint x: 285, startPoint y: 448, endPoint x: 225, endPoint y: 419, distance: 67.0
click at [226, 419] on div "ARTIST FEATURE - MARTIN JARRIE" at bounding box center [374, 437] width 296 height 43
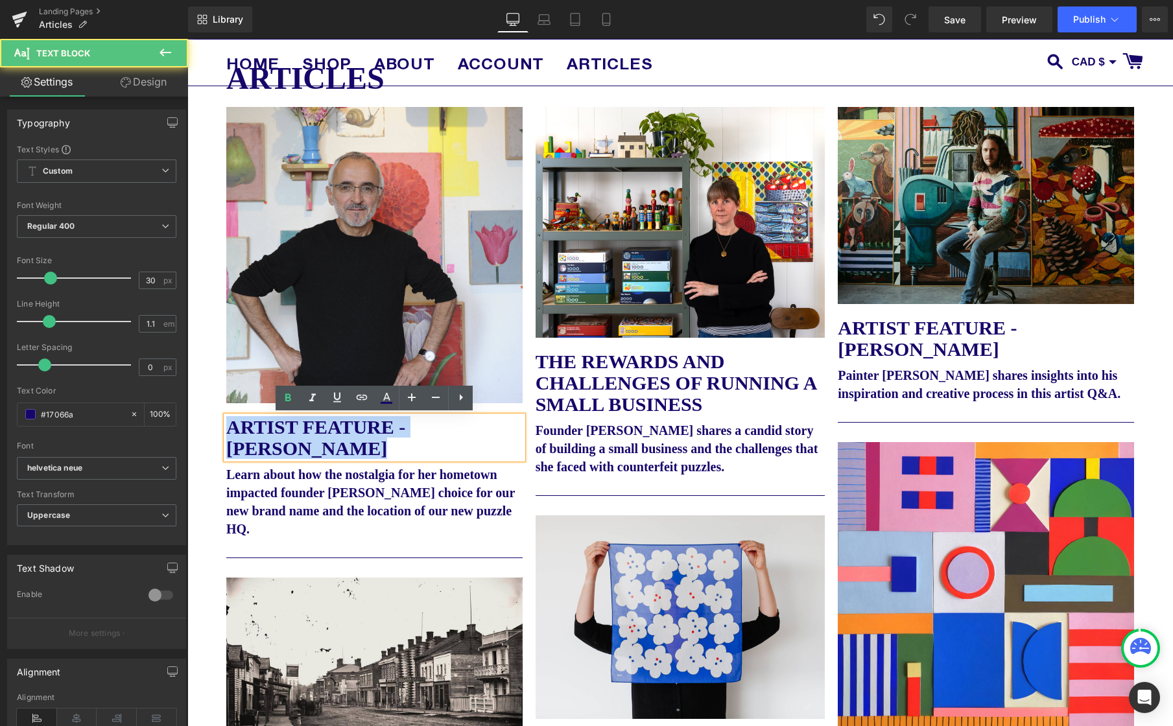
drag, startPoint x: 286, startPoint y: 449, endPoint x: 209, endPoint y: 419, distance: 82.5
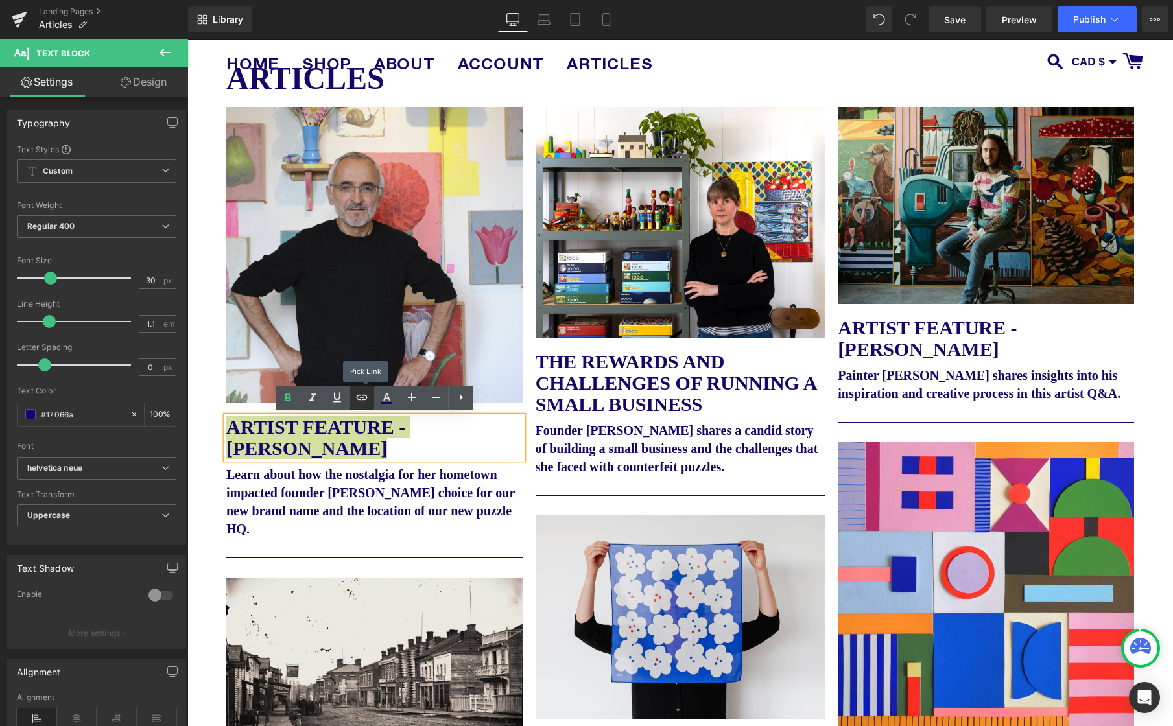
click at [362, 401] on icon at bounding box center [362, 398] width 16 height 16
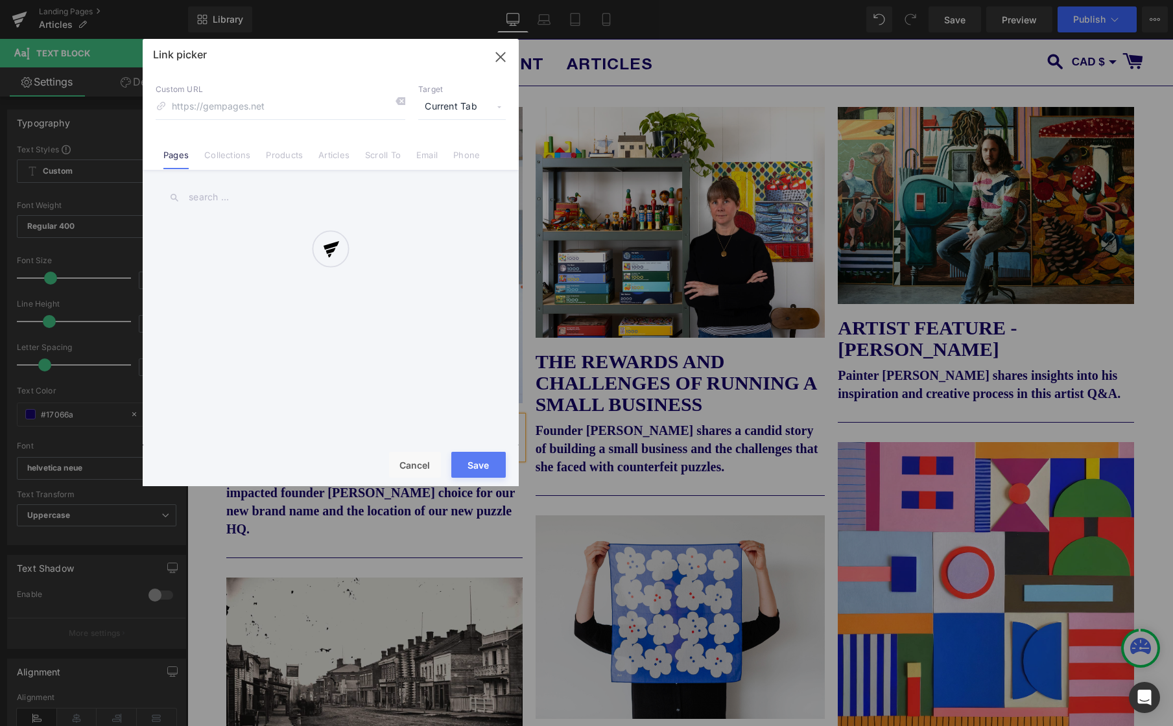
click at [507, 0] on div "Text Color Highlight Color #333333 Edit or remove link: Edit - Unlink - Cancel …" at bounding box center [586, 0] width 1173 height 0
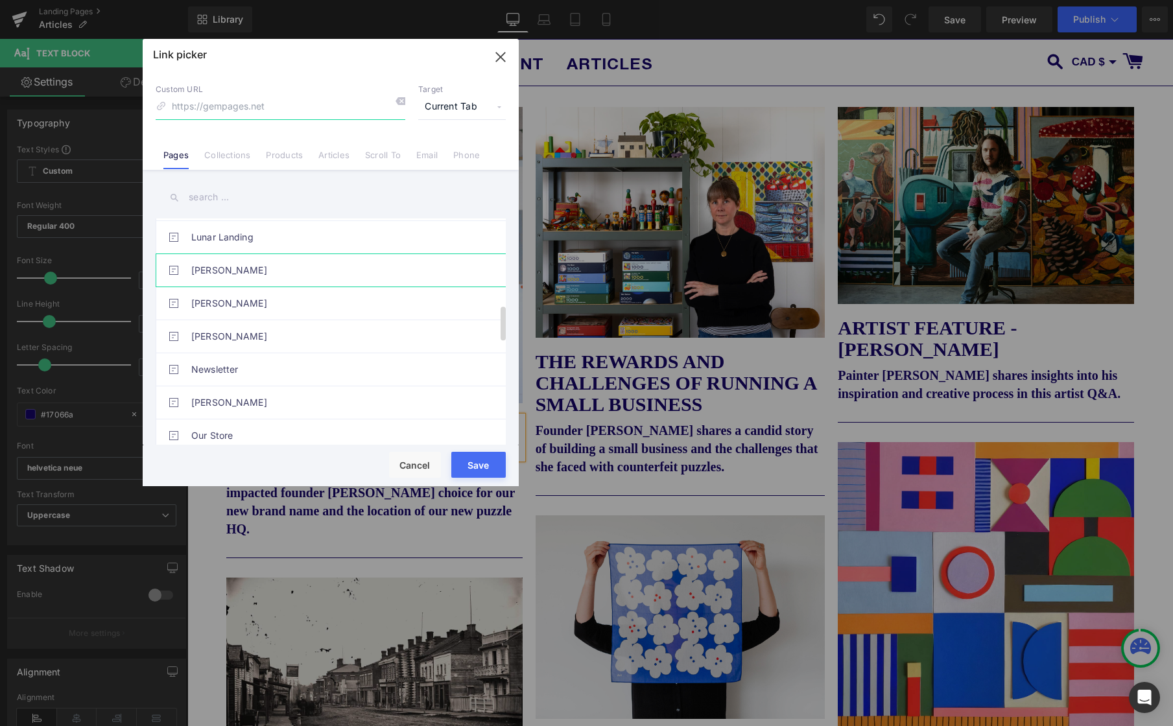
scroll to position [515, 0]
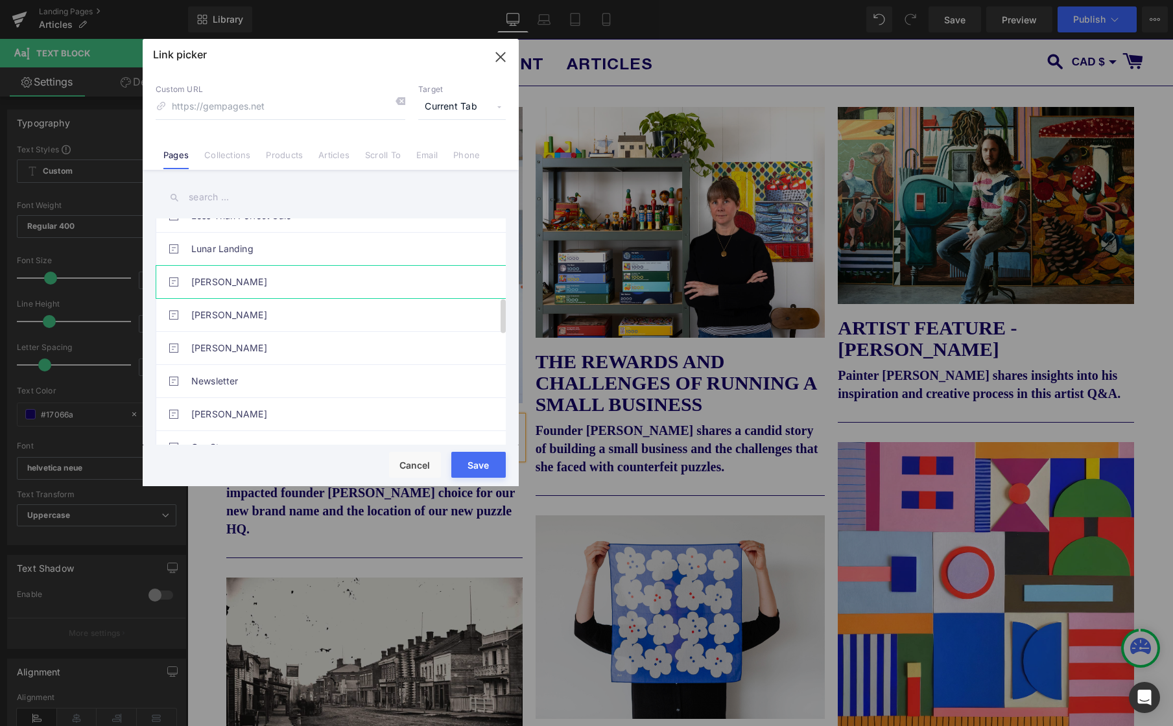
click at [244, 283] on link "[PERSON_NAME]" at bounding box center [333, 282] width 285 height 32
type input "/pages/martin-jarrie"
click at [487, 469] on button "Save" at bounding box center [478, 465] width 54 height 26
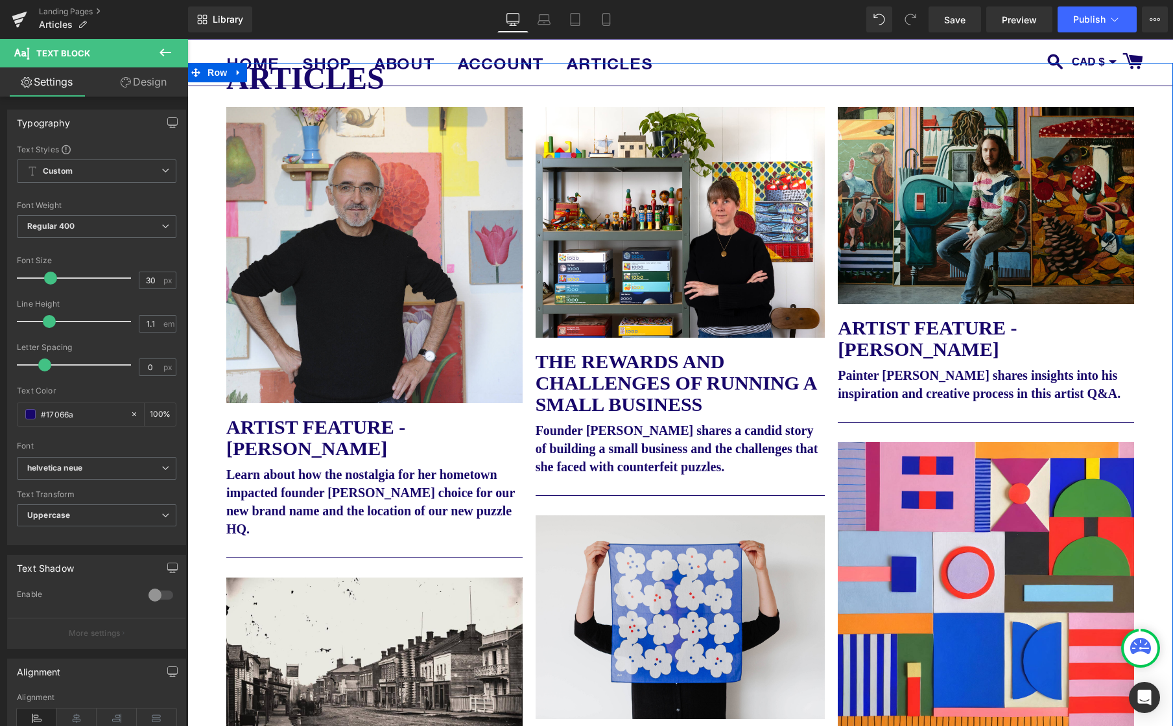
click at [315, 495] on b "Learn about how the nostalgia for her hometown impacted founder Lindsay Stead’s…" at bounding box center [370, 501] width 288 height 69
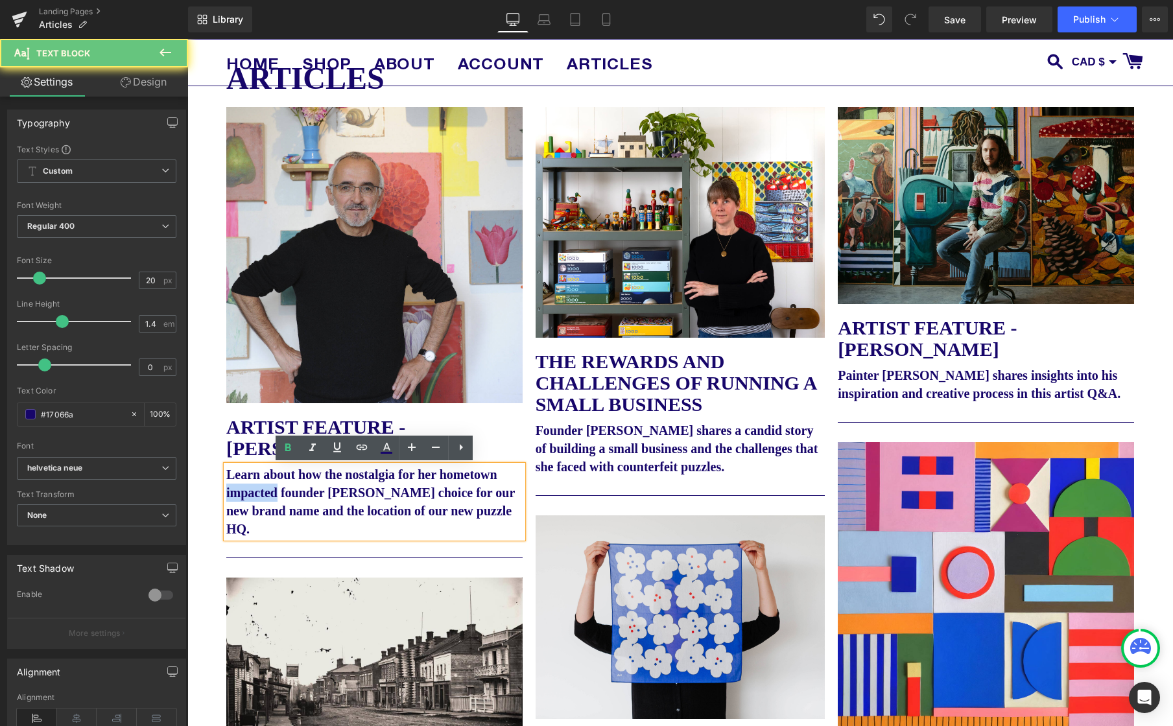
click at [315, 495] on b "Learn about how the nostalgia for her hometown impacted founder Lindsay Stead’s…" at bounding box center [370, 501] width 288 height 69
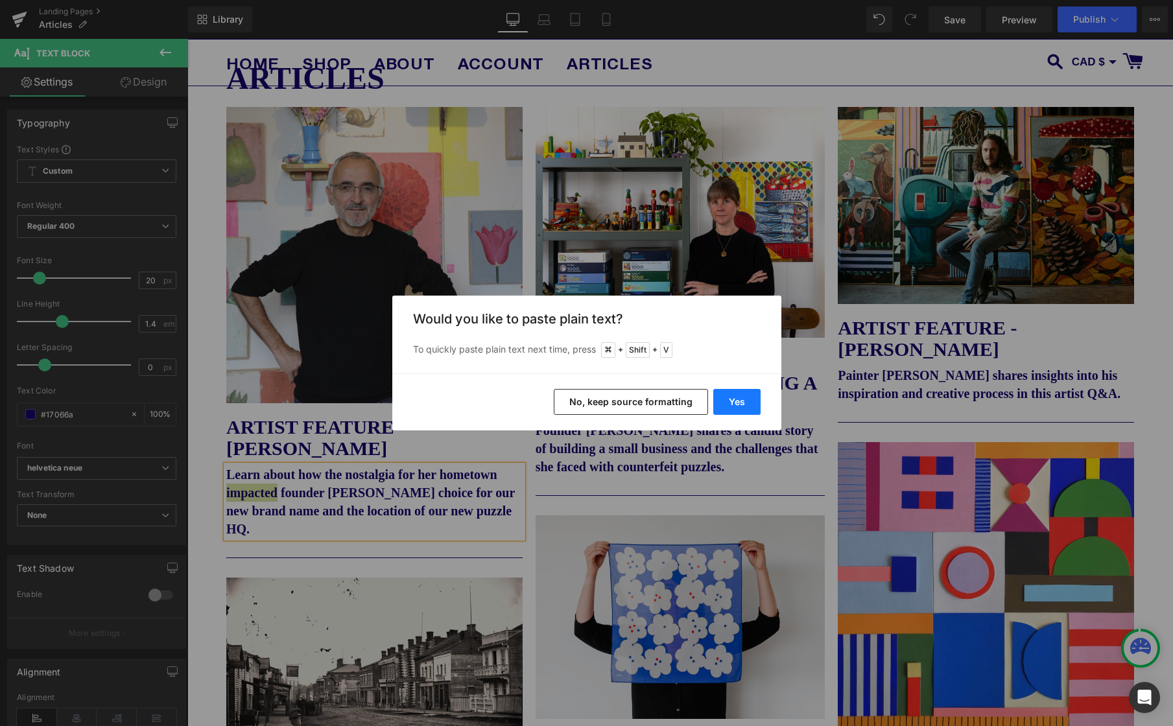
click at [748, 409] on button "Yes" at bounding box center [736, 402] width 47 height 26
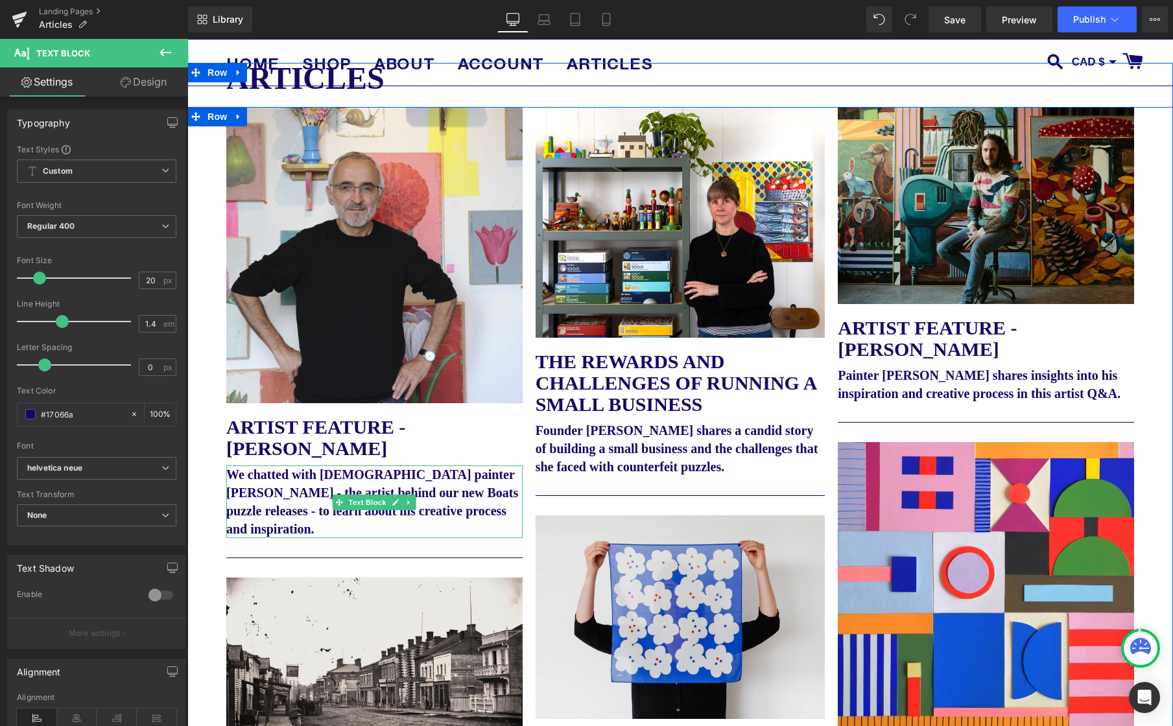
click at [511, 479] on p "We chatted with French painter Martin Jarrie - the artist behind our new Boats …" at bounding box center [374, 501] width 296 height 73
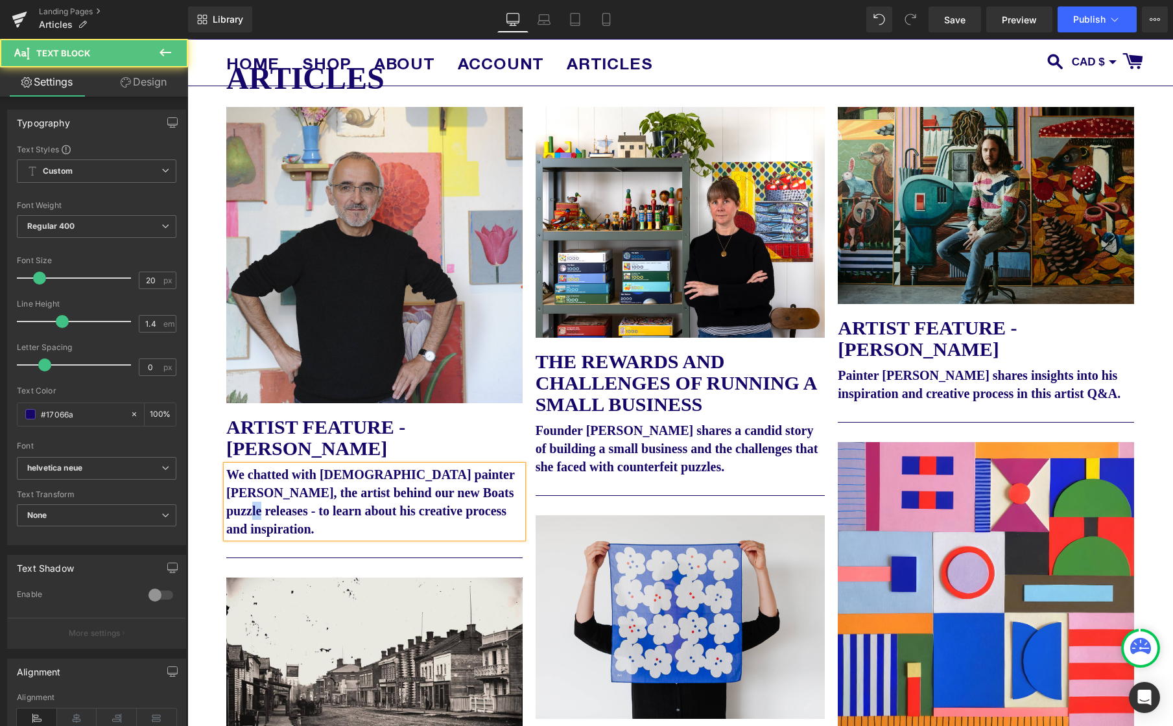
drag, startPoint x: 234, startPoint y: 513, endPoint x: 218, endPoint y: 513, distance: 16.2
click at [491, 489] on b "We chatted with French painter Martin Jarrie, the artist behind our new Boats p…" at bounding box center [373, 501] width 295 height 69
click at [303, 493] on b "We chatted with French painter Martin Jarrie, the artist behind our new Boats p…" at bounding box center [370, 501] width 288 height 69
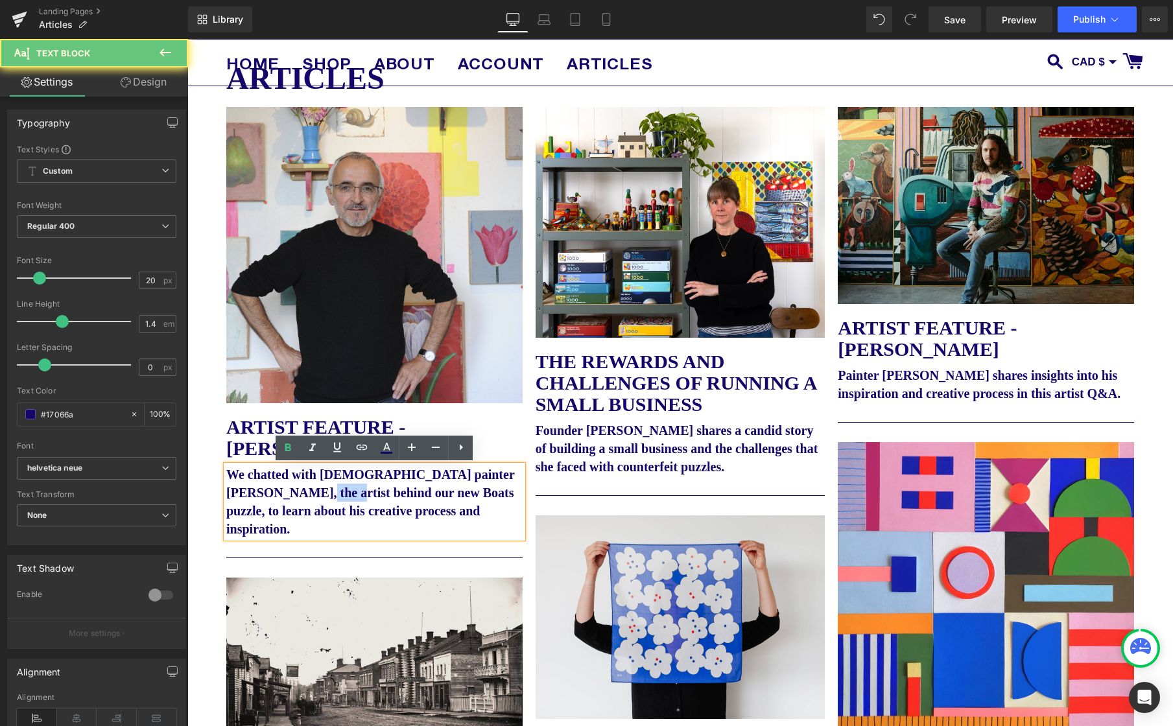
click at [303, 493] on b "We chatted with French painter Martin Jarrie, the artist behind our new Boats p…" at bounding box center [370, 501] width 288 height 69
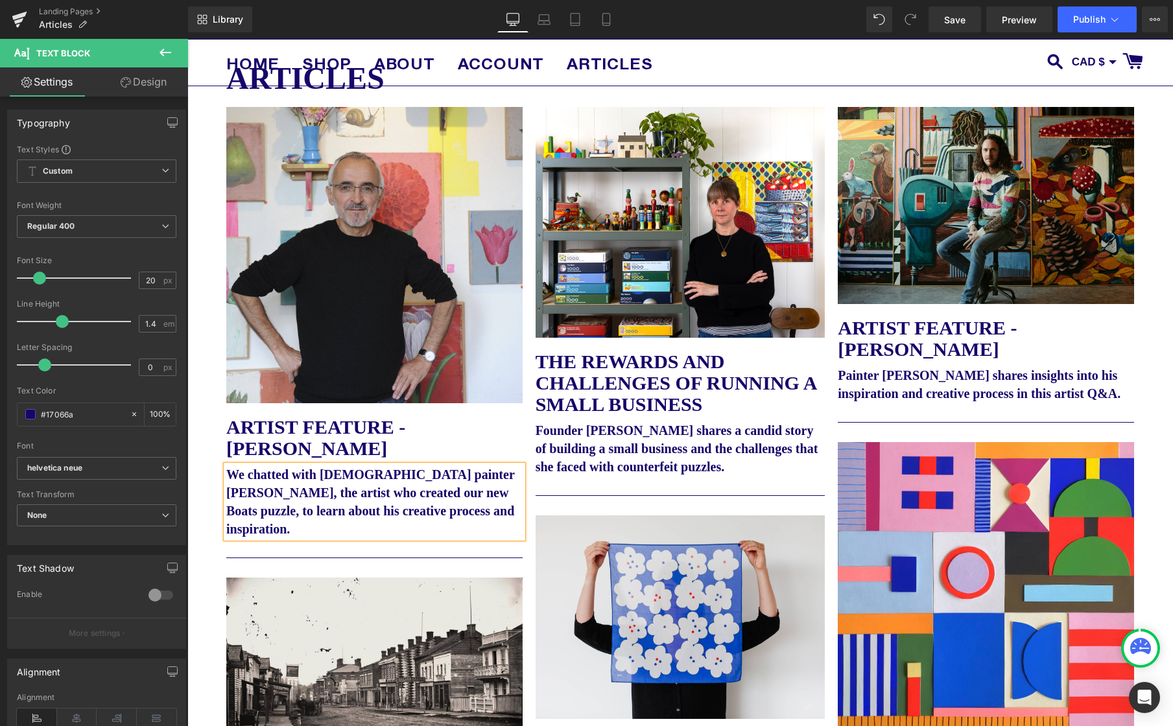
click at [429, 491] on b "We chatted with French painter Martin Jarrie, the artist who created our new Bo…" at bounding box center [370, 501] width 288 height 69
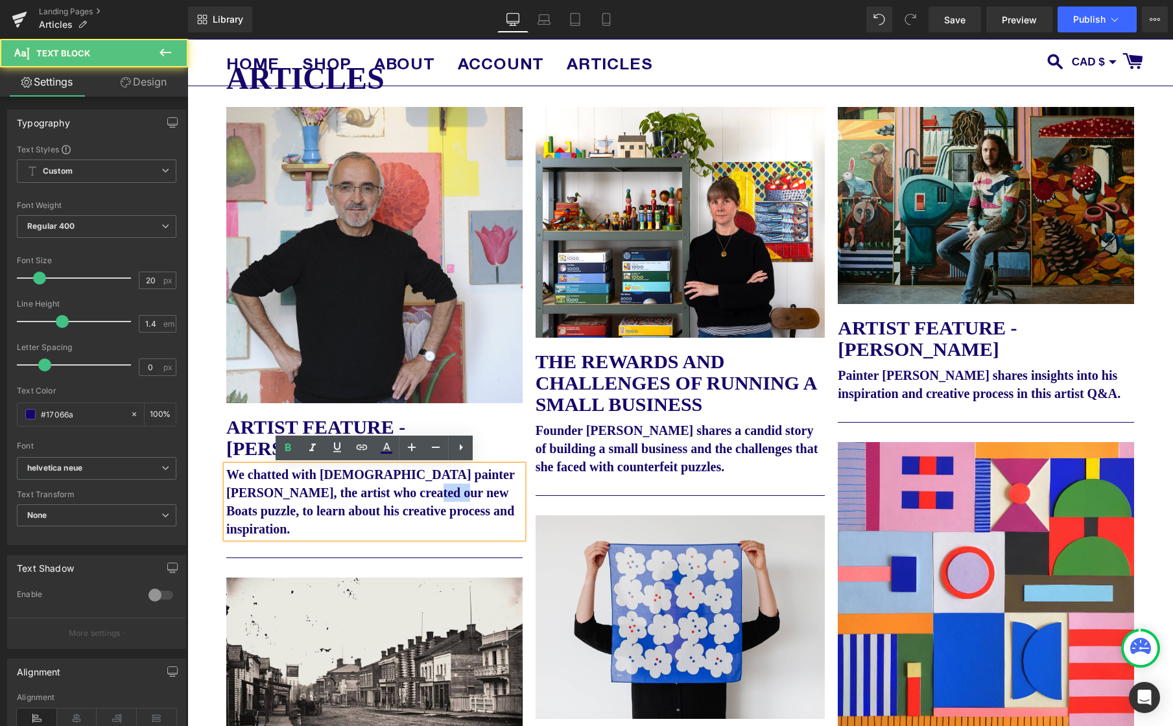
click at [429, 491] on b "We chatted with French painter Martin Jarrie, the artist who created our new Bo…" at bounding box center [370, 501] width 288 height 69
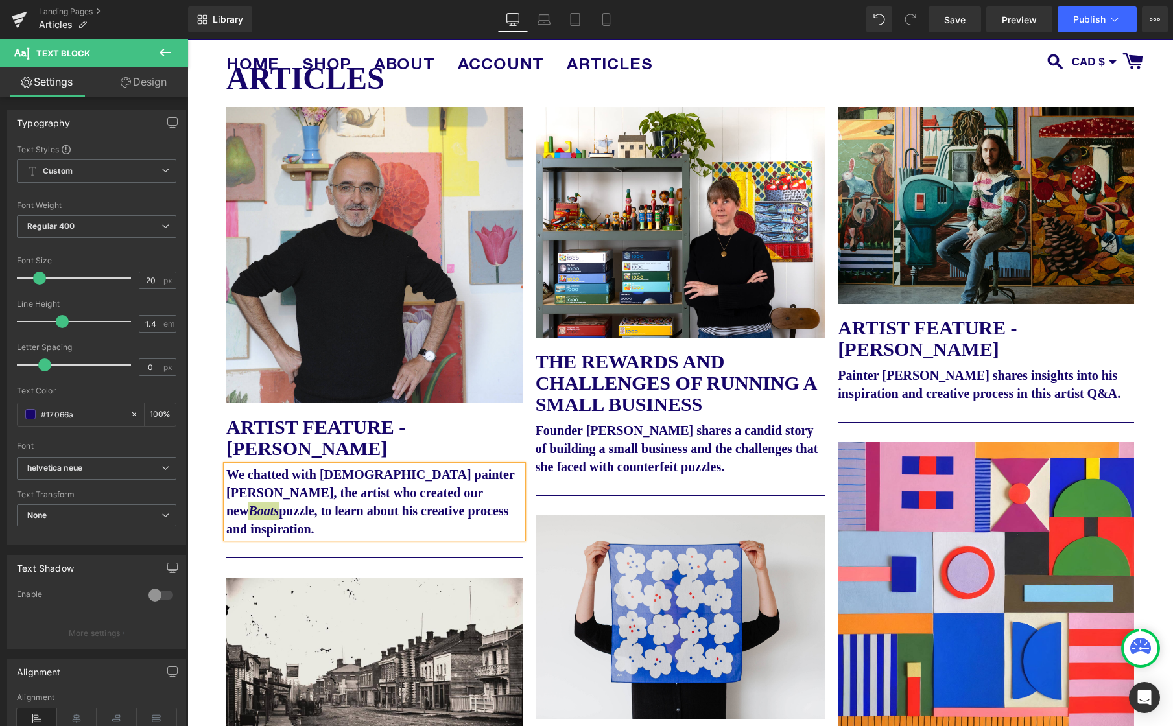
click at [775, 28] on div "Library Desktop Desktop Laptop Tablet Mobile Save Preview Publish Scheduled Vie…" at bounding box center [680, 19] width 985 height 26
drag, startPoint x: 949, startPoint y: 19, endPoint x: 968, endPoint y: 23, distance: 19.7
click at [949, 19] on span "Save" at bounding box center [954, 20] width 21 height 14
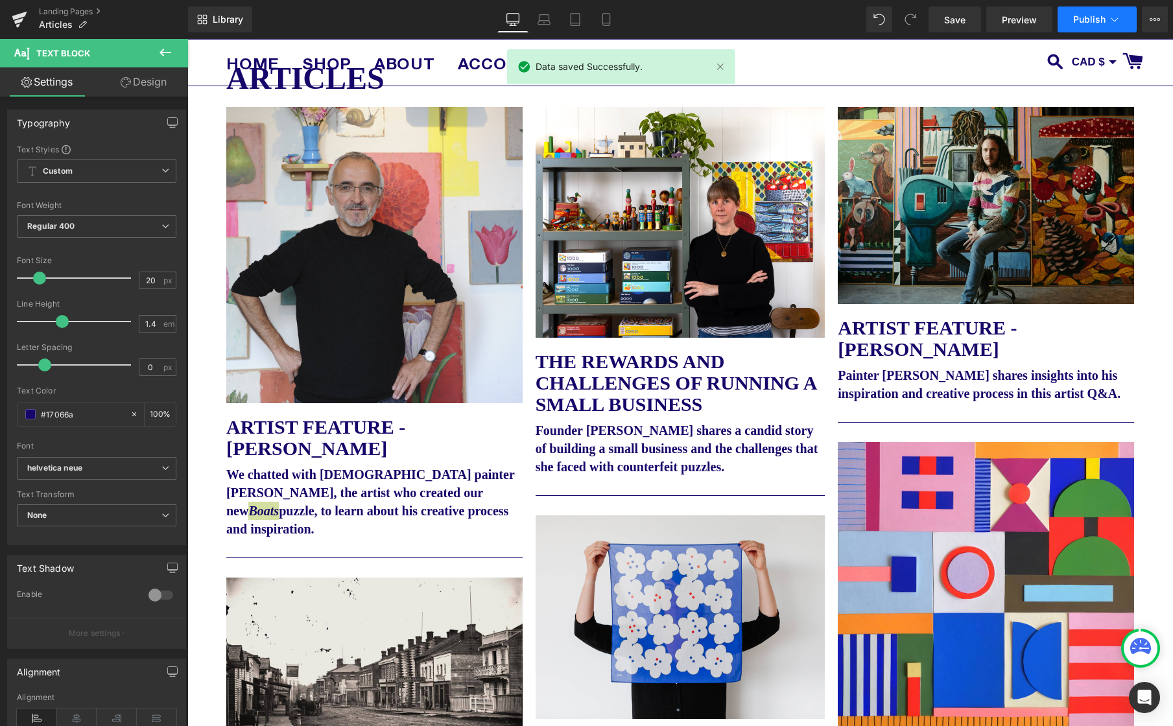
click at [1097, 18] on span "Publish" at bounding box center [1089, 19] width 32 height 10
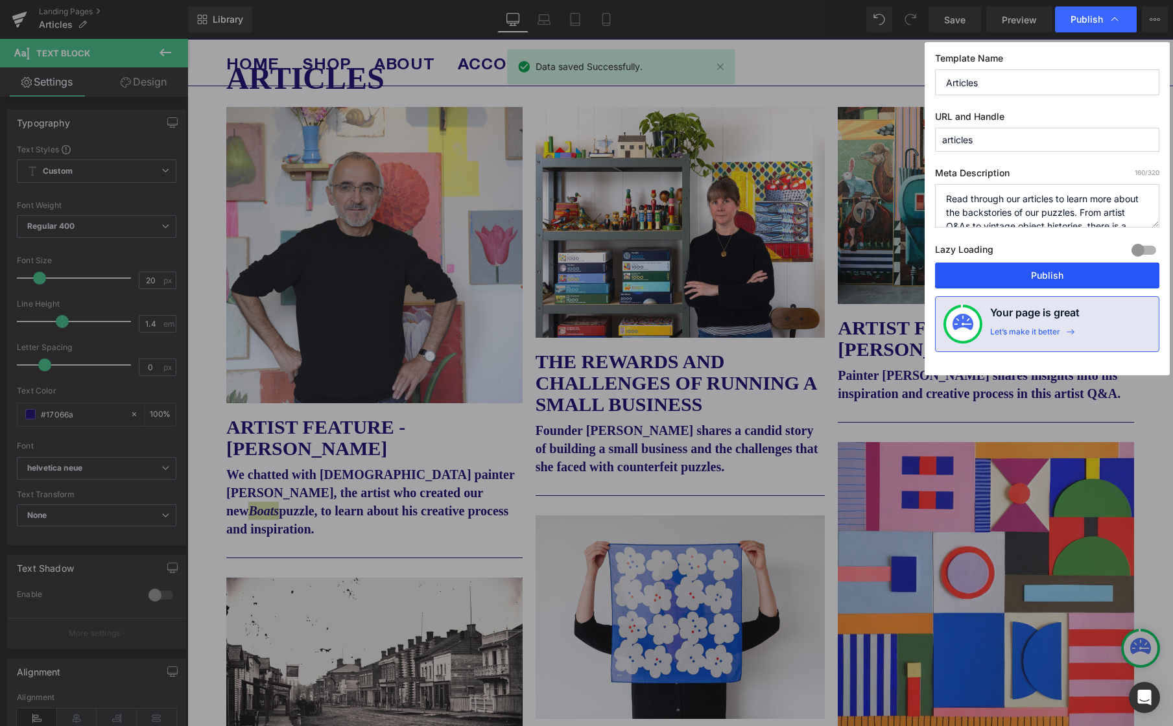
drag, startPoint x: 1031, startPoint y: 272, endPoint x: 889, endPoint y: 242, distance: 145.0
click at [1031, 272] on button "Publish" at bounding box center [1047, 276] width 224 height 26
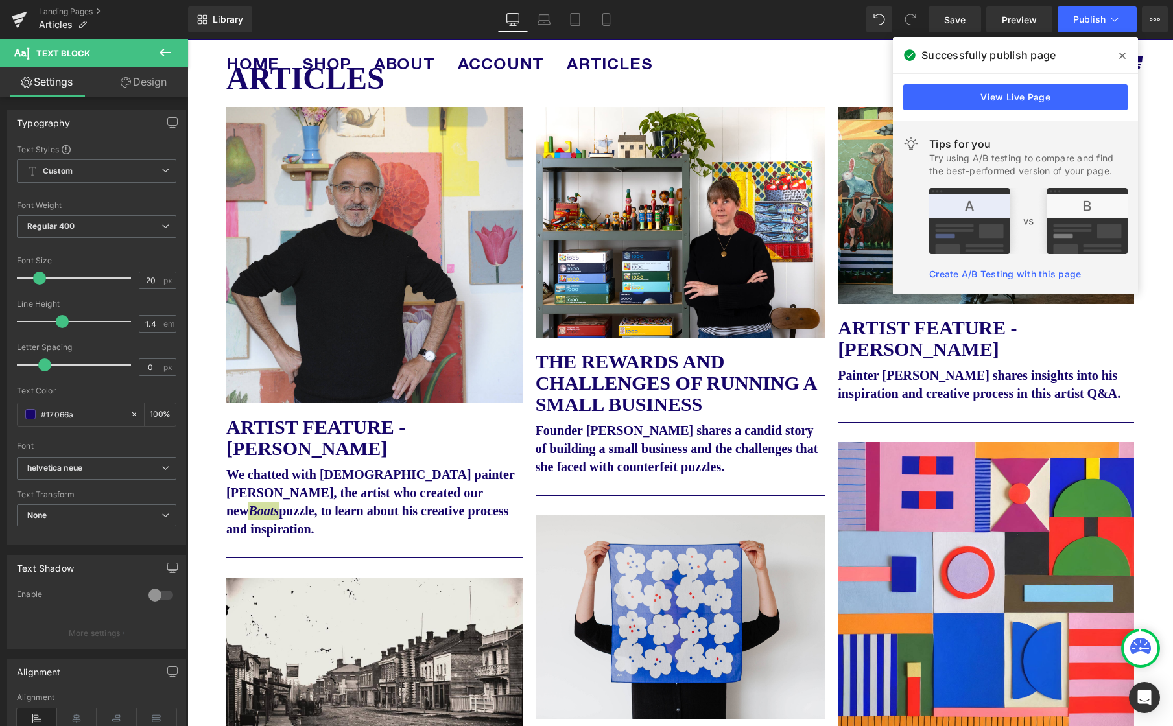
click at [1121, 54] on icon at bounding box center [1122, 56] width 6 height 6
